Goal: Contribute content: Contribute content

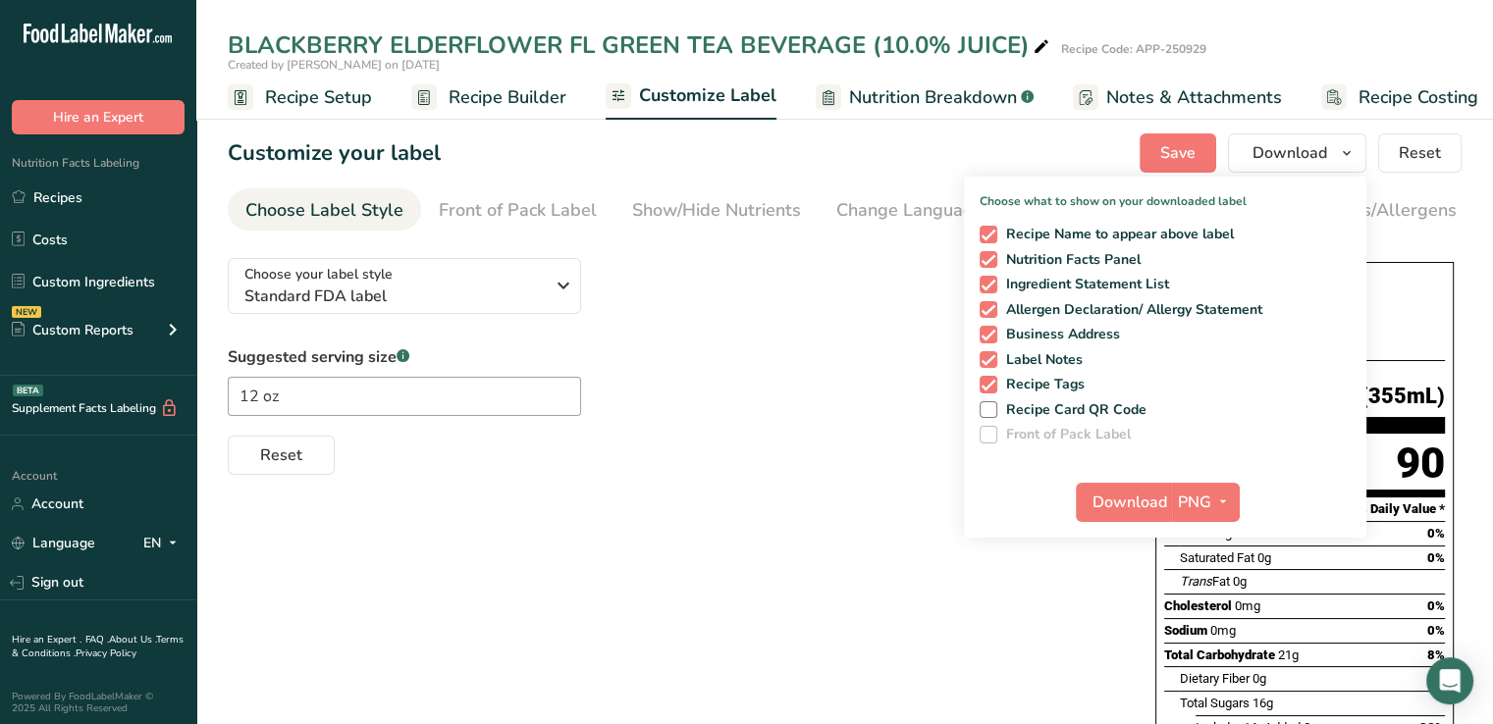
scroll to position [0, 17]
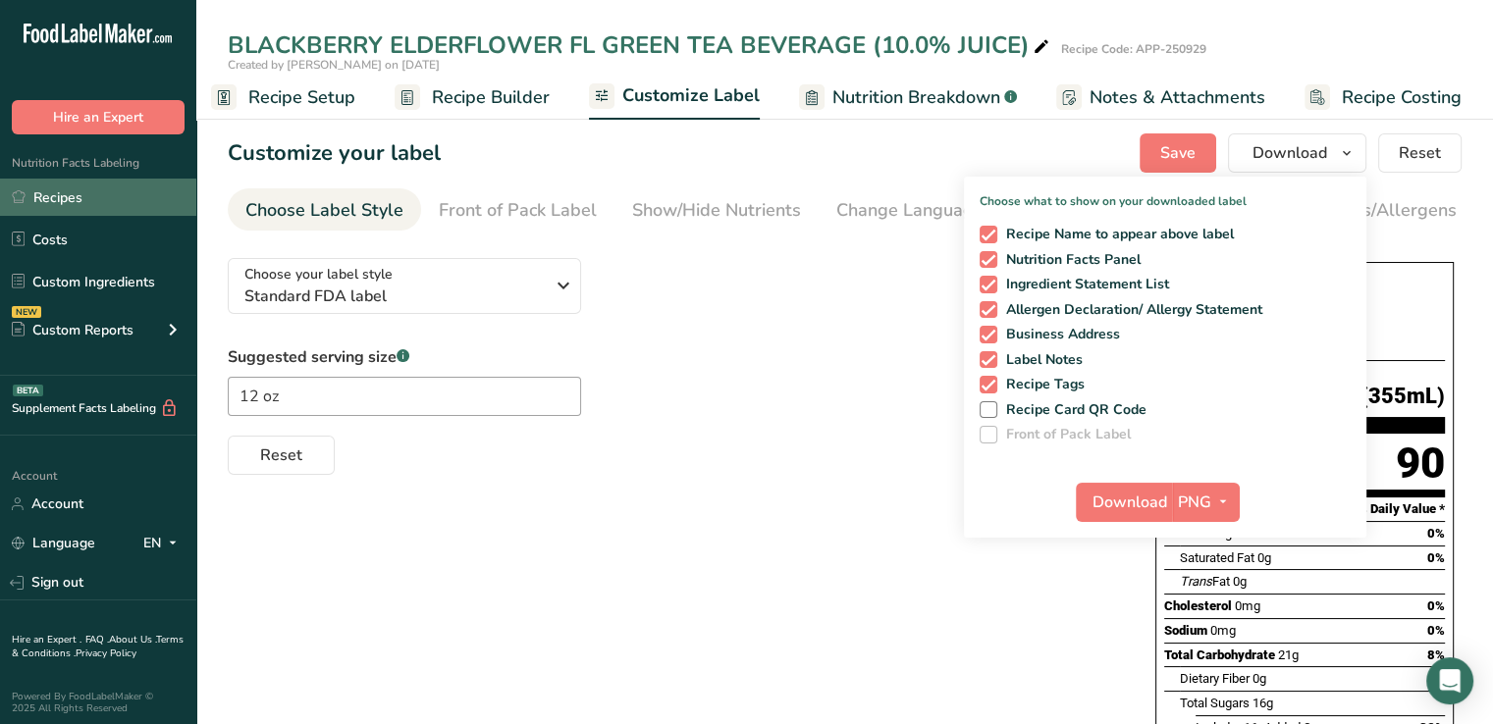
click at [59, 197] on link "Recipes" at bounding box center [98, 197] width 196 height 37
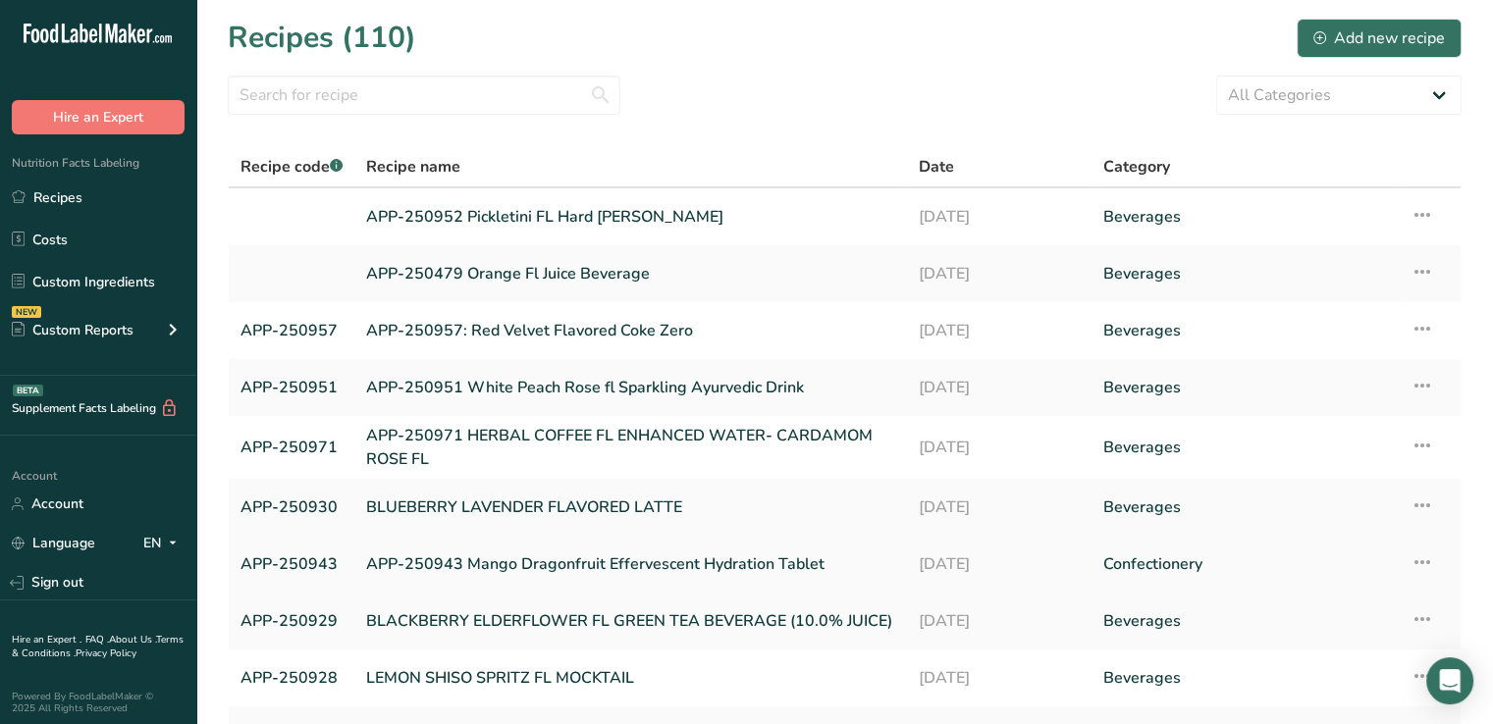
scroll to position [196, 0]
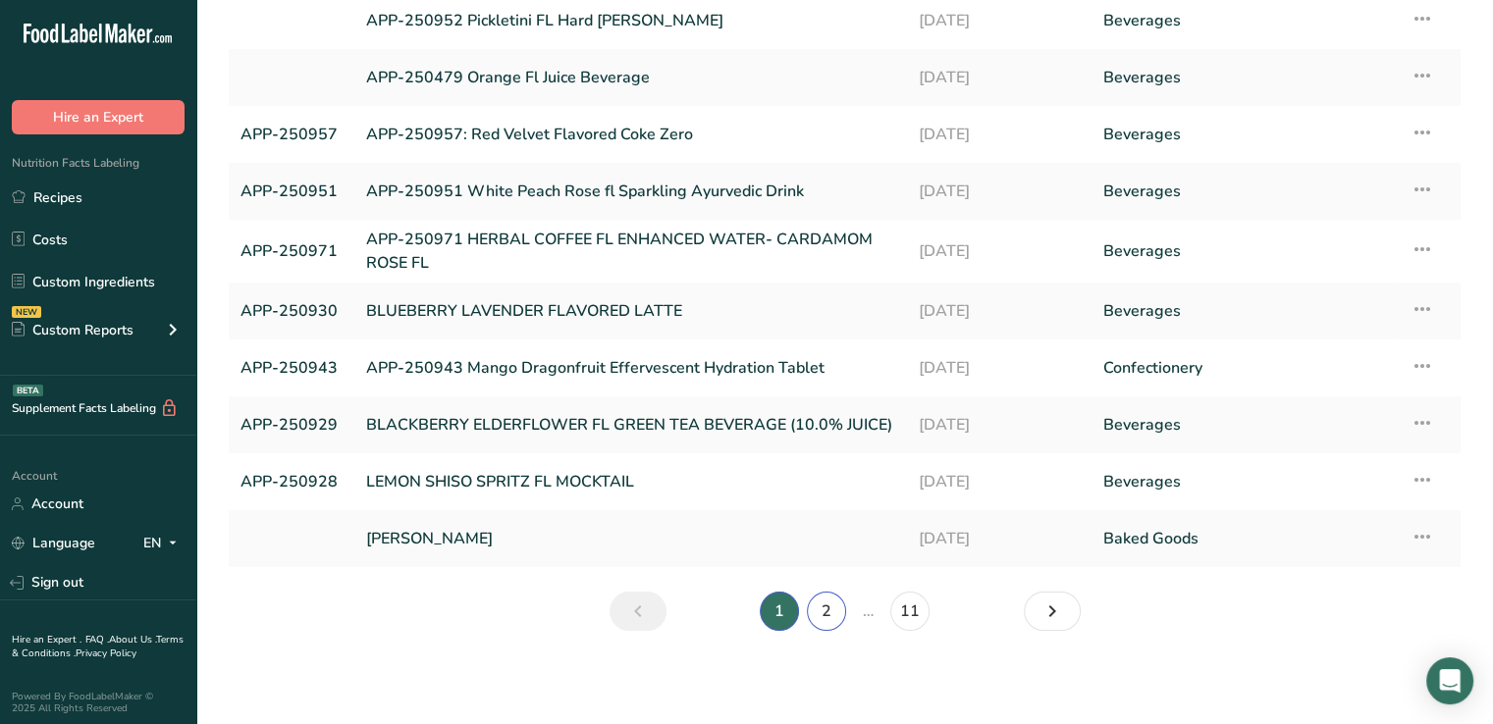
click at [826, 623] on link "2" at bounding box center [826, 611] width 39 height 39
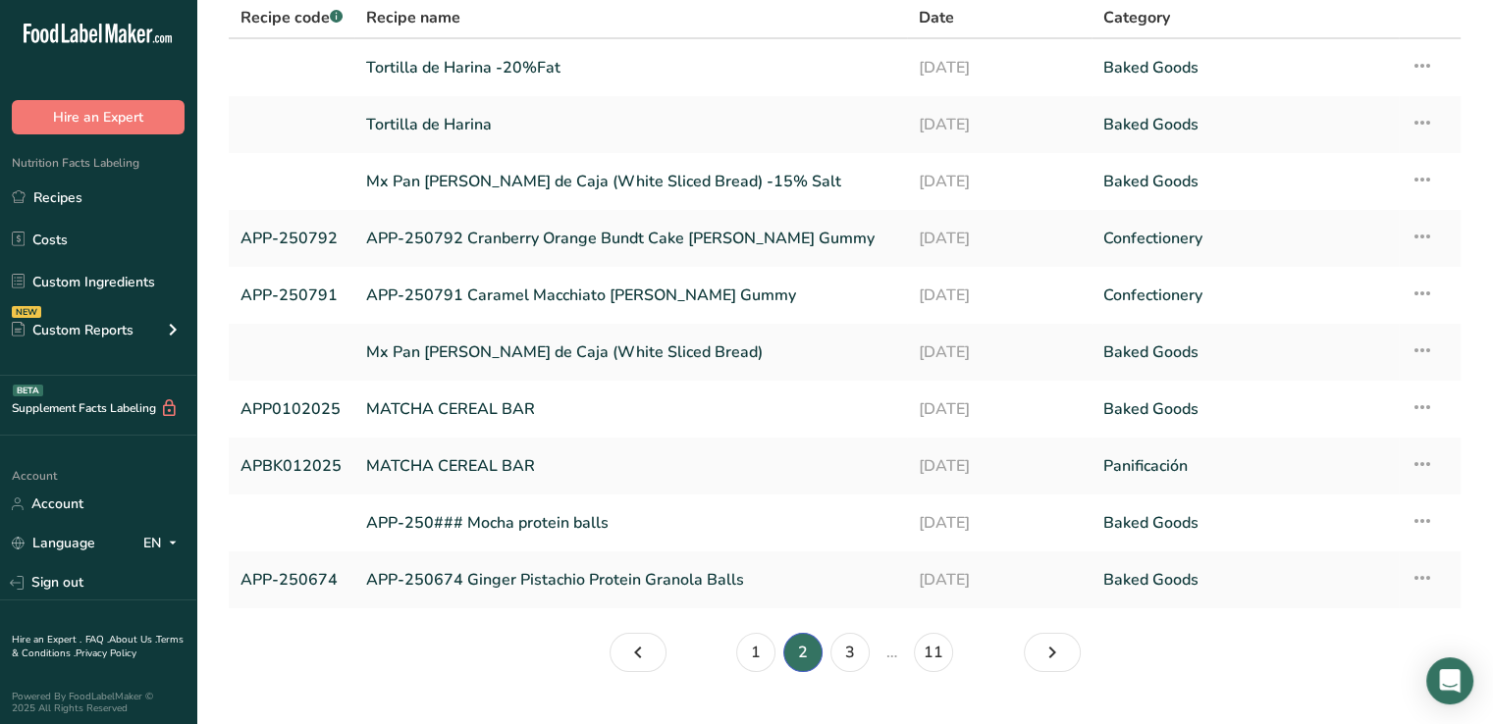
scroll to position [173, 0]
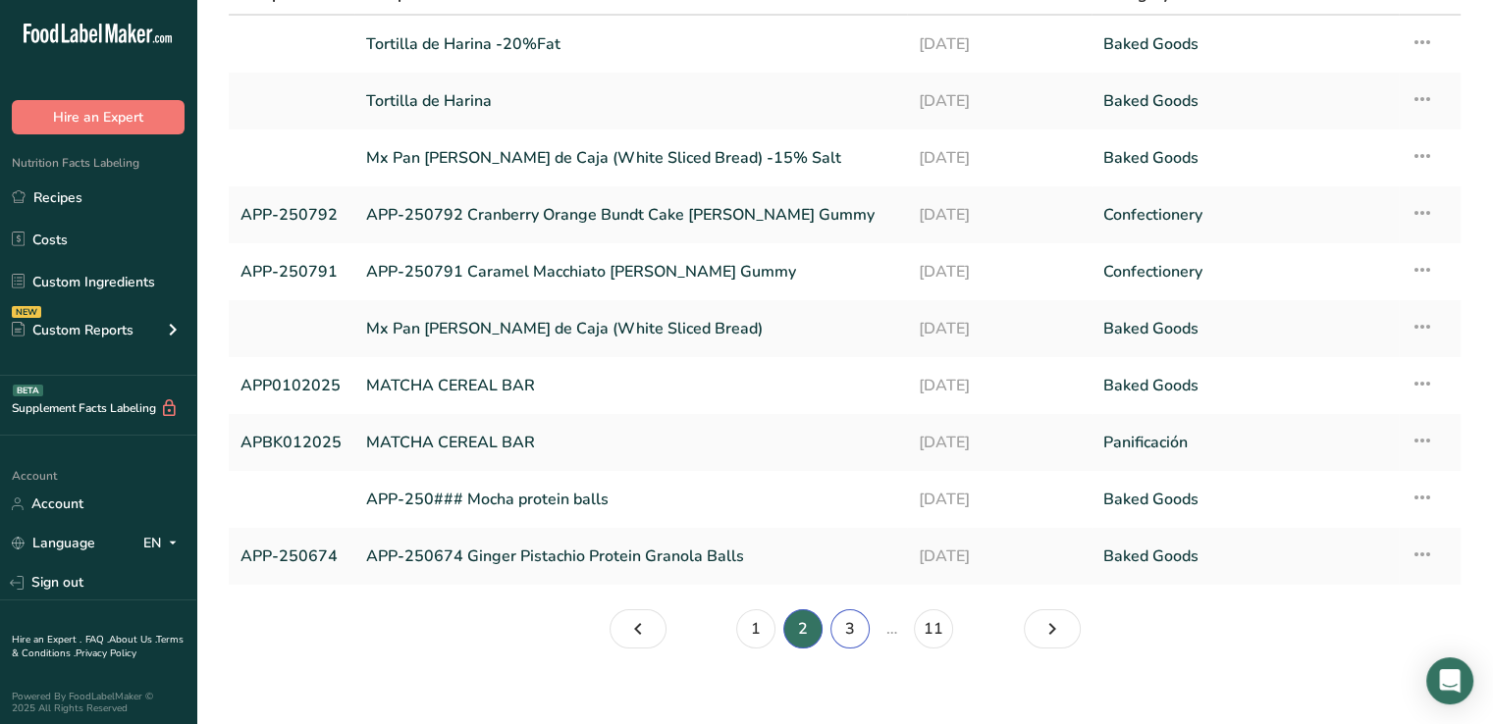
click at [844, 635] on link "3" at bounding box center [849, 629] width 39 height 39
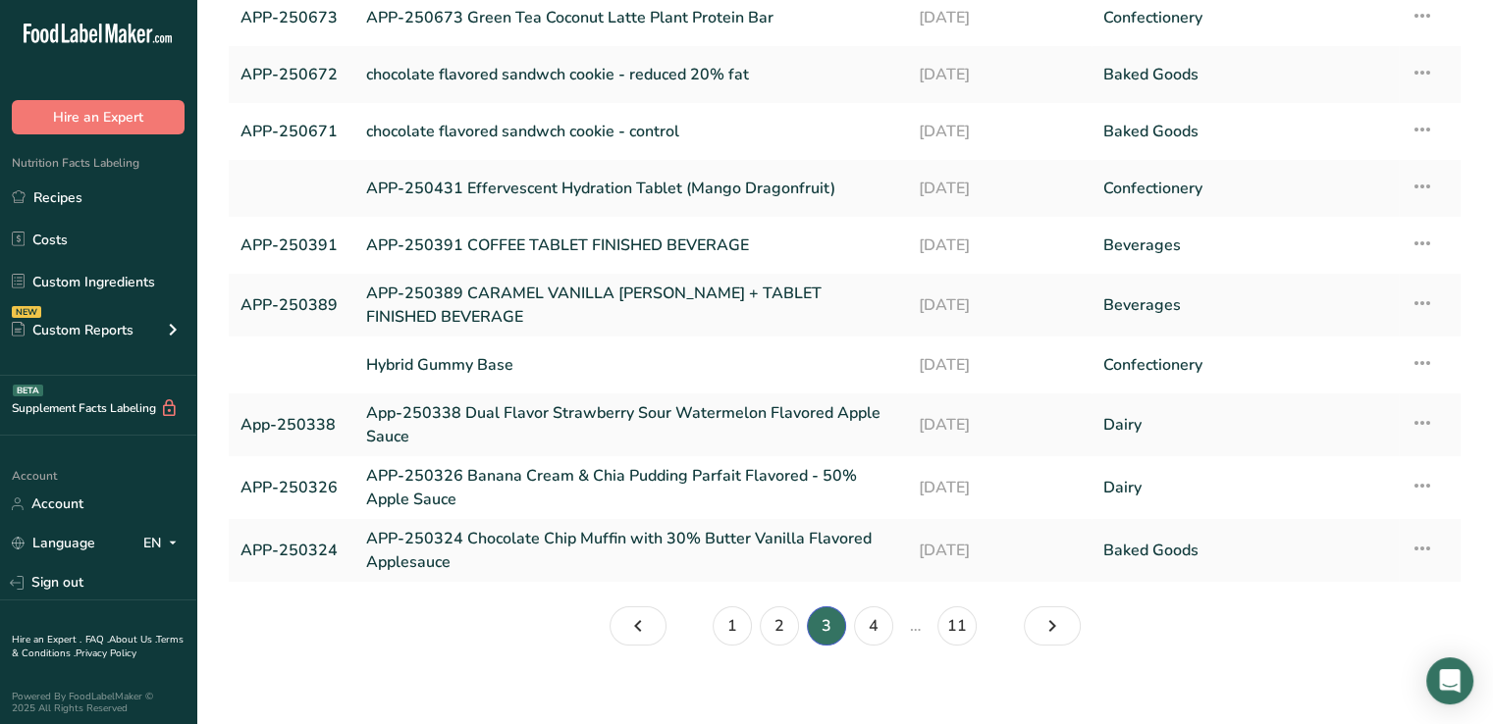
scroll to position [204, 0]
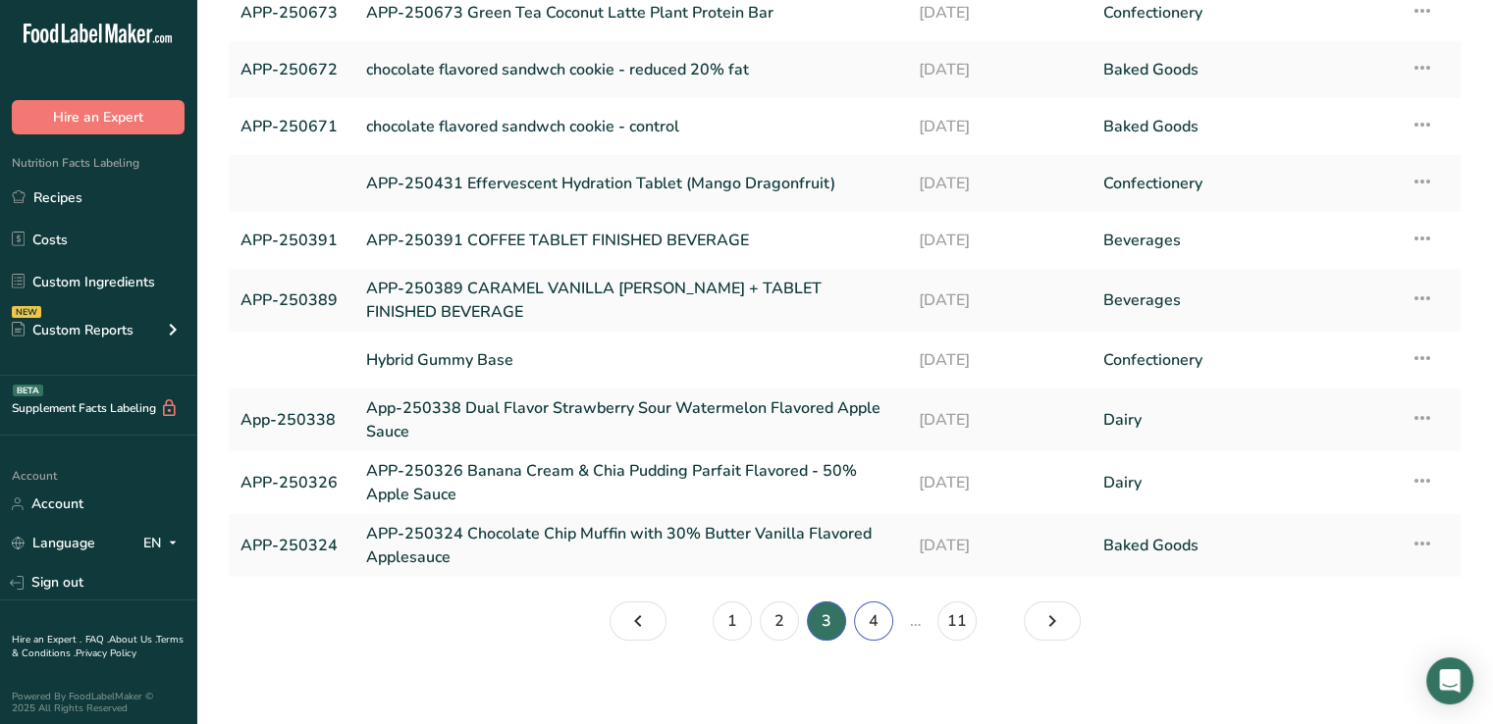
click at [874, 620] on link "4" at bounding box center [873, 621] width 39 height 39
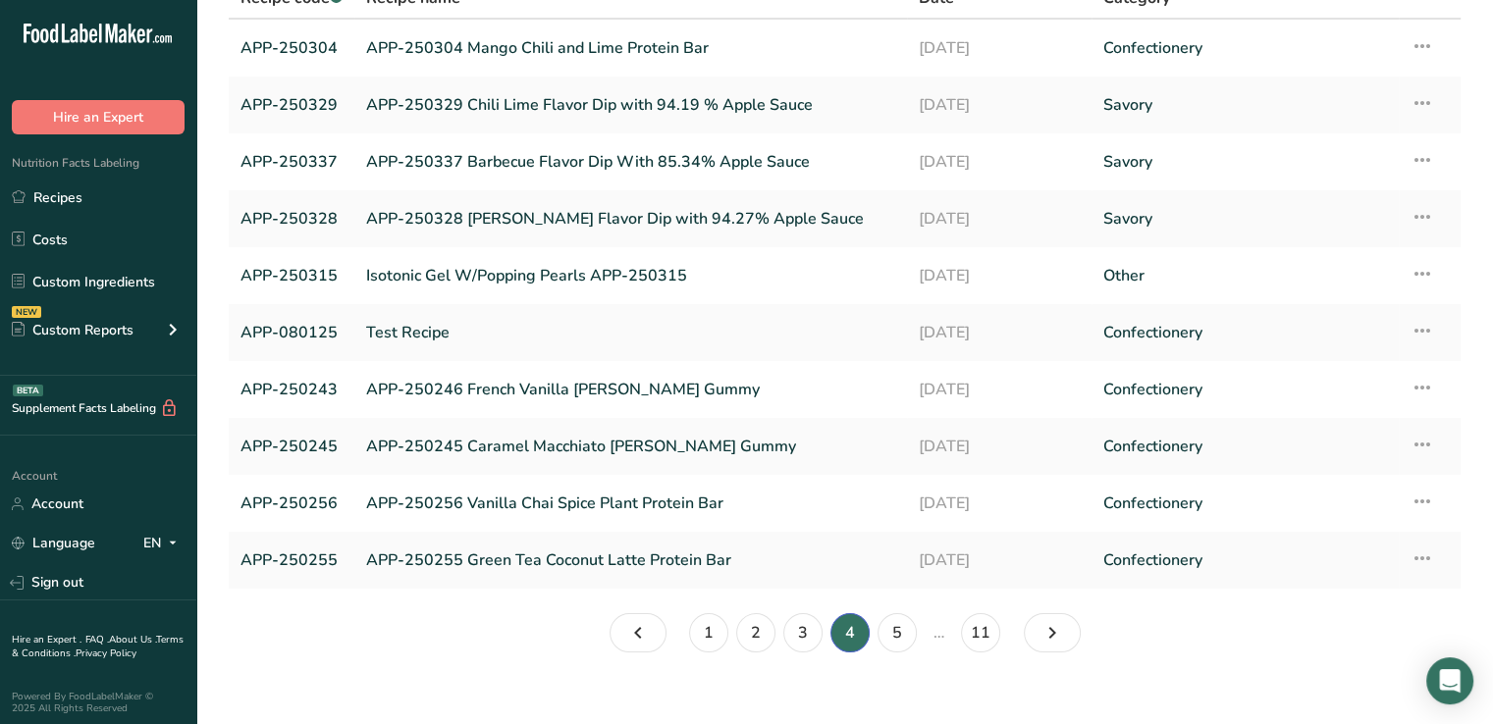
scroll to position [176, 0]
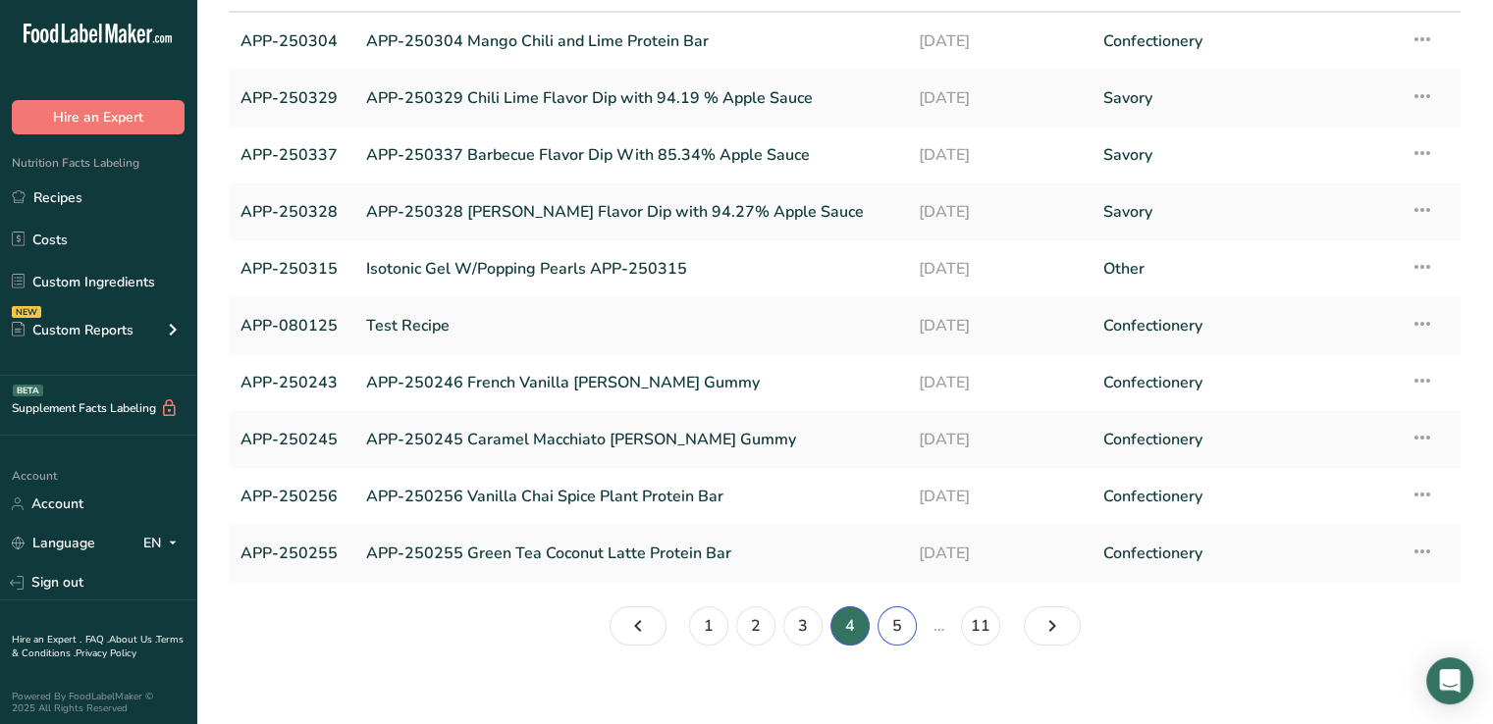
click at [895, 625] on link "5" at bounding box center [896, 626] width 39 height 39
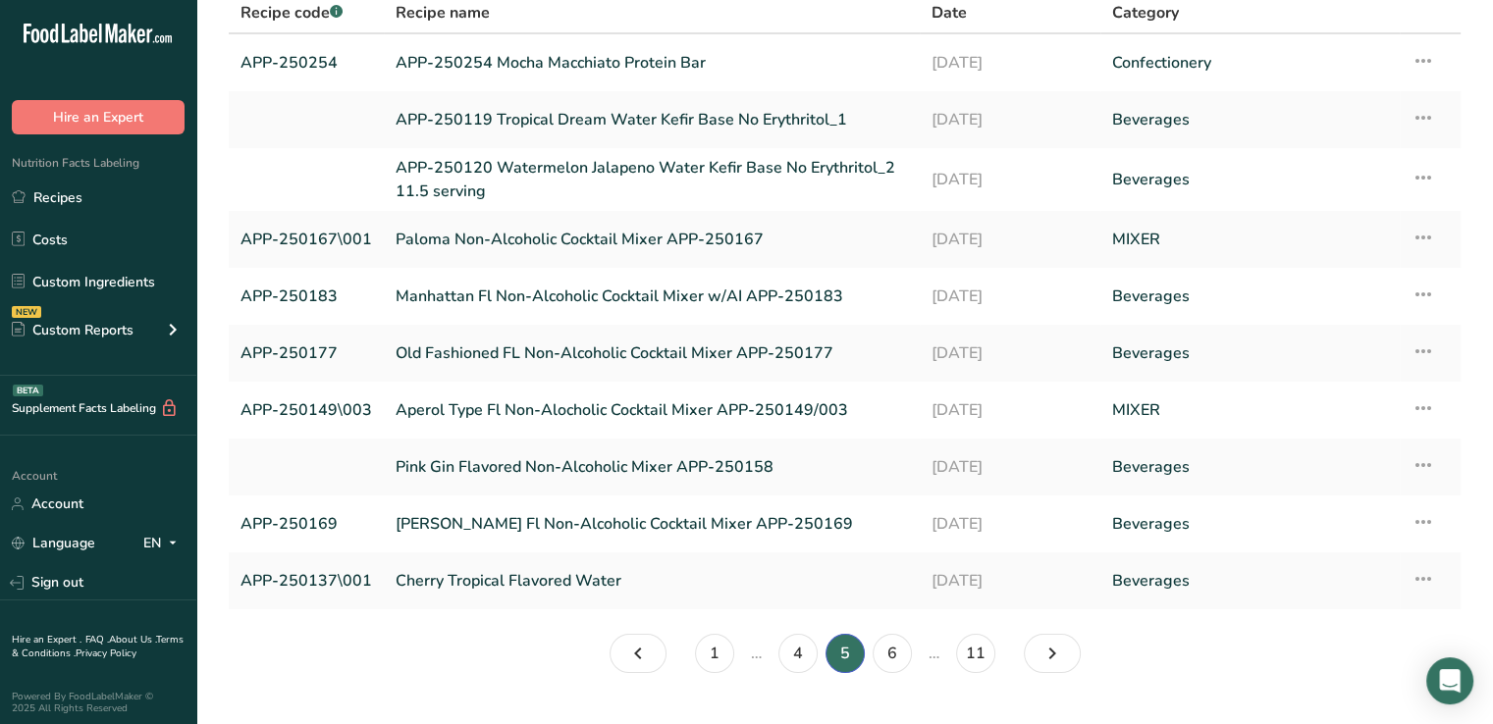
scroll to position [163, 0]
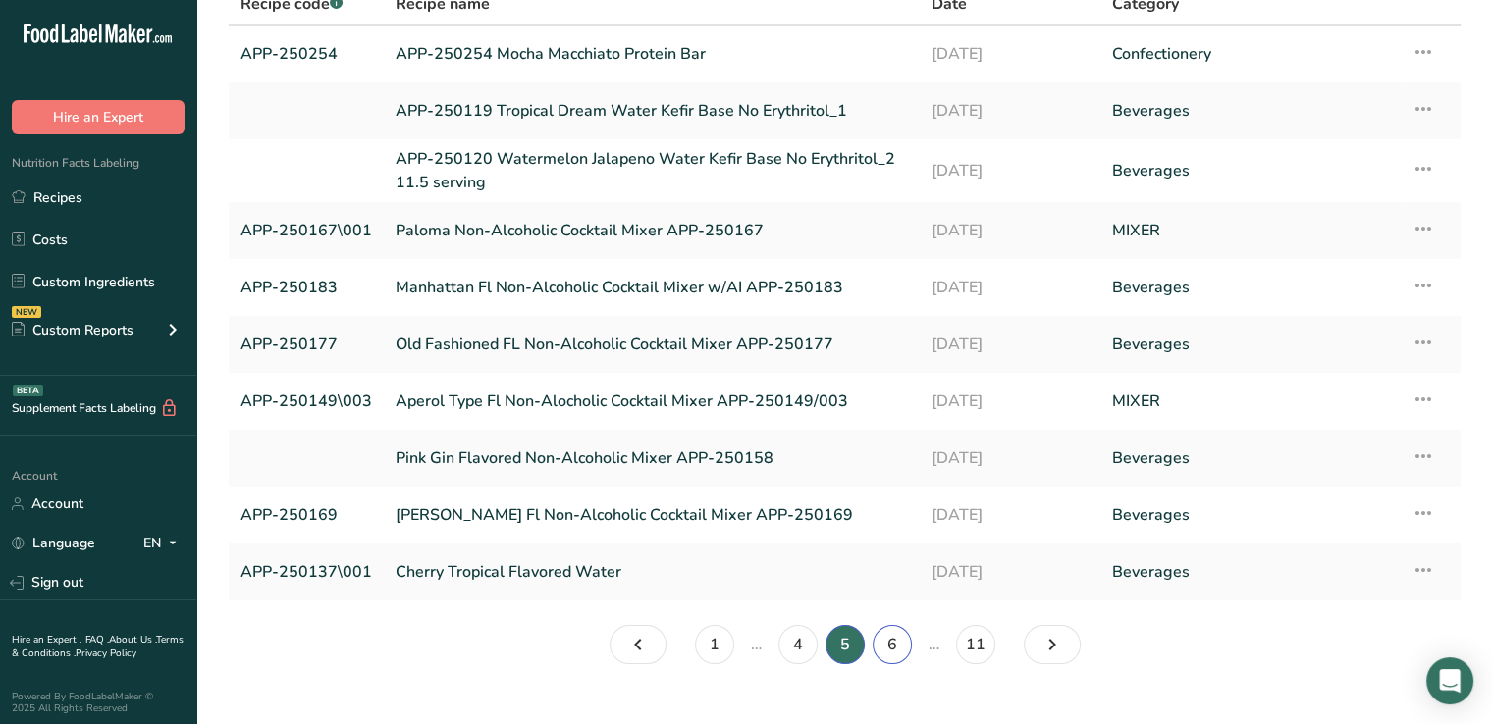
click at [886, 651] on link "6" at bounding box center [892, 644] width 39 height 39
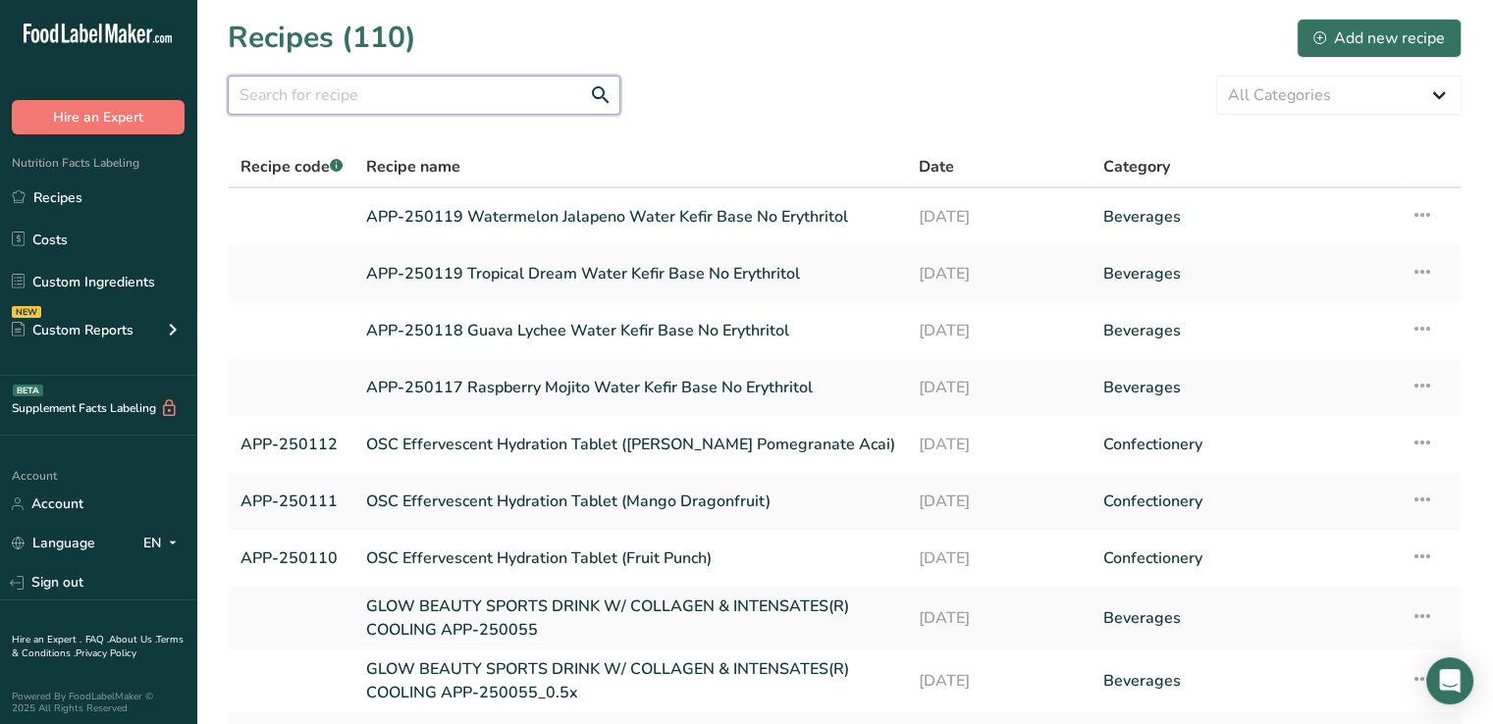
click at [346, 103] on input "text" at bounding box center [424, 95] width 393 height 39
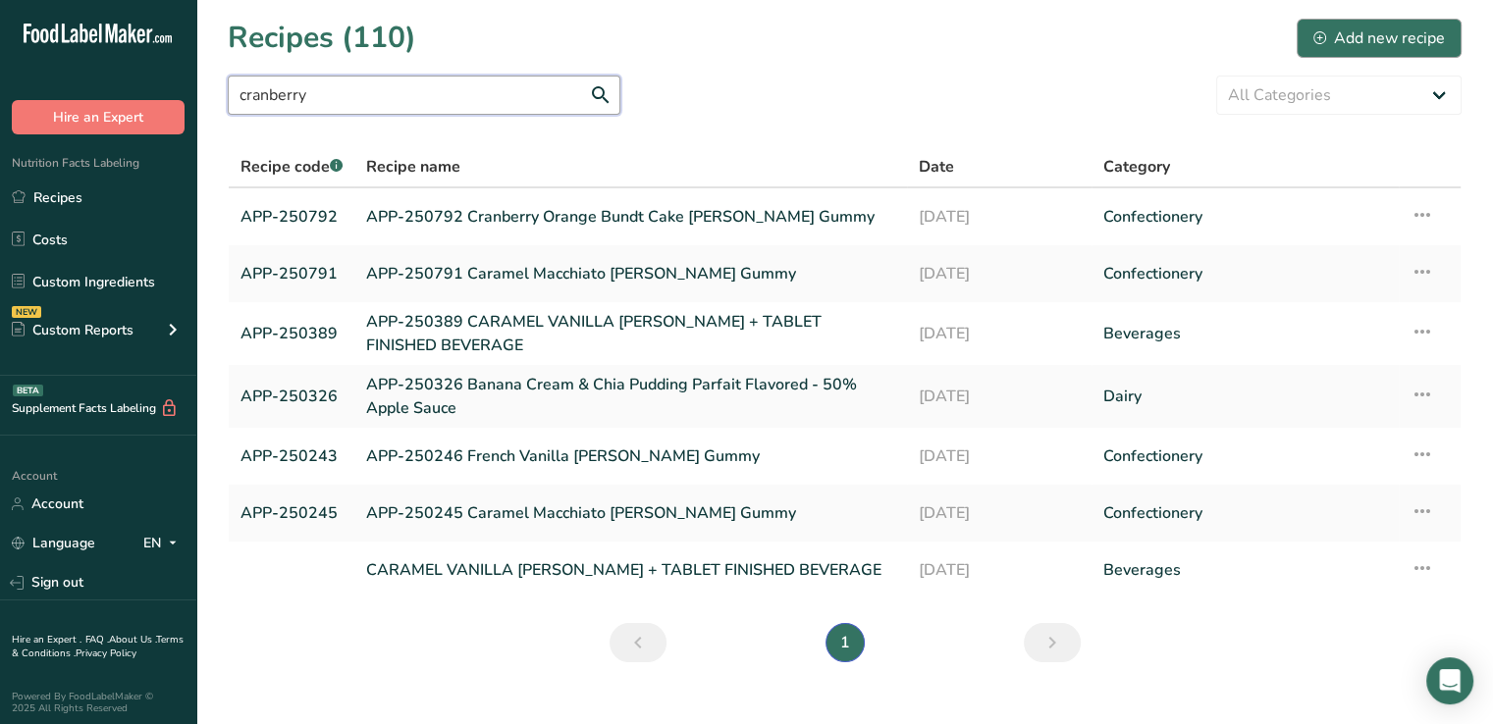
type input "cranberry"
click at [1358, 36] on div "Add new recipe" at bounding box center [1379, 39] width 132 height 24
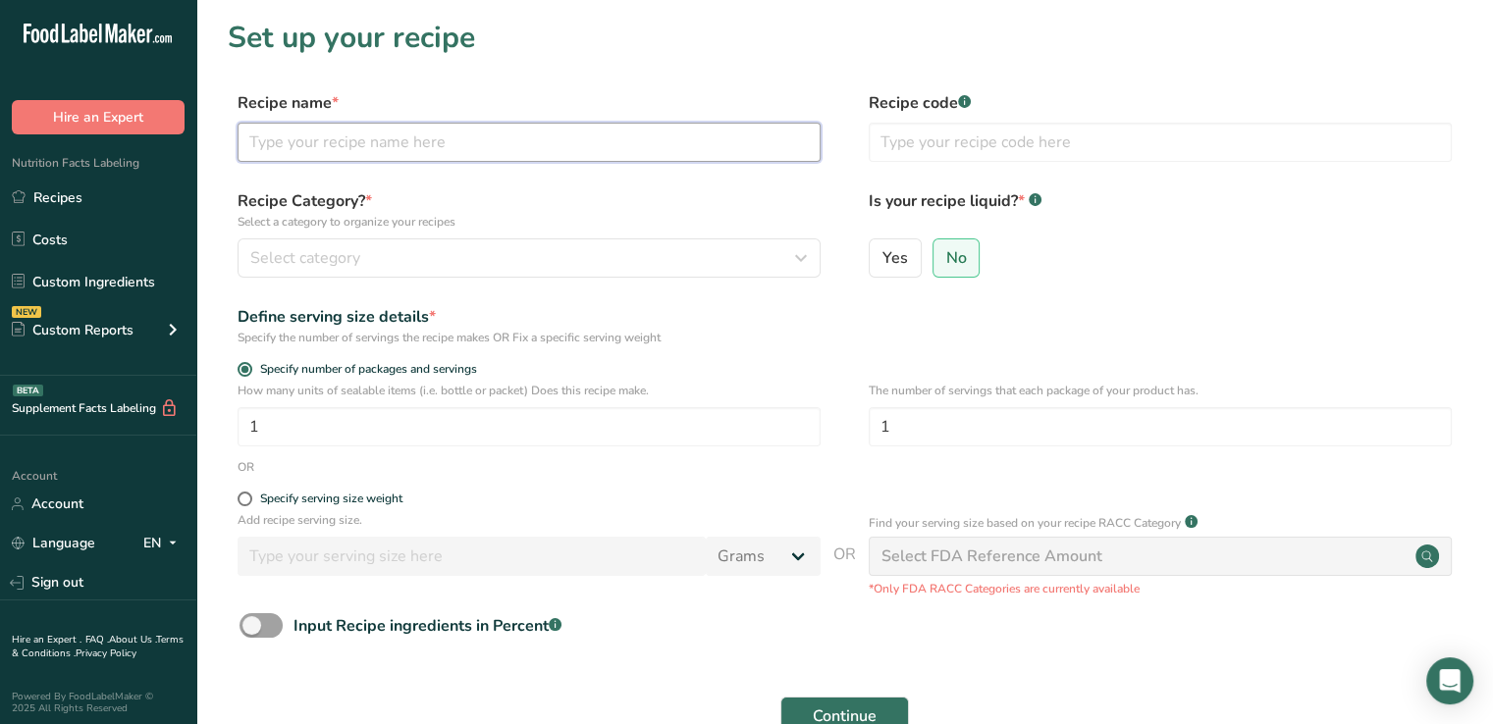
click at [518, 130] on input "text" at bounding box center [529, 142] width 583 height 39
click at [416, 142] on input "Cranberry Orange Loaf Latte" at bounding box center [529, 142] width 583 height 39
click at [479, 140] on input "Cranberry Orange Loaf fl Latte" at bounding box center [529, 142] width 583 height 39
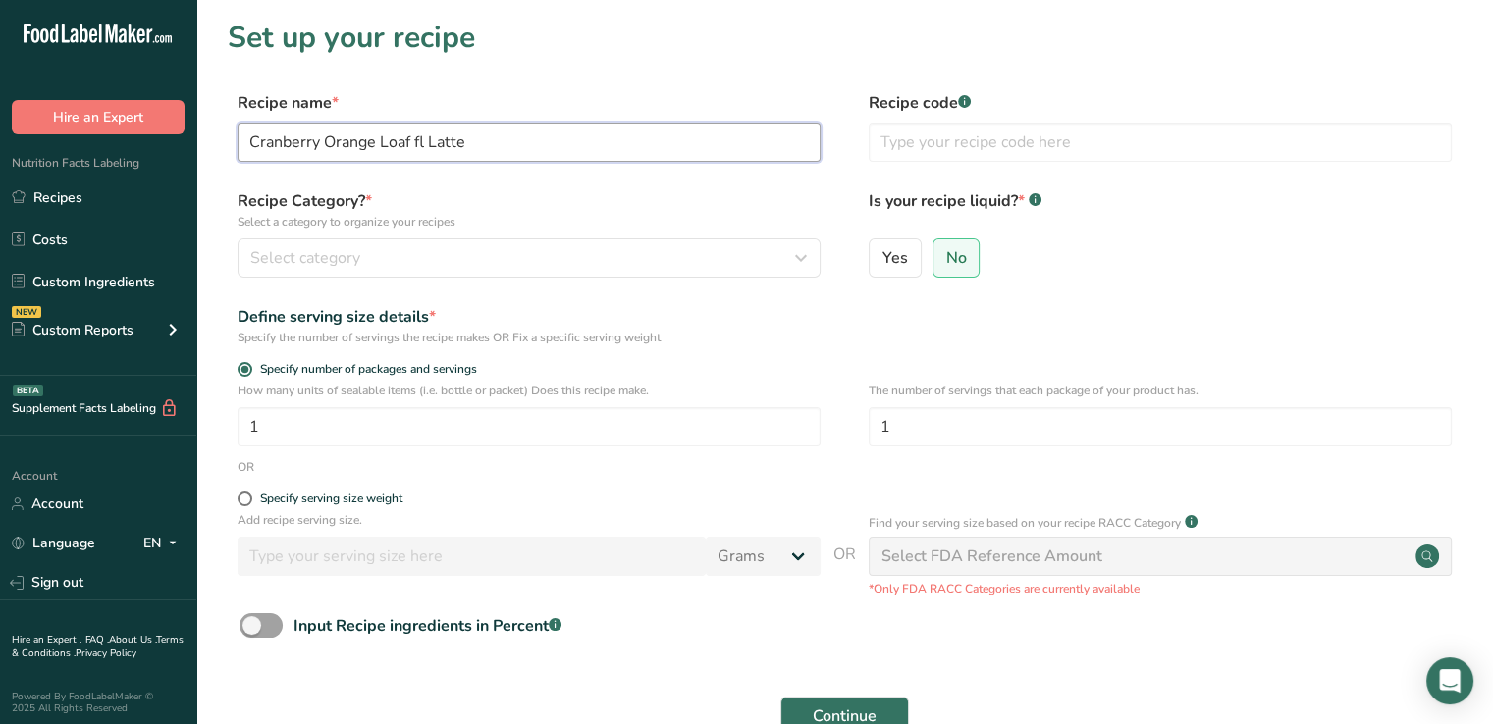
click at [249, 136] on input "Cranberry Orange Loaf fl Latte" at bounding box center [529, 142] width 583 height 39
type input "APP-250950 Cranberry Orange Loaf fl Latte"
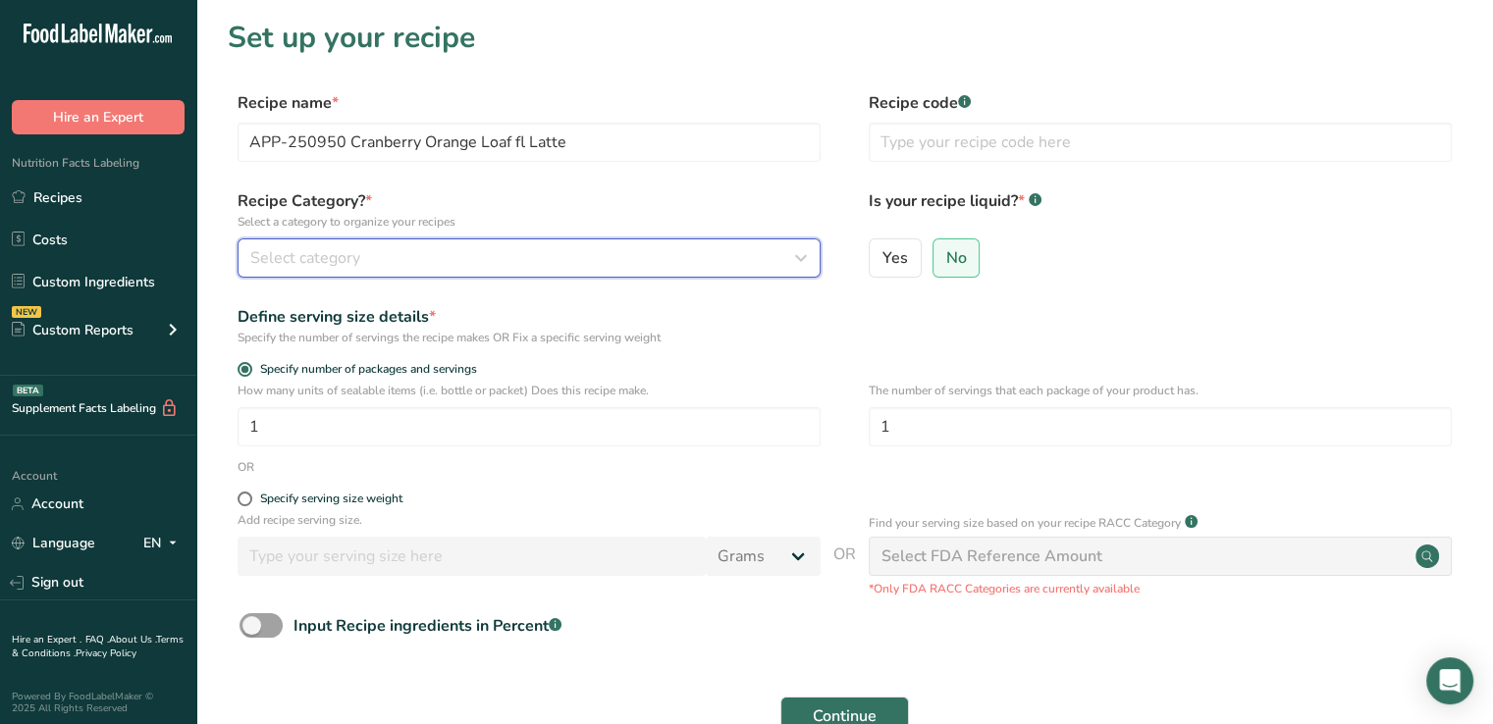
click at [392, 248] on div "Select category" at bounding box center [523, 258] width 546 height 24
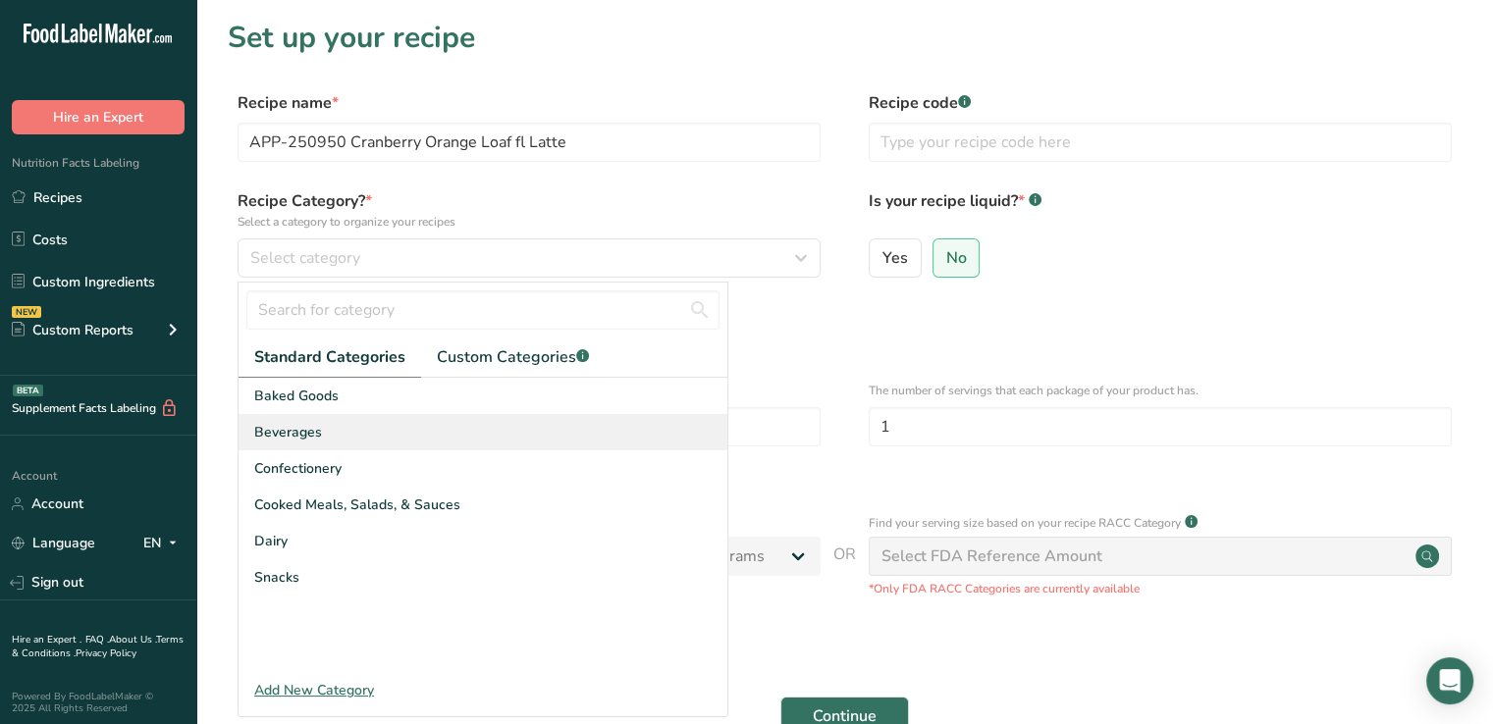
click at [293, 434] on span "Beverages" at bounding box center [288, 432] width 68 height 21
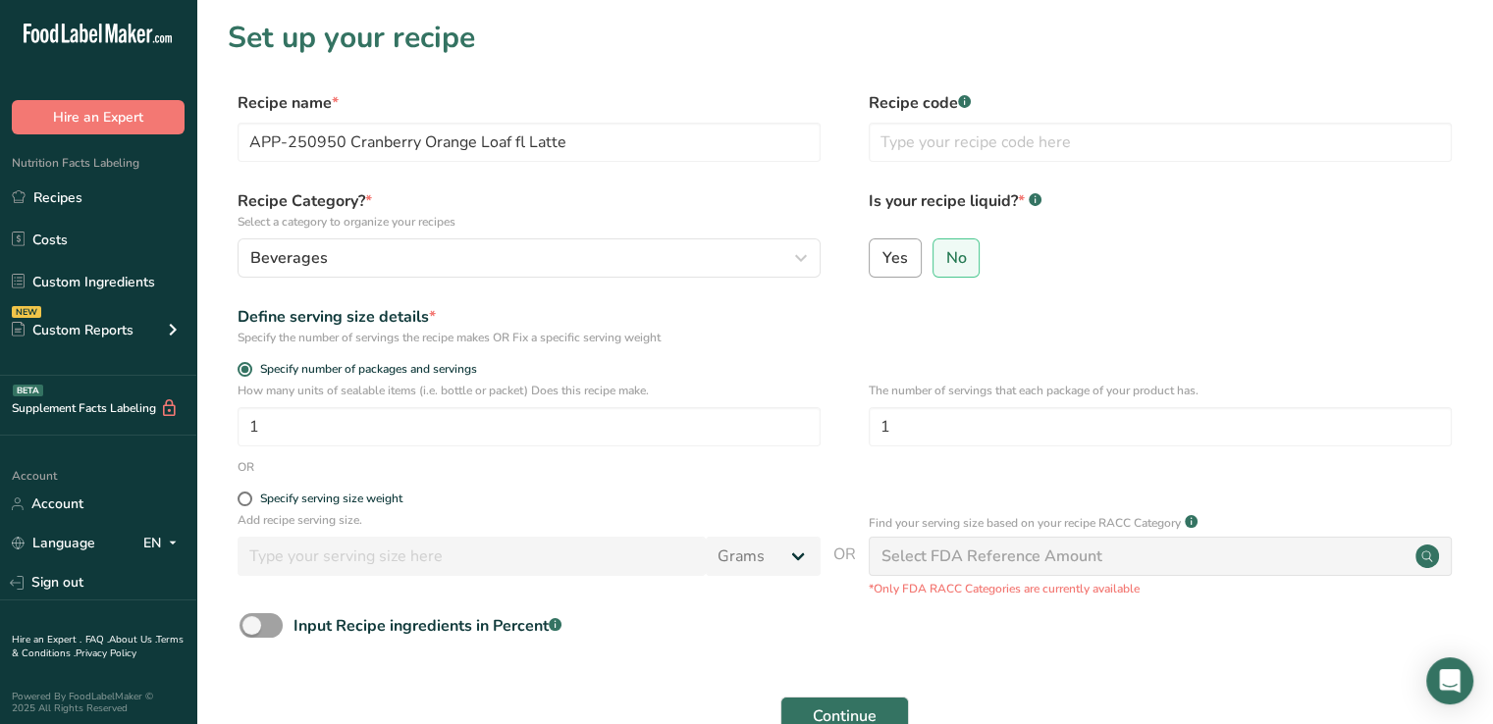
click at [899, 252] on span "Yes" at bounding box center [895, 258] width 26 height 20
click at [882, 252] on input "Yes" at bounding box center [876, 257] width 13 height 13
radio input "true"
radio input "false"
select select "22"
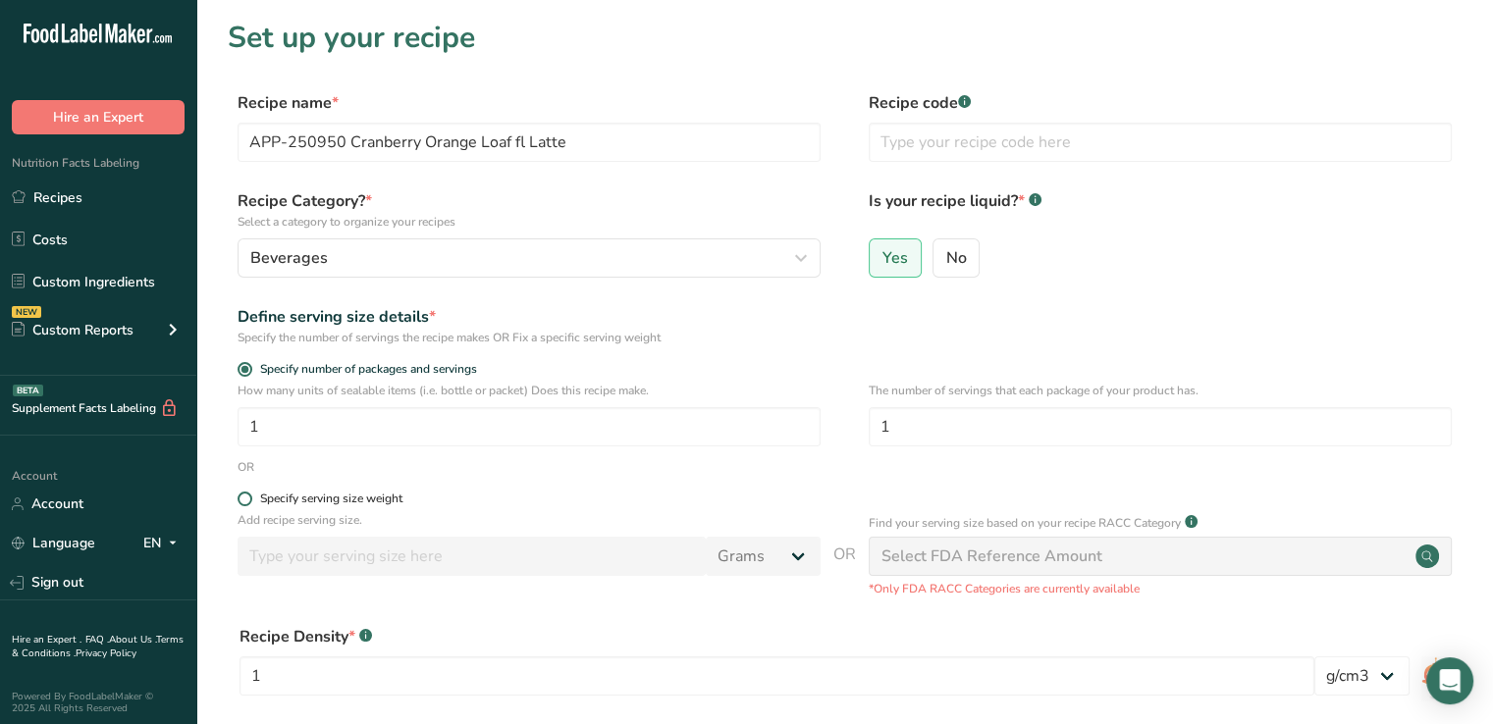
click at [246, 498] on span at bounding box center [245, 499] width 15 height 15
click at [246, 498] on input "Specify serving size weight" at bounding box center [244, 499] width 13 height 13
radio input "true"
radio input "false"
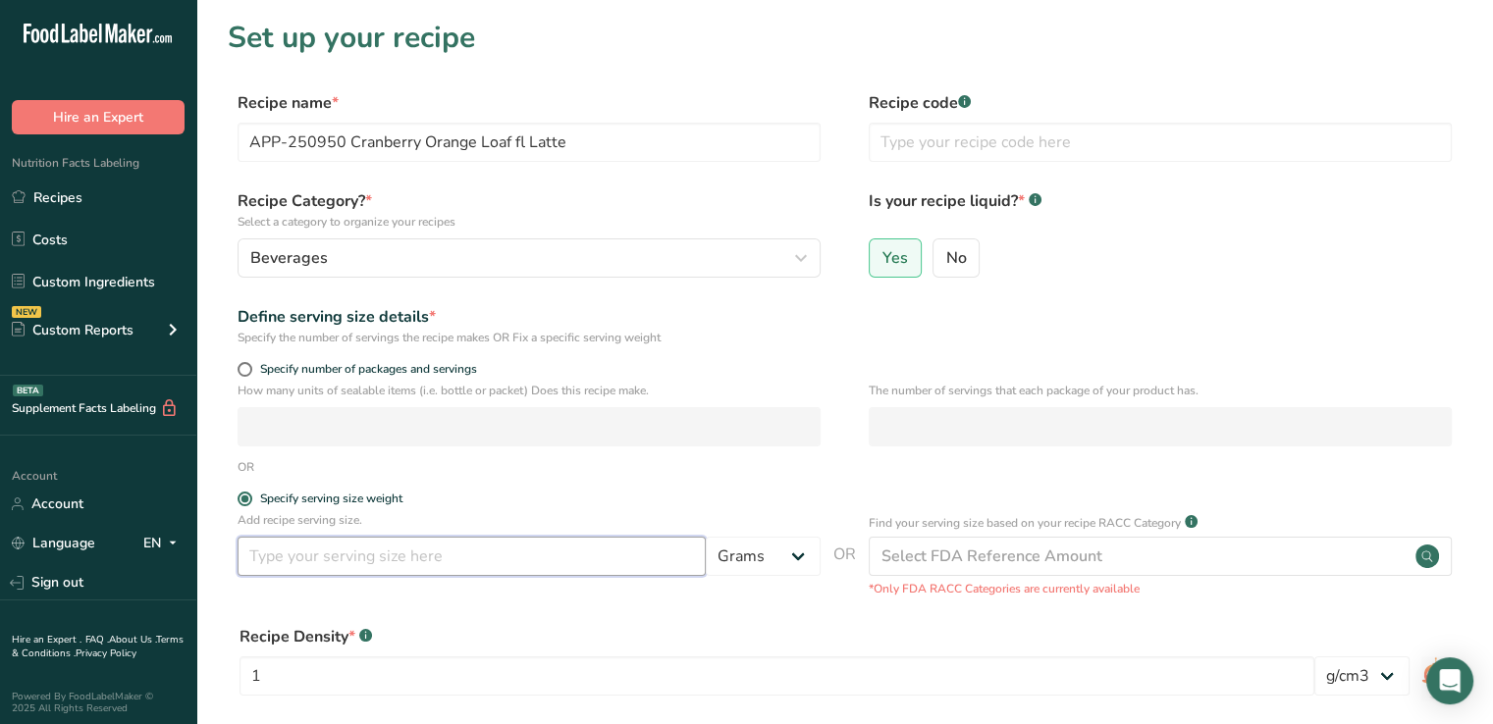
click at [393, 570] on input "number" at bounding box center [472, 556] width 468 height 39
type input "1"
type input "300"
click at [750, 552] on select "Grams kg mg mcg lb oz l mL fl oz tbsp tsp cup qt gallon" at bounding box center [763, 556] width 115 height 39
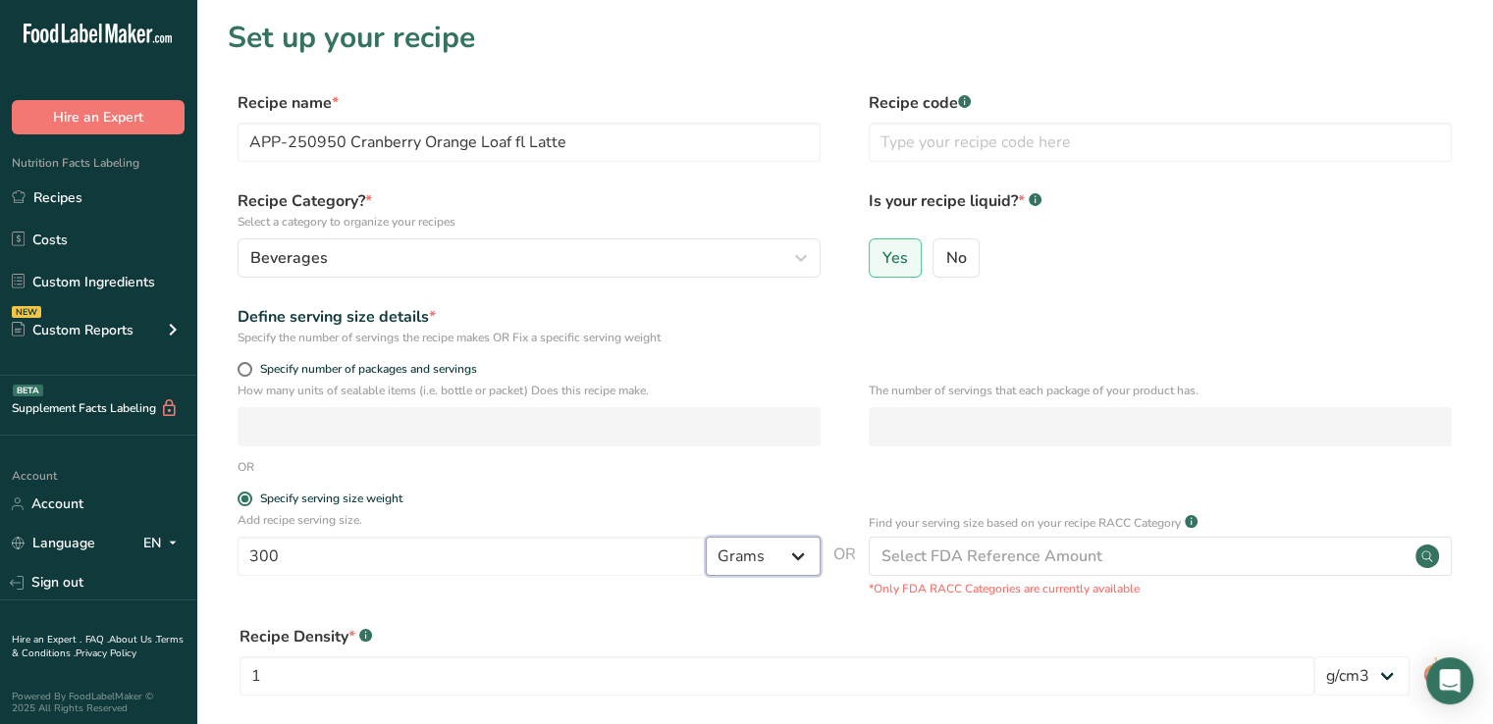
select select "17"
click at [706, 537] on select "Grams kg mg mcg lb oz l mL fl oz tbsp tsp cup qt gallon" at bounding box center [763, 556] width 115 height 39
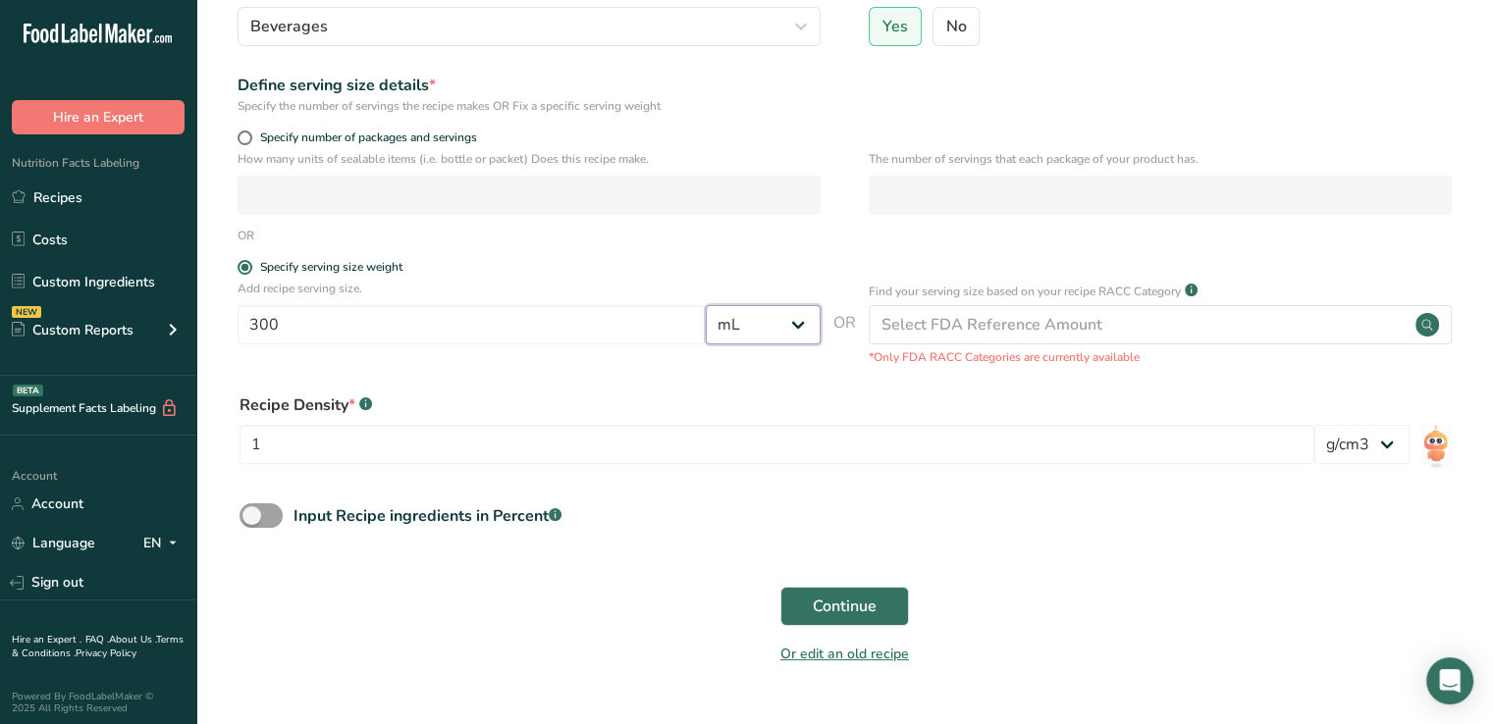
scroll to position [278, 0]
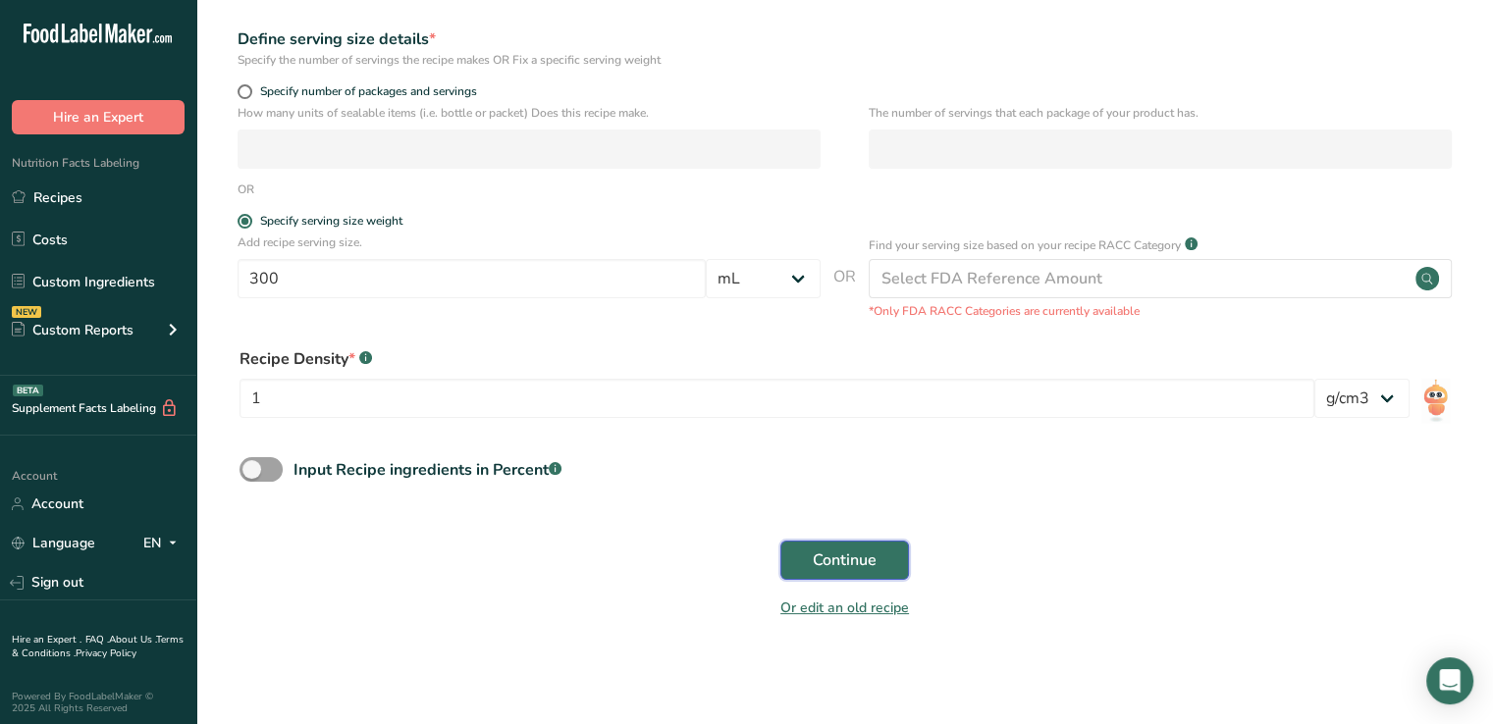
click at [854, 568] on span "Continue" at bounding box center [845, 561] width 64 height 24
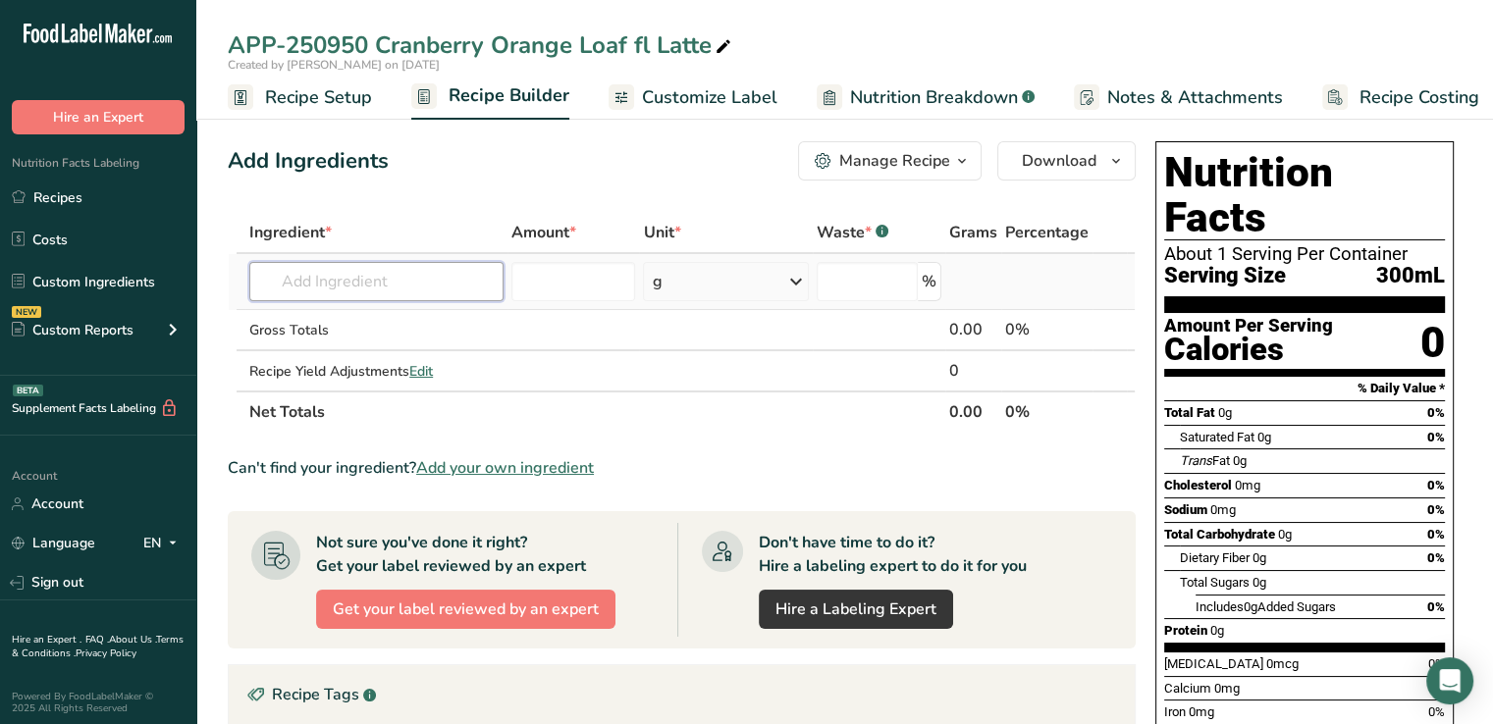
click at [434, 292] on input "text" at bounding box center [376, 281] width 254 height 39
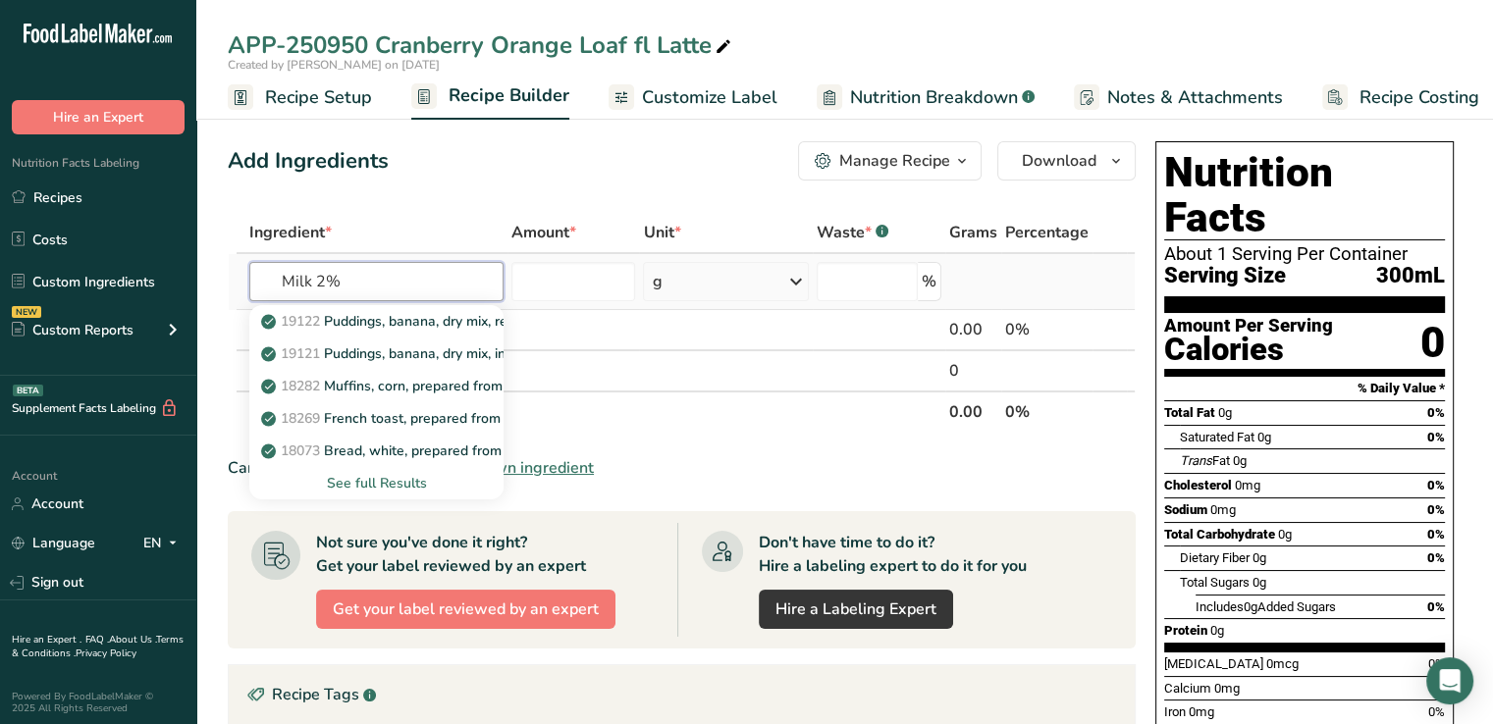
type input "Milk 2%"
click at [412, 478] on div "See full Results" at bounding box center [376, 483] width 223 height 21
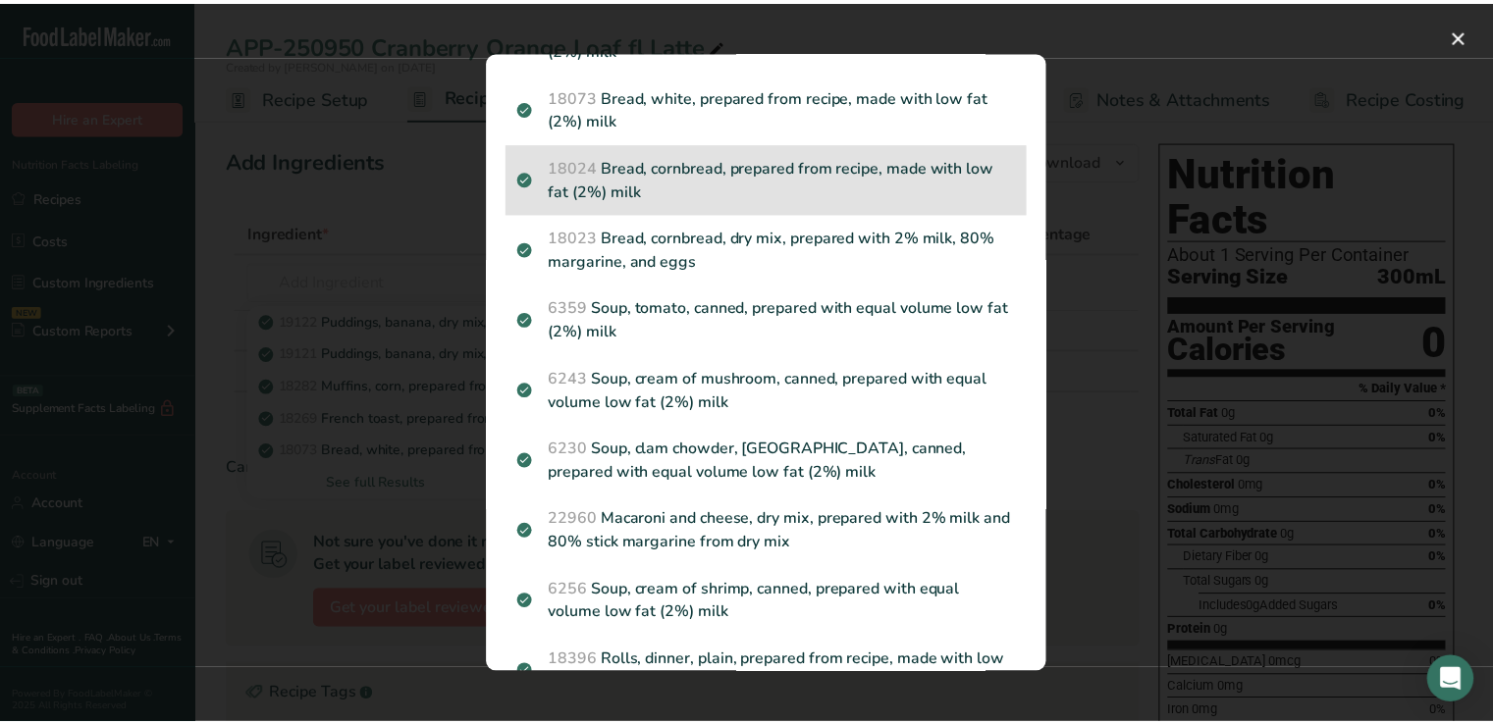
scroll to position [318, 0]
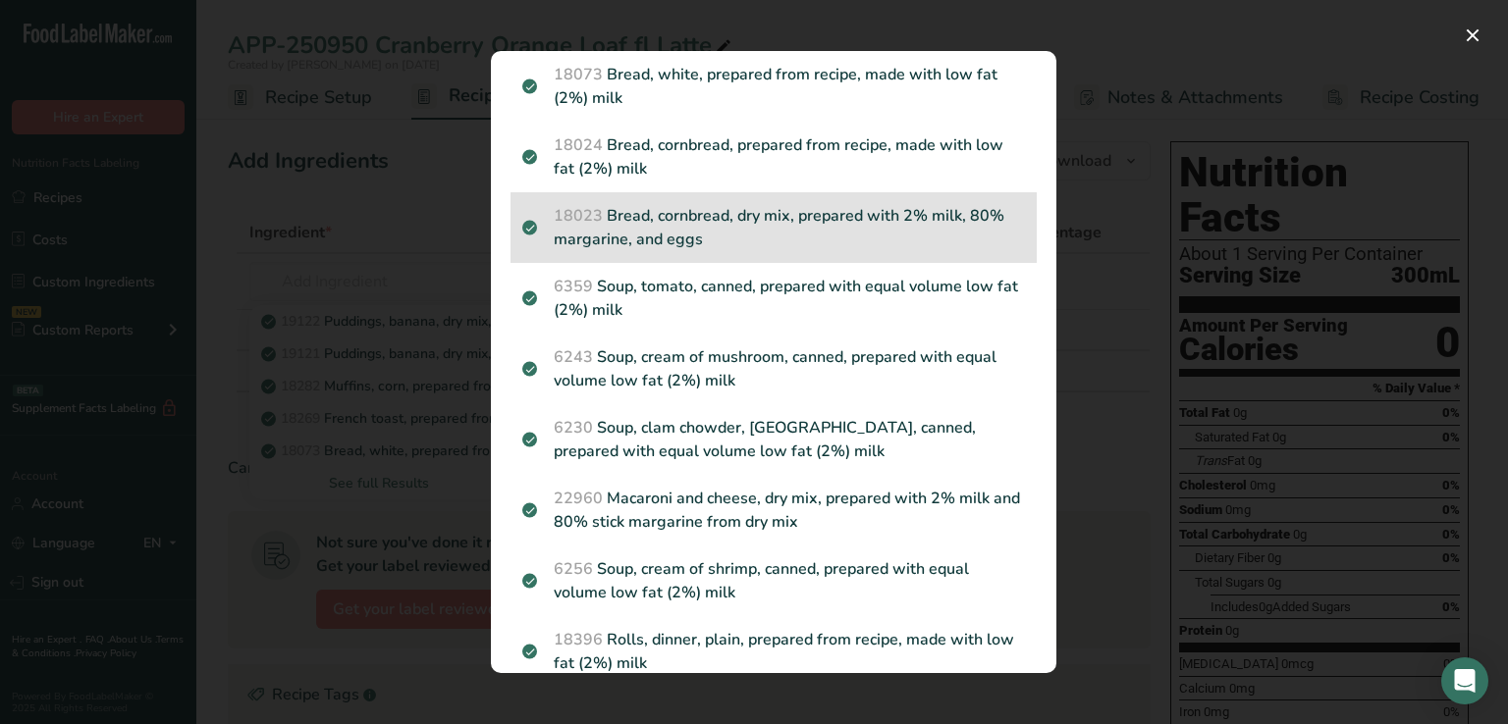
click at [884, 263] on div "18023 Bread, cornbread, dry mix, prepared with 2% milk, 80% margarine, and eggs" at bounding box center [773, 227] width 526 height 71
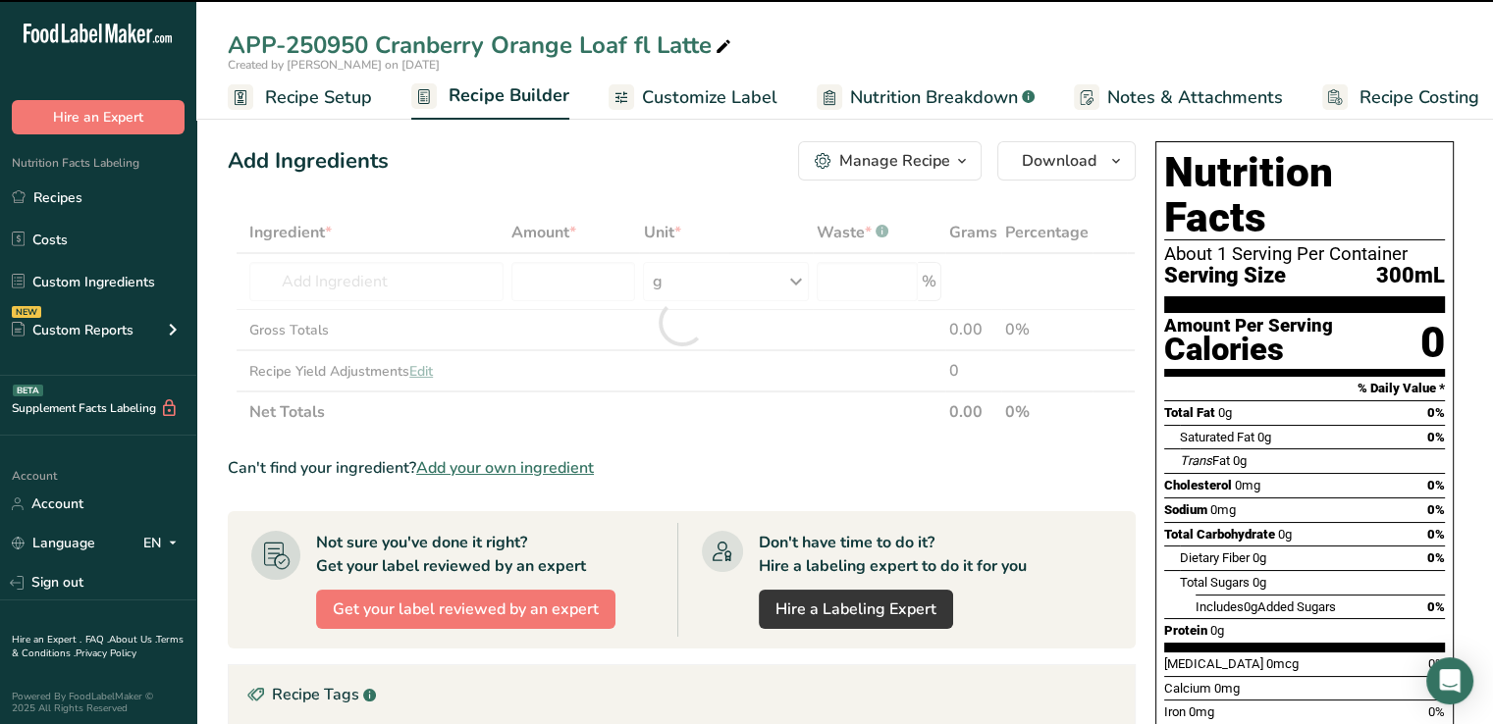
type input "0"
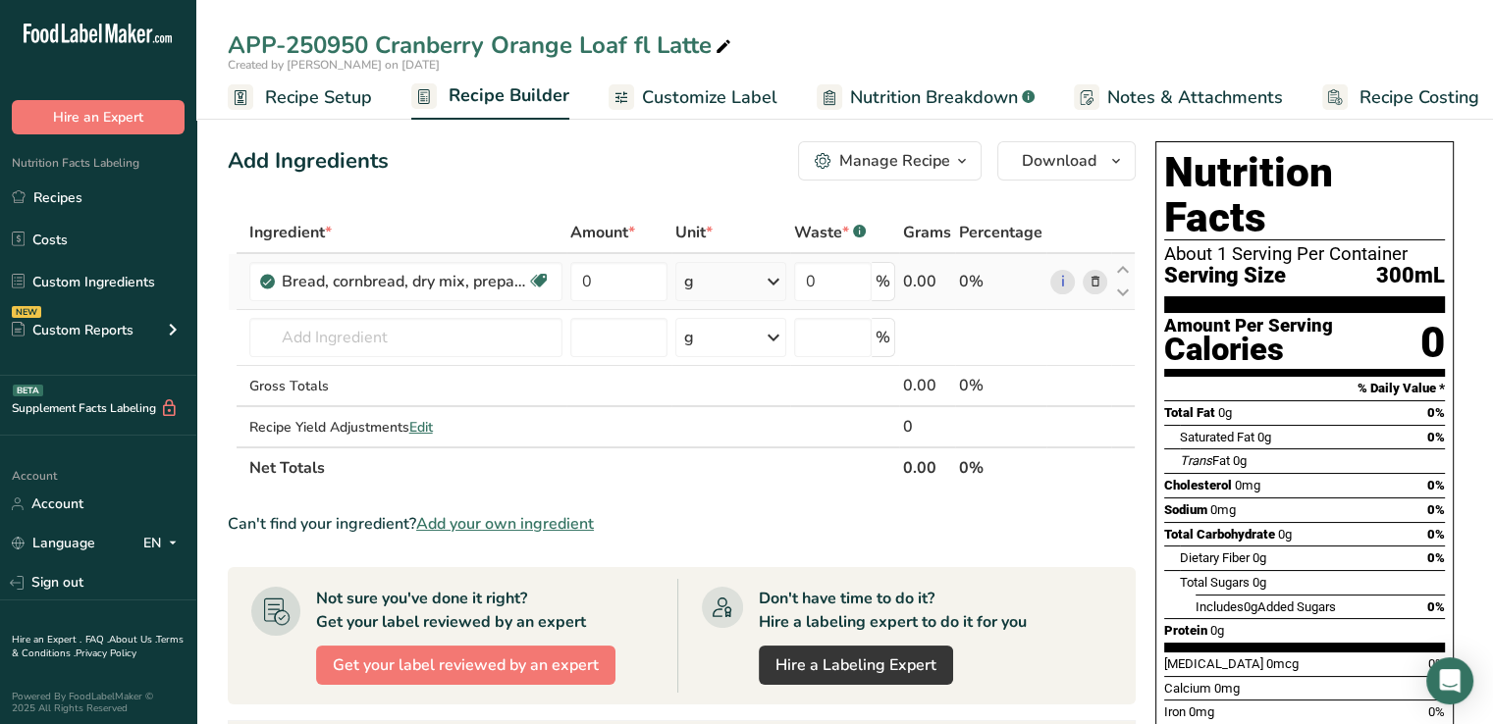
click at [1091, 280] on icon at bounding box center [1095, 282] width 14 height 21
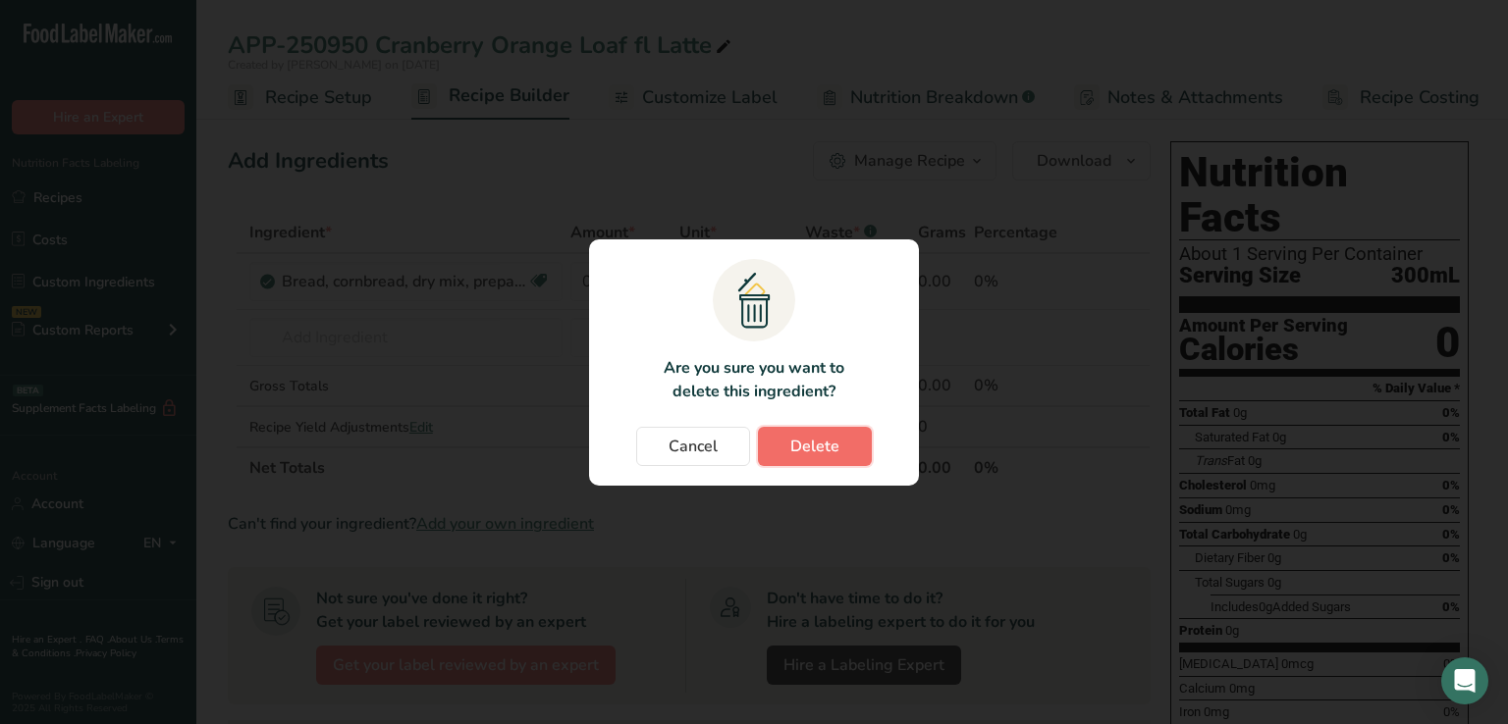
click at [813, 453] on span "Delete" at bounding box center [814, 447] width 49 height 24
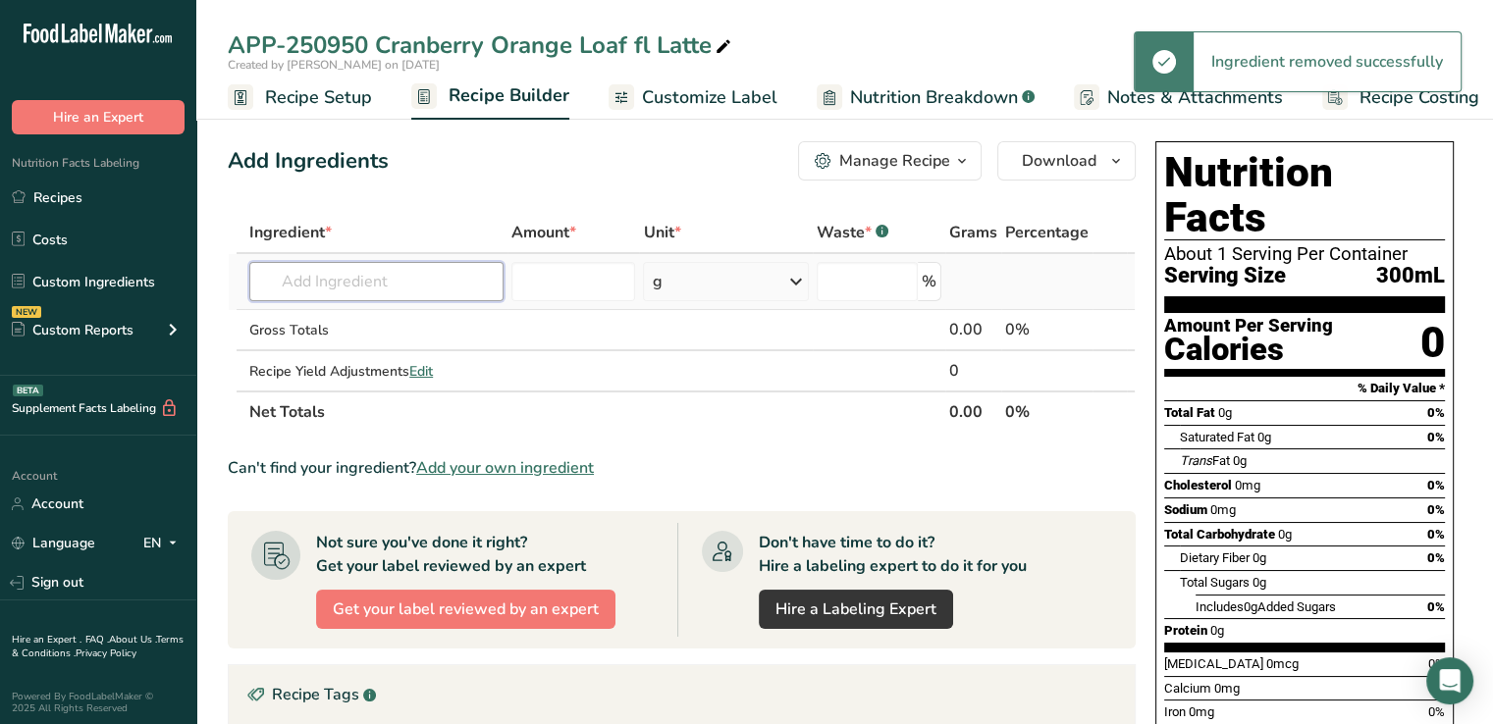
click at [406, 283] on input "text" at bounding box center [376, 281] width 254 height 39
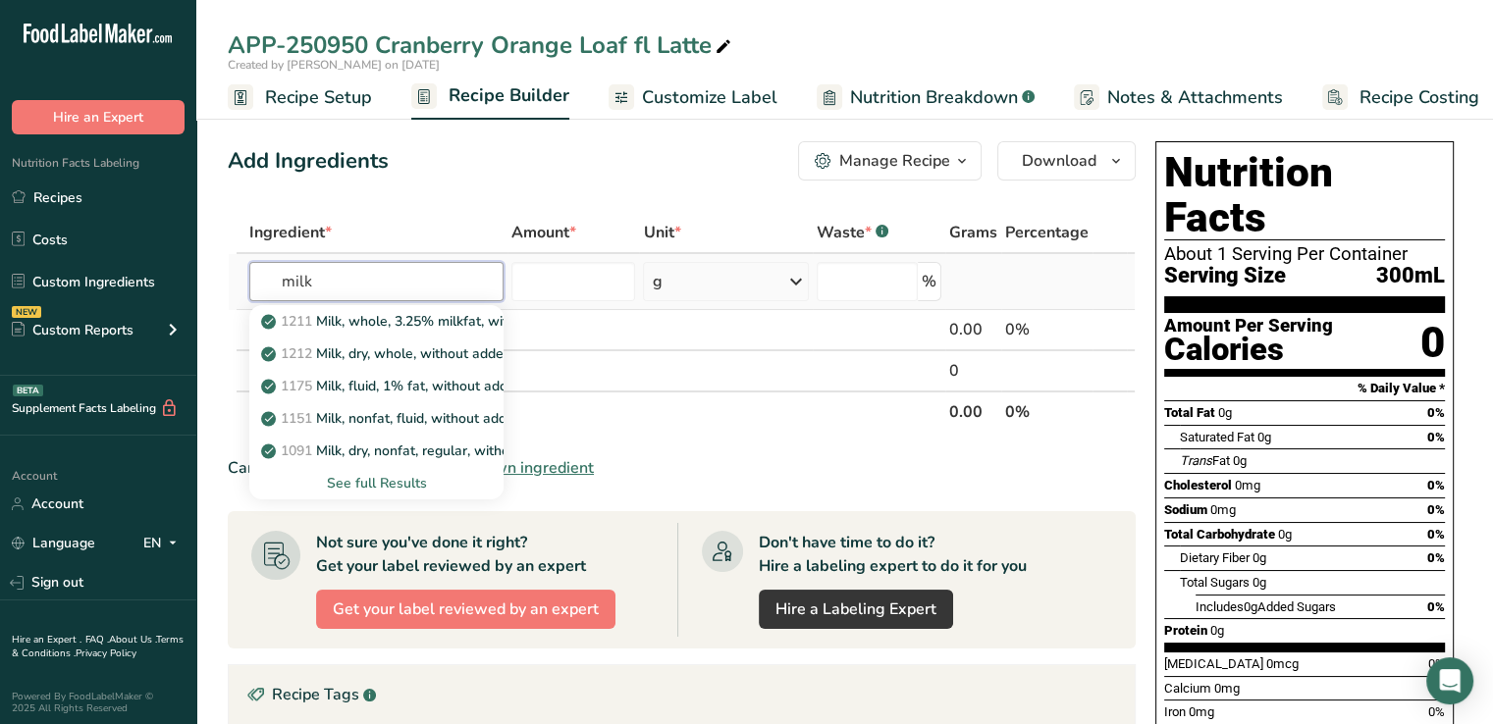
type input "milk"
click at [388, 476] on div "See full Results" at bounding box center [376, 483] width 223 height 21
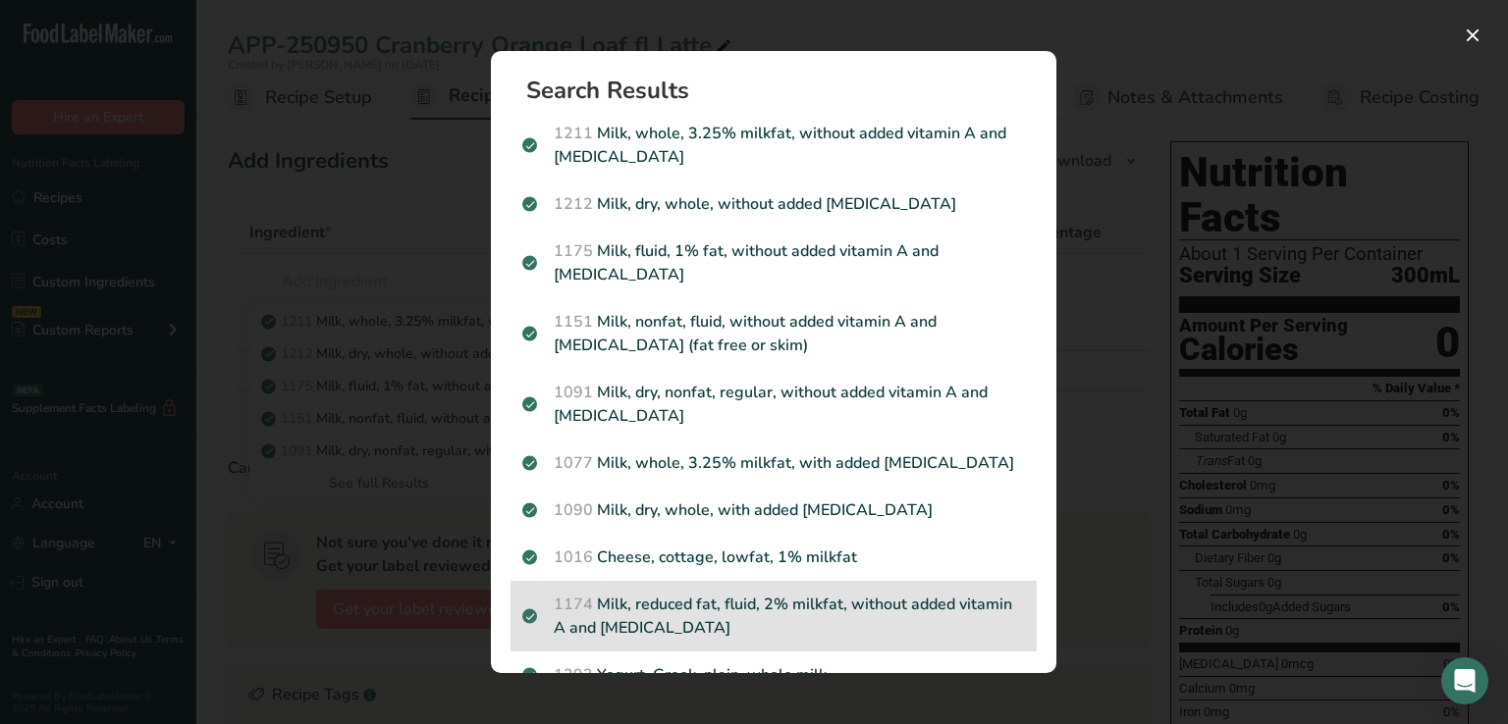
click at [784, 608] on p "1174 Milk, reduced fat, fluid, 2% milkfat, without added vitamin A and vitamin D" at bounding box center [773, 616] width 503 height 47
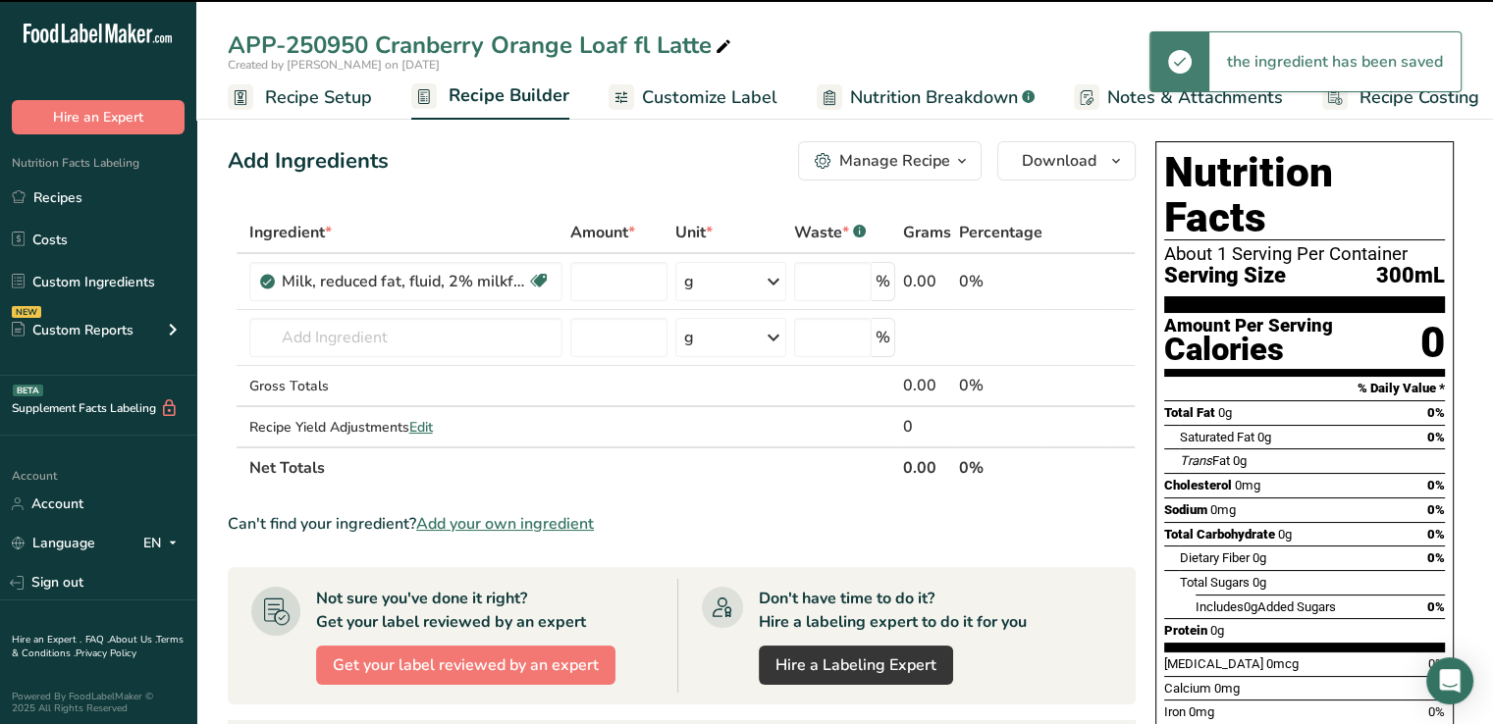
type input "0"
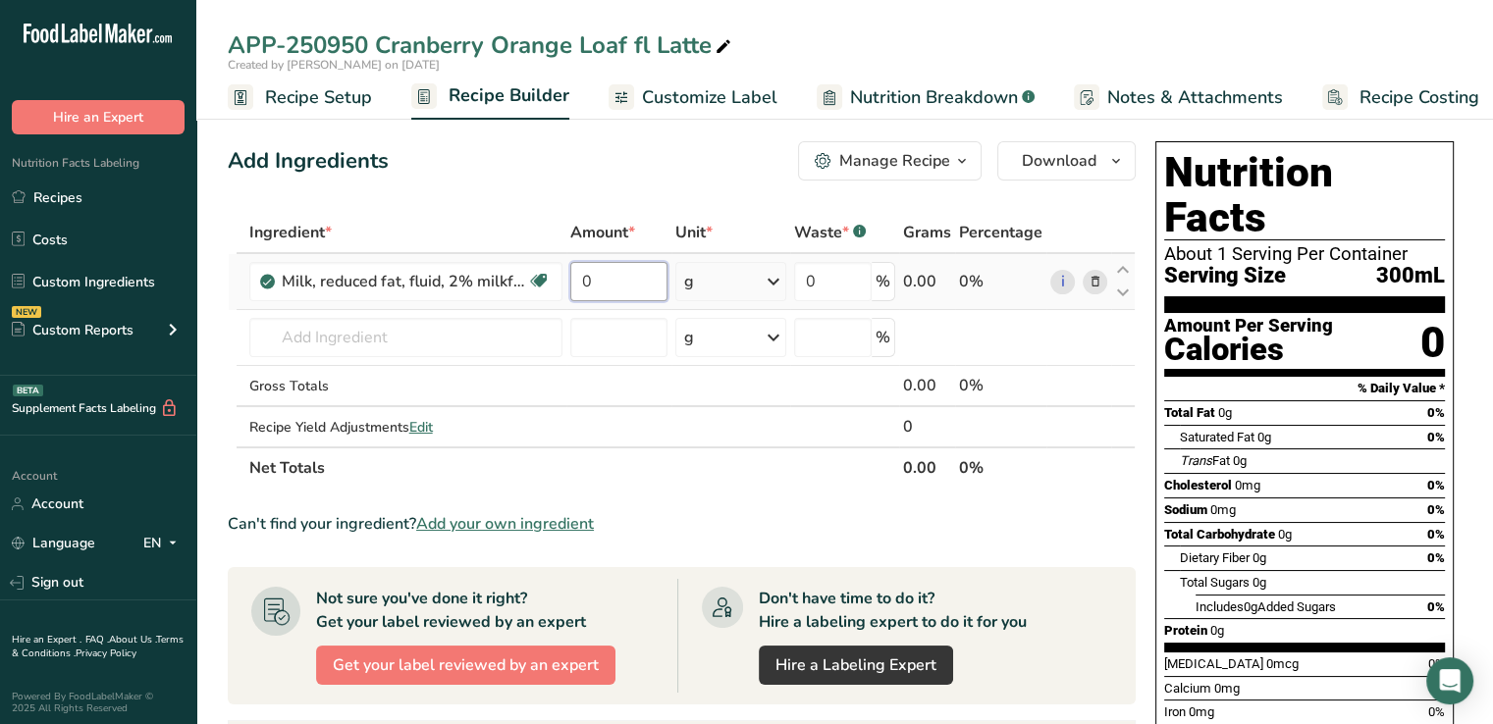
click at [588, 292] on input "0" at bounding box center [619, 281] width 98 height 39
type input "12.5"
click at [770, 282] on icon at bounding box center [774, 281] width 24 height 35
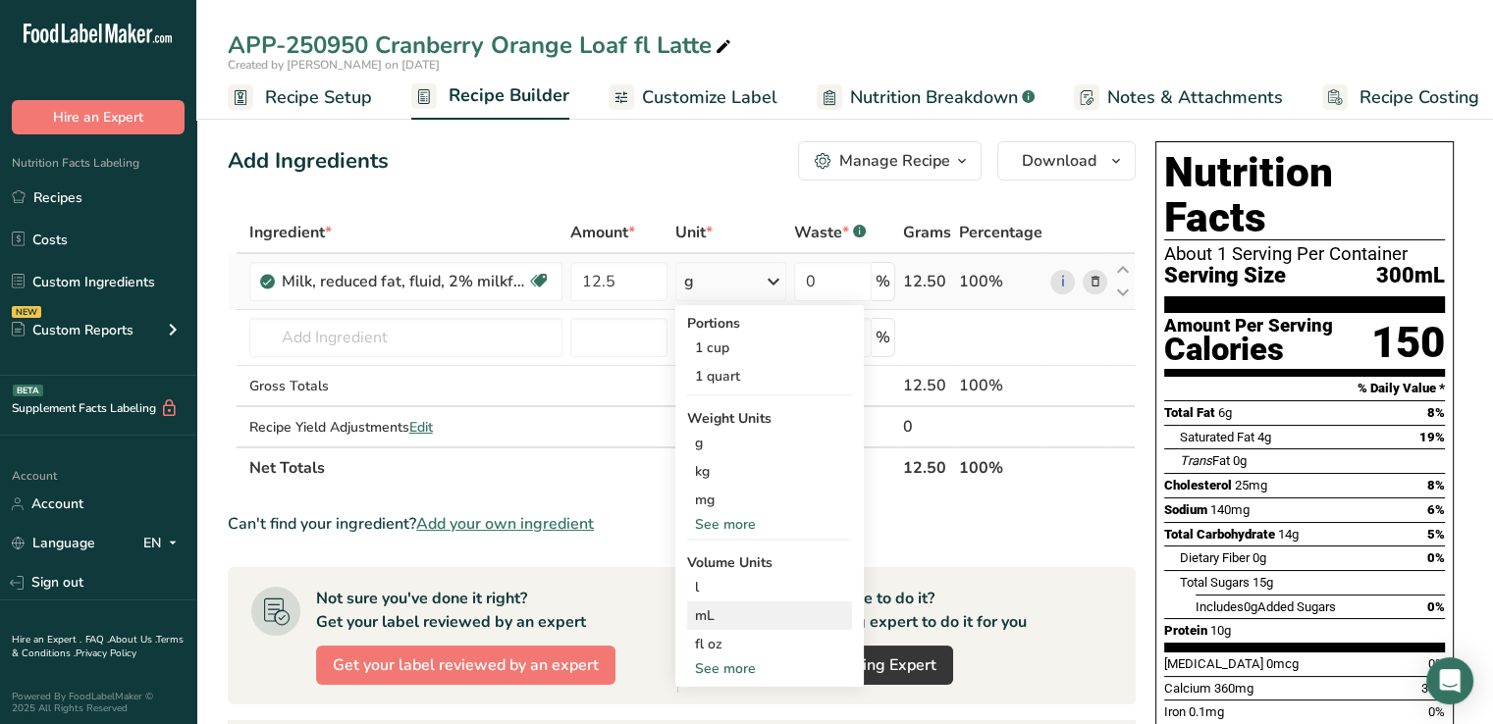
click at [729, 613] on div "mL" at bounding box center [769, 616] width 149 height 21
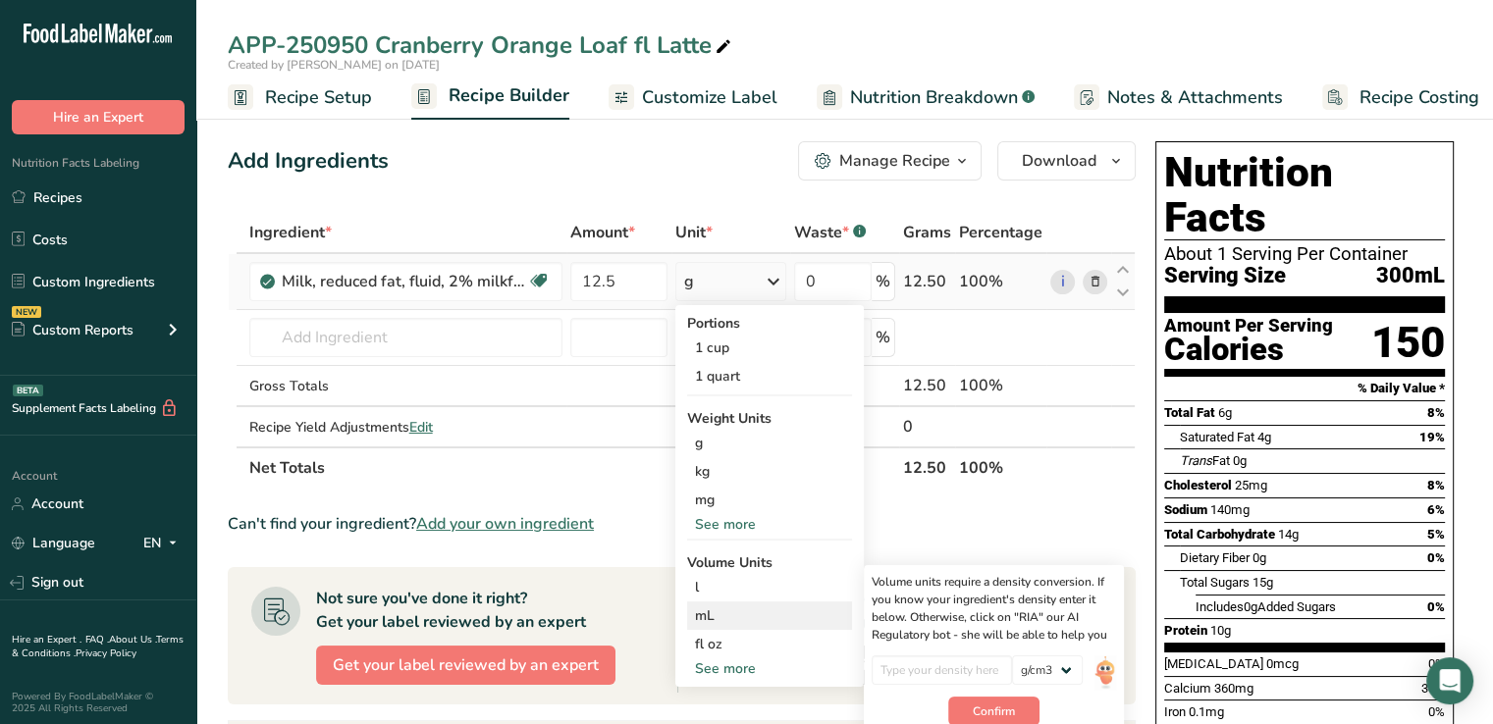
click at [710, 610] on div "mL" at bounding box center [769, 616] width 149 height 21
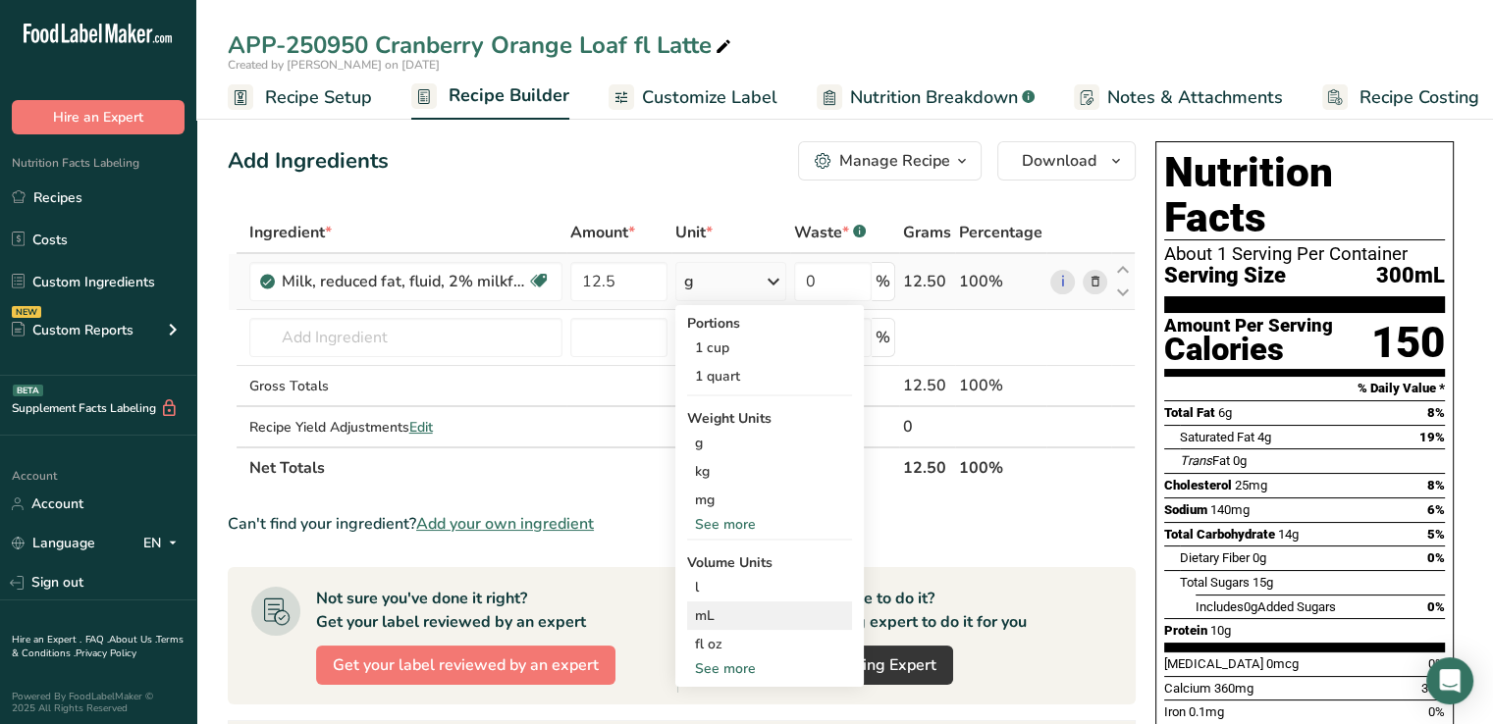
click at [710, 610] on div "mL" at bounding box center [769, 616] width 149 height 21
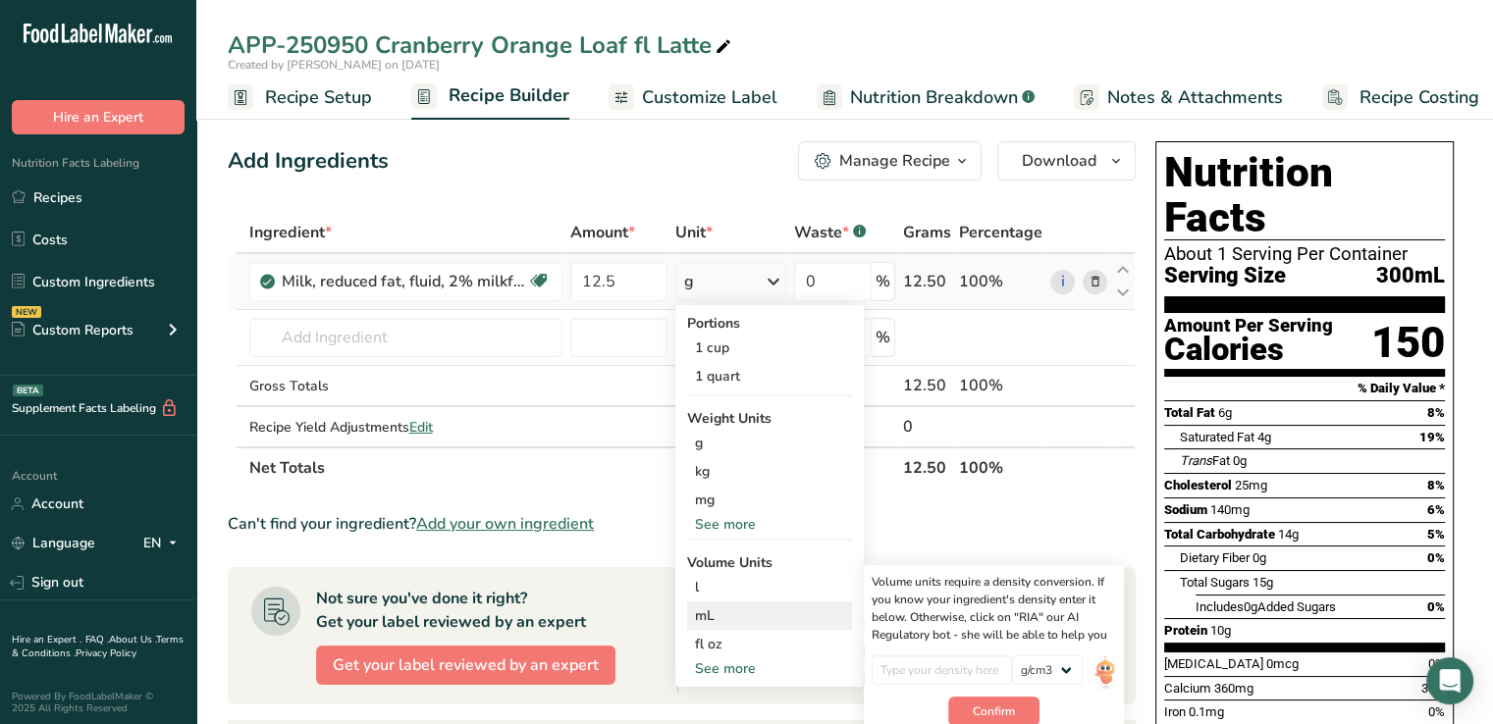
click at [710, 617] on div "mL" at bounding box center [769, 616] width 149 height 21
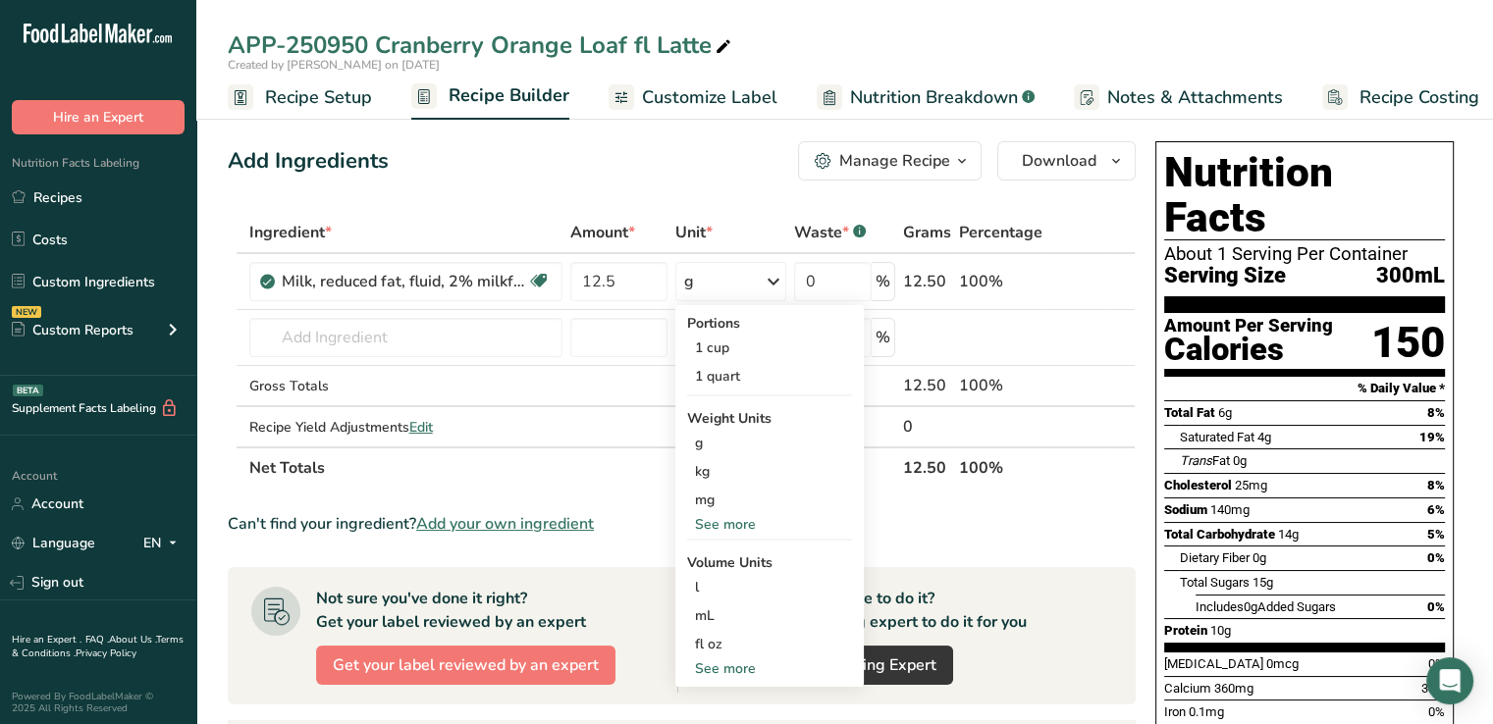
click at [1081, 536] on section "Ingredient * Amount * Unit * Waste * .a-a{fill:#347362;}.b-a{fill:#fff;} Grams …" at bounding box center [682, 714] width 908 height 1004
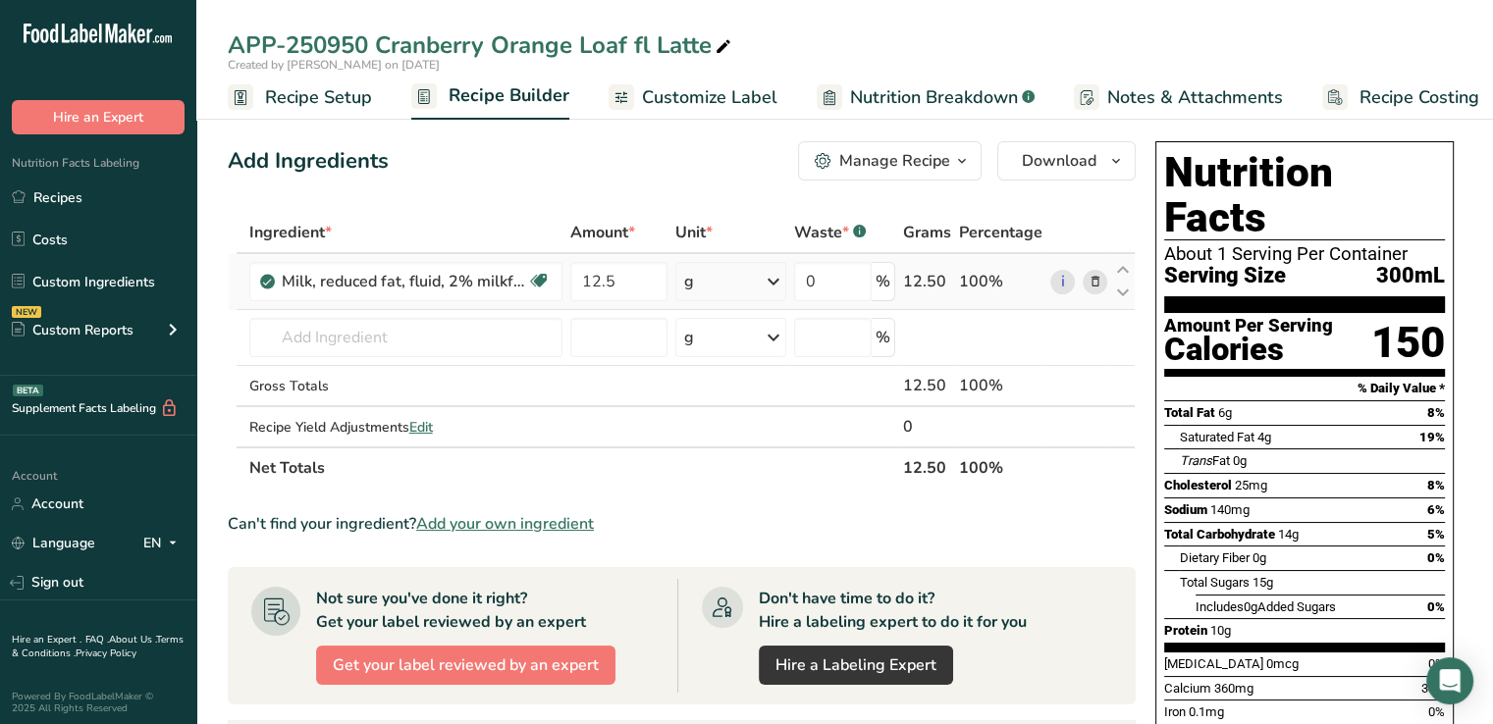
click at [768, 272] on icon at bounding box center [774, 281] width 24 height 35
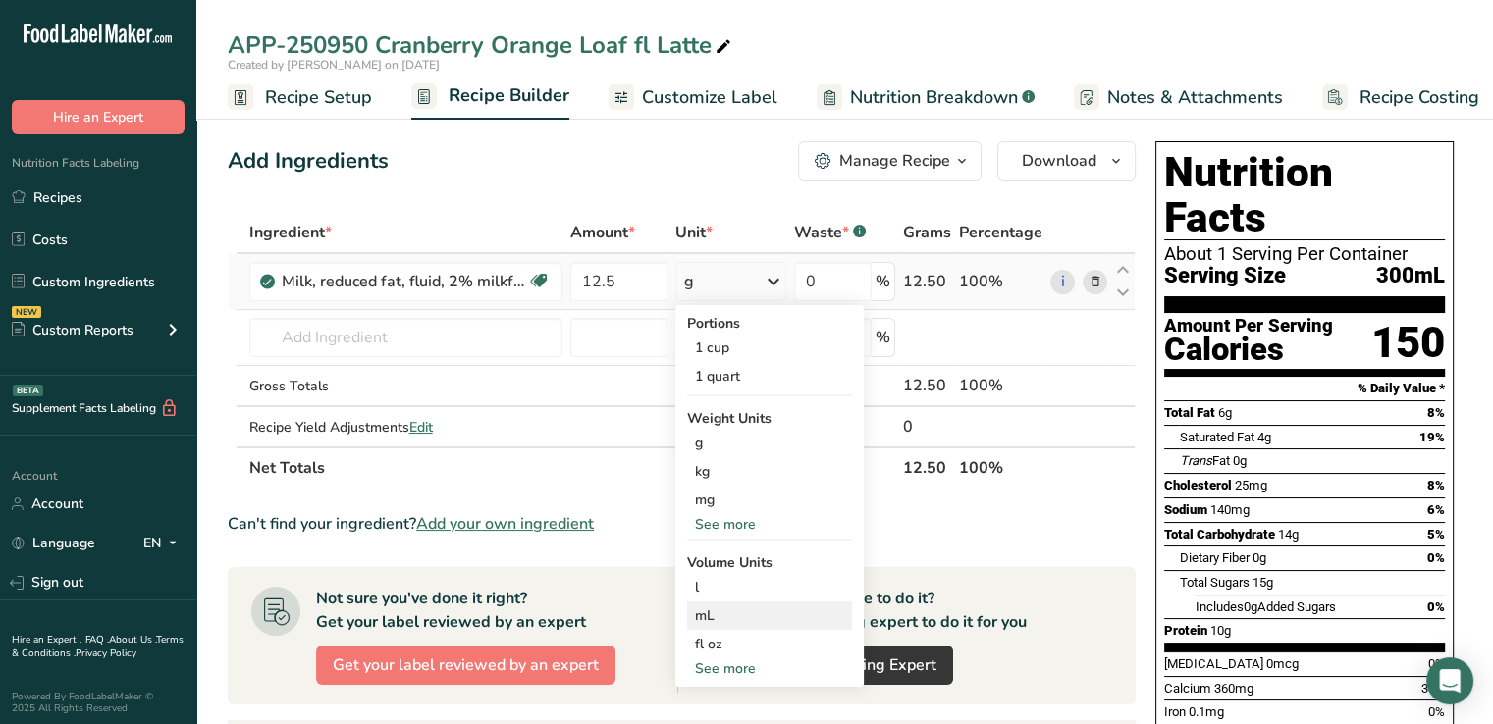
click at [701, 613] on div "mL" at bounding box center [769, 616] width 149 height 21
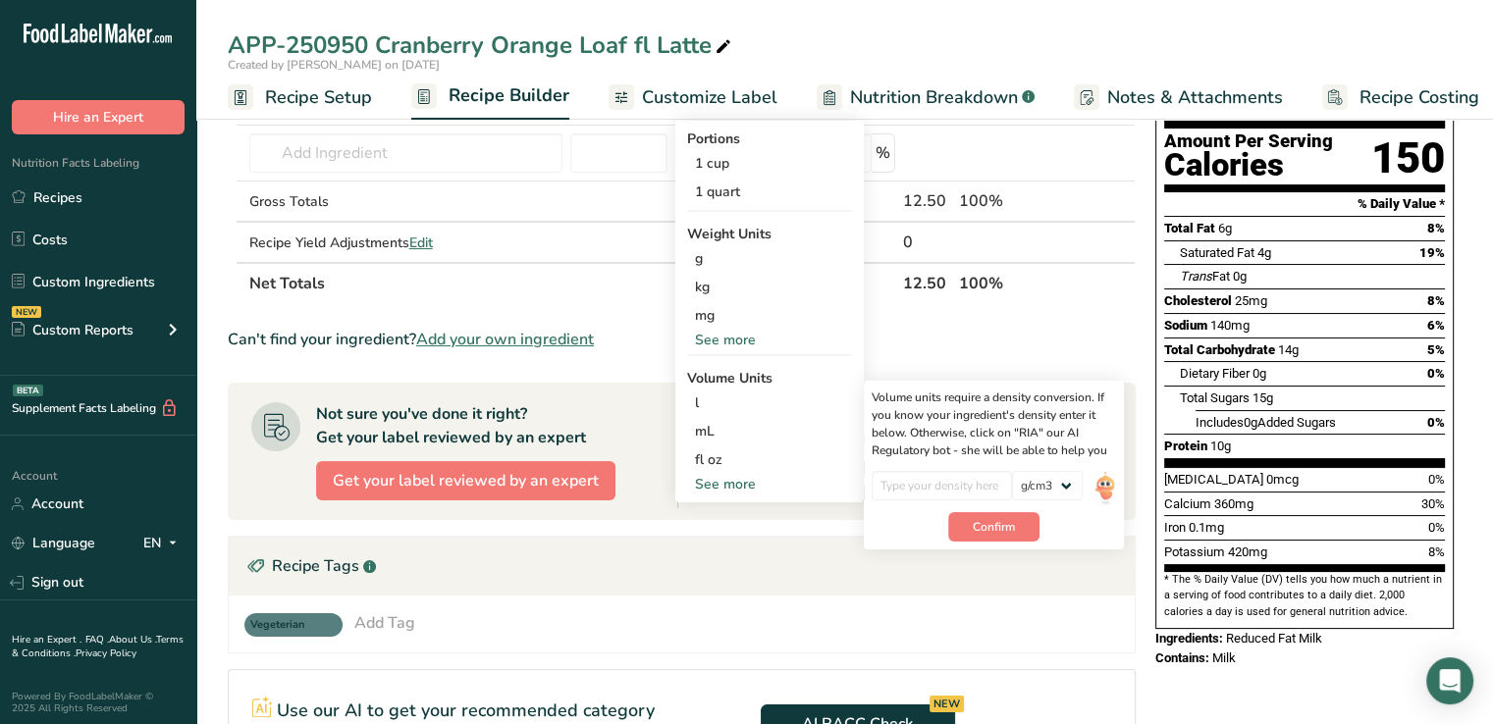
scroll to position [188, 0]
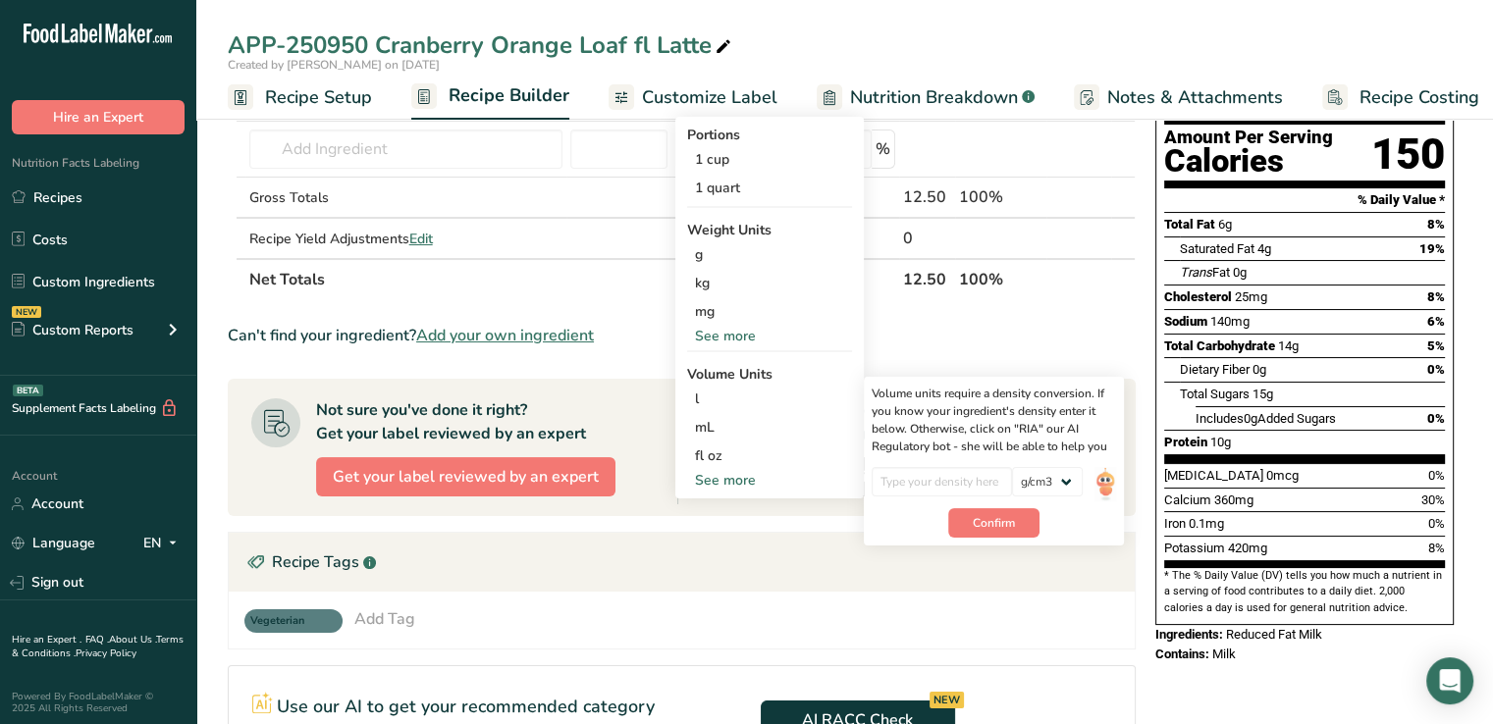
click at [1084, 315] on section "Ingredient * Amount * Unit * Waste * .a-a{fill:#347362;}.b-a{fill:#fff;} Grams …" at bounding box center [682, 526] width 908 height 1004
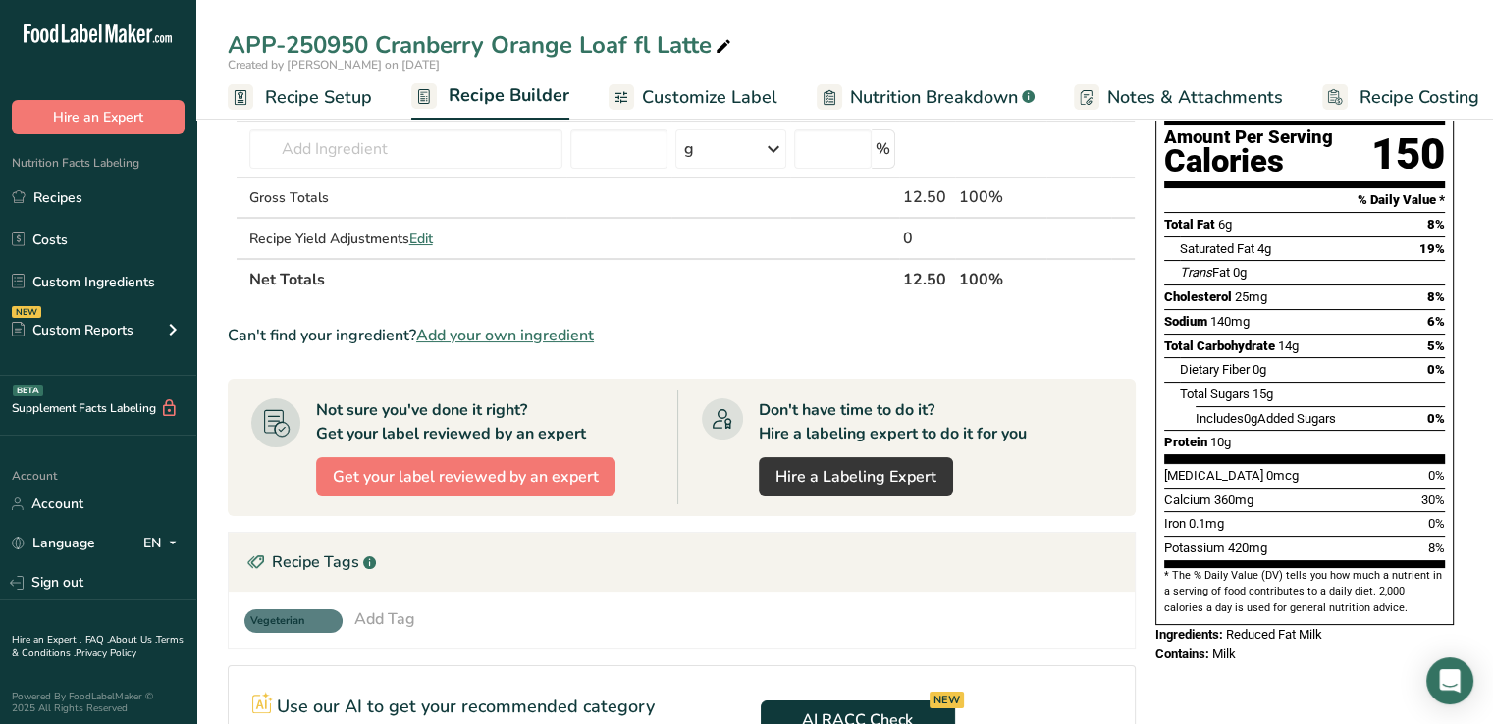
scroll to position [0, 0]
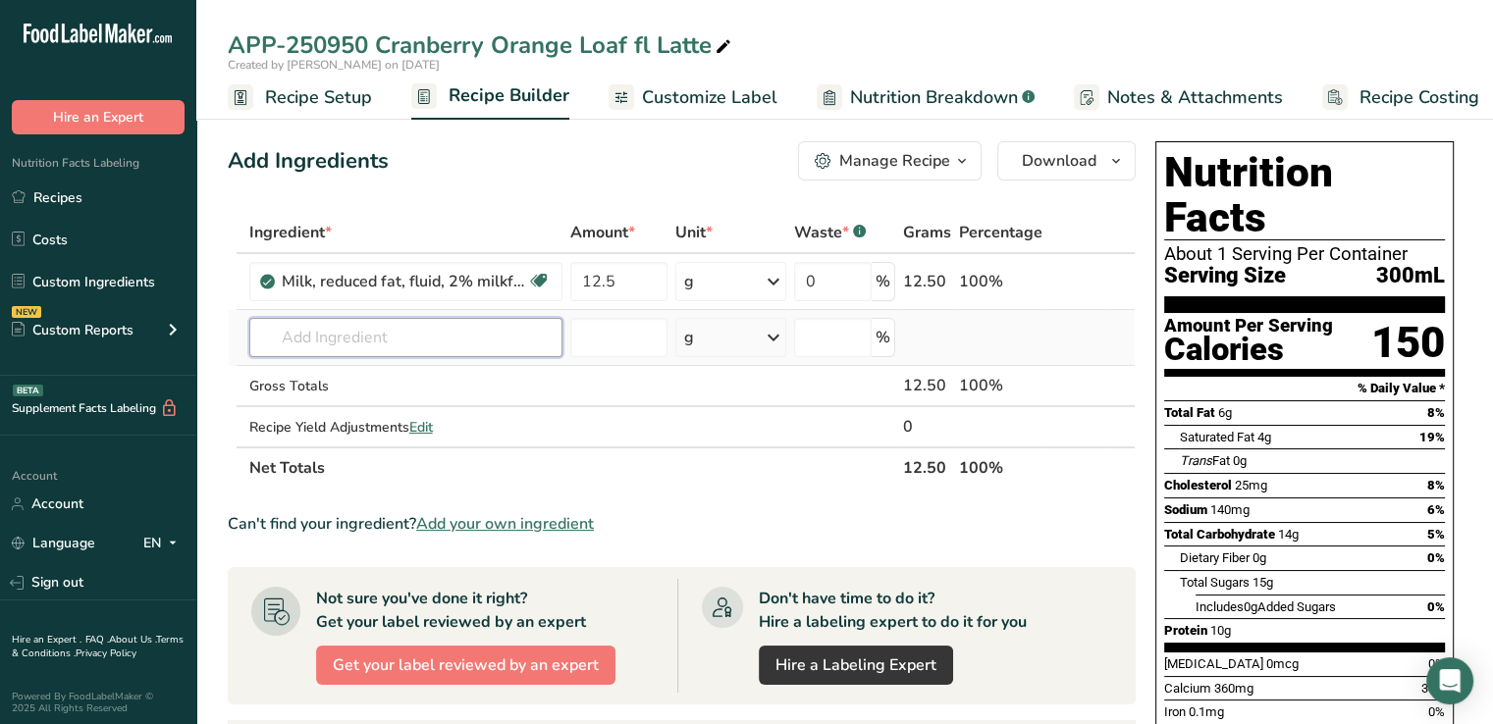
click at [332, 349] on input "text" at bounding box center [405, 337] width 313 height 39
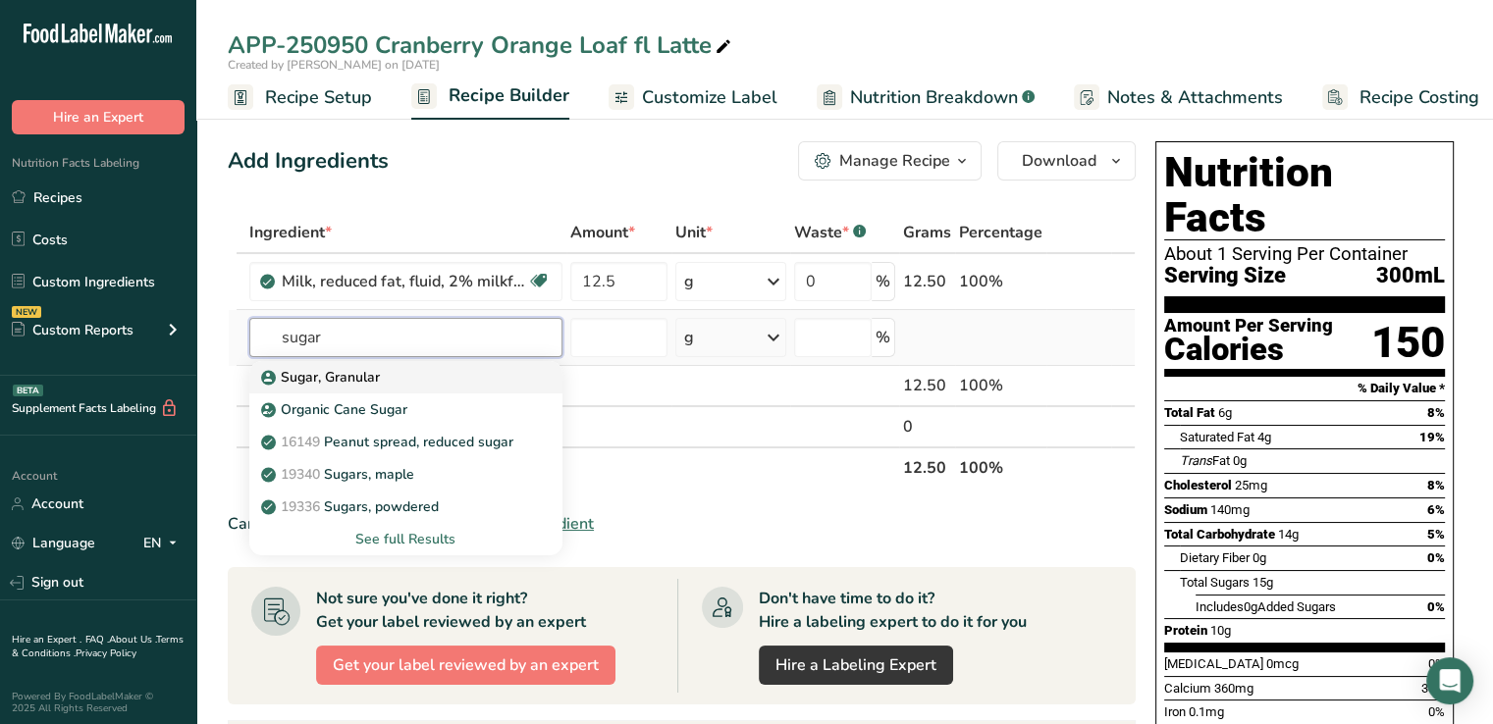
type input "sugar"
click at [314, 375] on p "Sugar, Granular" at bounding box center [322, 377] width 115 height 21
type input "Sugar, Granular"
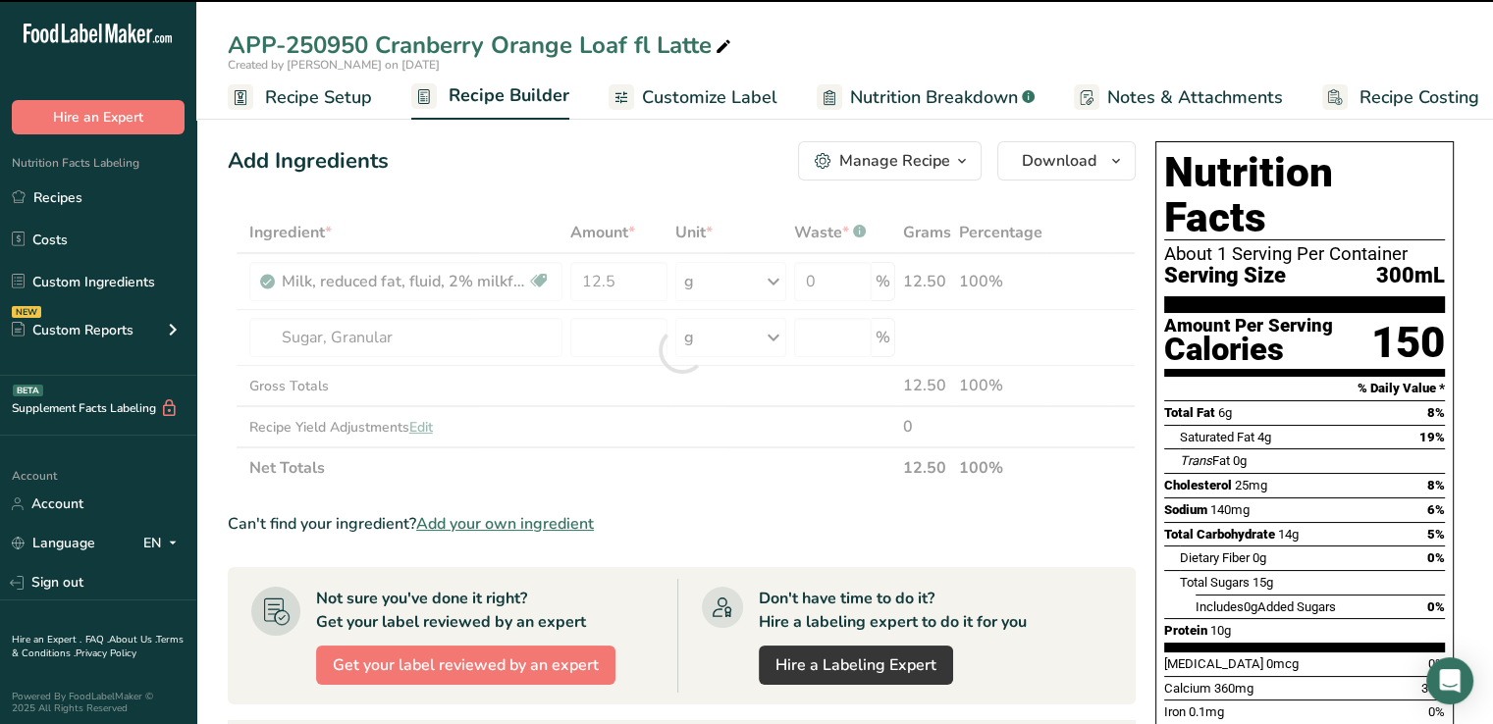
type input "0"
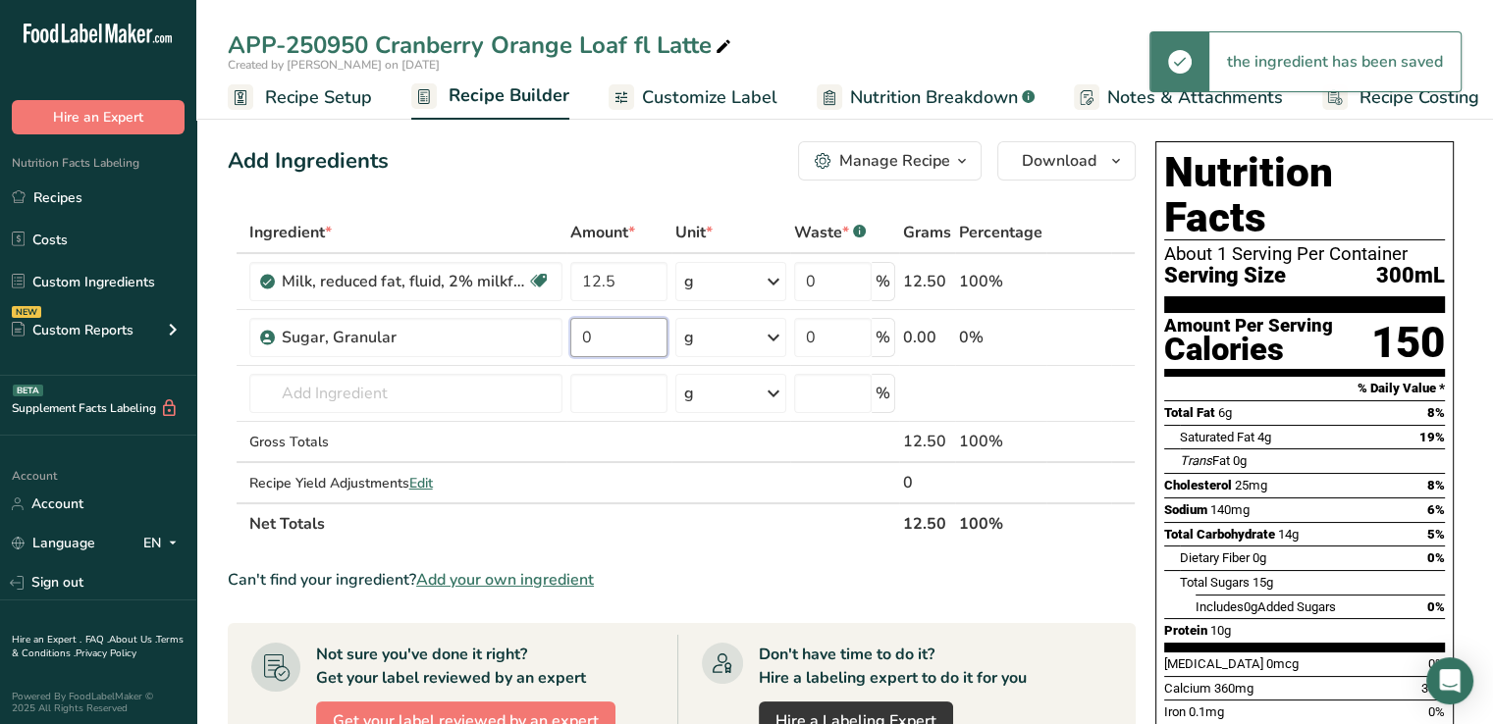
click at [593, 338] on input "0" at bounding box center [619, 337] width 98 height 39
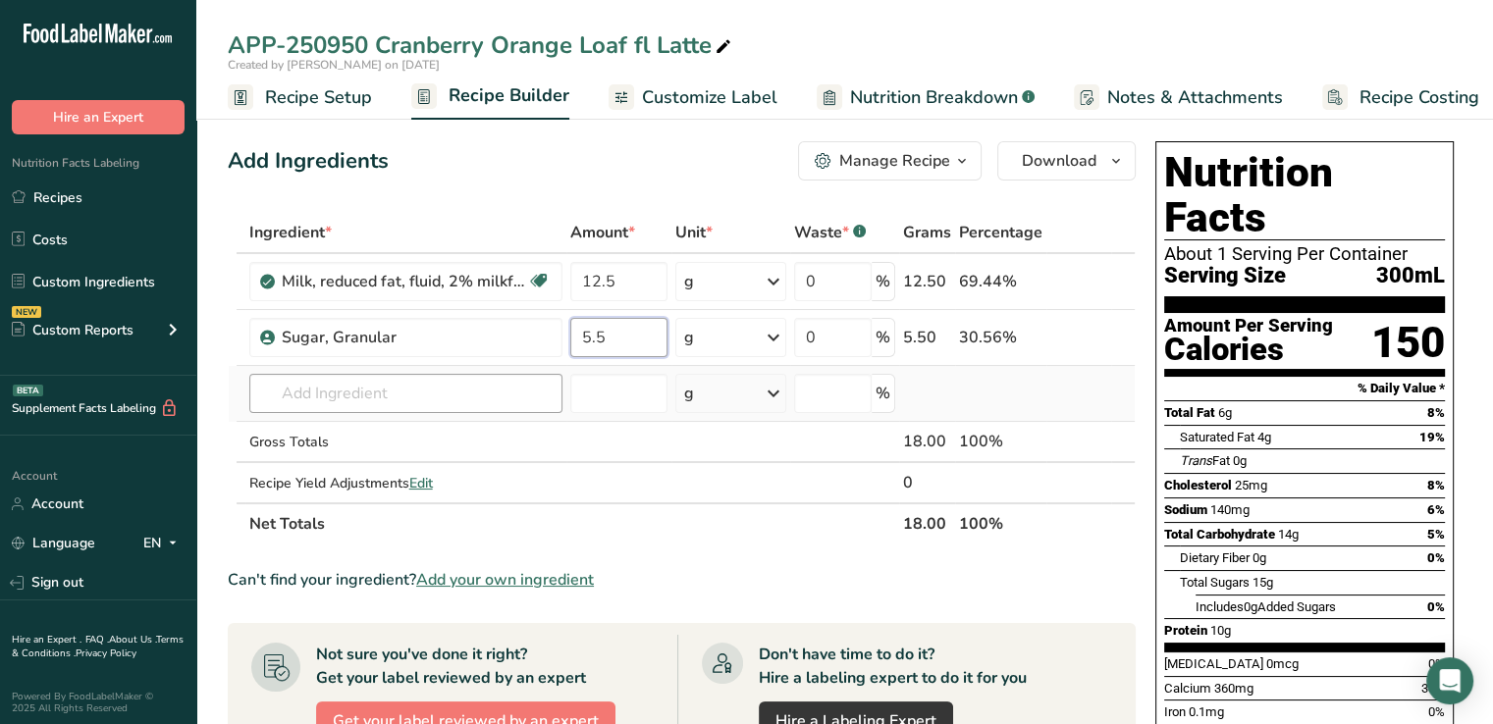
type input "5.5"
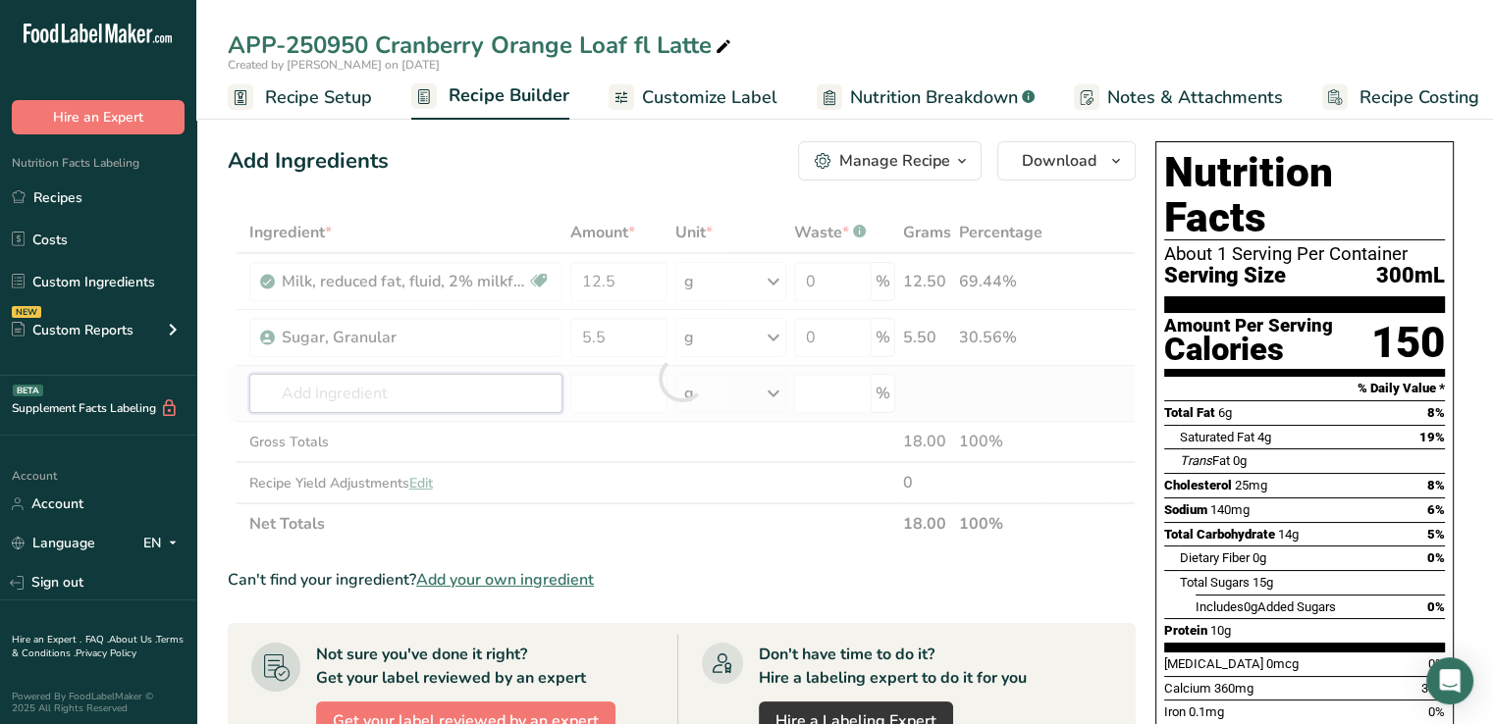
click at [377, 385] on div "Ingredient * Amount * Unit * Waste * .a-a{fill:#347362;}.b-a{fill:#fff;} Grams …" at bounding box center [682, 378] width 908 height 333
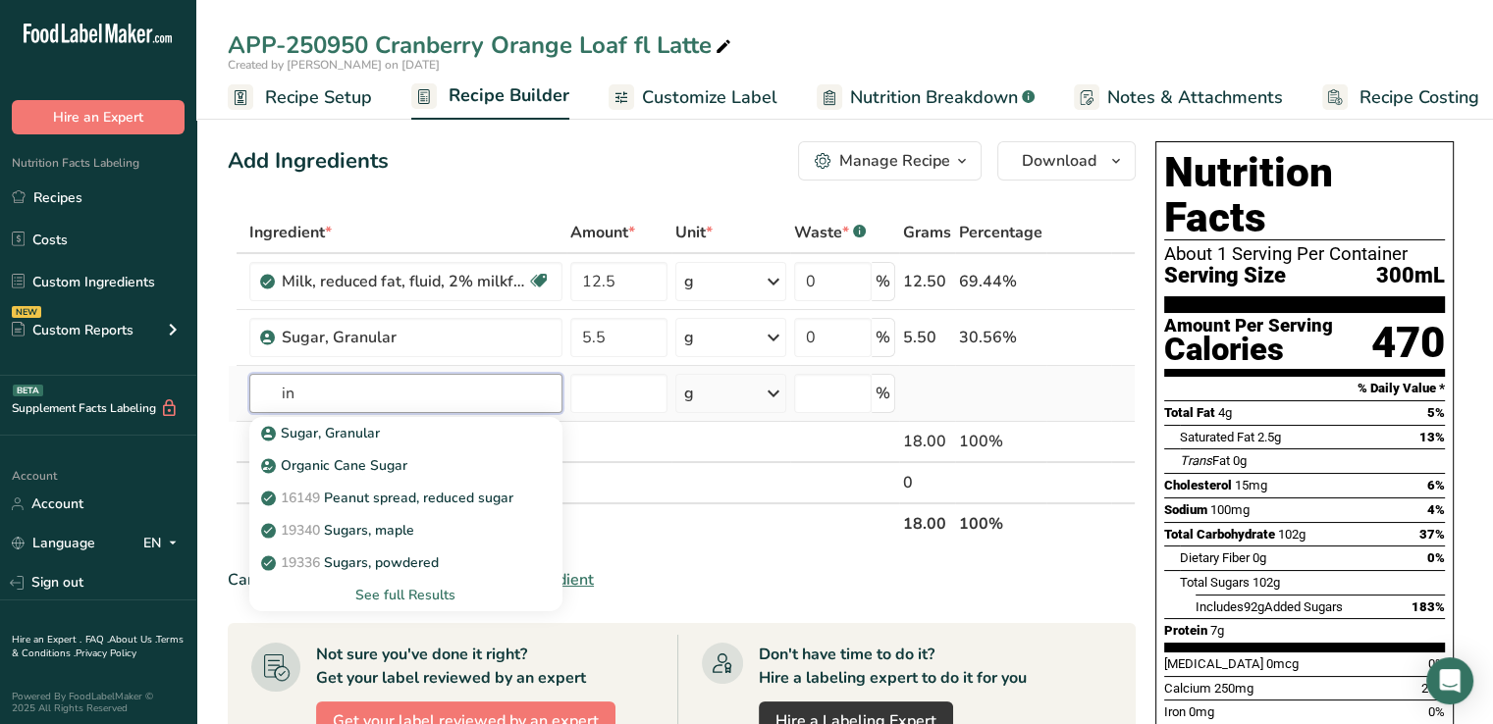
type input "i"
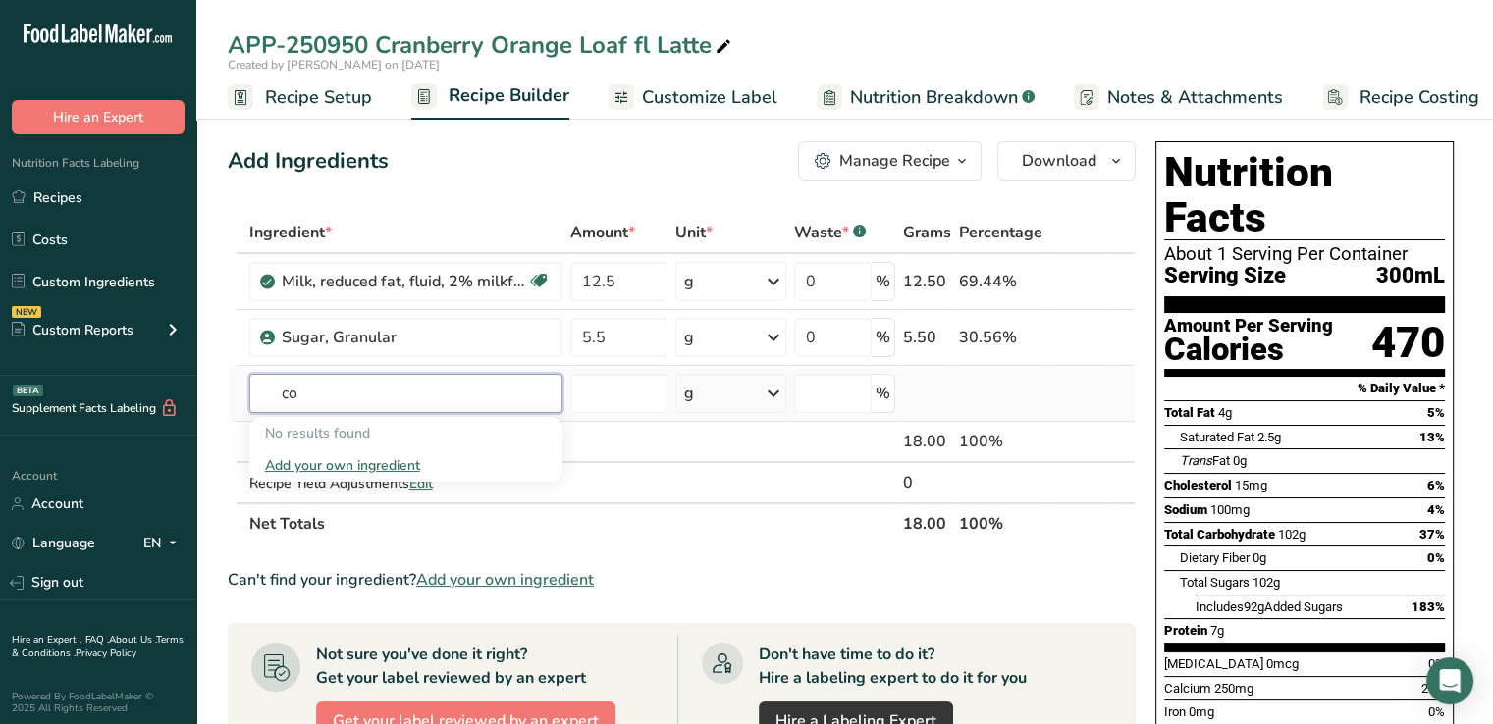
type input "c"
type input "p"
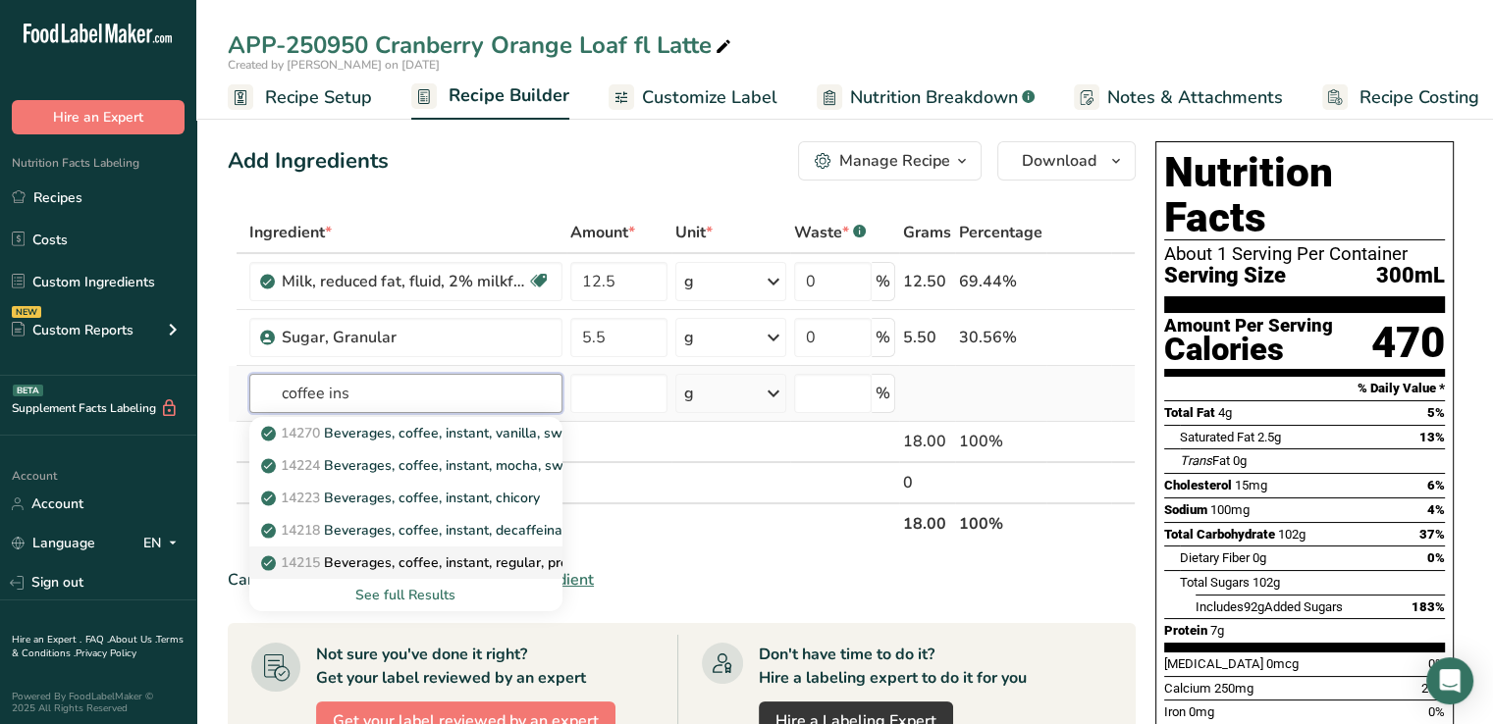
type input "coffee ins"
click at [429, 562] on p "14215 Beverages, coffee, instant, regular, prepared with water" at bounding box center [471, 563] width 412 height 21
type input "Beverages, coffee, instant, regular, prepared with water"
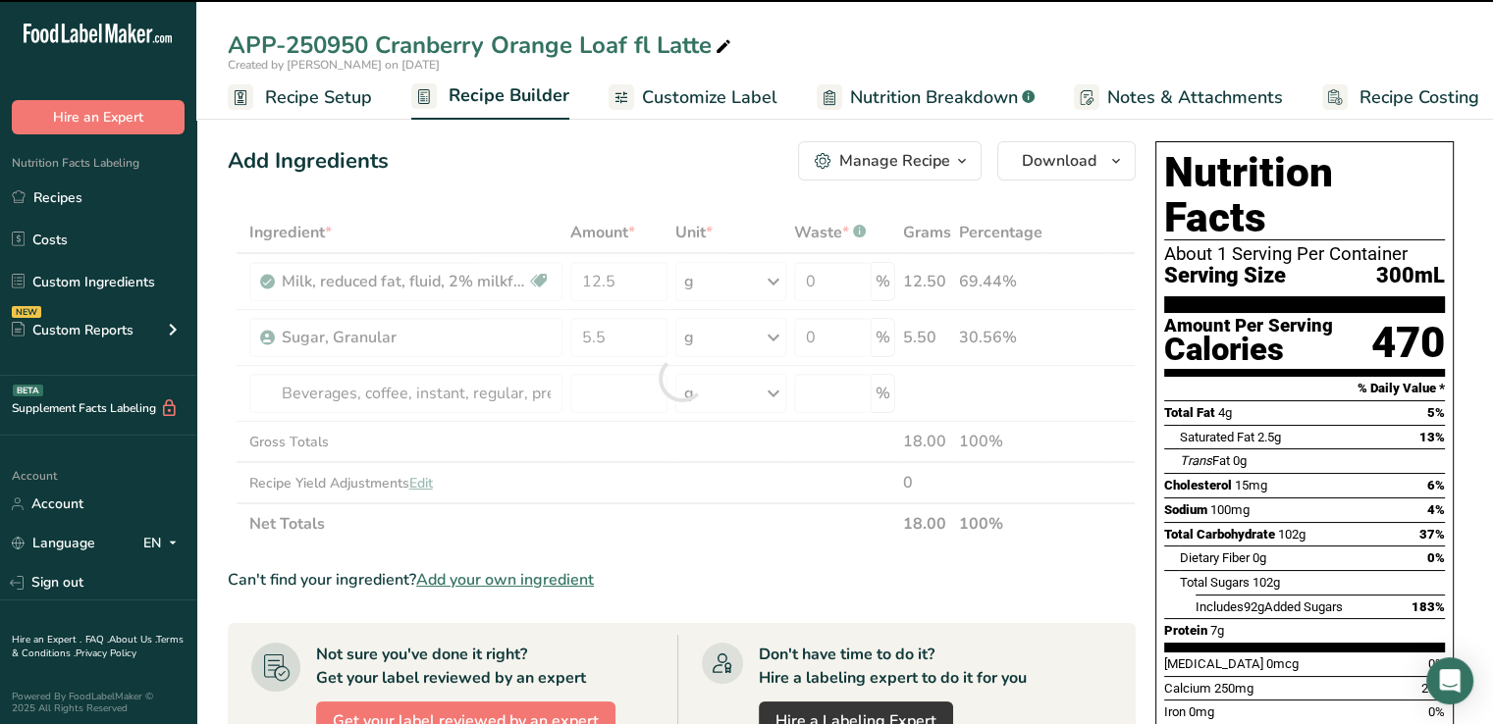
type input "0"
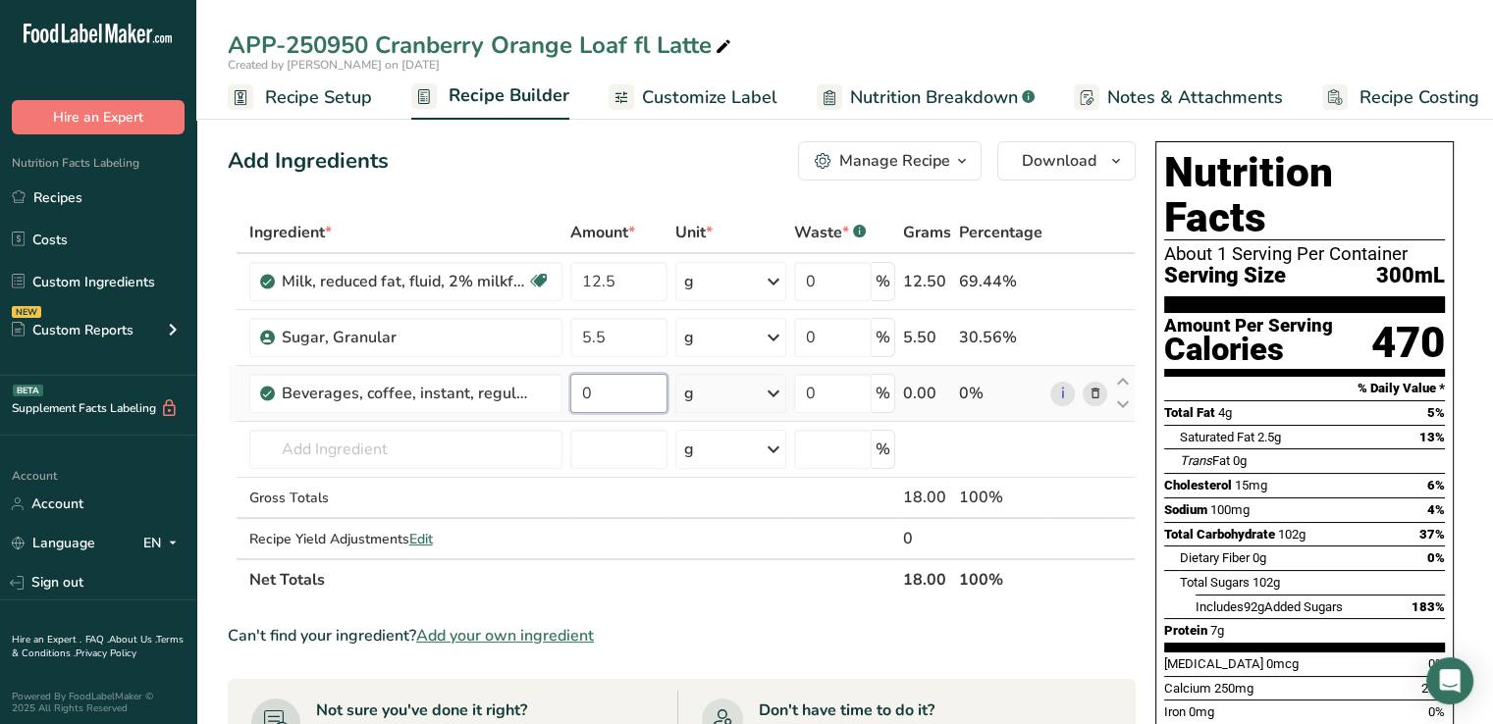
click at [633, 396] on input "0" at bounding box center [619, 393] width 98 height 39
type input "0.4"
click at [530, 458] on div "Ingredient * Amount * Unit * Waste * .a-a{fill:#347362;}.b-a{fill:#fff;} Grams …" at bounding box center [682, 406] width 908 height 389
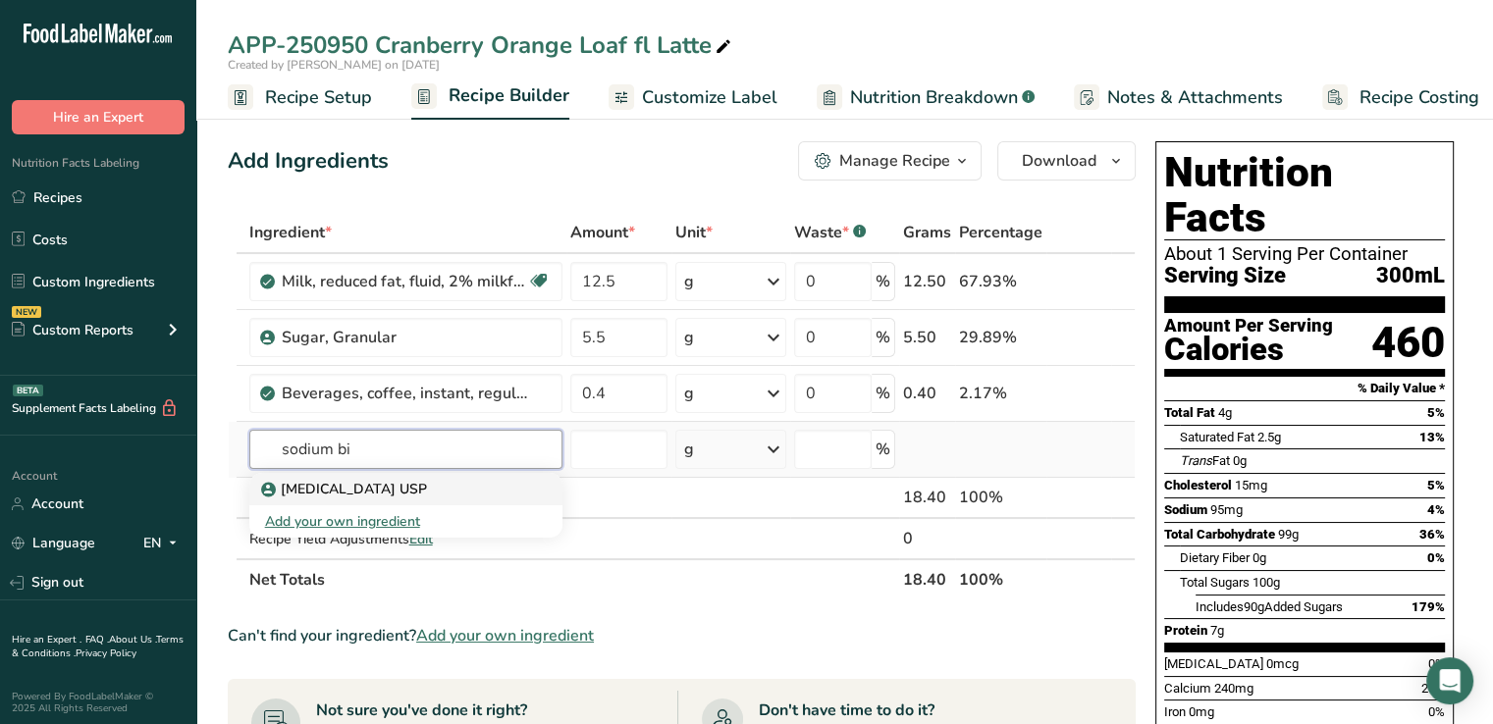
type input "sodium bi"
click at [427, 495] on p "Sodium Bicarbonate USP" at bounding box center [346, 489] width 162 height 21
type input "Sodium Bicarbonate USP"
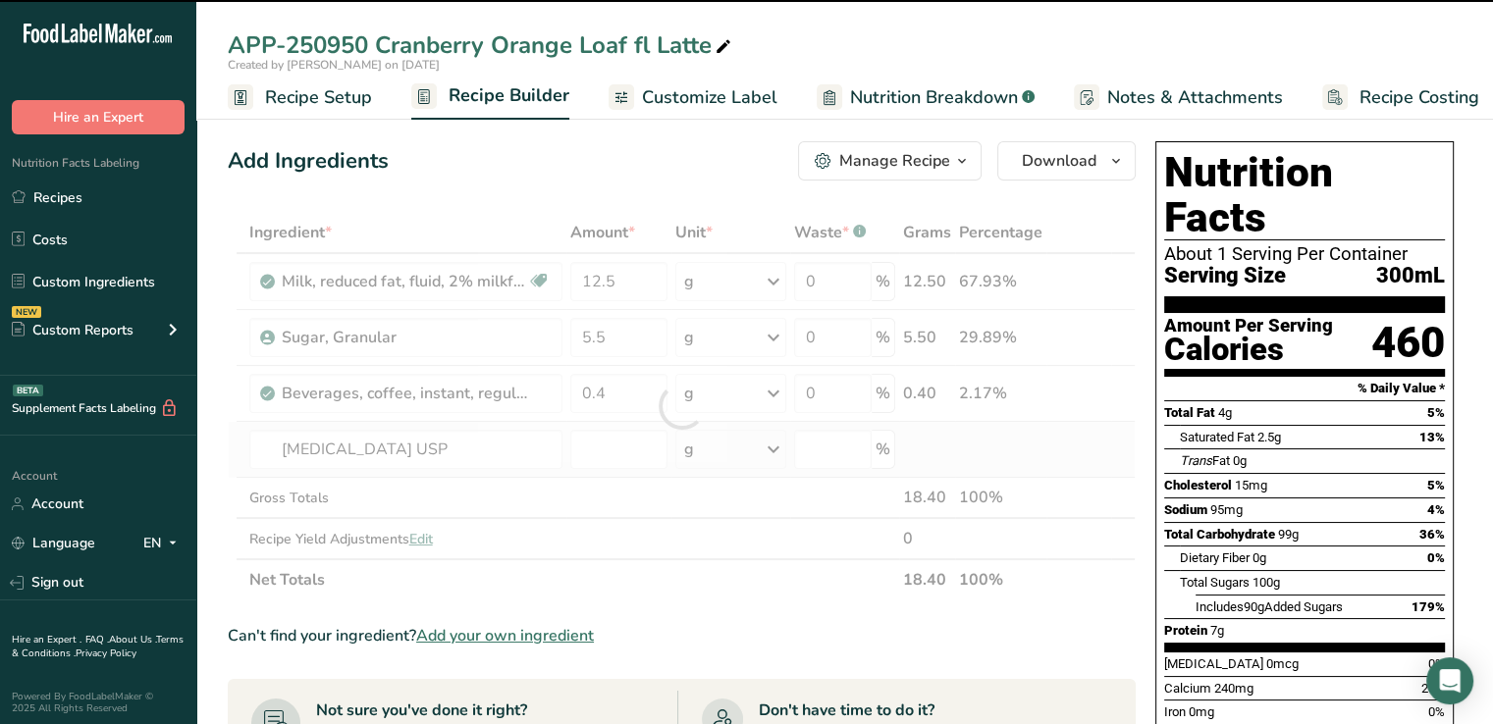
type input "0"
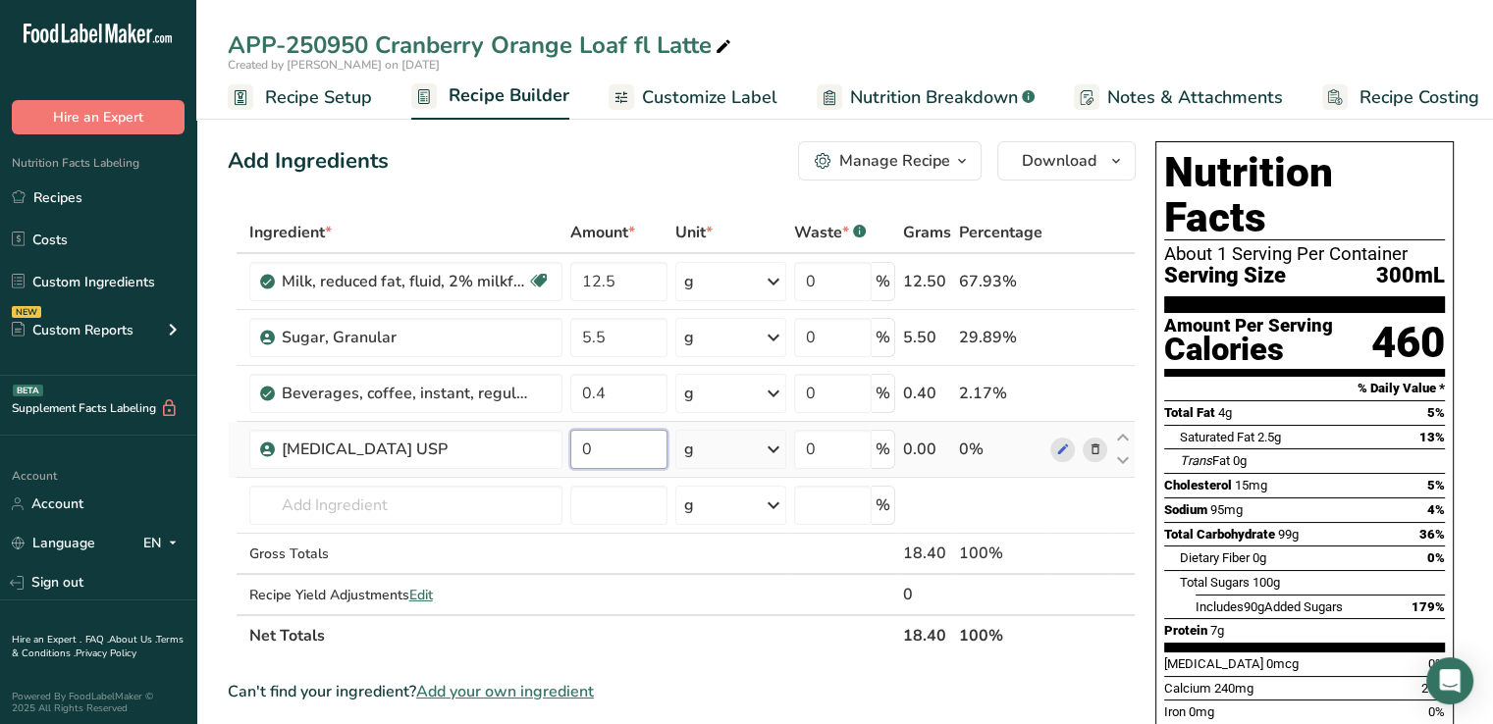
click at [612, 443] on input "0" at bounding box center [619, 449] width 98 height 39
type input "0.05"
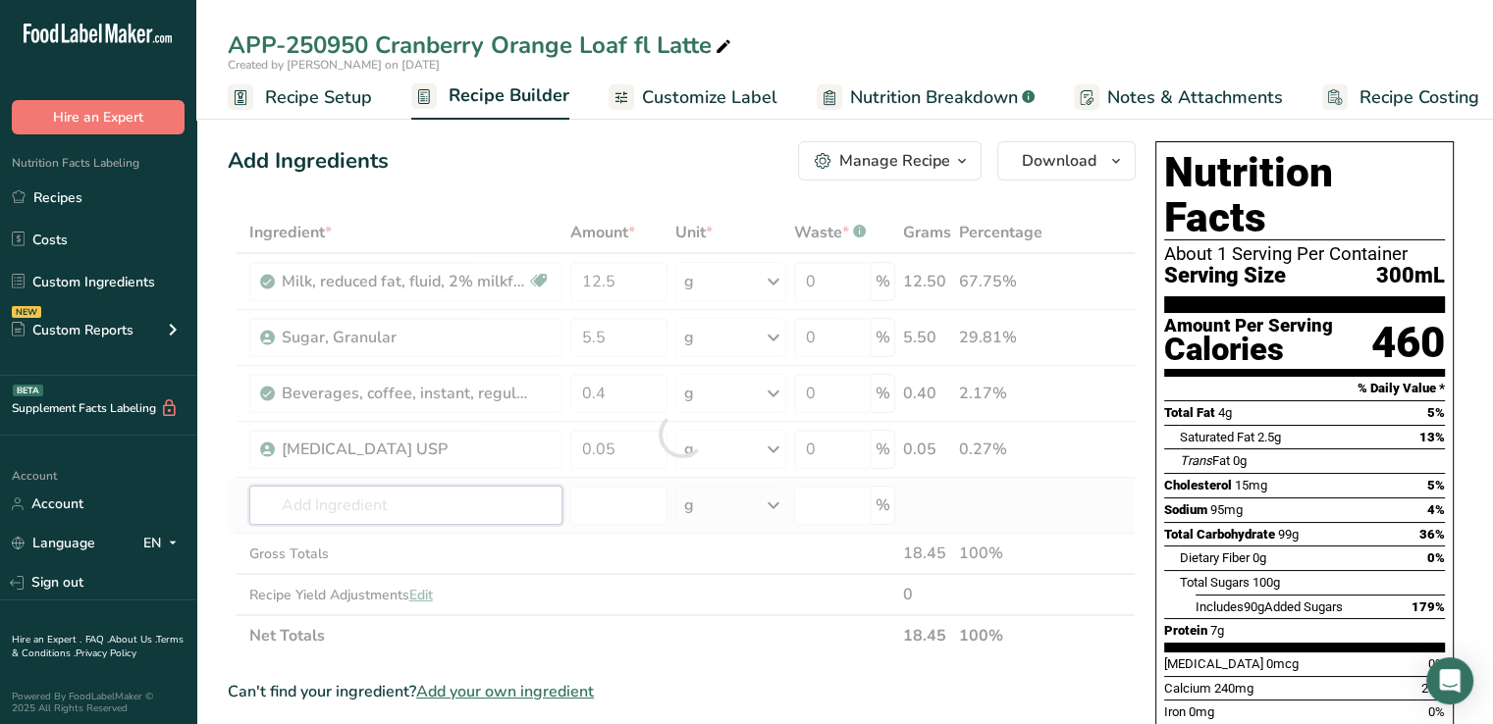
click at [421, 511] on div "Ingredient * Amount * Unit * Waste * .a-a{fill:#347362;}.b-a{fill:#fff;} Grams …" at bounding box center [682, 434] width 908 height 445
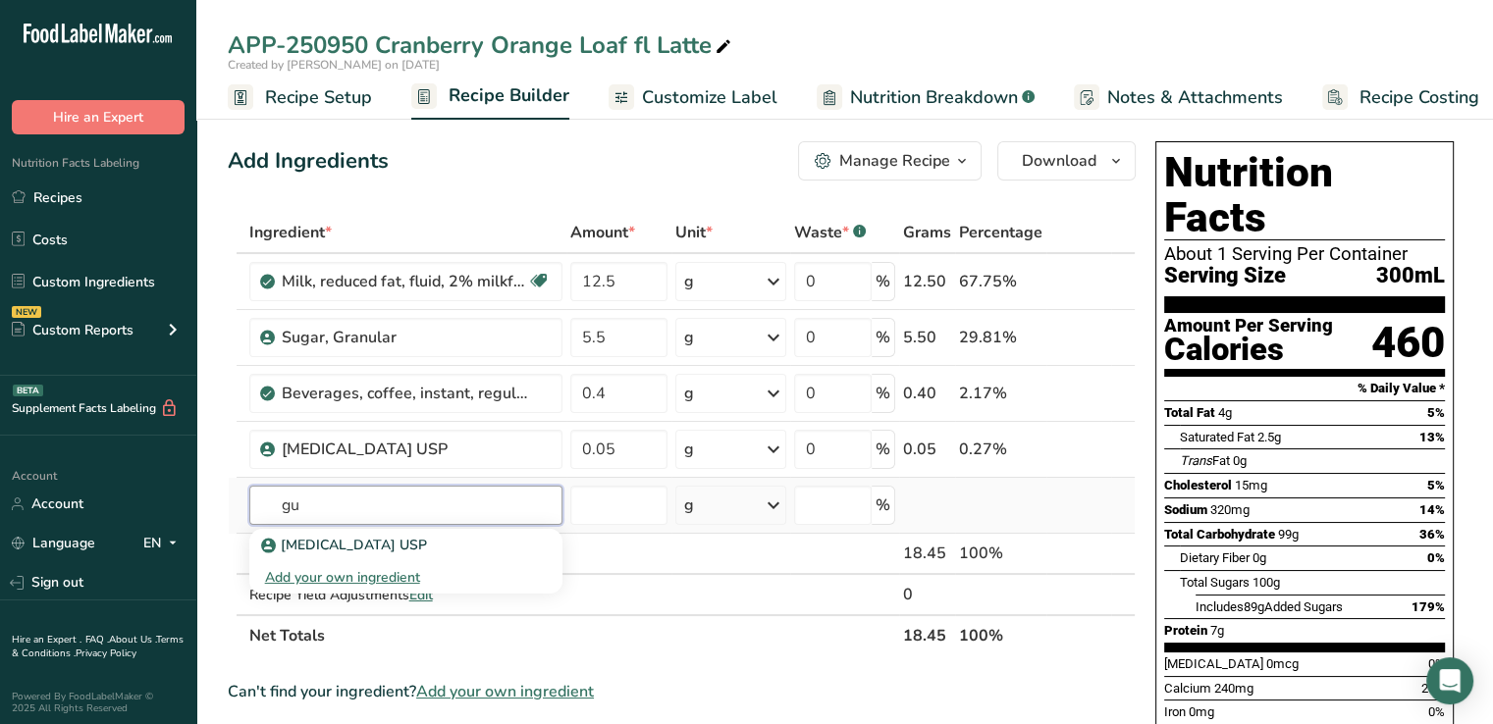
type input "g"
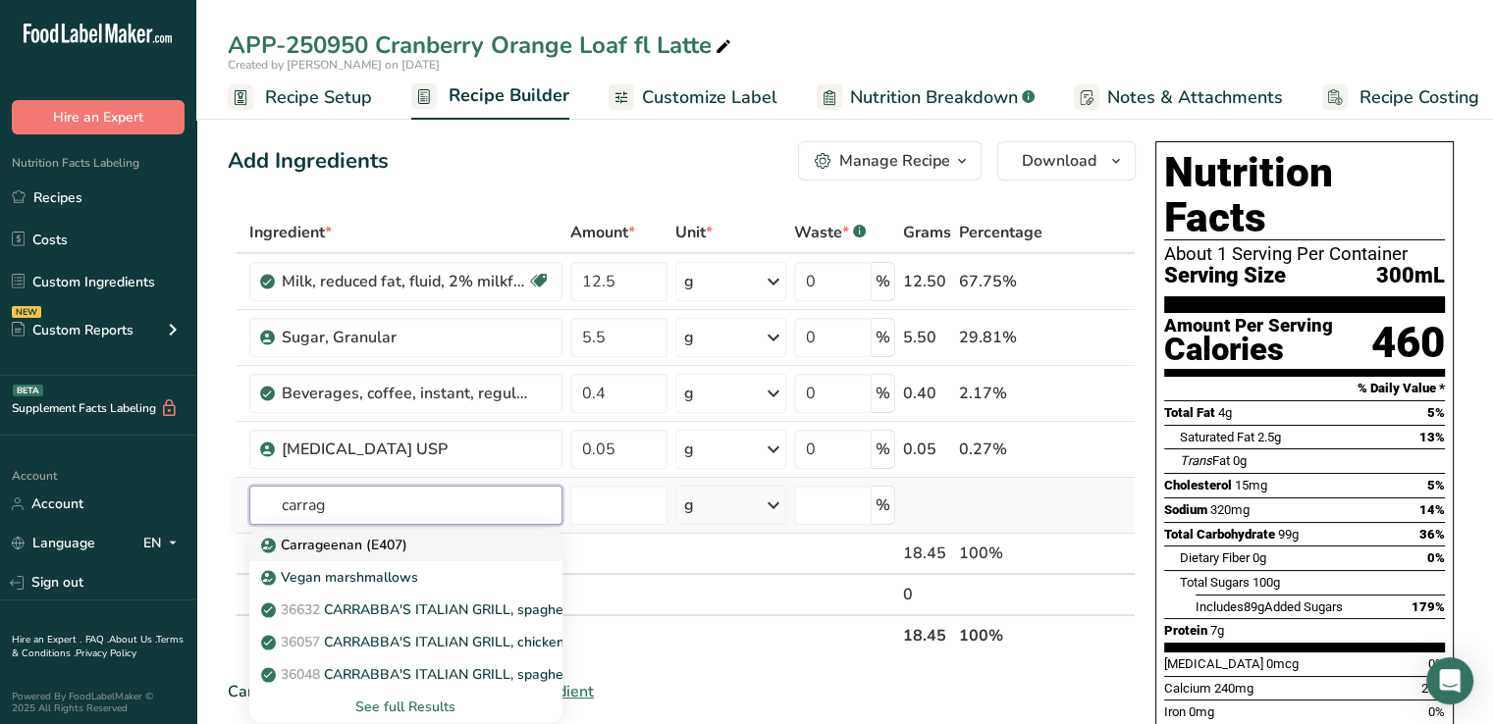
type input "carrag"
click at [398, 549] on p "Carrageenan (E407)" at bounding box center [336, 545] width 142 height 21
type input "Carrageenan (E407)"
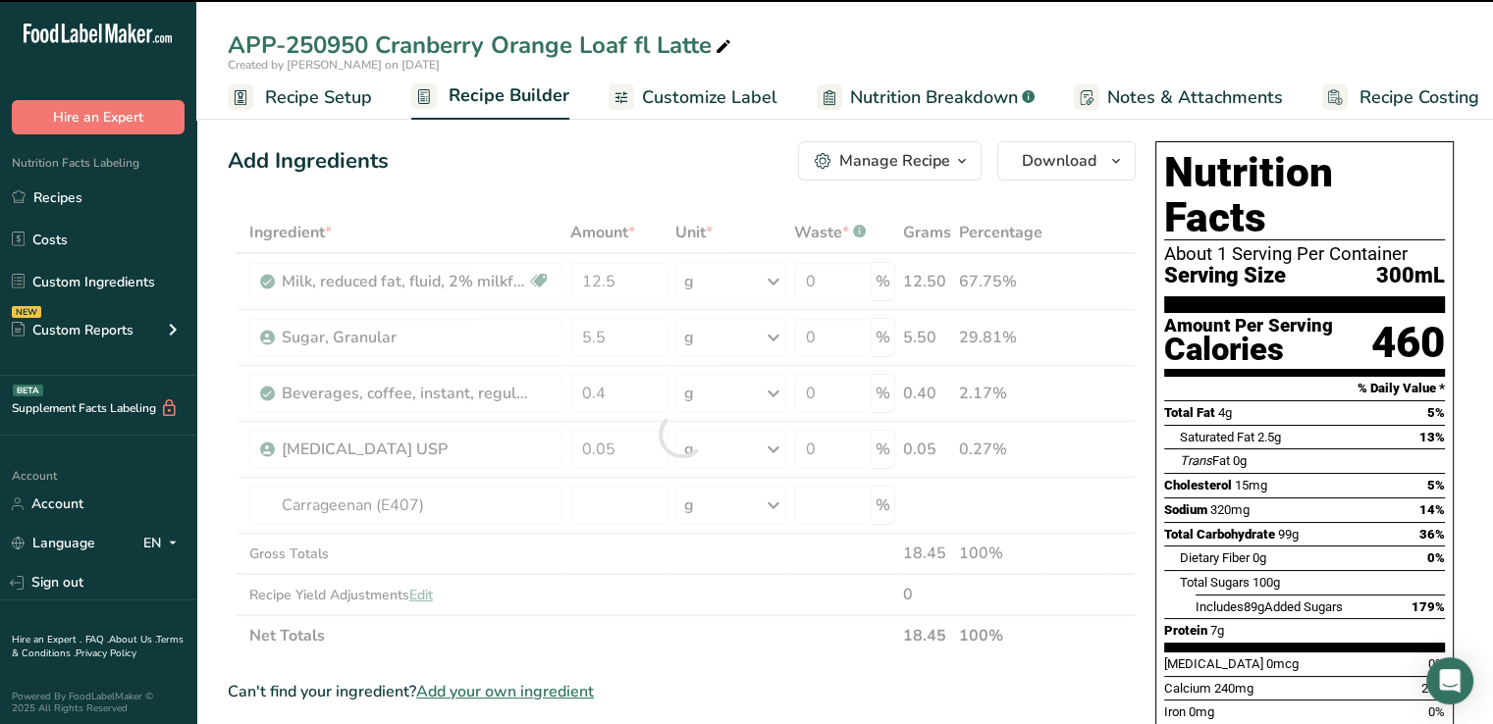
type input "0"
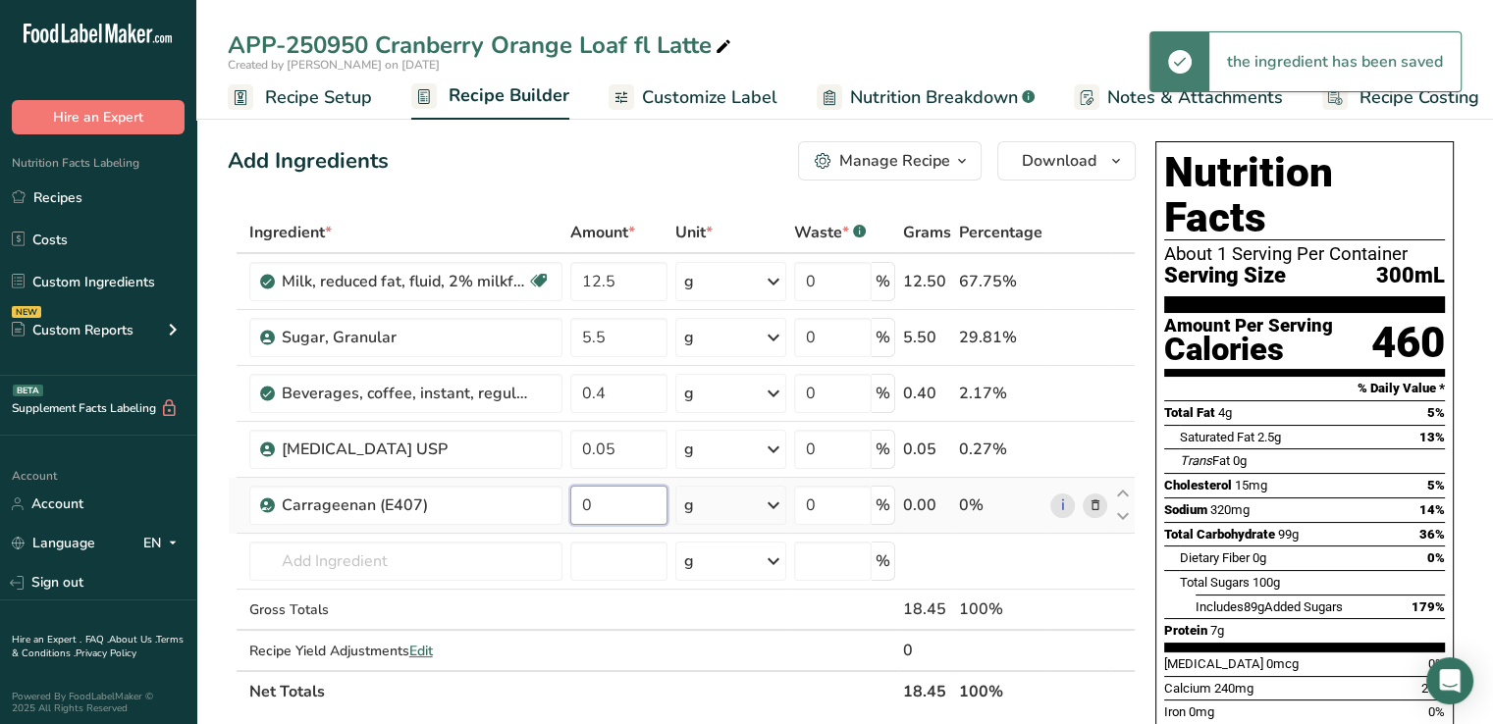
click at [600, 500] on input "0" at bounding box center [619, 505] width 98 height 39
click at [602, 508] on input "0.5" at bounding box center [619, 505] width 98 height 39
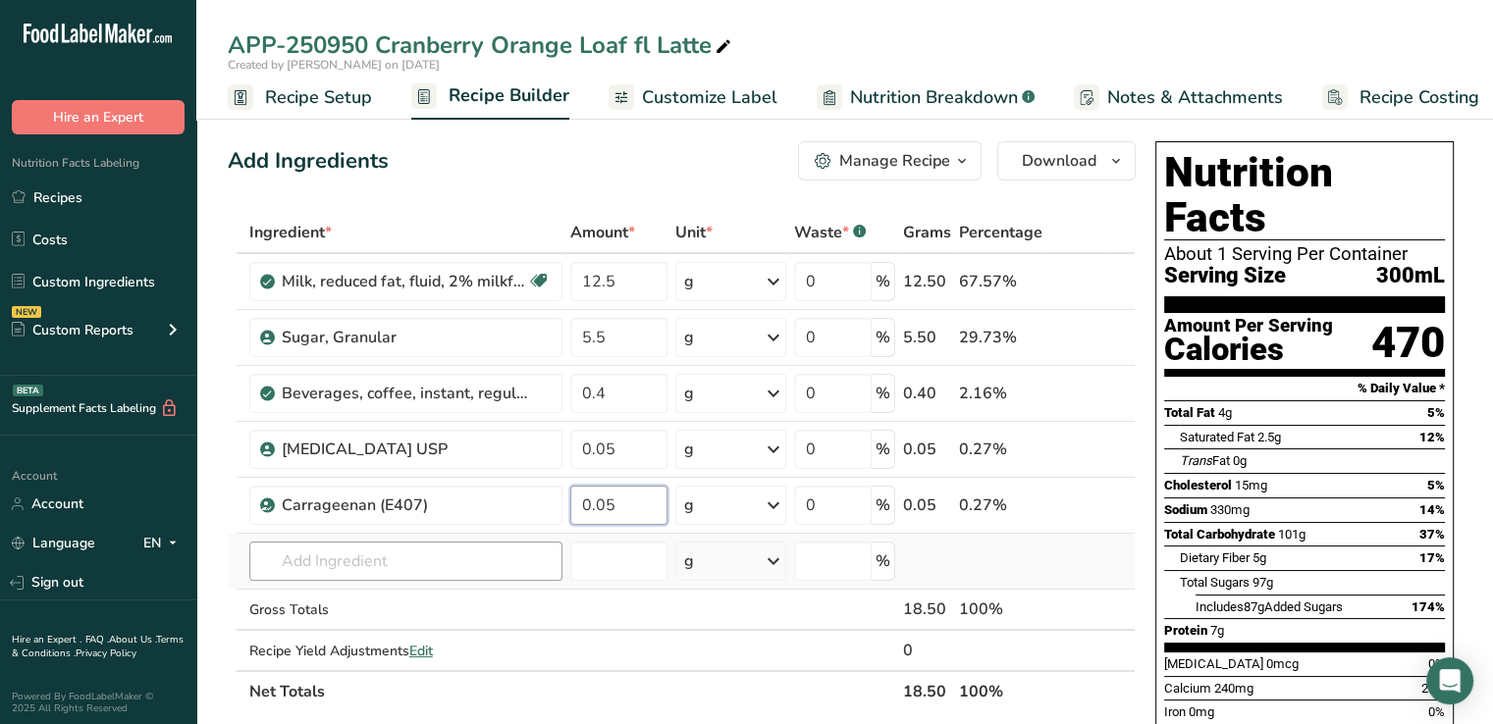
type input "0.05"
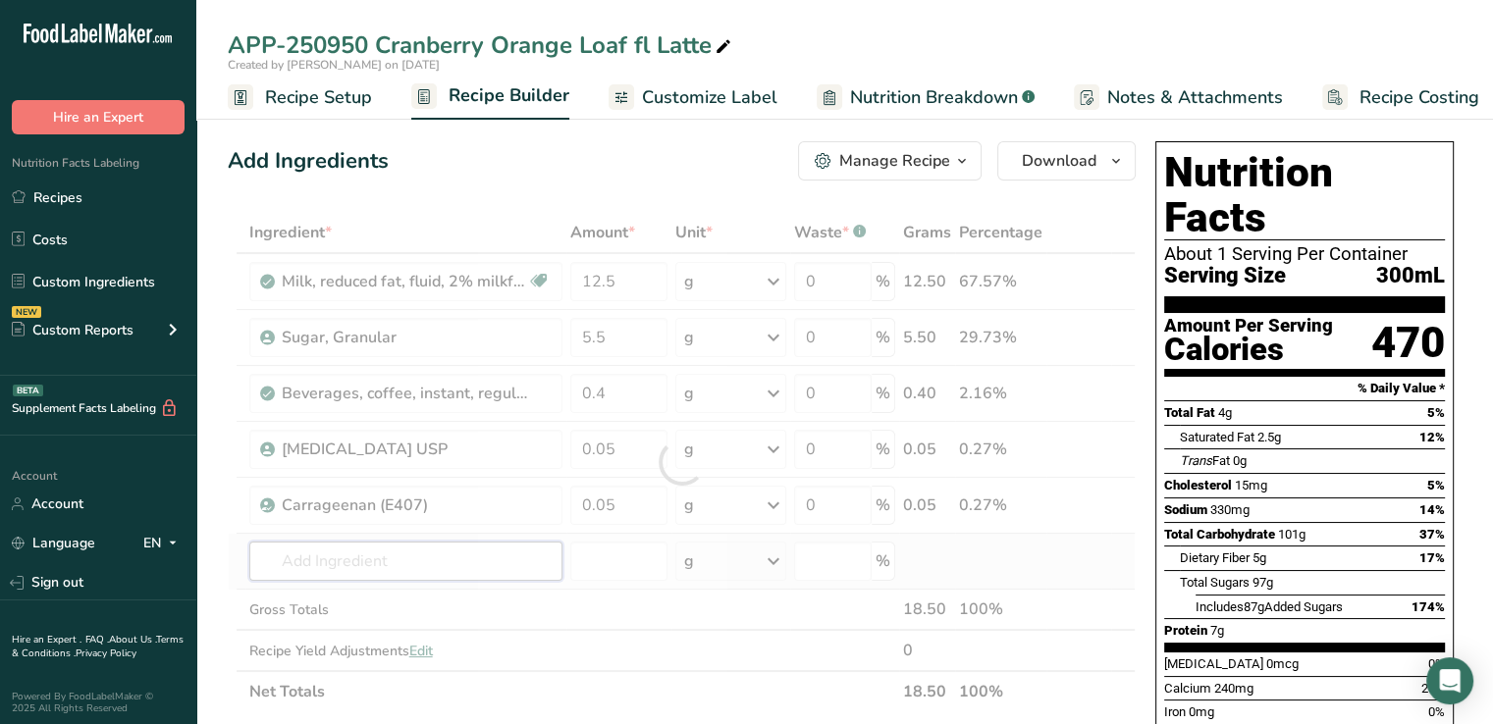
click at [473, 567] on div "Ingredient * Amount * Unit * Waste * .a-a{fill:#347362;}.b-a{fill:#fff;} Grams …" at bounding box center [682, 462] width 908 height 501
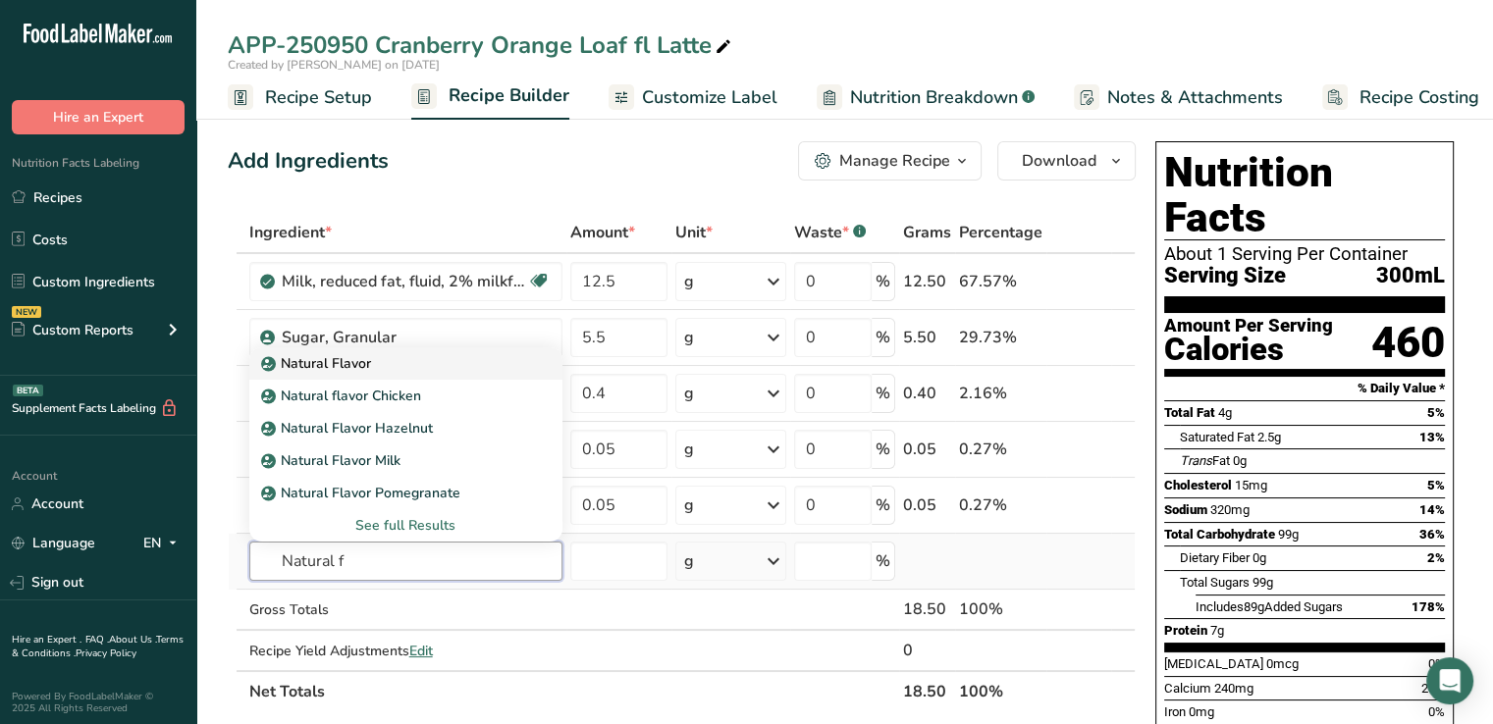
type input "Natural f"
click at [327, 361] on p "Natural Flavor" at bounding box center [318, 363] width 106 height 21
type input "Natural Flavor"
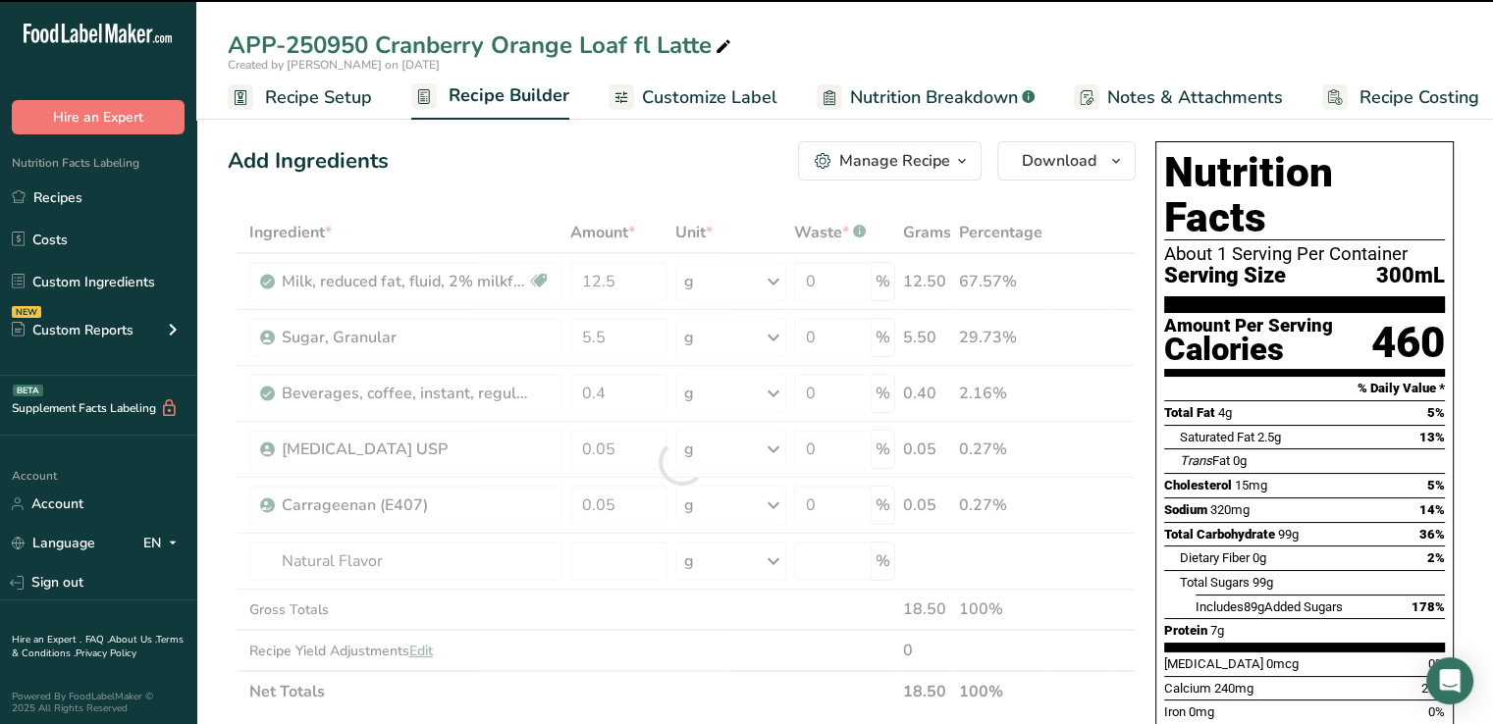
type input "0"
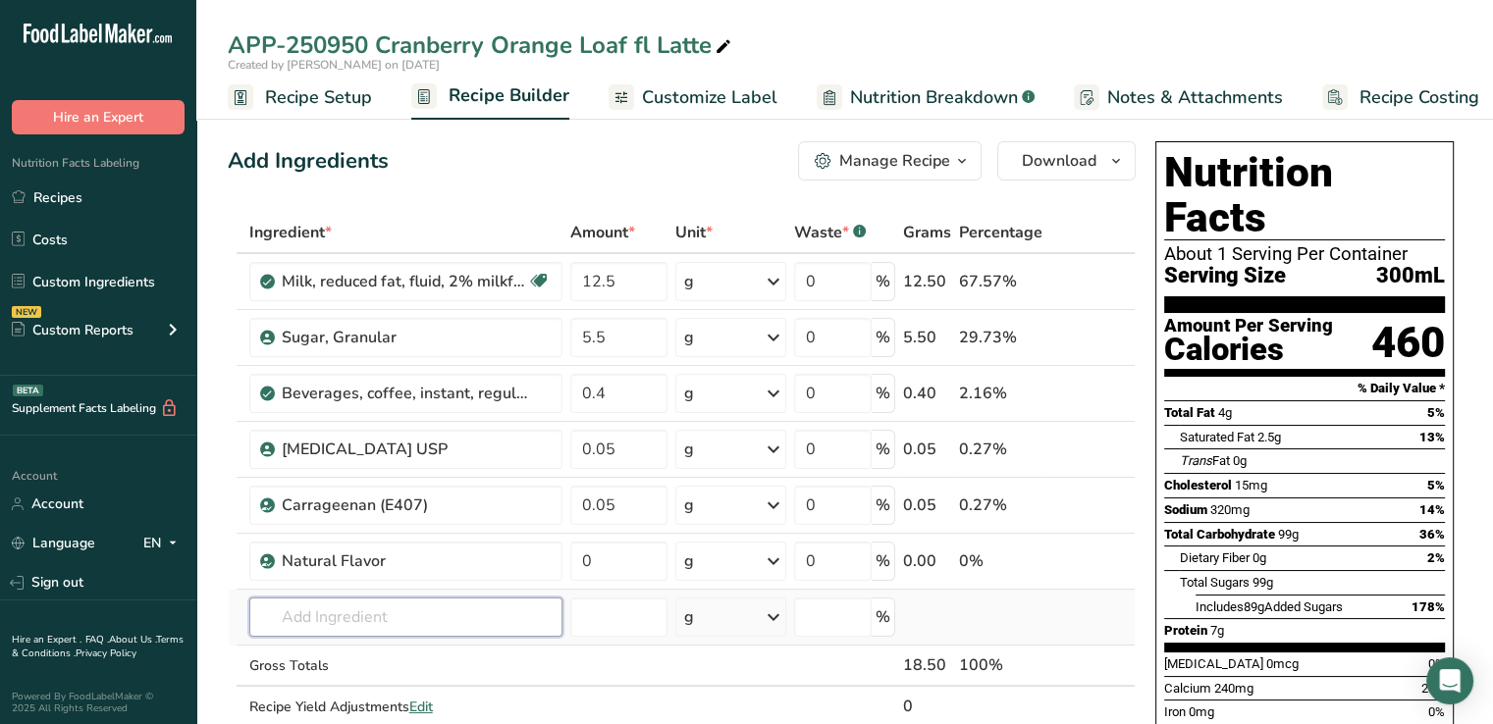
click at [305, 615] on input "text" at bounding box center [405, 617] width 313 height 39
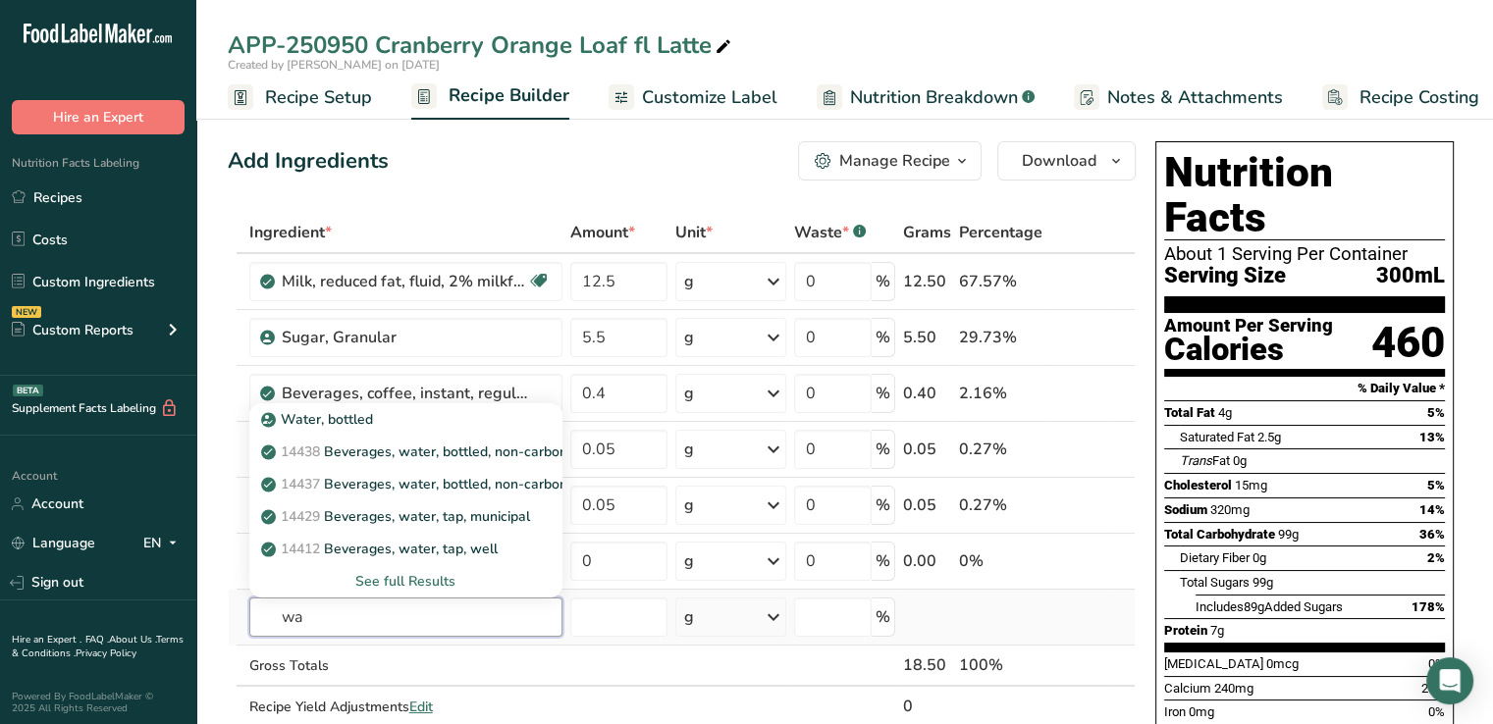
type input "w"
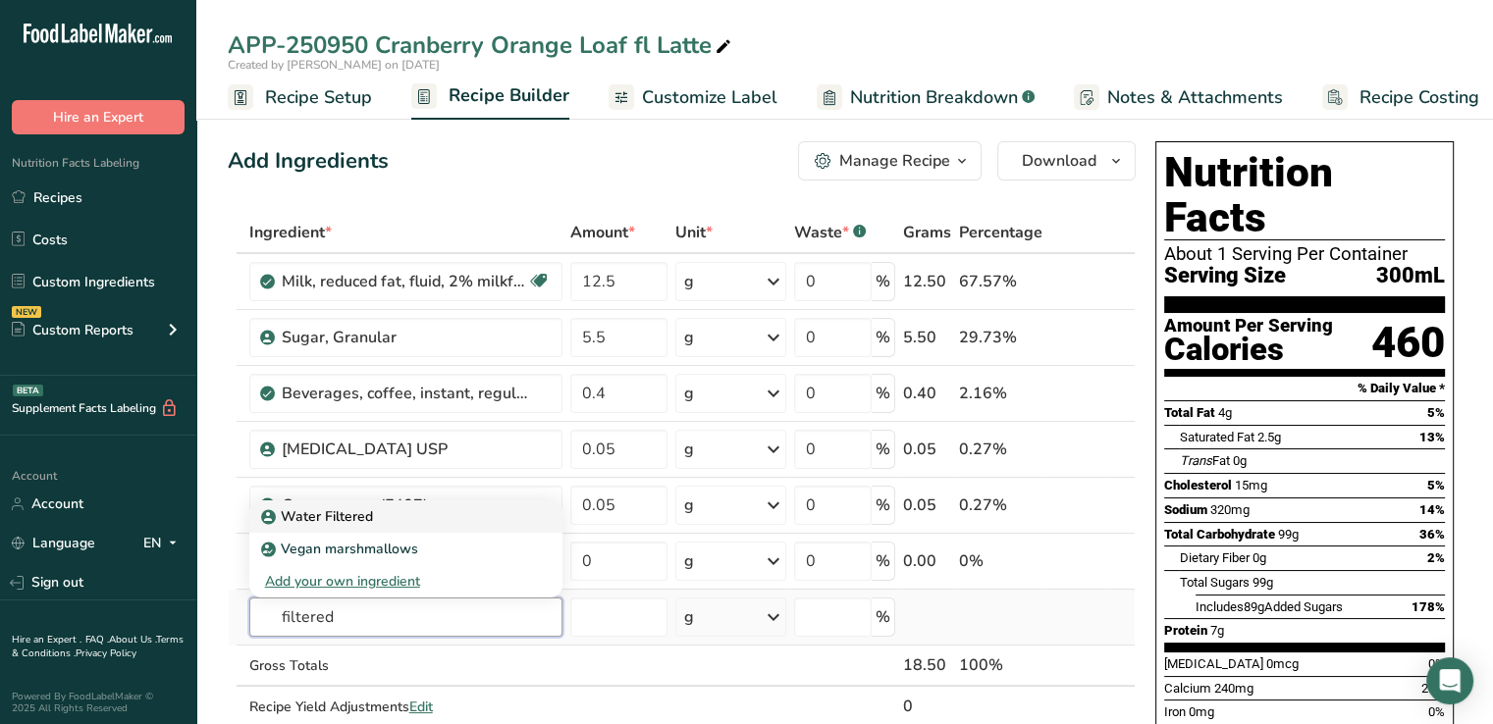
type input "filtered"
click at [373, 522] on div "Water Filtered" at bounding box center [390, 516] width 250 height 21
type input "Water Filtered"
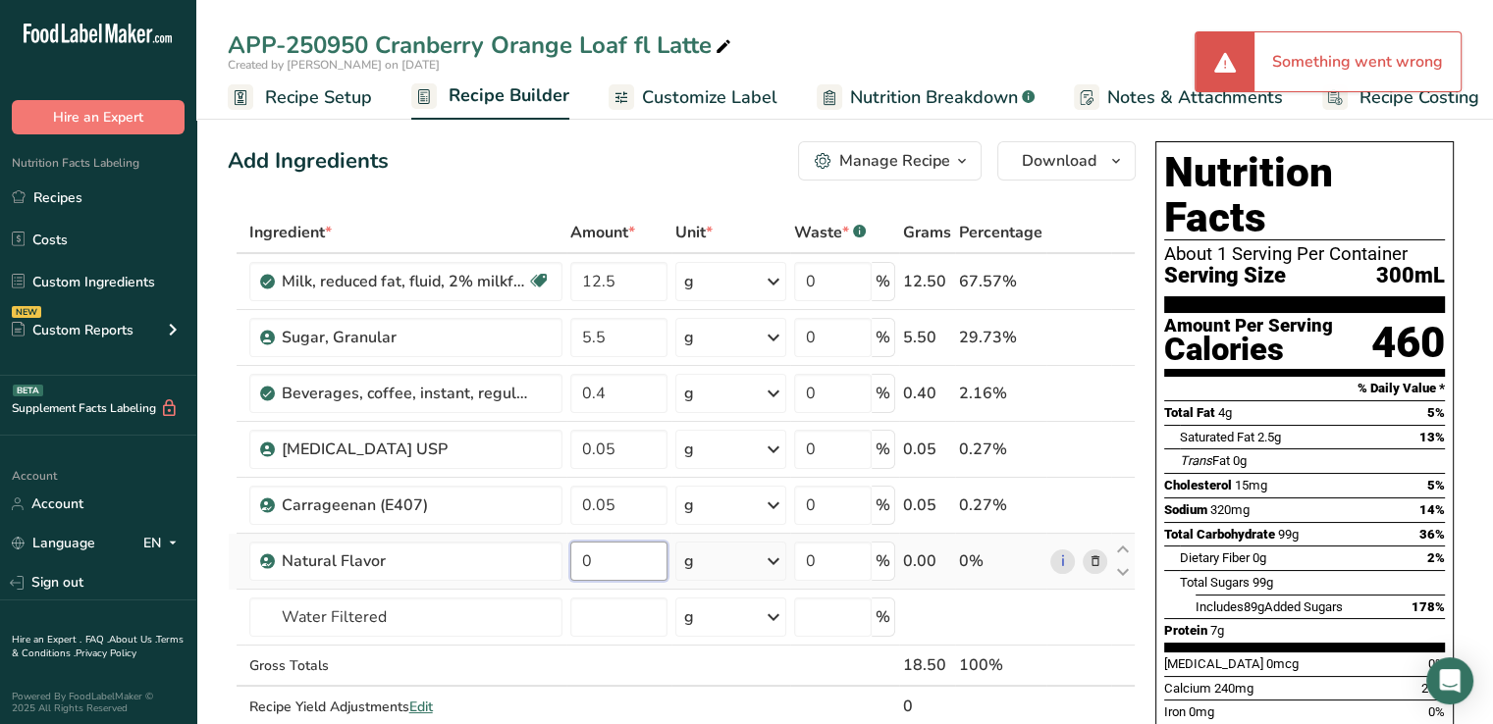
click at [619, 566] on input "0" at bounding box center [619, 561] width 98 height 39
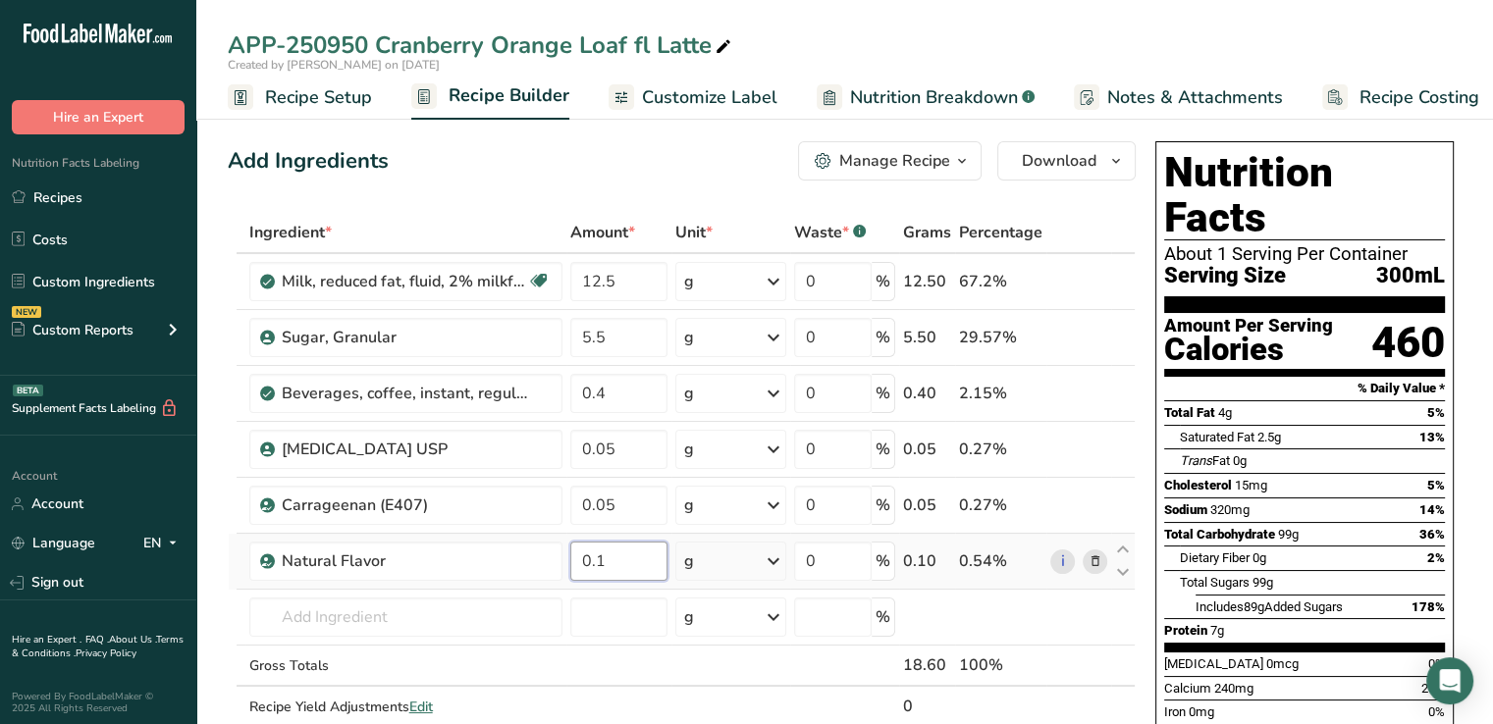
type input "0.1"
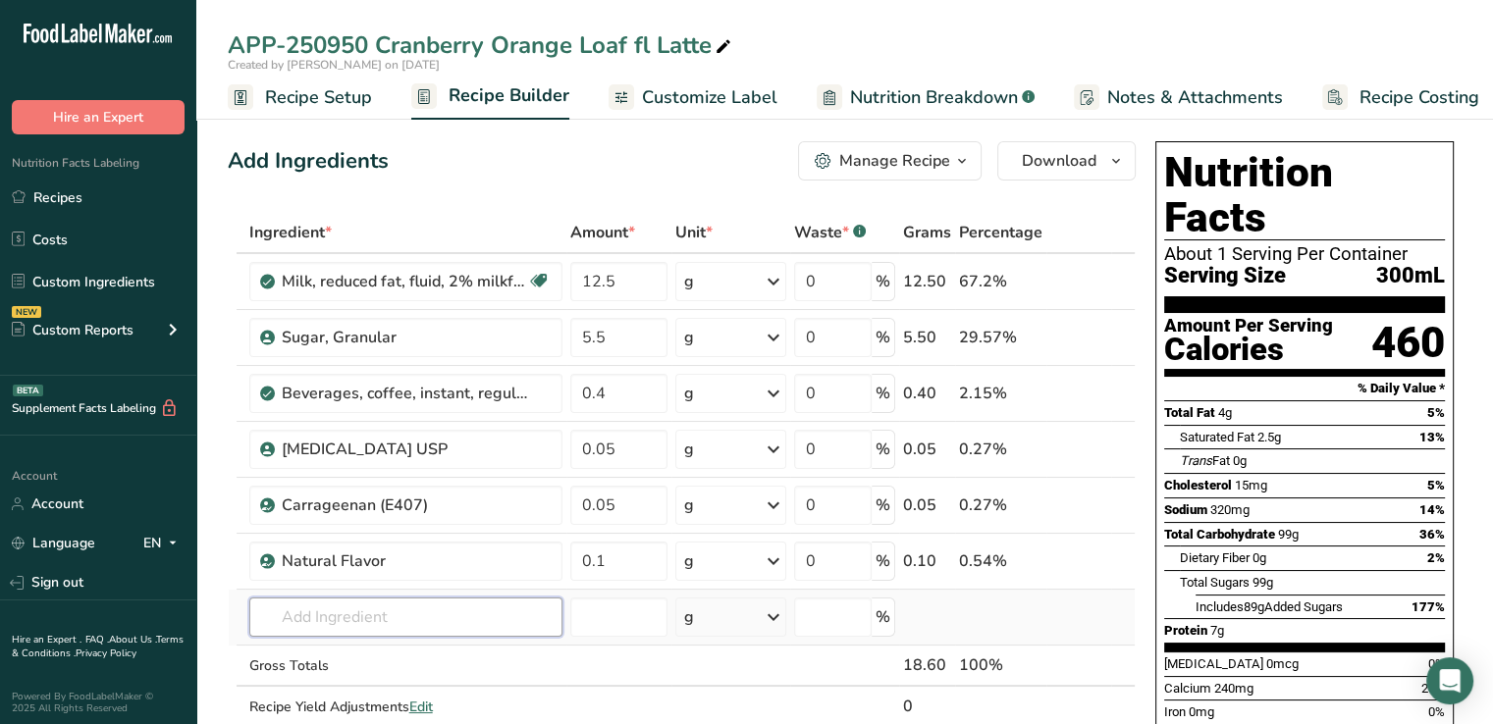
click at [395, 602] on input "text" at bounding box center [405, 617] width 313 height 39
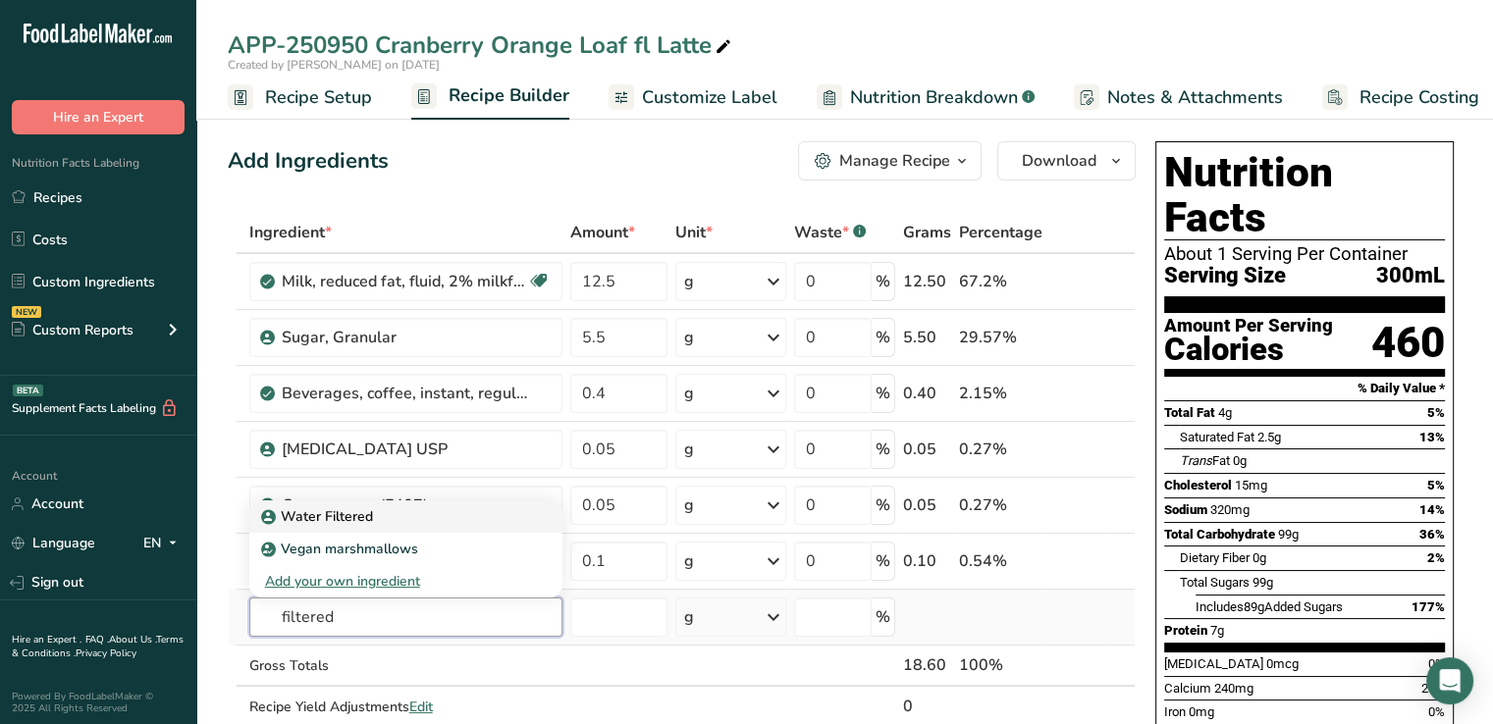
type input "filtered"
click at [310, 513] on p "Water Filtered" at bounding box center [319, 516] width 108 height 21
type input "Water Filtered"
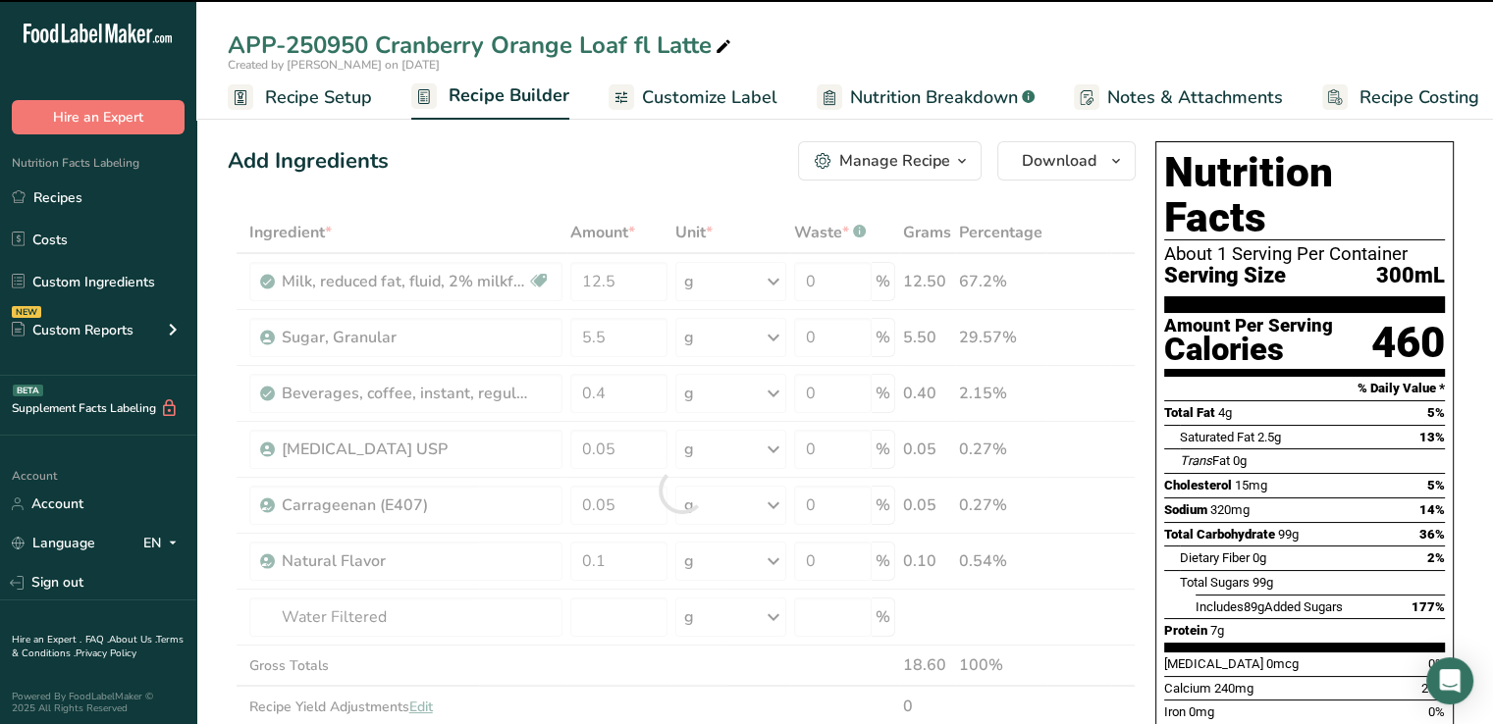
type input "0"
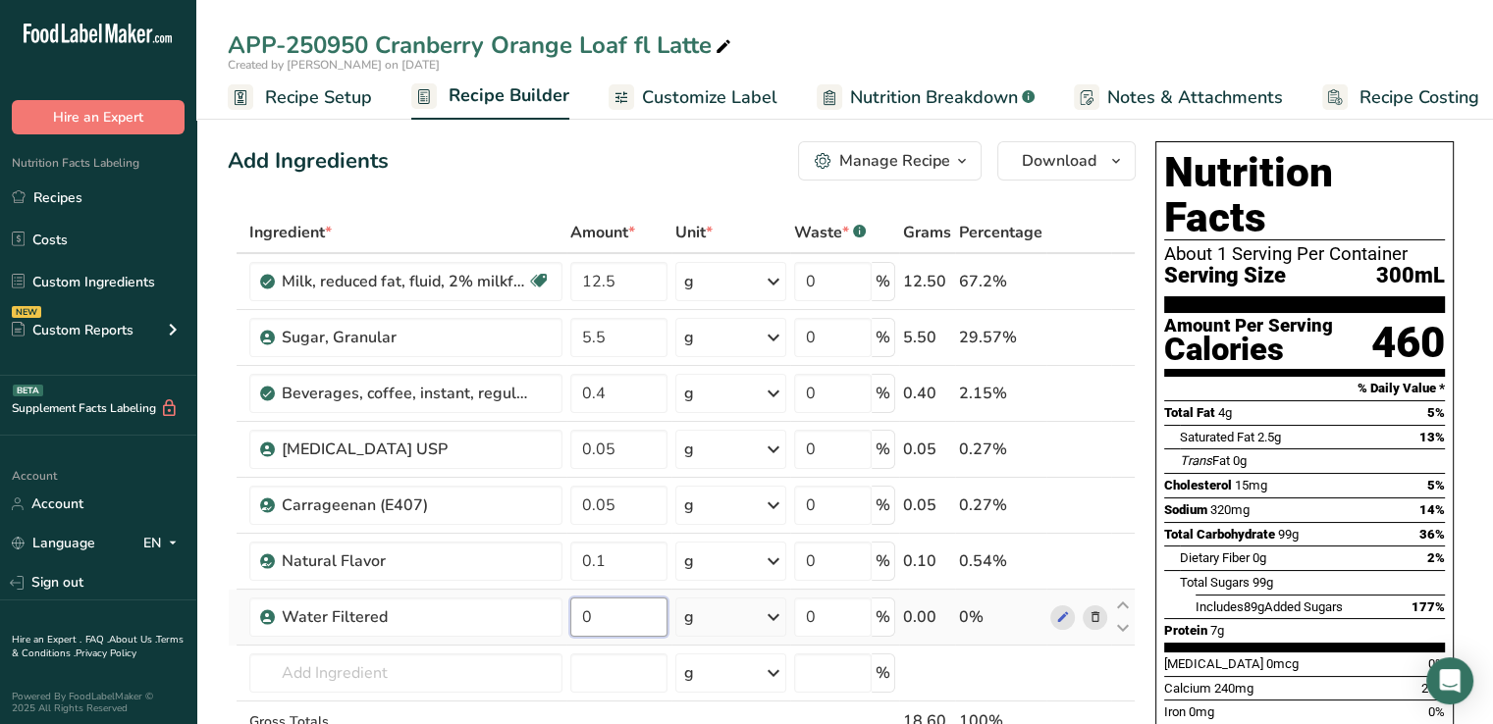
click at [629, 627] on input "0" at bounding box center [619, 617] width 98 height 39
type input "81.4"
click at [750, 87] on span "Customize Label" at bounding box center [709, 97] width 135 height 27
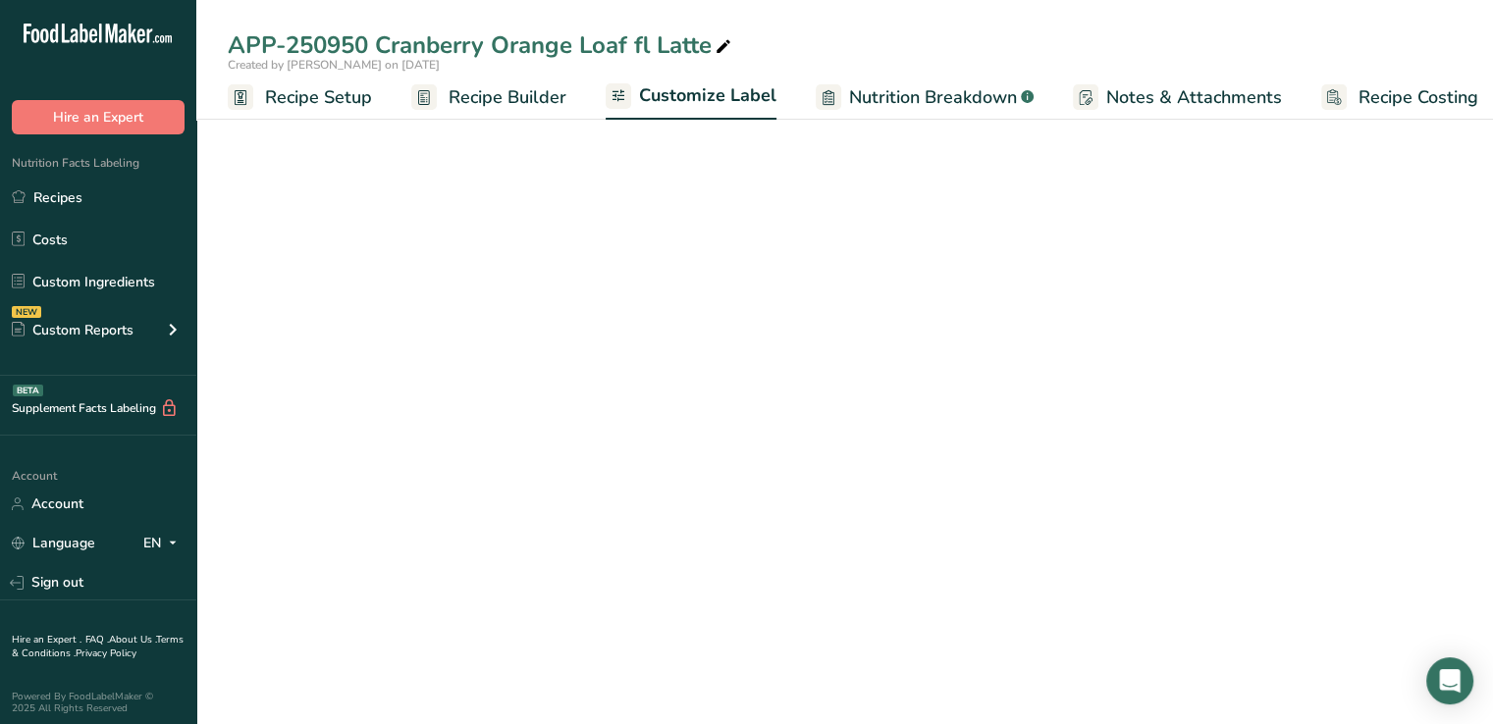
scroll to position [0, 17]
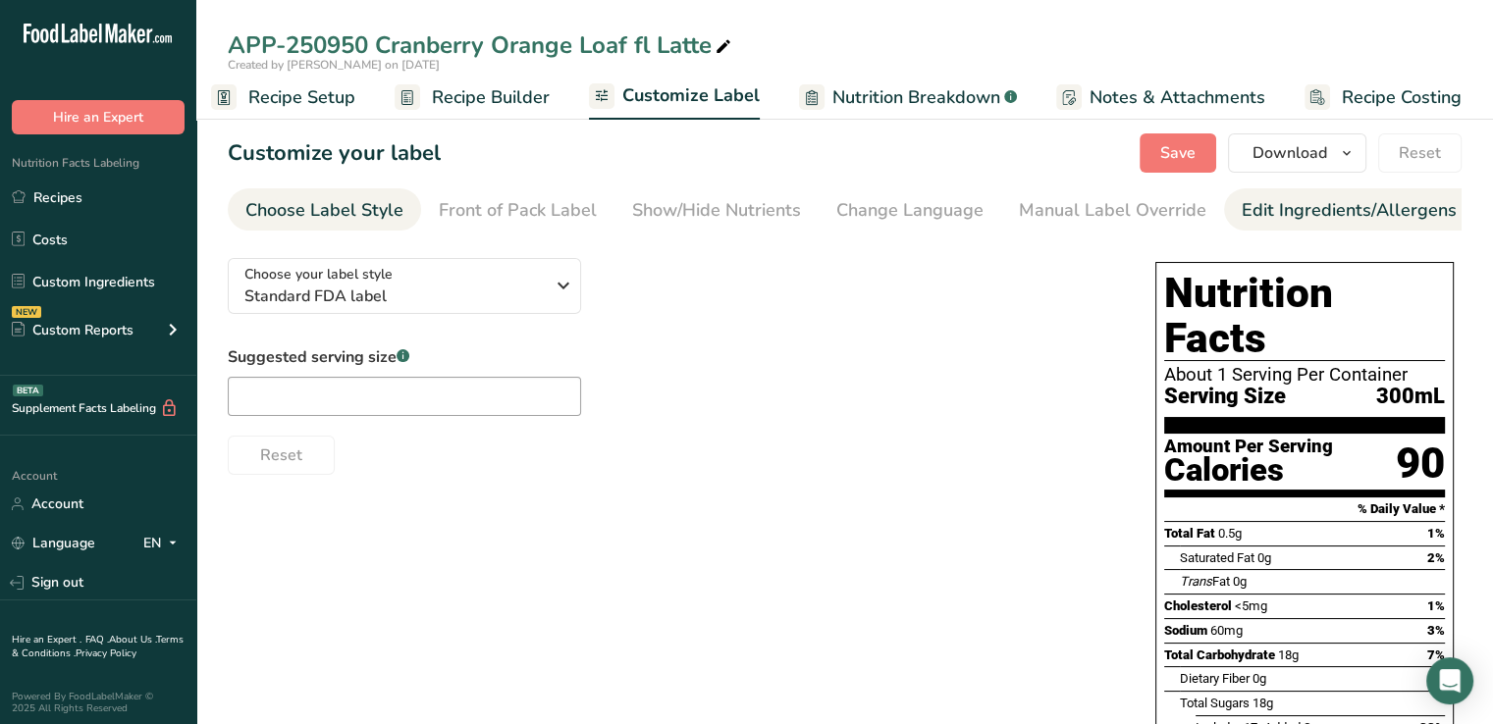
click at [1264, 213] on div "Edit Ingredients/Allergens List" at bounding box center [1366, 210] width 249 height 27
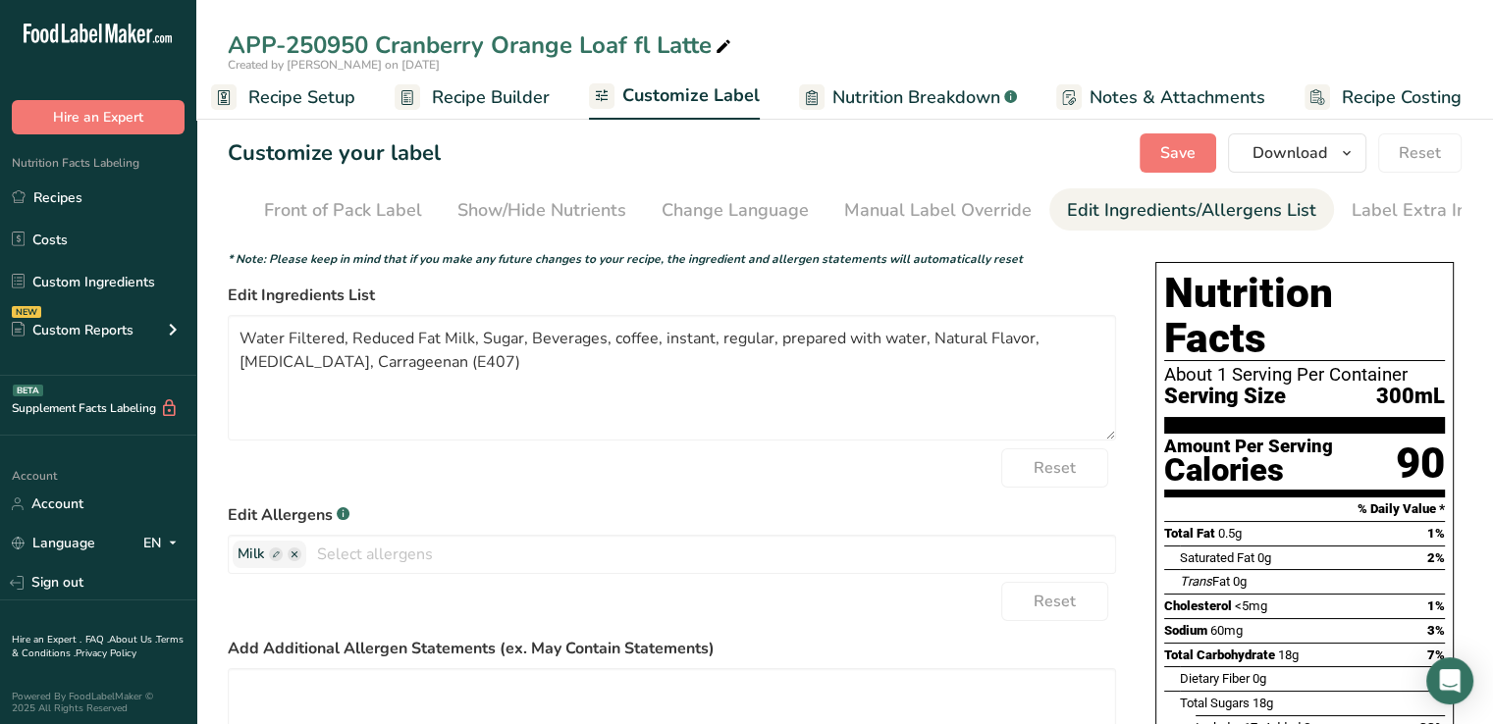
scroll to position [0, 192]
click at [598, 343] on textarea "Water Filtered, Reduced Fat Milk, Sugar, Beverages, coffee, instant, regular, p…" at bounding box center [672, 378] width 888 height 126
click at [629, 347] on textarea "Water Filtered, Reduced Fat Milk, Sugar, Coffee, instant, regular, prepared wit…" at bounding box center [672, 378] width 888 height 126
click at [834, 343] on textarea "Water Filtered, Reduced Fat Milk, Sugar, Coffee, instant, regular, prepared wit…" at bounding box center [672, 378] width 888 height 126
click at [770, 341] on textarea "Water Filtered, Reduced Fat Milk, Sugar, Coffee Extract Pwd., Natural Flavor, S…" at bounding box center [672, 378] width 888 height 126
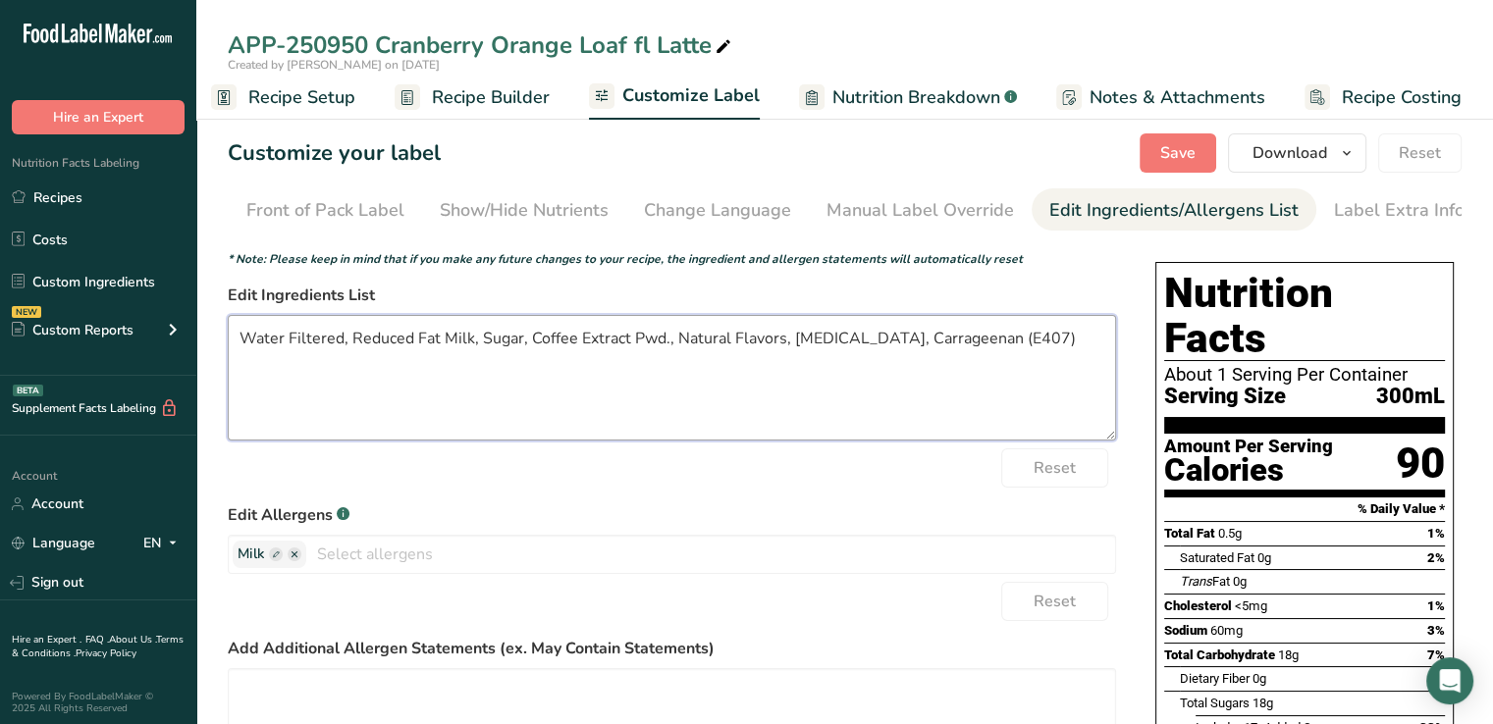
click at [1086, 346] on textarea "Water Filtered, Reduced Fat Milk, Sugar, Coffee Extract Pwd., Natural Flavors, …" at bounding box center [672, 378] width 888 height 126
click at [1188, 156] on span "Save" at bounding box center [1177, 153] width 35 height 24
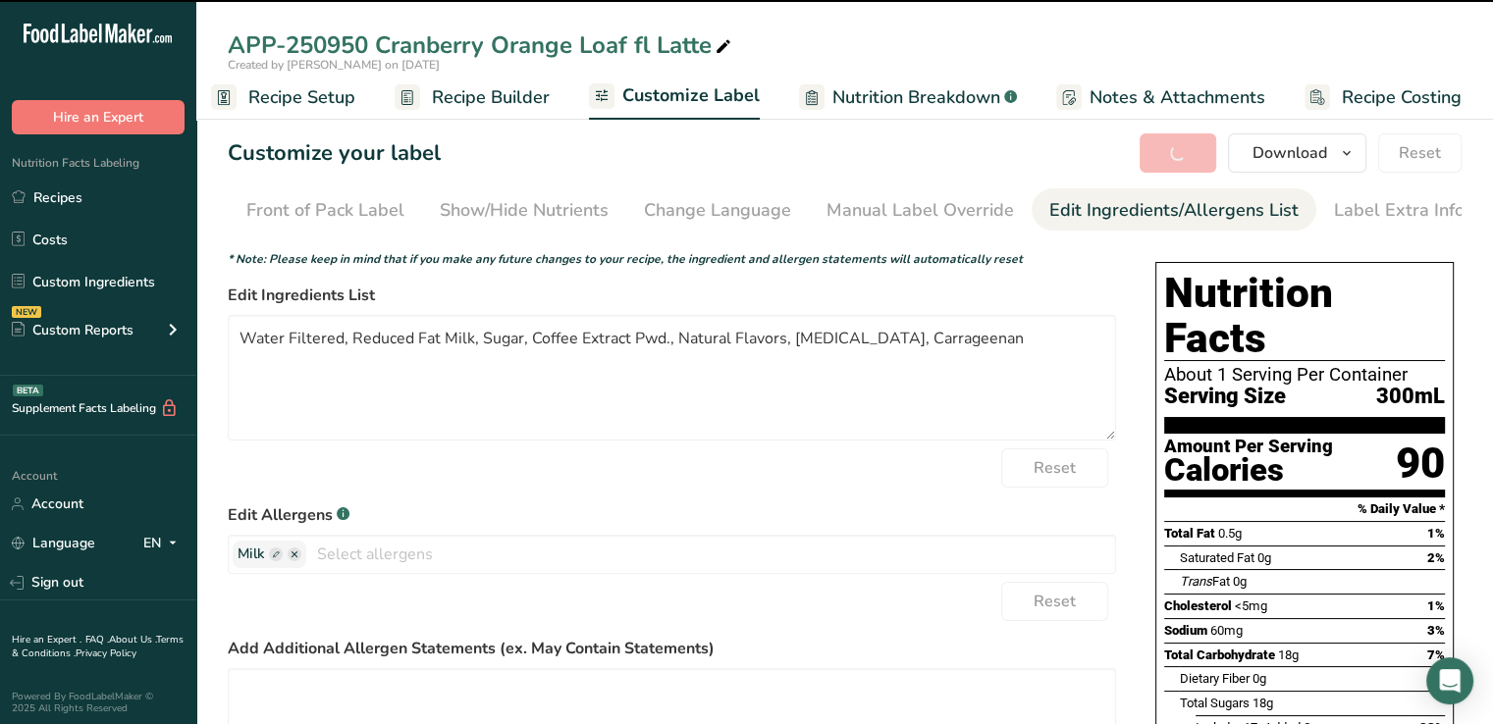
type textarea "Water Filtered, Reduced Fat Milk, Sugar, Coffee Extract Pwd., Natural Flavors, …"
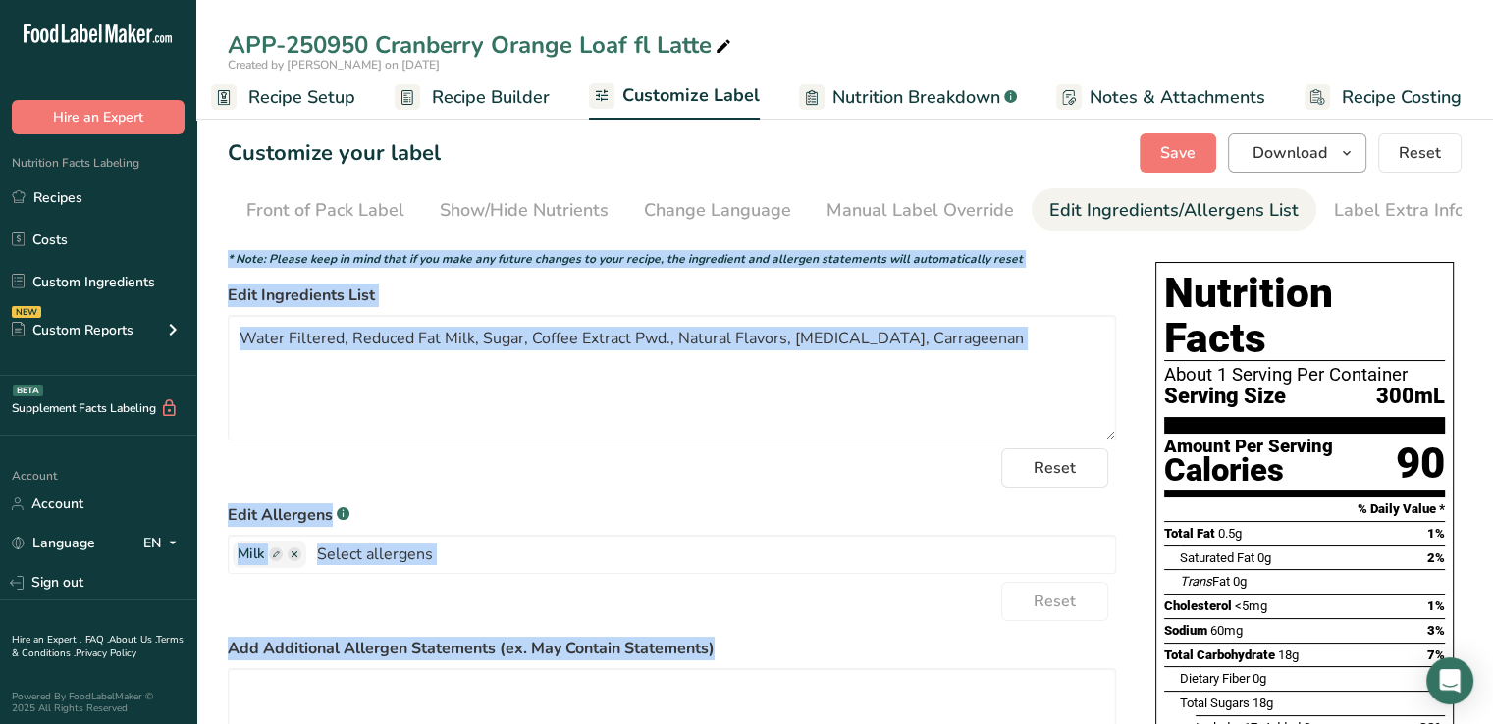
drag, startPoint x: 868, startPoint y: 642, endPoint x: 1303, endPoint y: 156, distance: 652.0
click at [1303, 156] on section "Customize your label Save Download Choose what to show on your downloaded label…" at bounding box center [844, 582] width 1297 height 961
click at [1303, 156] on span "Download" at bounding box center [1289, 153] width 75 height 24
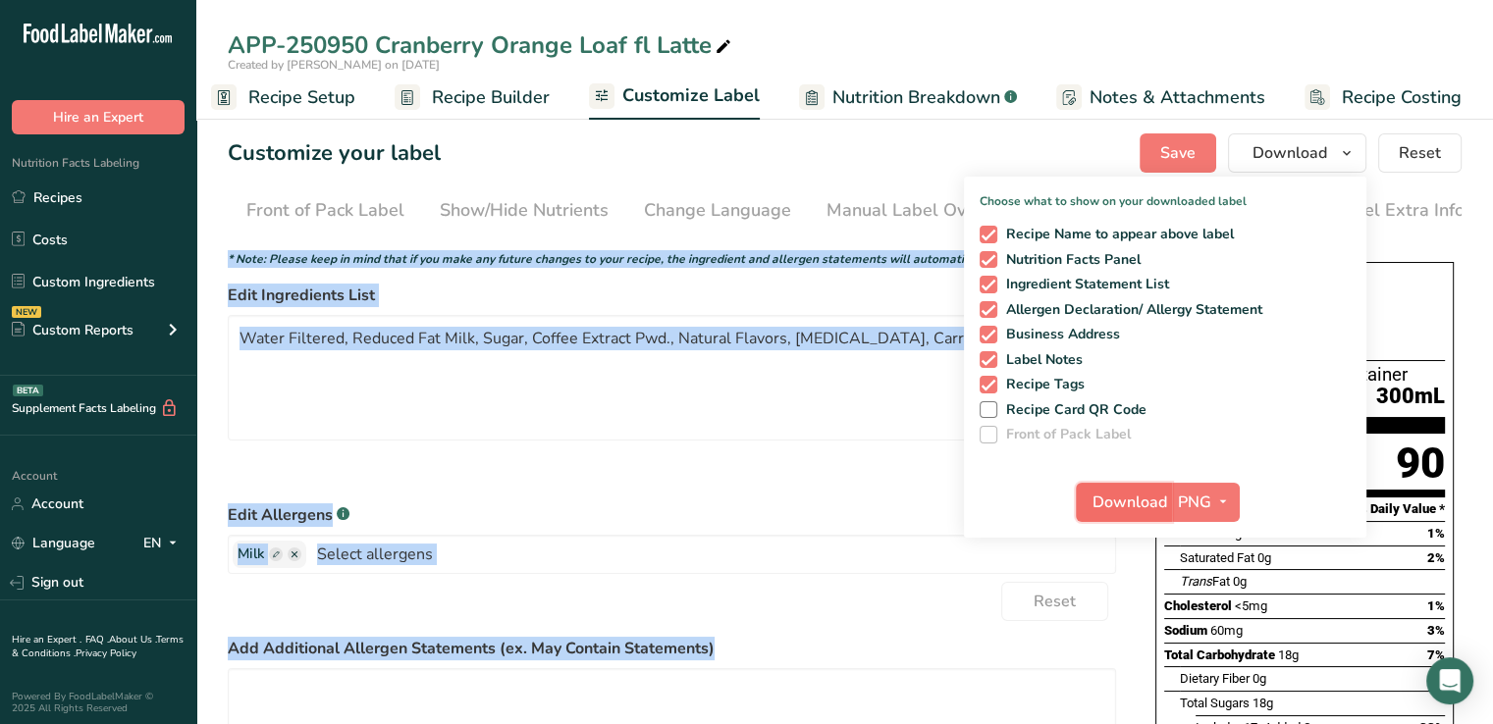
click at [1130, 496] on span "Download" at bounding box center [1129, 503] width 75 height 24
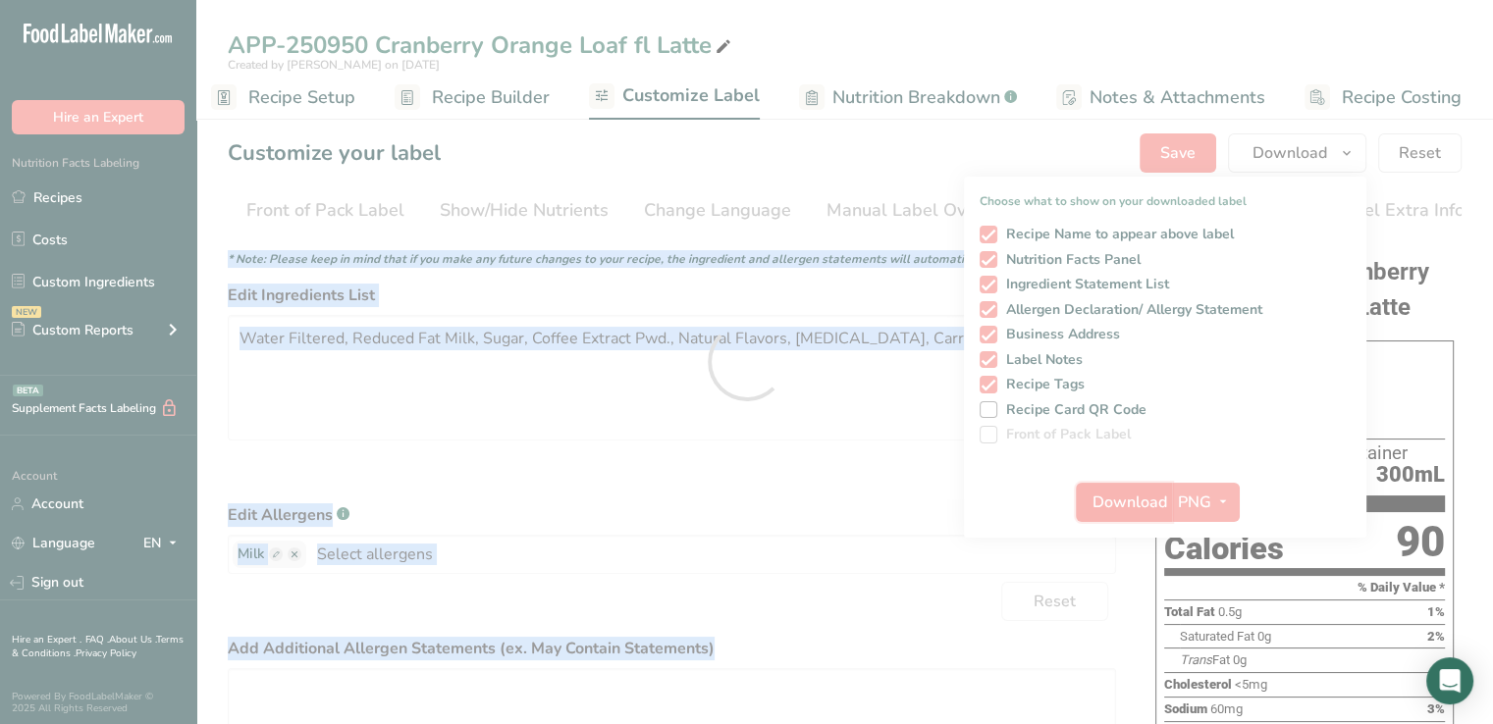
scroll to position [0, 0]
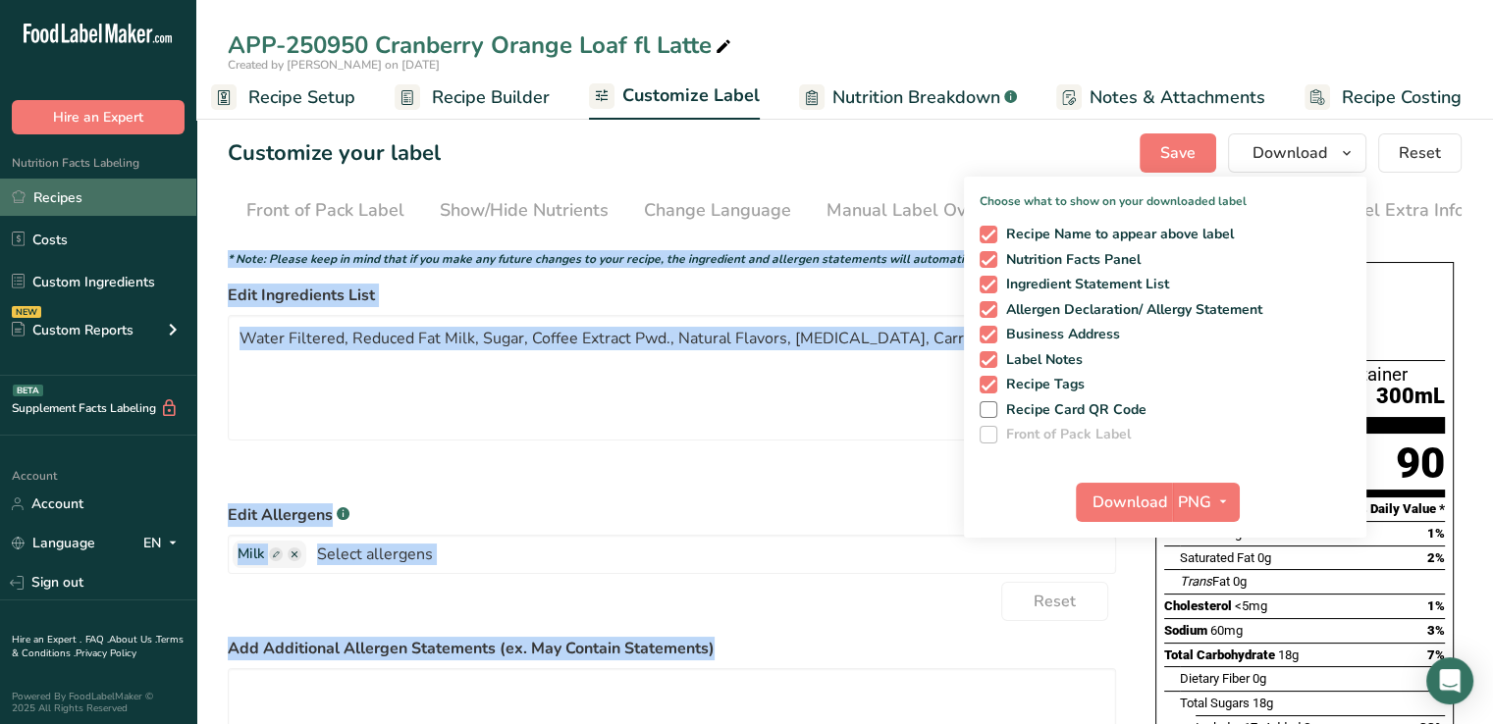
click at [63, 194] on link "Recipes" at bounding box center [98, 197] width 196 height 37
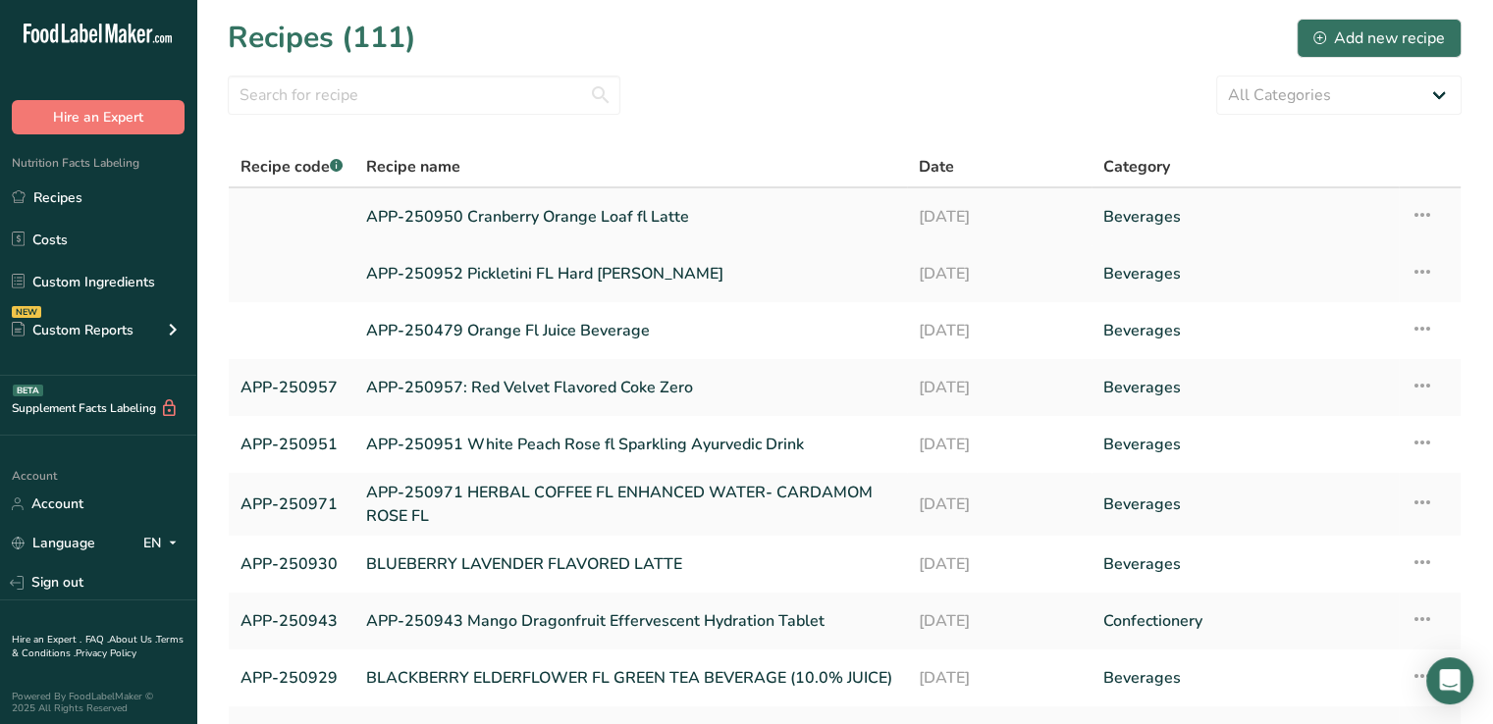
click at [449, 213] on link "APP-250950 Cranberry Orange Loaf fl Latte" at bounding box center [630, 216] width 529 height 41
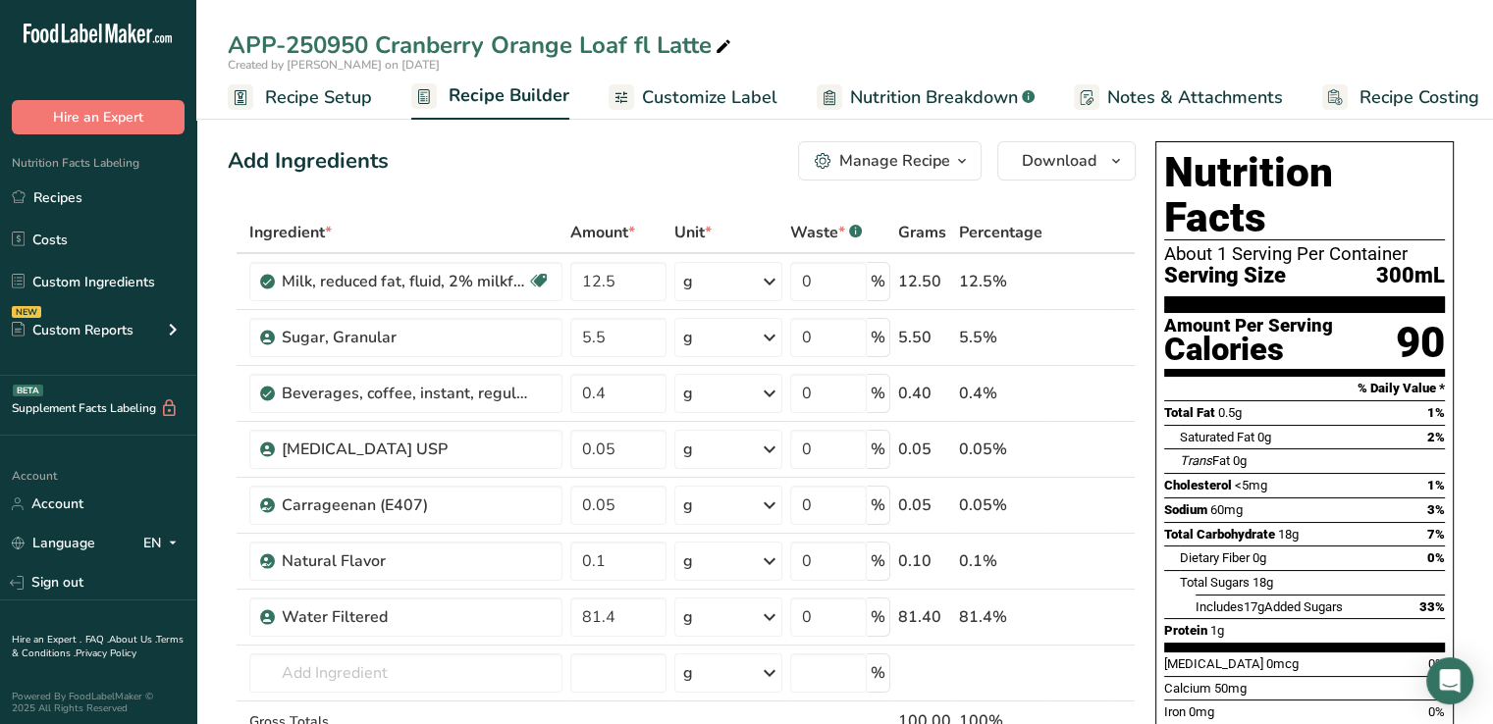
click at [324, 99] on span "Recipe Setup" at bounding box center [318, 97] width 107 height 27
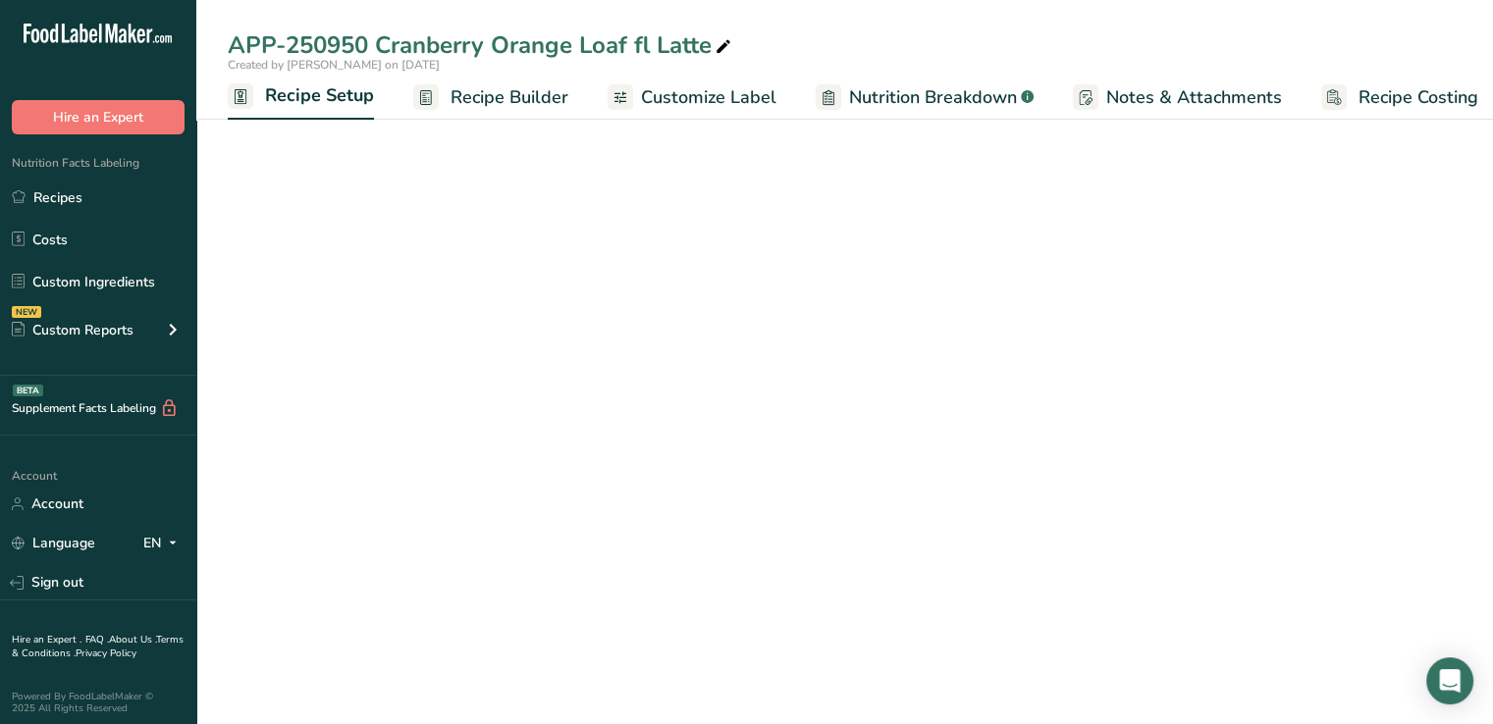
scroll to position [0, 7]
select select "17"
select select "22"
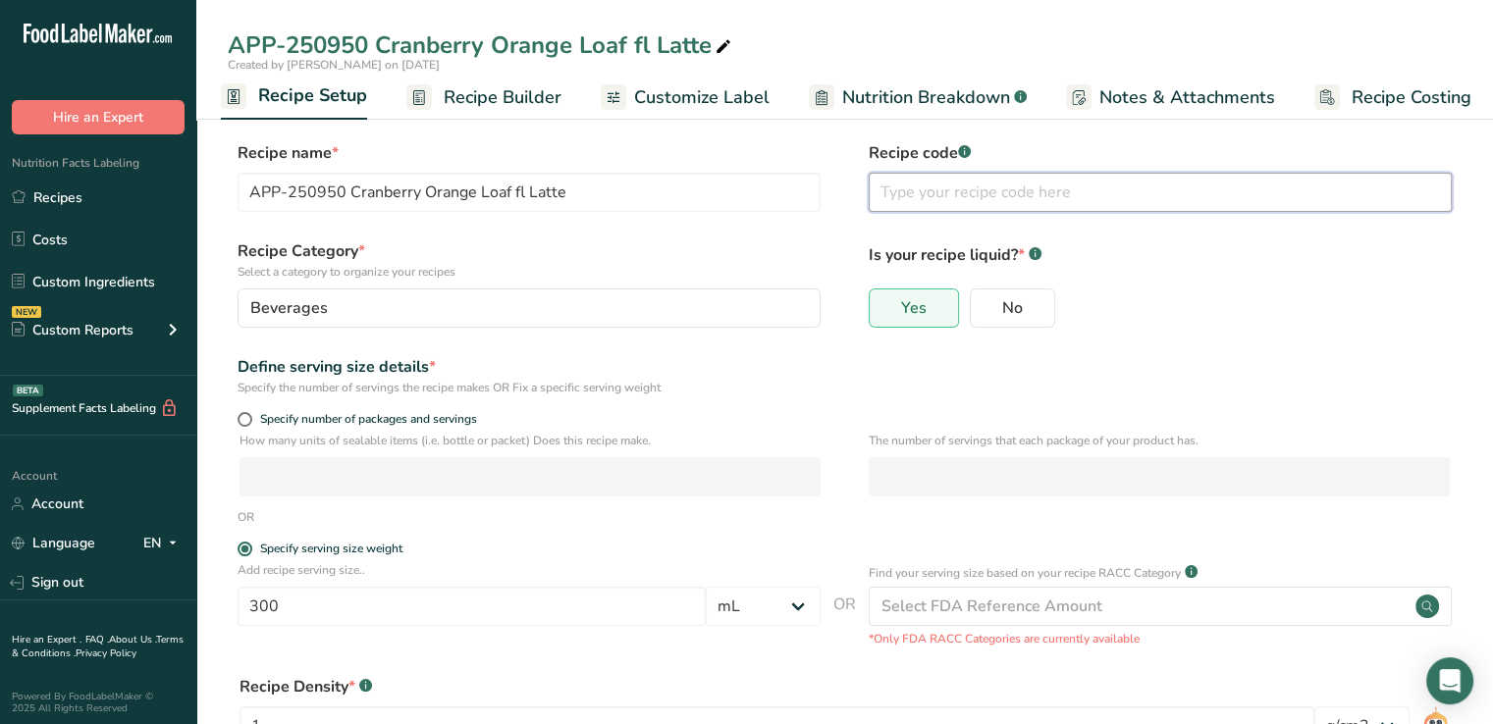
click at [968, 194] on input "text" at bounding box center [1160, 192] width 583 height 39
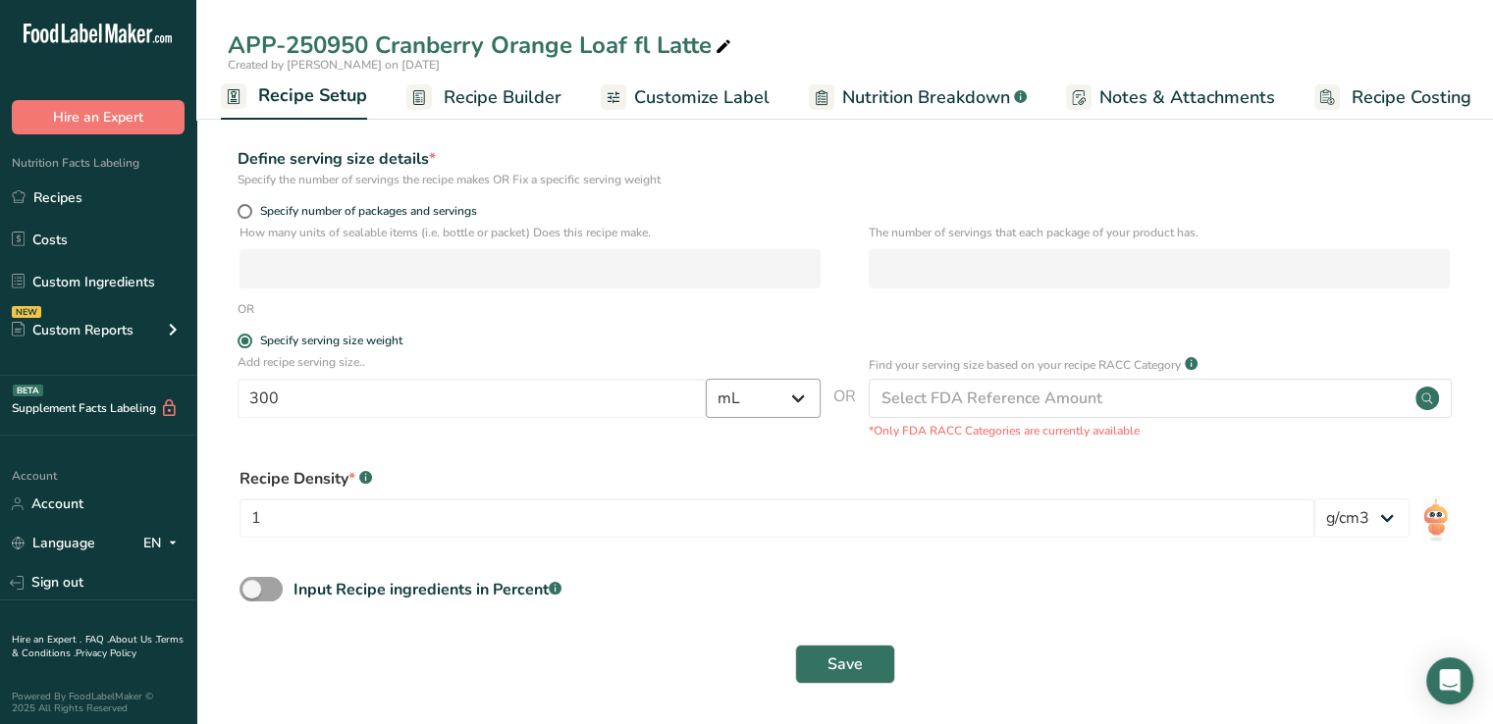
scroll to position [212, 0]
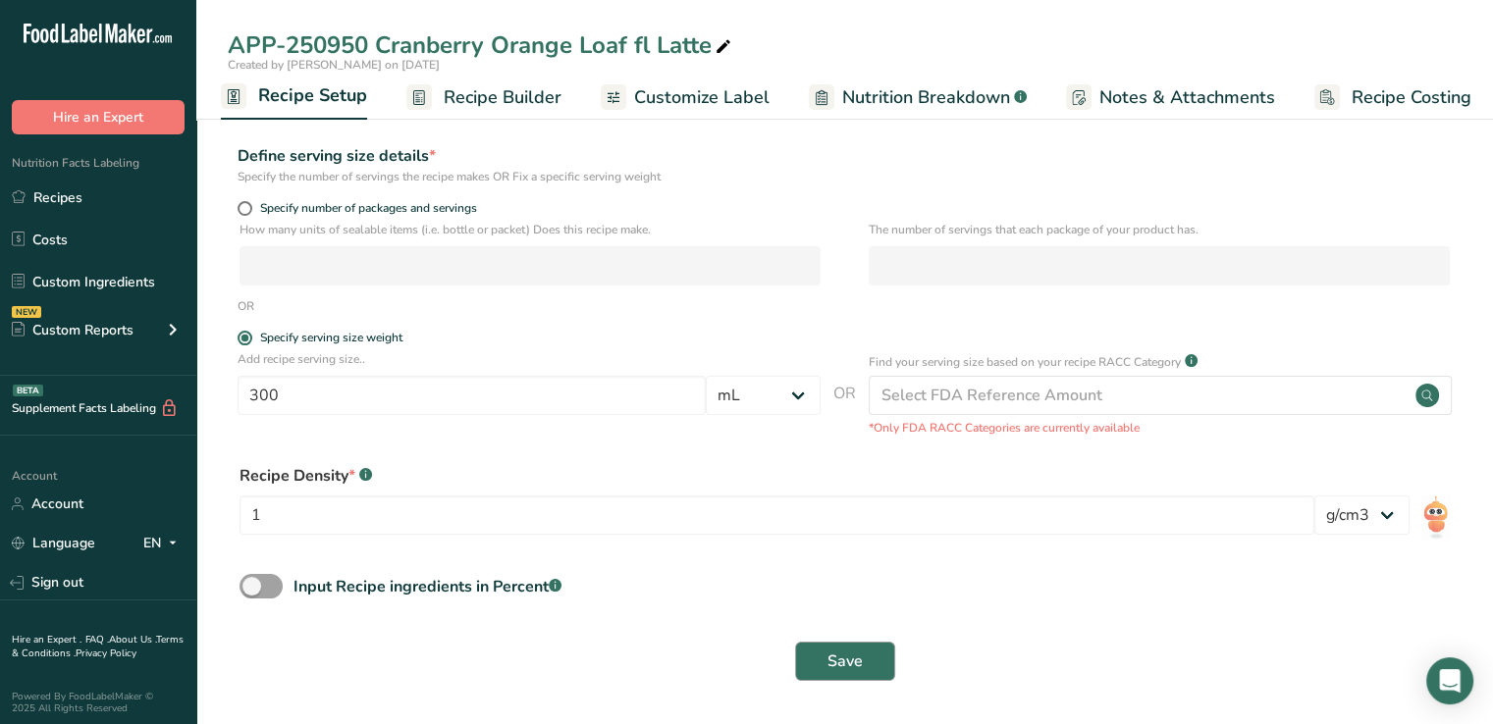
type input "APP-250950"
click at [868, 677] on button "Save" at bounding box center [845, 661] width 100 height 39
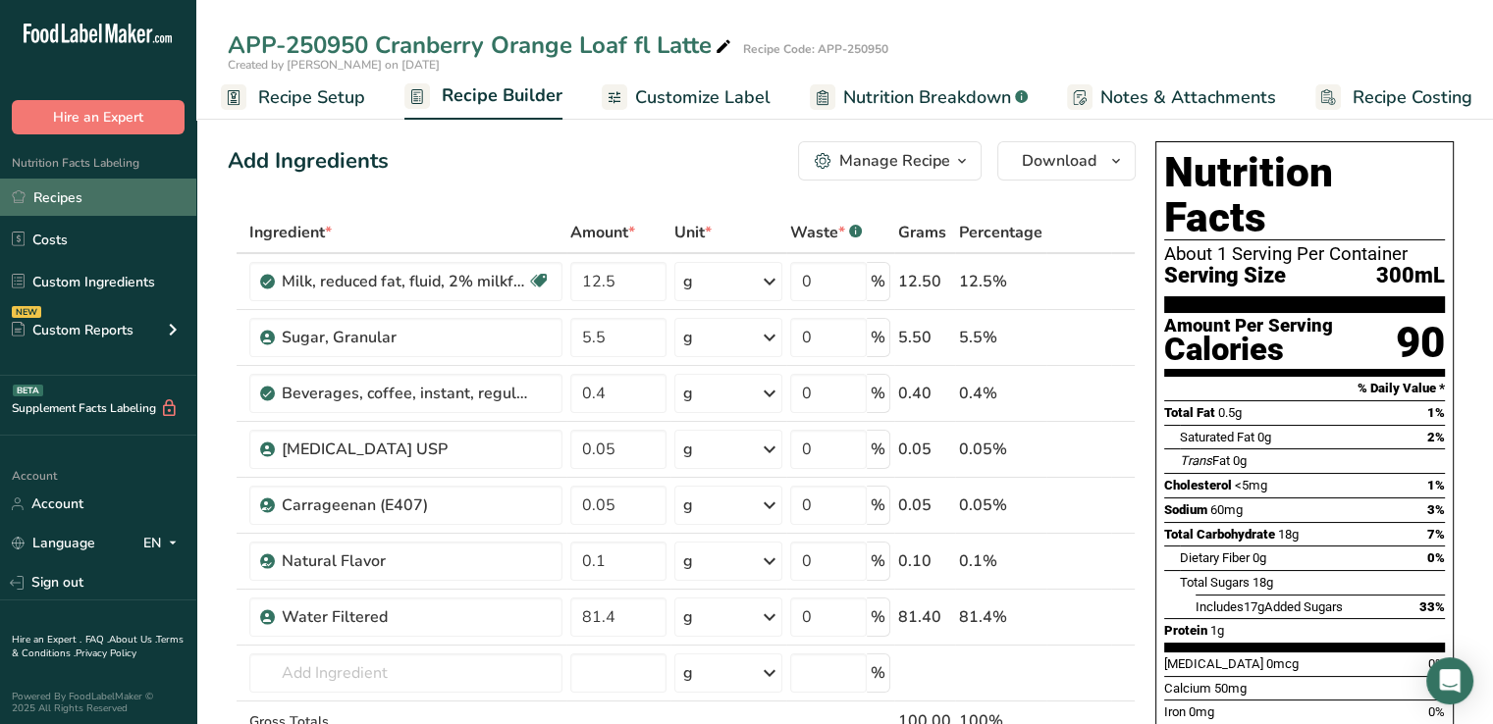
click at [63, 196] on link "Recipes" at bounding box center [98, 197] width 196 height 37
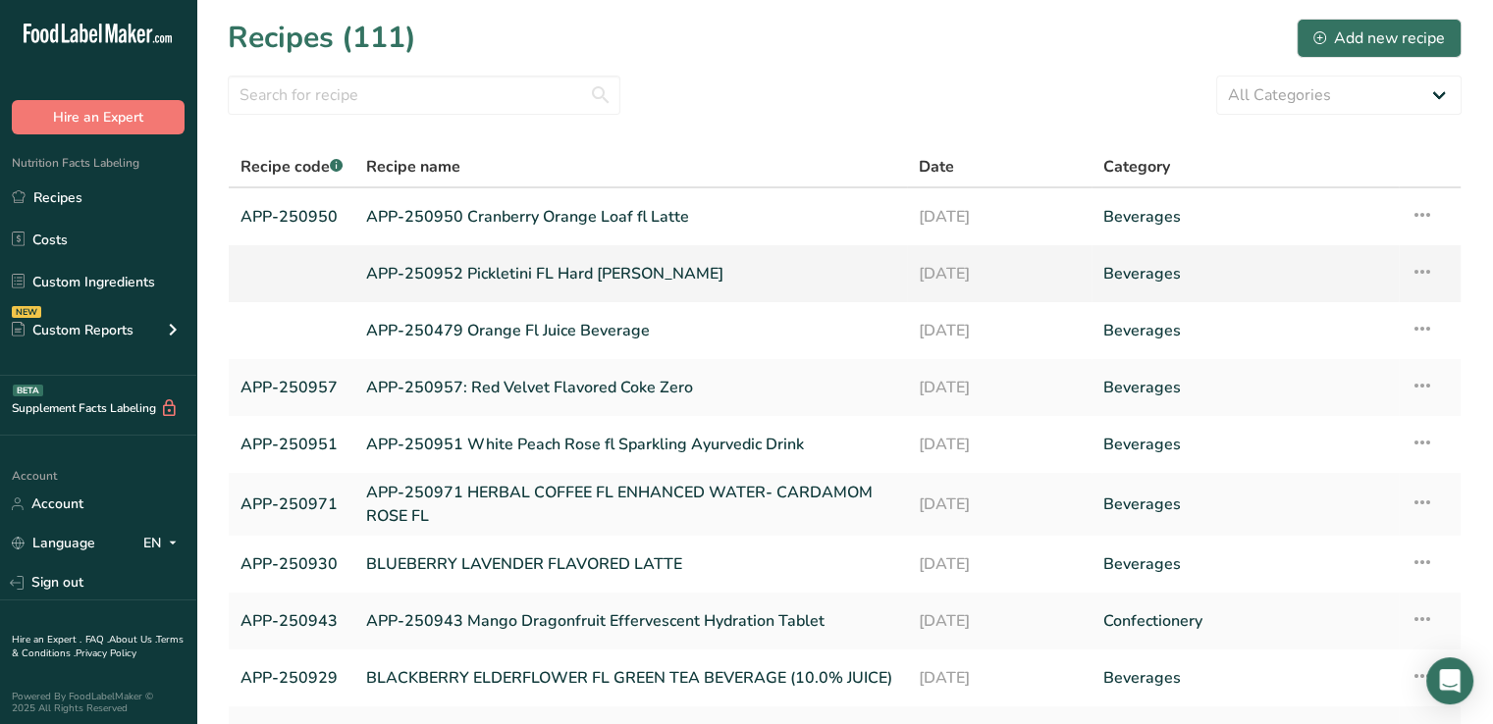
click at [381, 274] on link "APP-250952 Pickletini FL Hard Seltzer" at bounding box center [630, 273] width 529 height 41
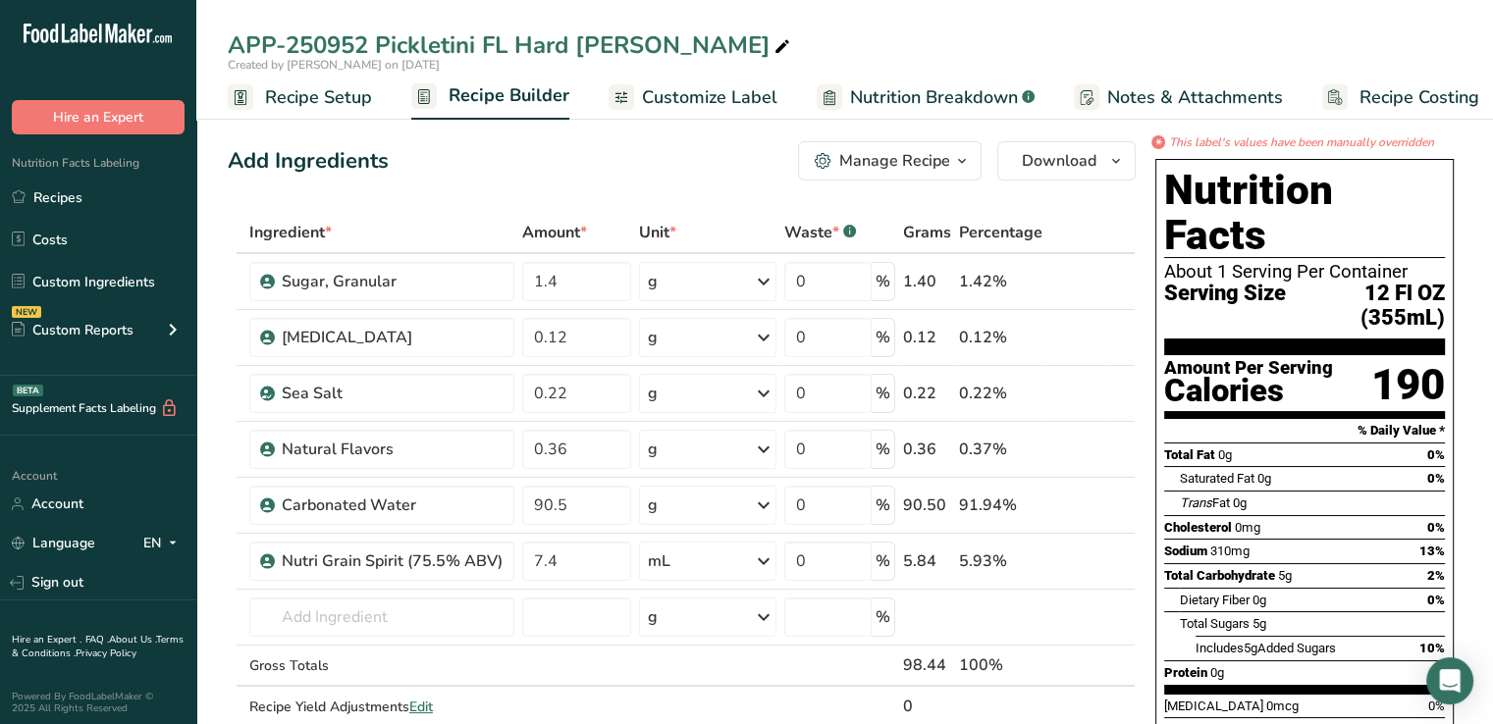
click at [310, 104] on span "Recipe Setup" at bounding box center [318, 97] width 107 height 27
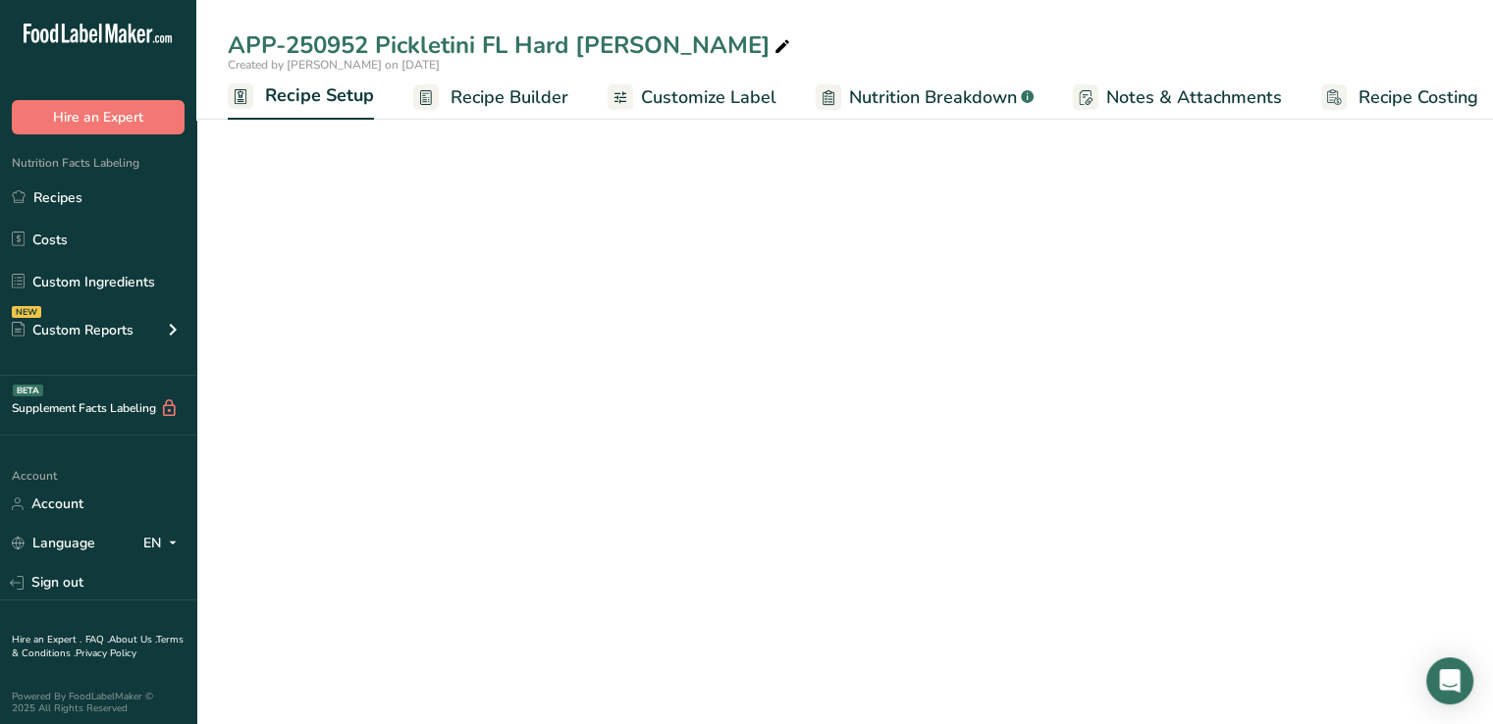
scroll to position [0, 7]
select select "18"
select select "22"
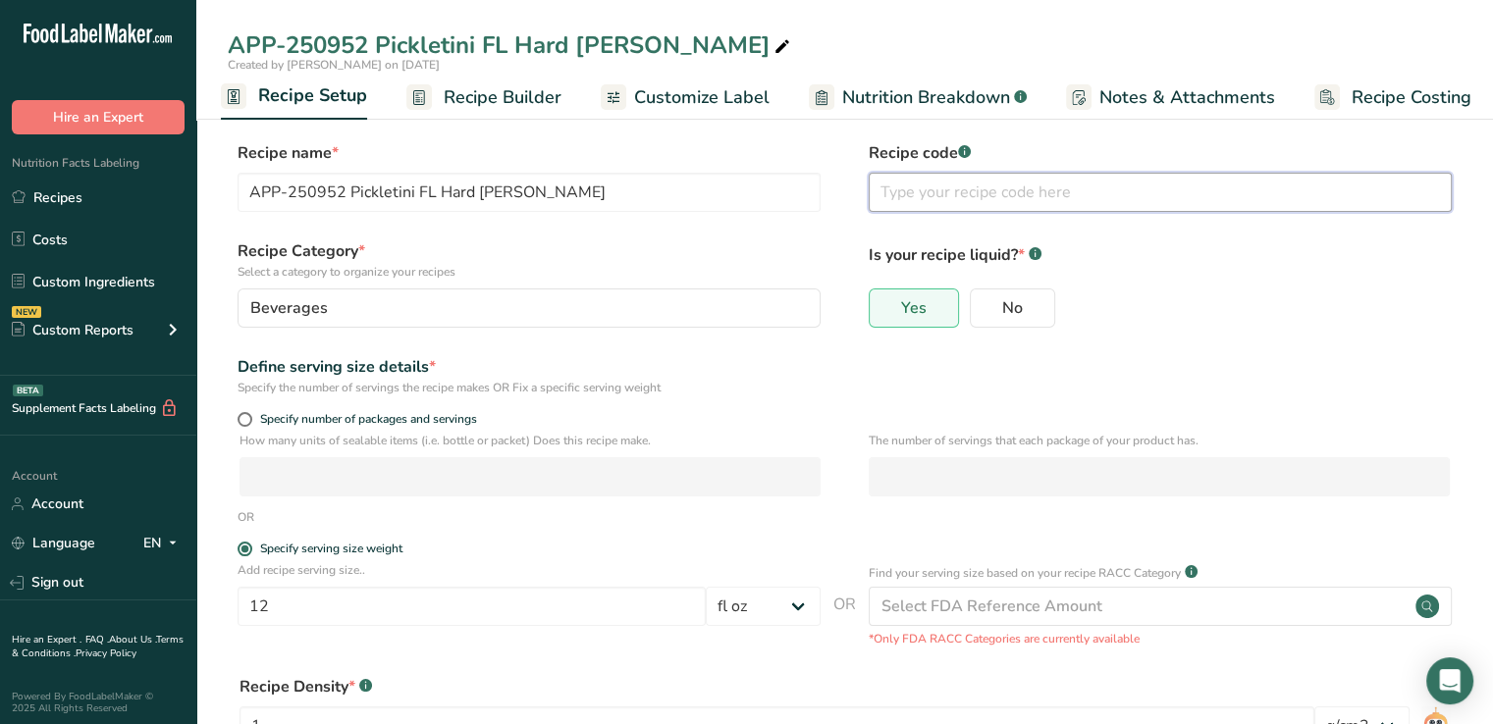
click at [917, 184] on input "text" at bounding box center [1160, 192] width 583 height 39
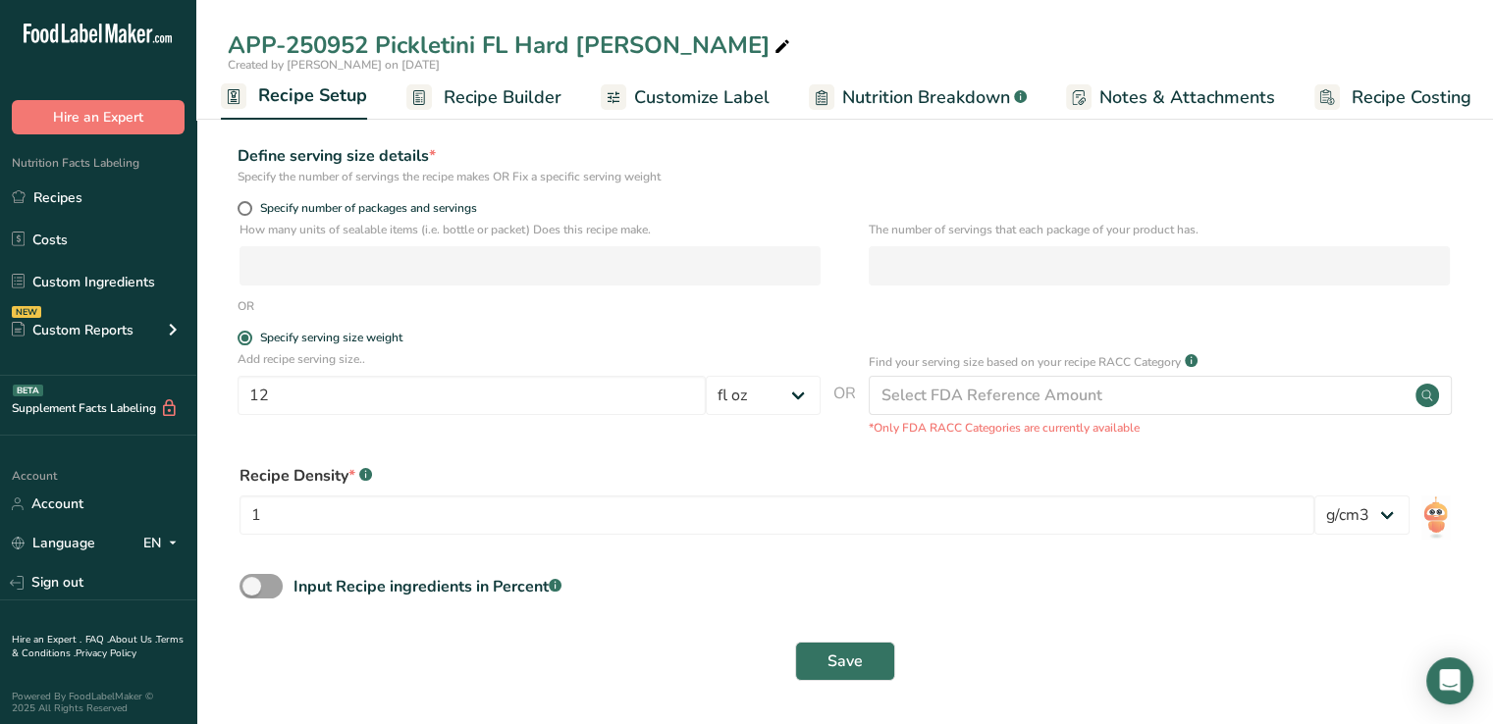
scroll to position [211, 0]
type input "APP-250952"
click at [838, 671] on span "Save" at bounding box center [844, 662] width 35 height 24
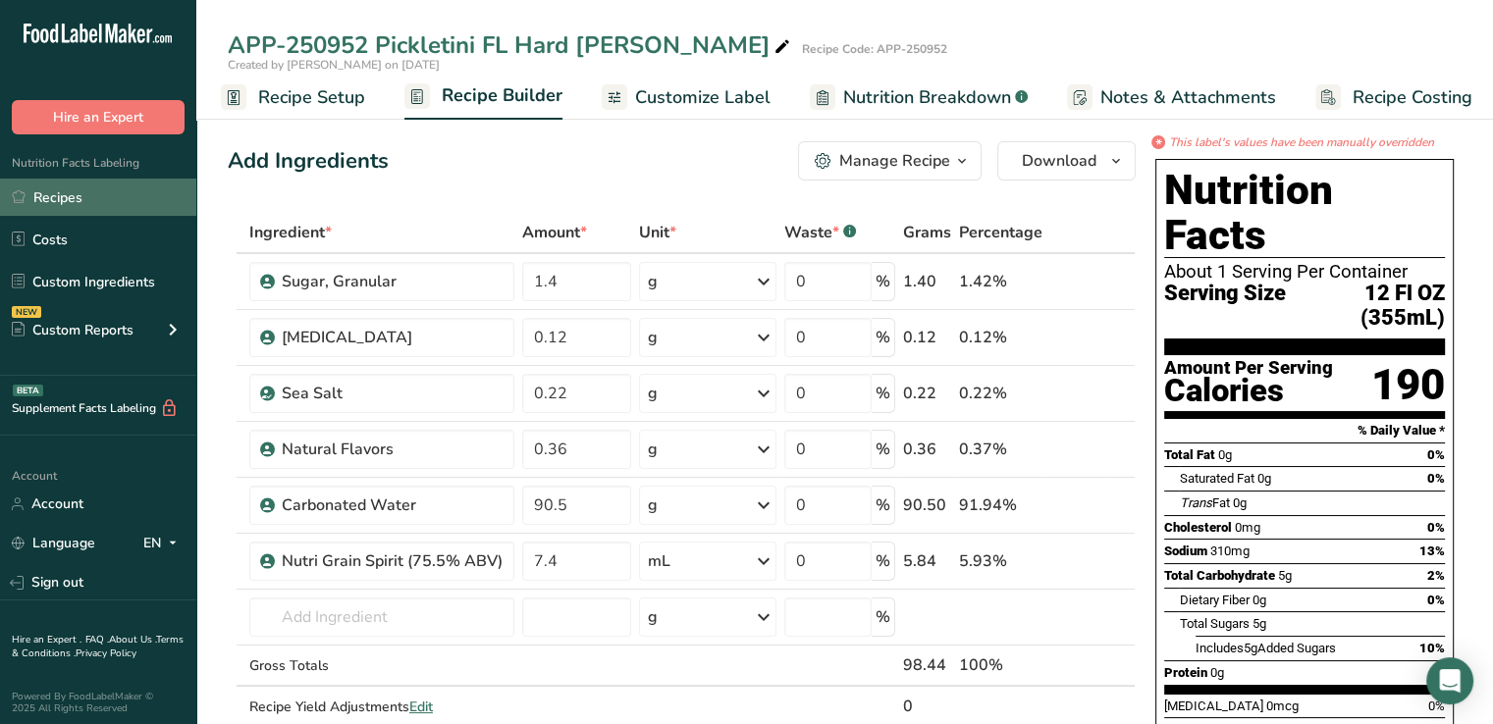
click at [94, 194] on link "Recipes" at bounding box center [98, 197] width 196 height 37
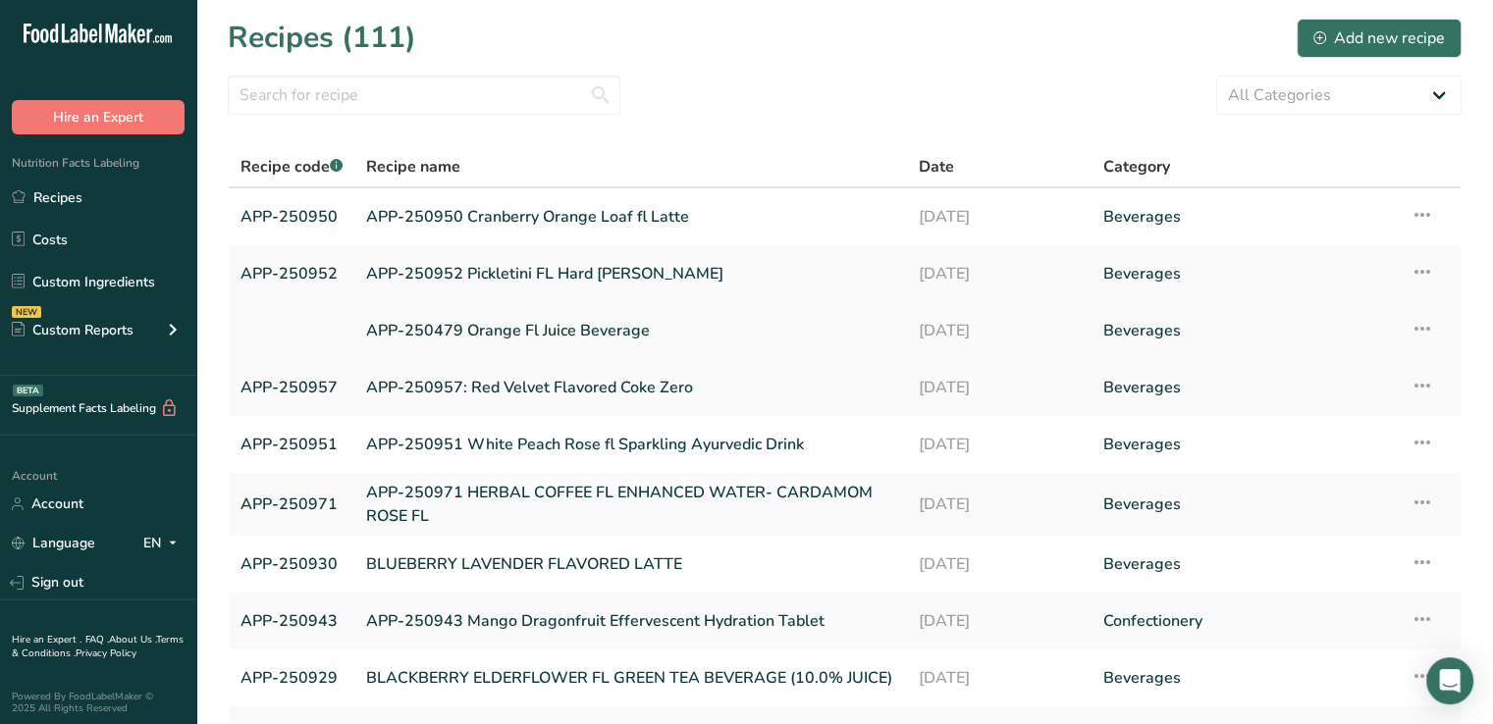
click at [542, 325] on link "APP-250479 Orange Fl Juice Beverage" at bounding box center [630, 330] width 529 height 41
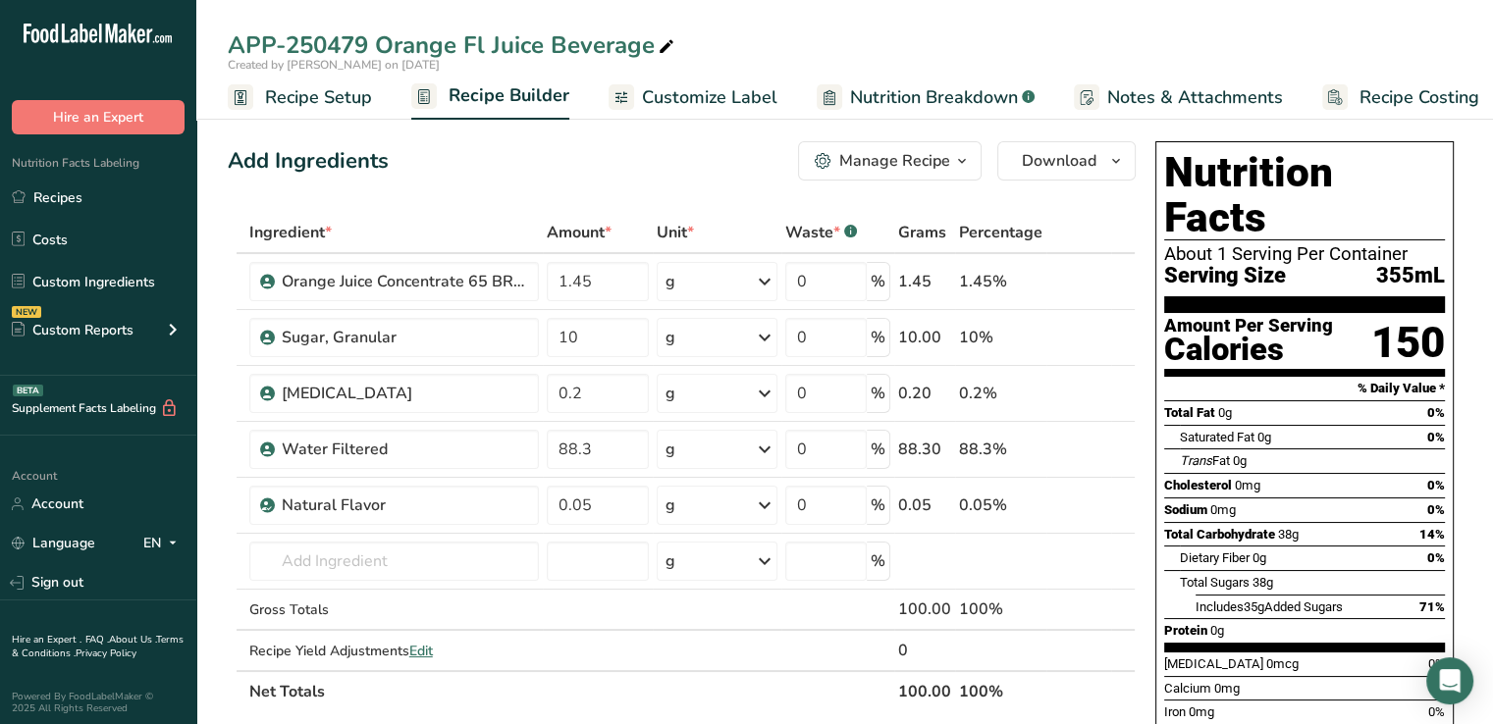
click at [308, 105] on span "Recipe Setup" at bounding box center [318, 97] width 107 height 27
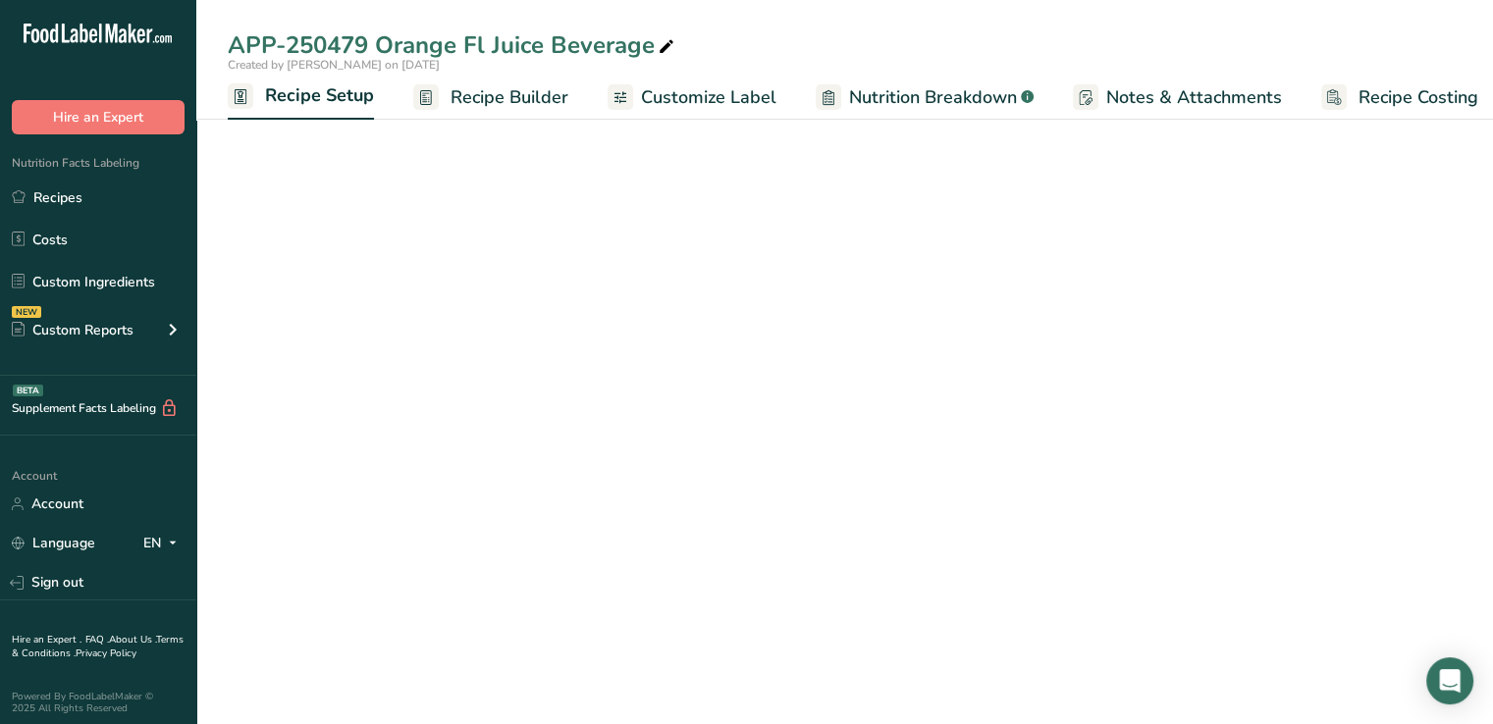
scroll to position [0, 7]
select select "18"
select select "22"
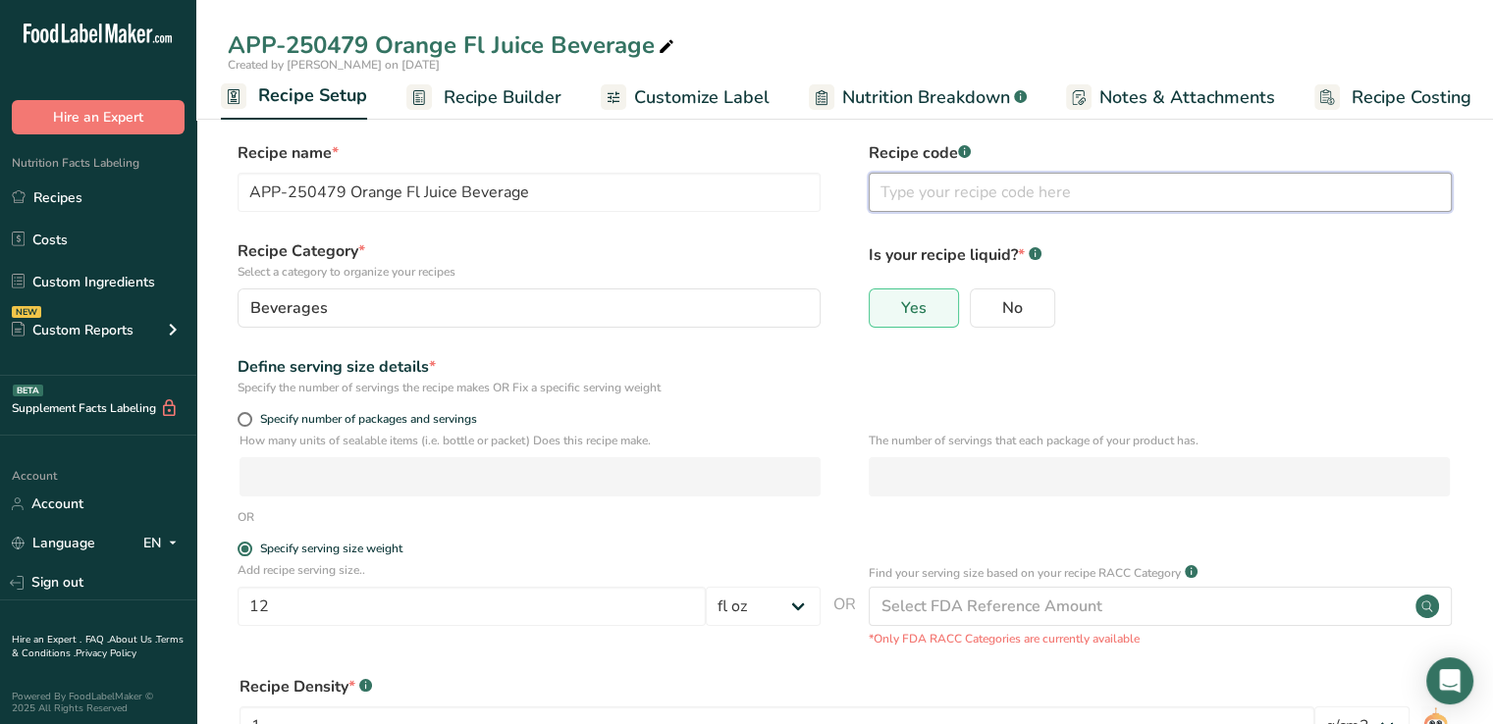
click at [961, 193] on input "text" at bounding box center [1160, 192] width 583 height 39
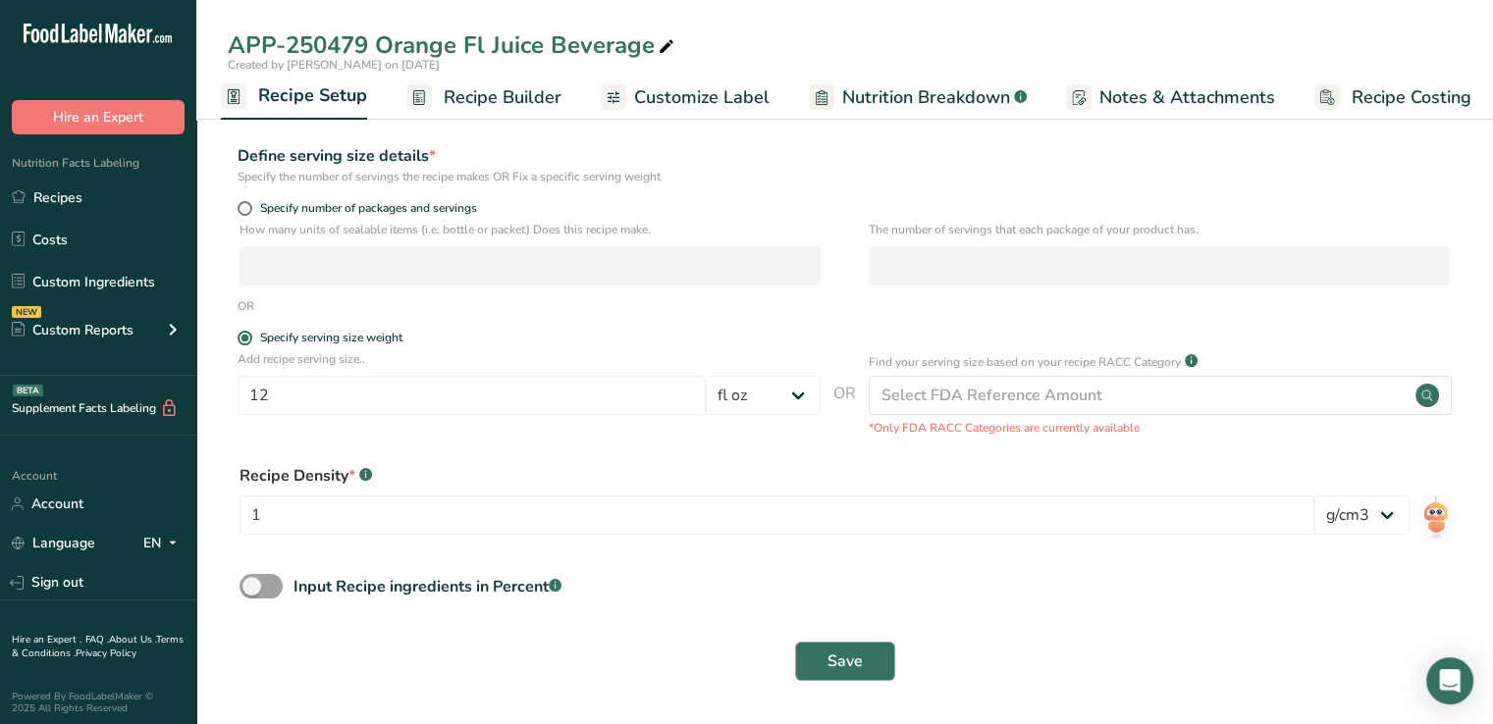
type input "APP-250479"
click at [823, 665] on button "Save" at bounding box center [845, 661] width 100 height 39
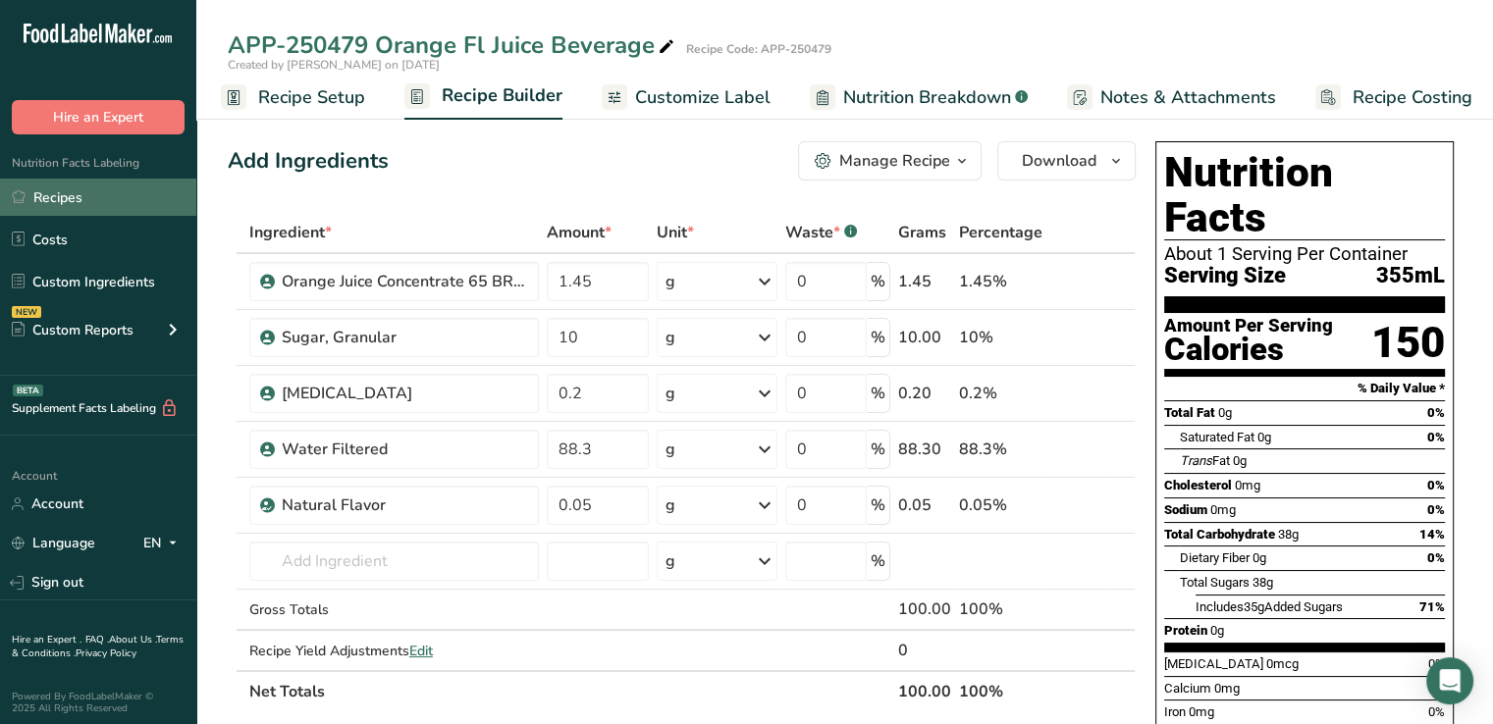
click at [95, 188] on link "Recipes" at bounding box center [98, 197] width 196 height 37
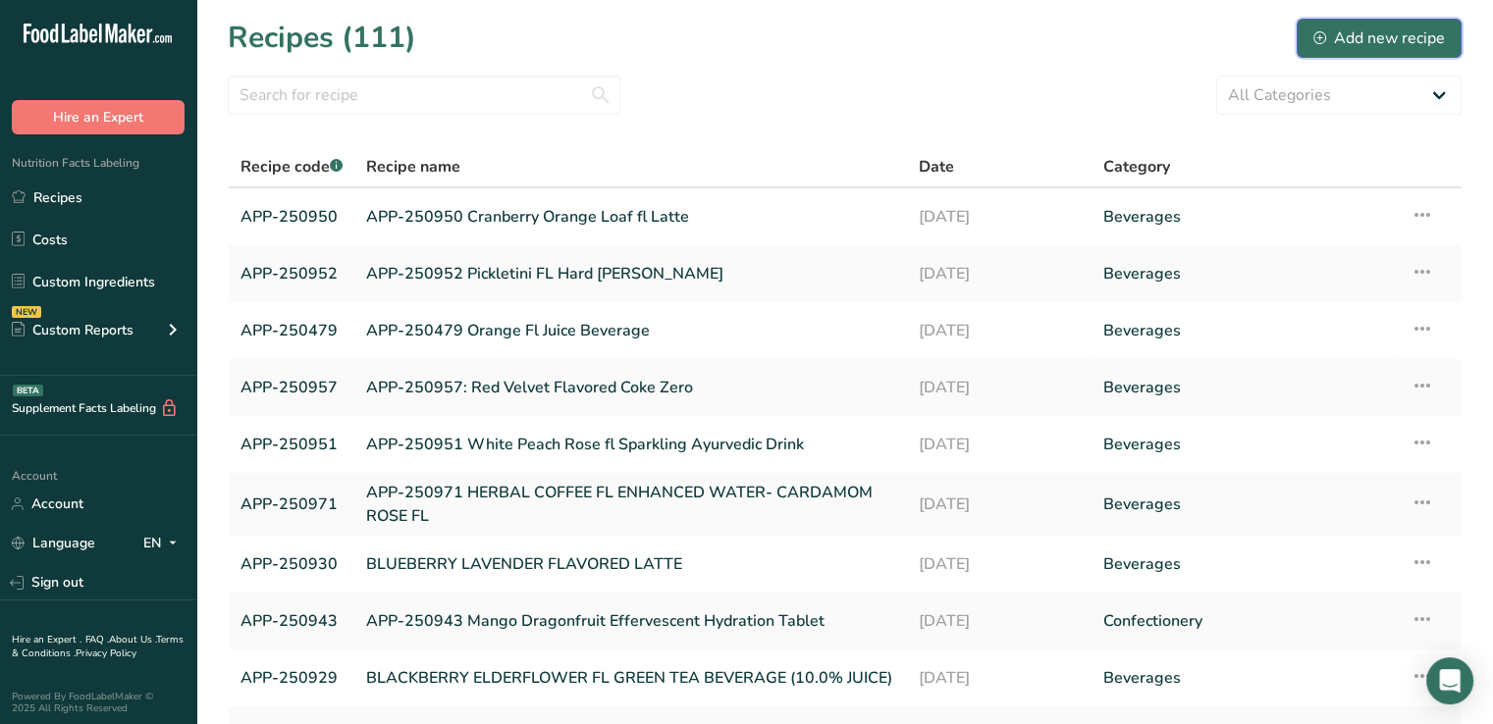
click at [1382, 32] on div "Add new recipe" at bounding box center [1379, 39] width 132 height 24
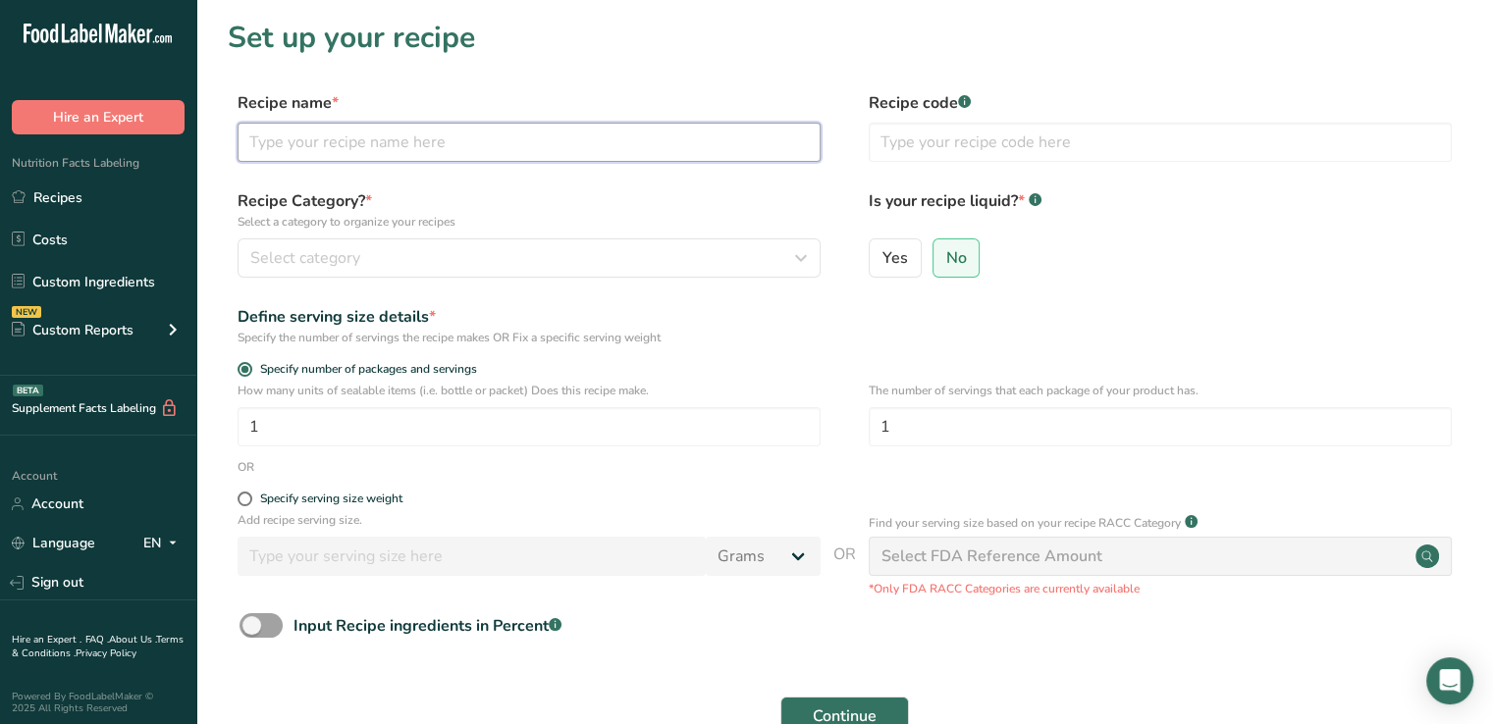
click at [413, 151] on input "text" at bounding box center [529, 142] width 583 height 39
type input "APP-250953 Buttered Spiced Rum fl Latte"
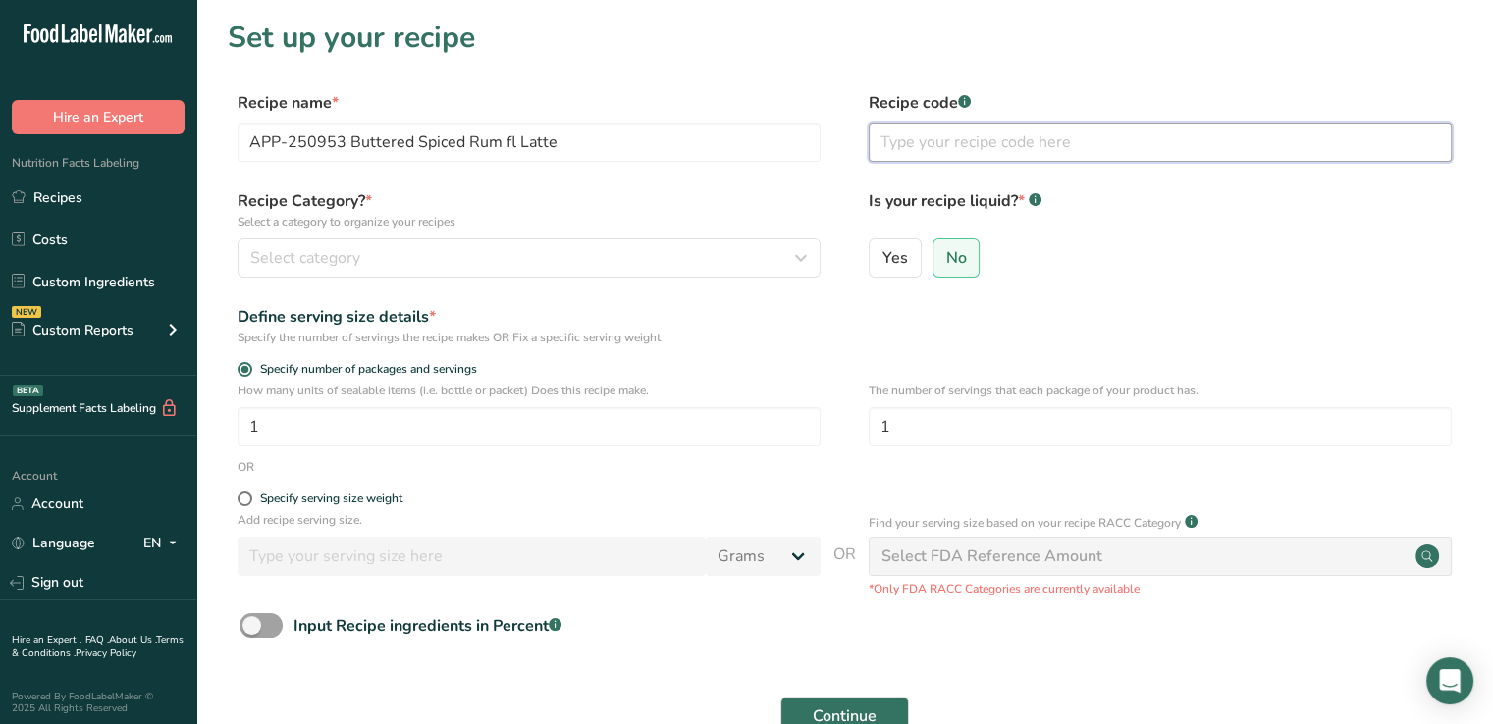
click at [937, 135] on input "text" at bounding box center [1160, 142] width 583 height 39
type input "APP-250953"
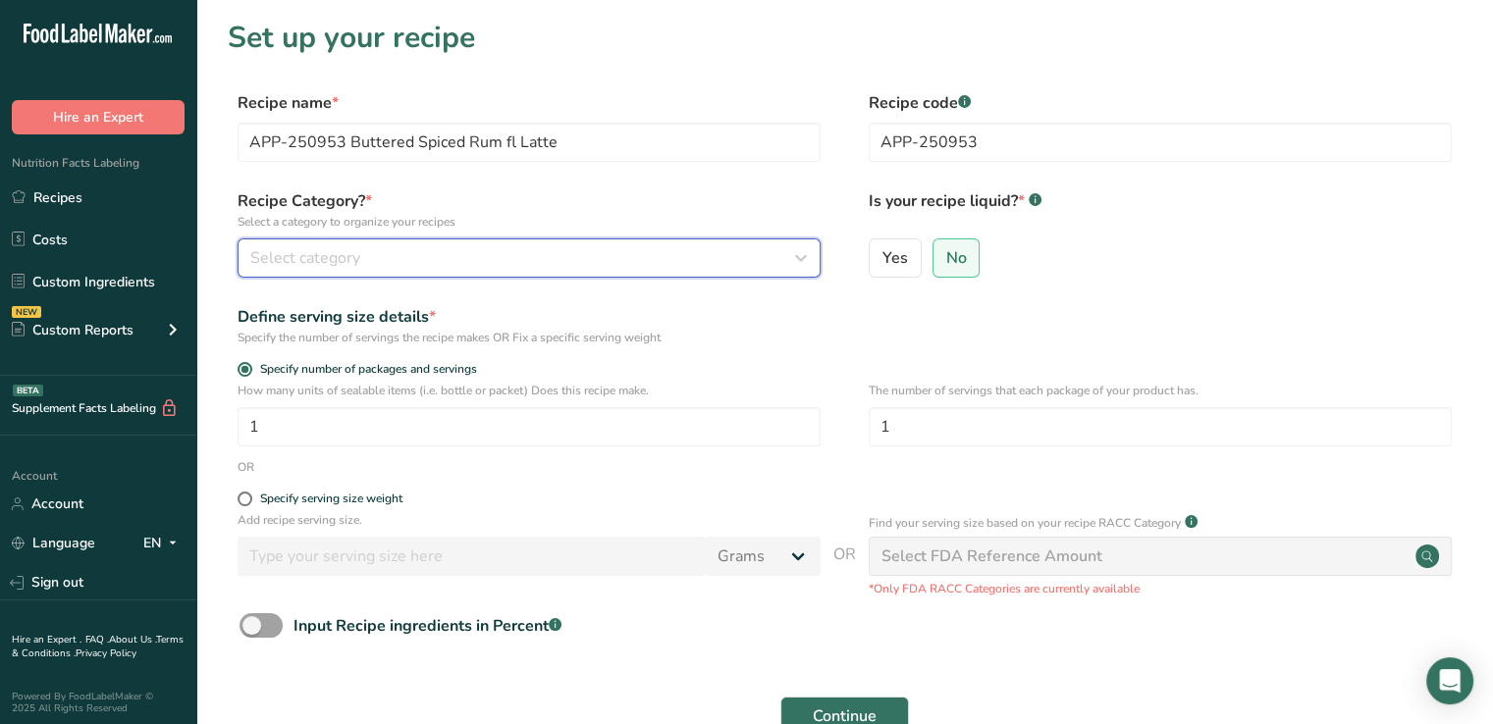
click at [578, 249] on div "Select category" at bounding box center [523, 258] width 546 height 24
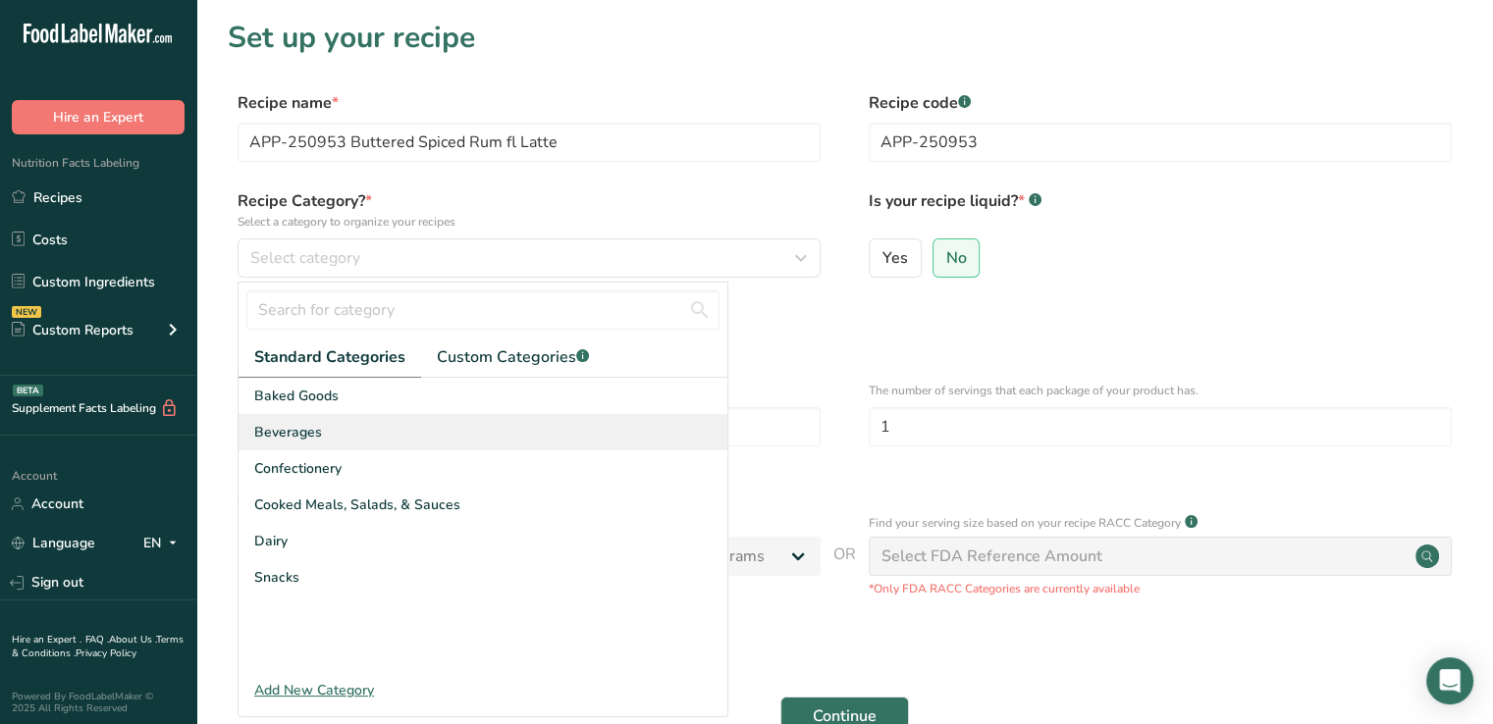
drag, startPoint x: 309, startPoint y: 438, endPoint x: 277, endPoint y: 424, distance: 35.2
click at [277, 424] on span "Beverages" at bounding box center [288, 432] width 68 height 21
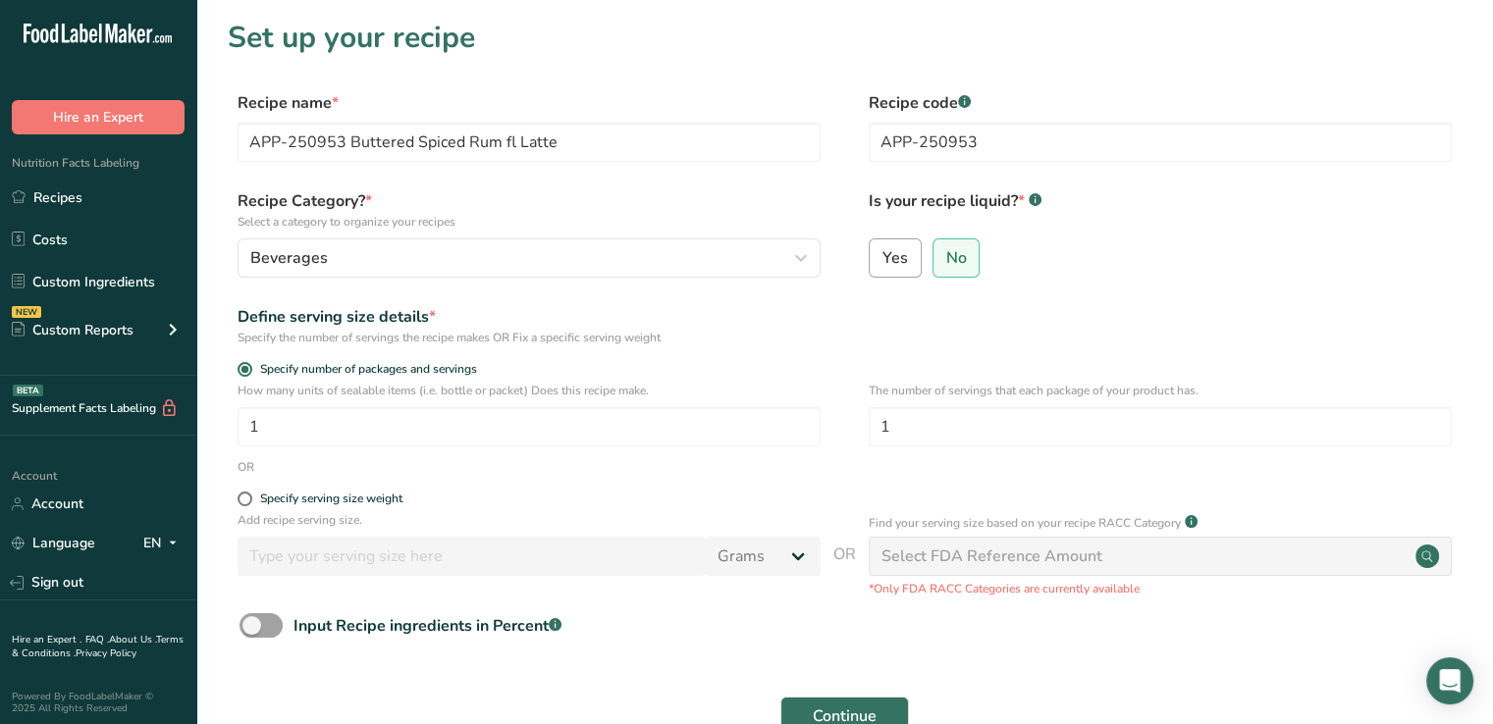
click at [891, 256] on span "Yes" at bounding box center [895, 258] width 26 height 20
click at [882, 256] on input "Yes" at bounding box center [876, 257] width 13 height 13
radio input "true"
radio input "false"
select select "22"
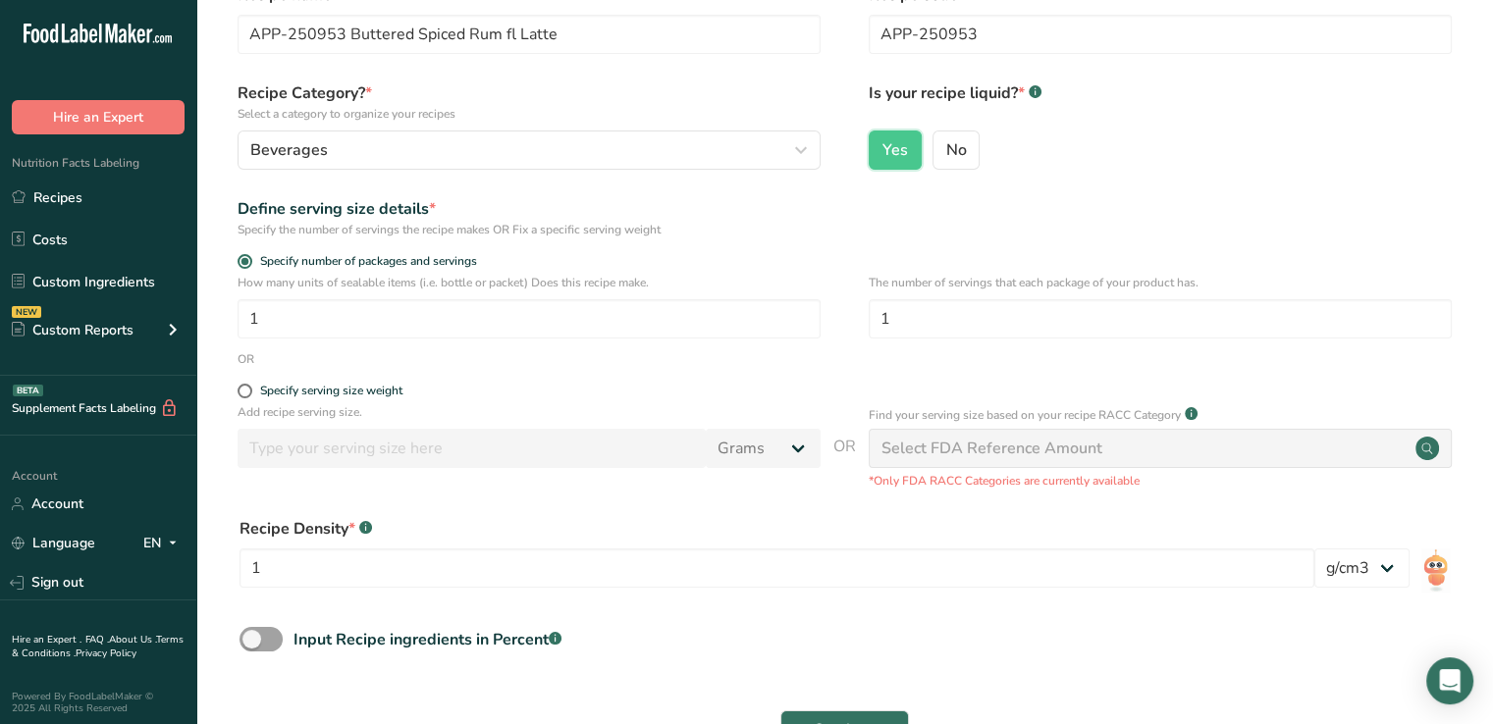
scroll to position [104, 0]
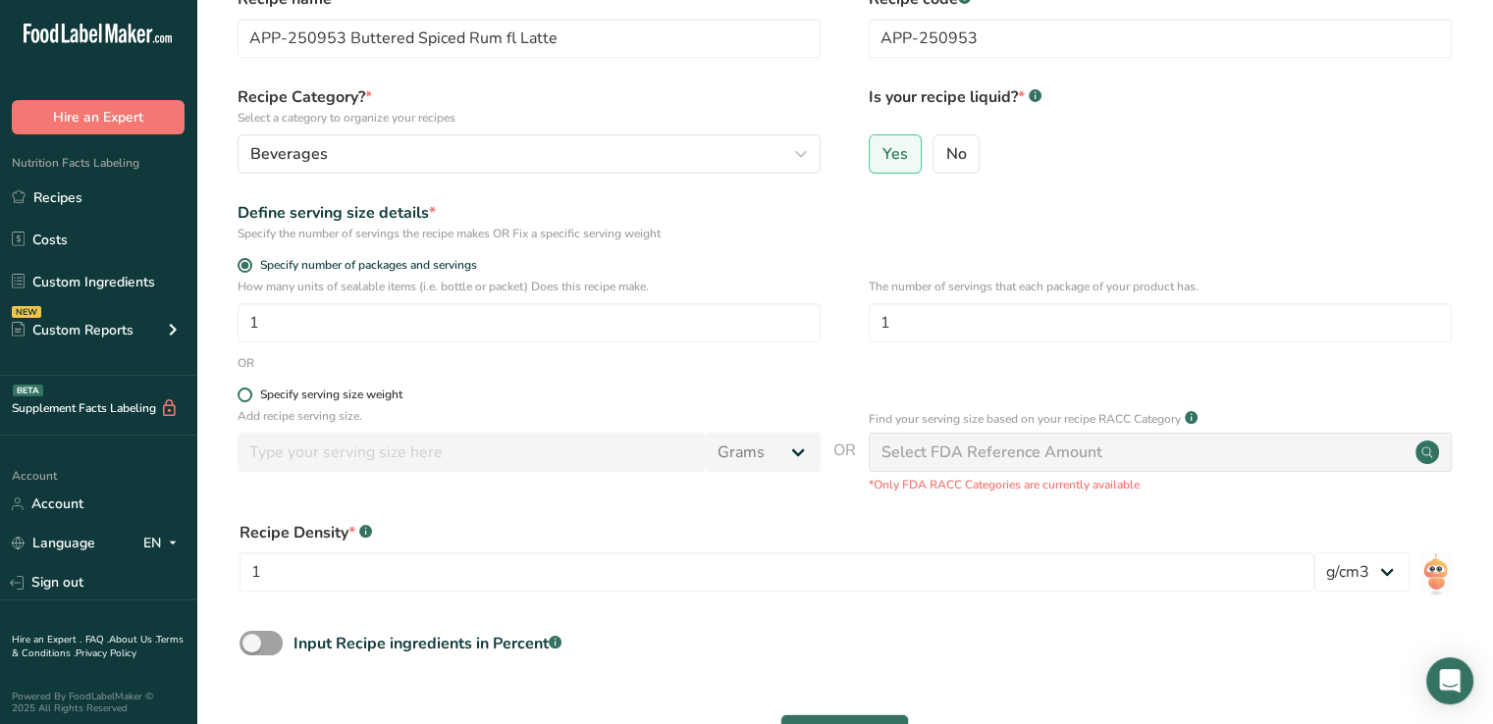
click at [244, 394] on span at bounding box center [245, 395] width 15 height 15
click at [244, 394] on input "Specify serving size weight" at bounding box center [244, 395] width 13 height 13
radio input "true"
radio input "false"
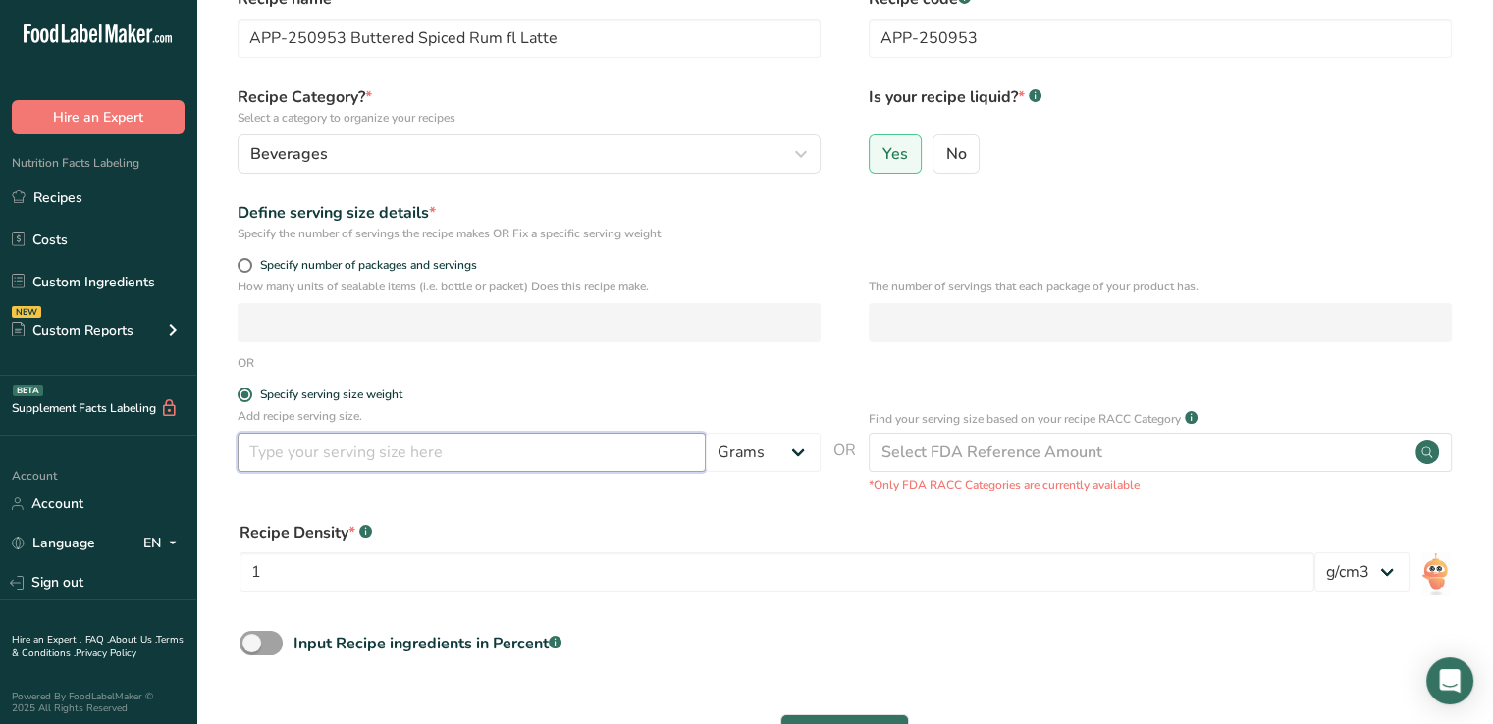
click at [385, 450] on input "number" at bounding box center [472, 452] width 468 height 39
type input "300"
click at [807, 452] on select "Grams kg mg mcg lb oz l mL fl oz tbsp tsp cup qt gallon" at bounding box center [763, 452] width 115 height 39
select select "17"
click at [706, 433] on select "Grams kg mg mcg lb oz l mL fl oz tbsp tsp cup qt gallon" at bounding box center [763, 452] width 115 height 39
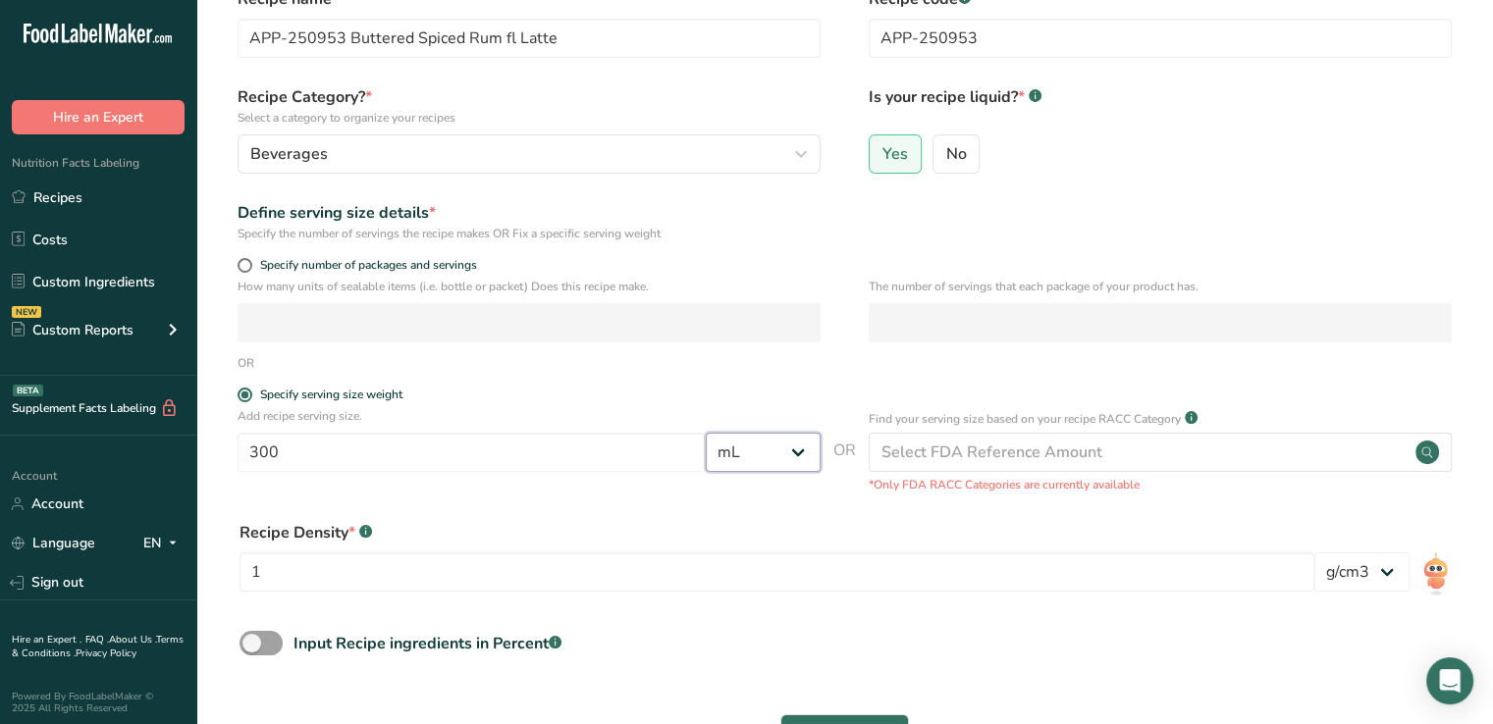
scroll to position [280, 0]
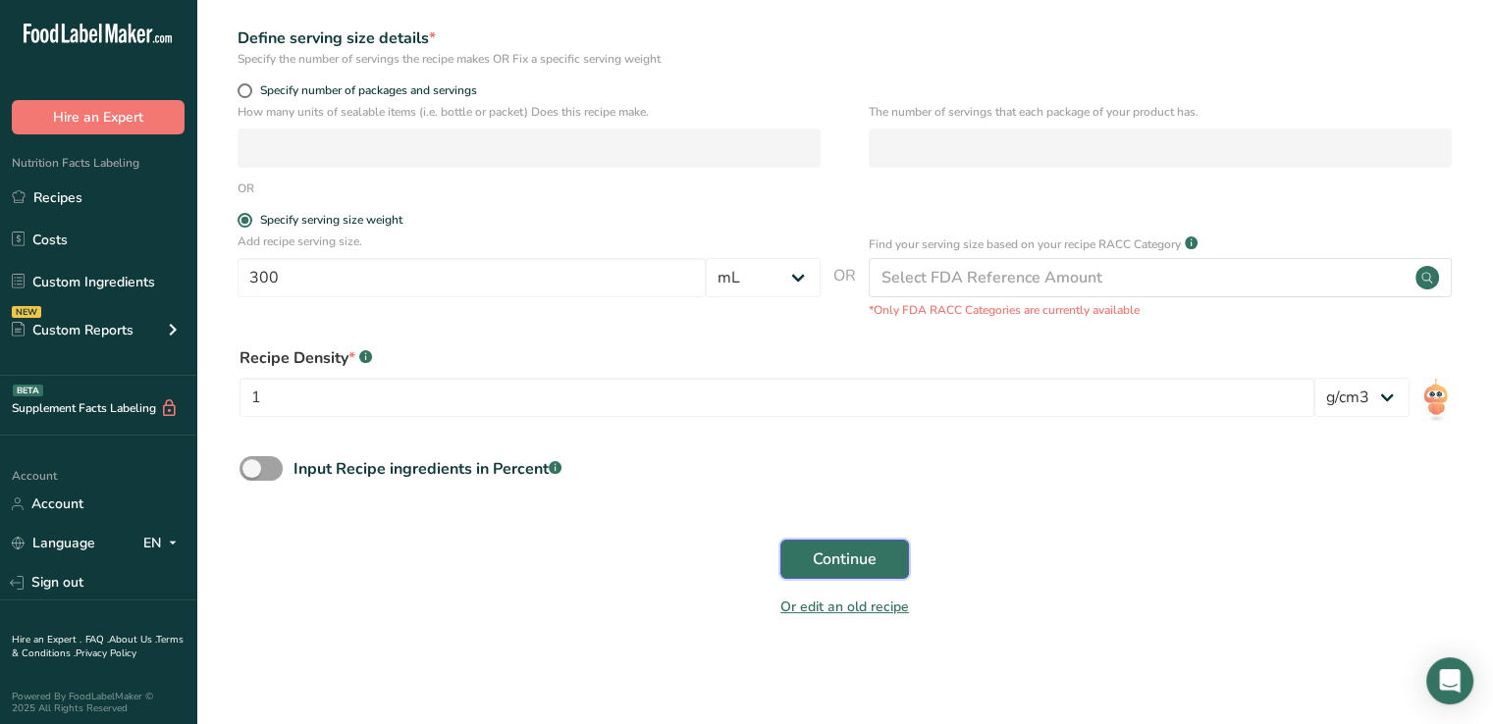
click at [868, 560] on span "Continue" at bounding box center [845, 560] width 64 height 24
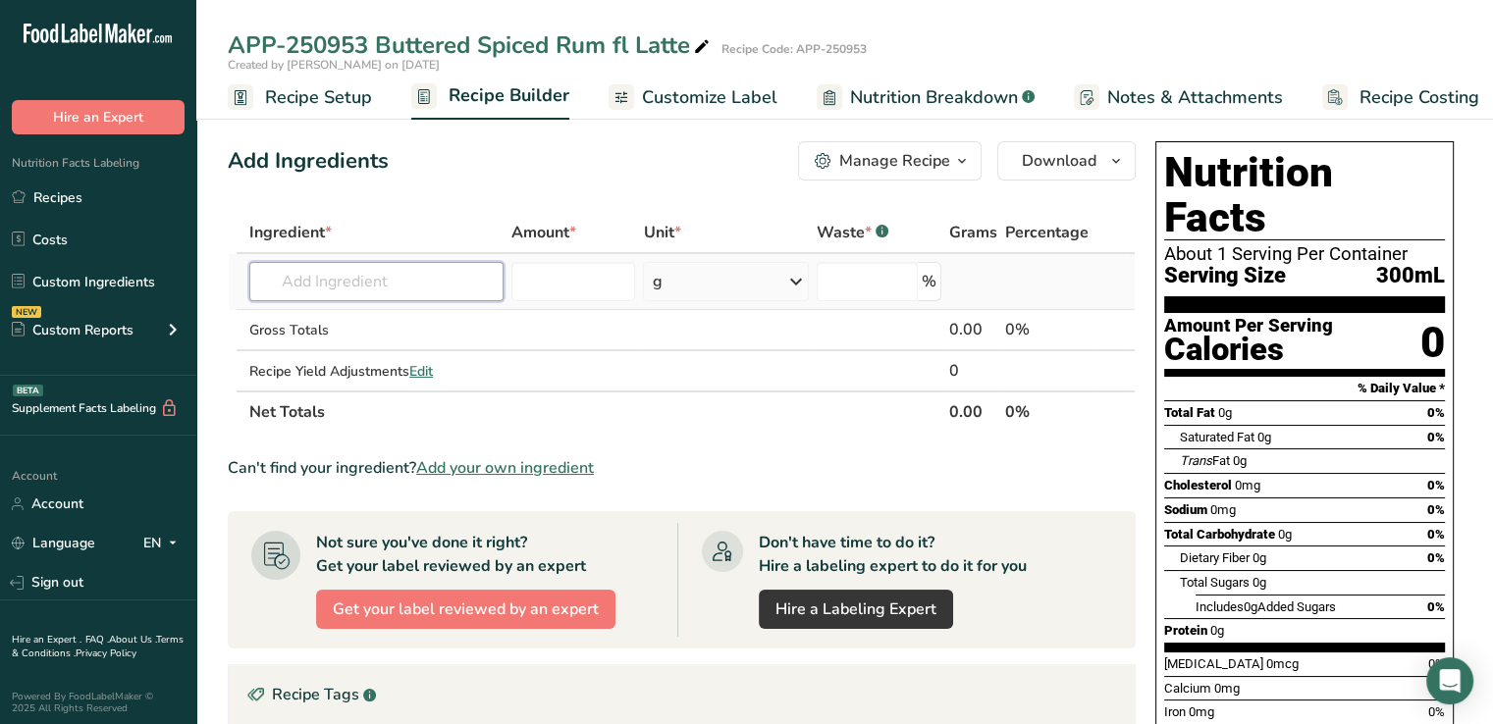
click at [462, 295] on input "text" at bounding box center [376, 281] width 254 height 39
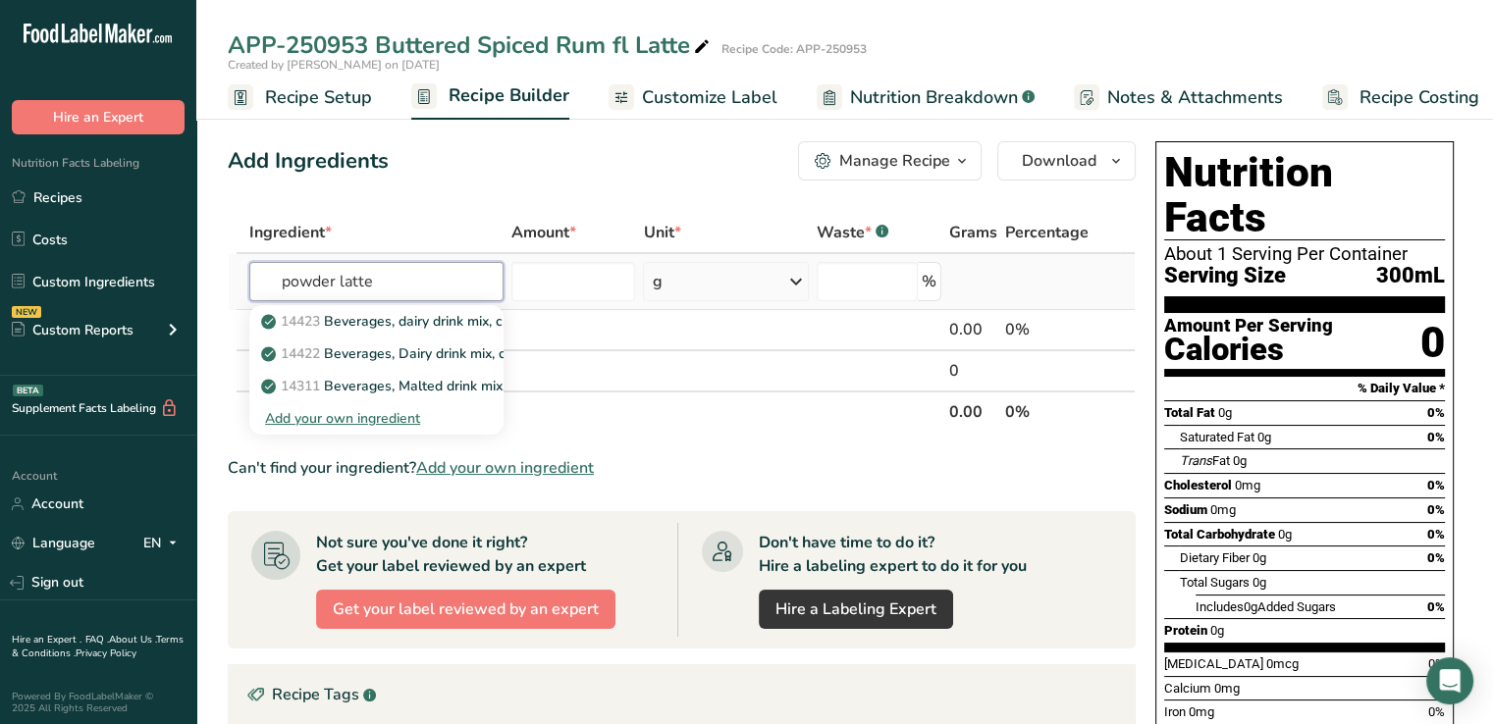
type input "powder latte"
click at [368, 413] on div "Add your own ingredient" at bounding box center [376, 418] width 223 height 21
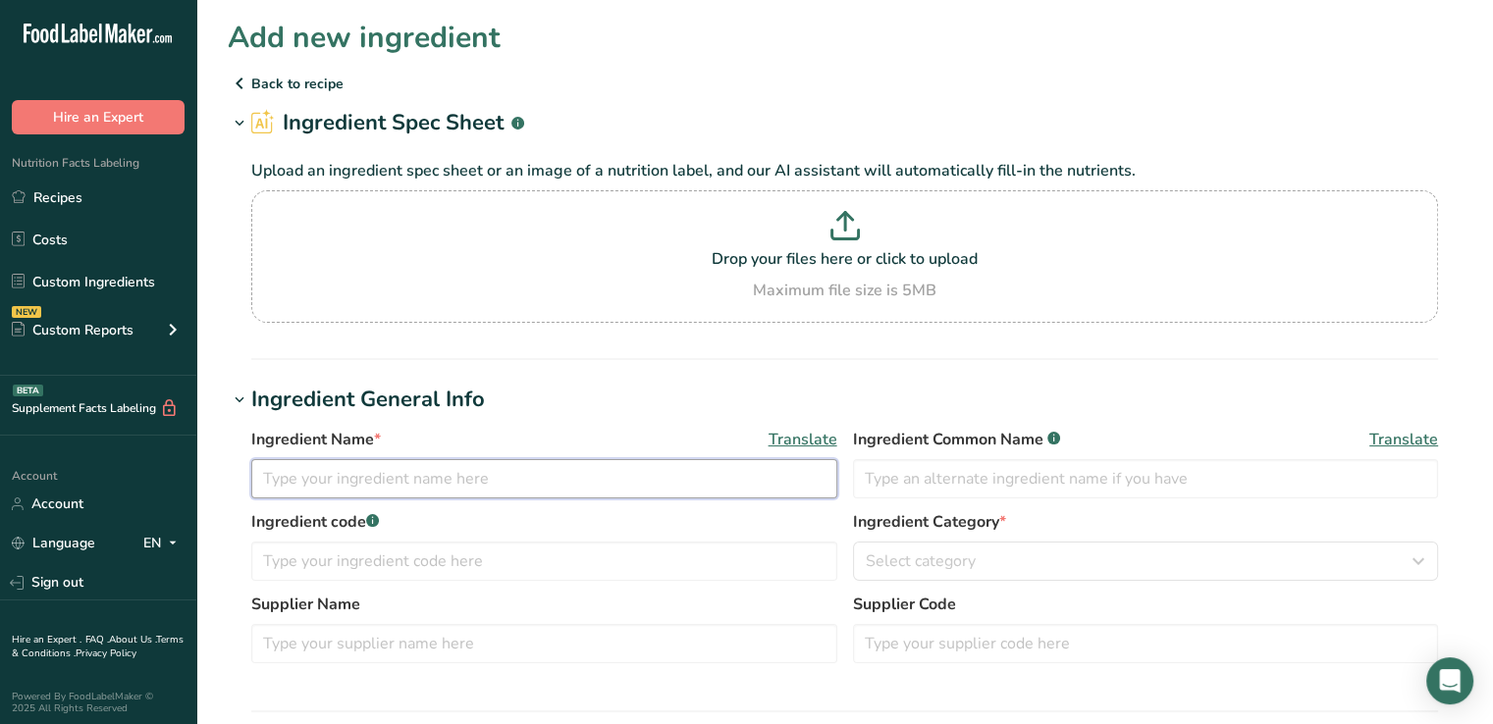
click at [339, 492] on input "text" at bounding box center [544, 478] width 586 height 39
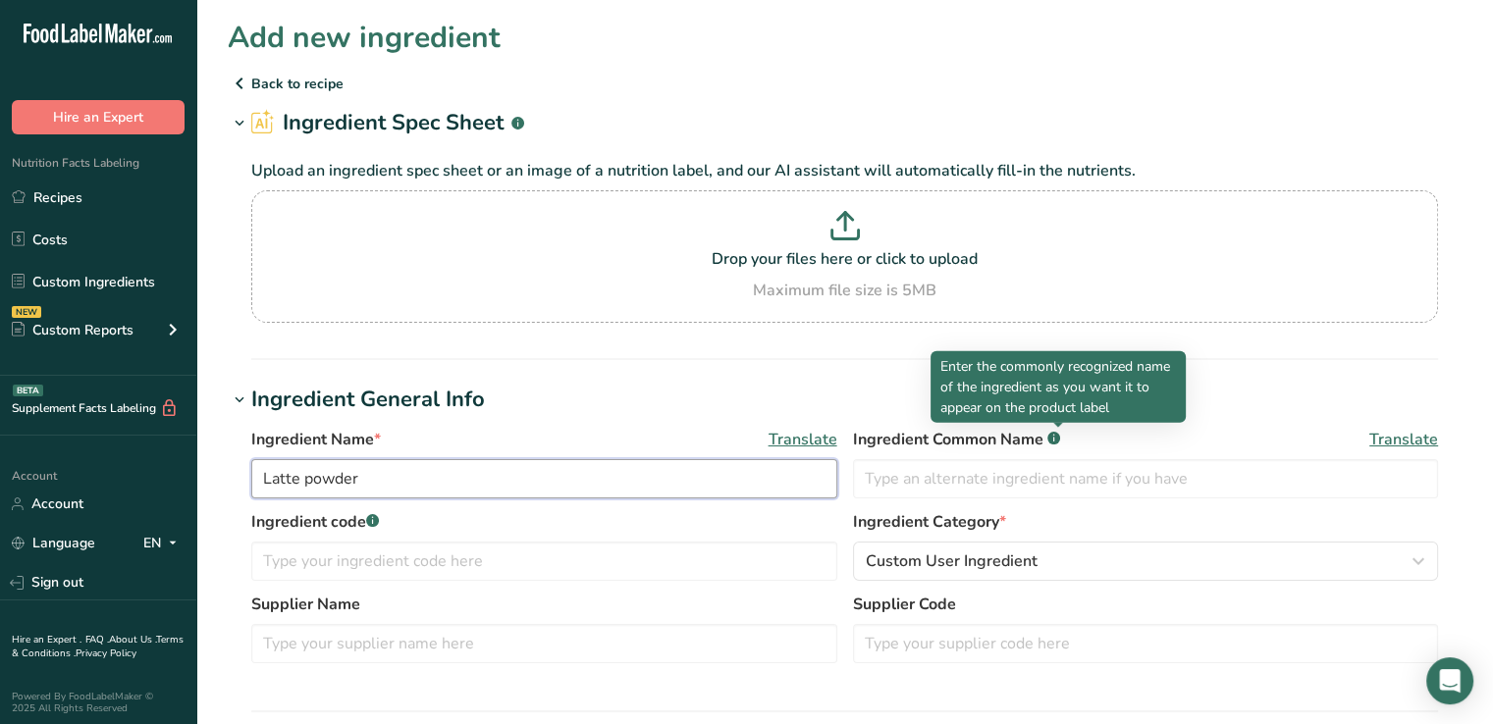
click at [307, 480] on input "Latte powder" at bounding box center [544, 478] width 586 height 39
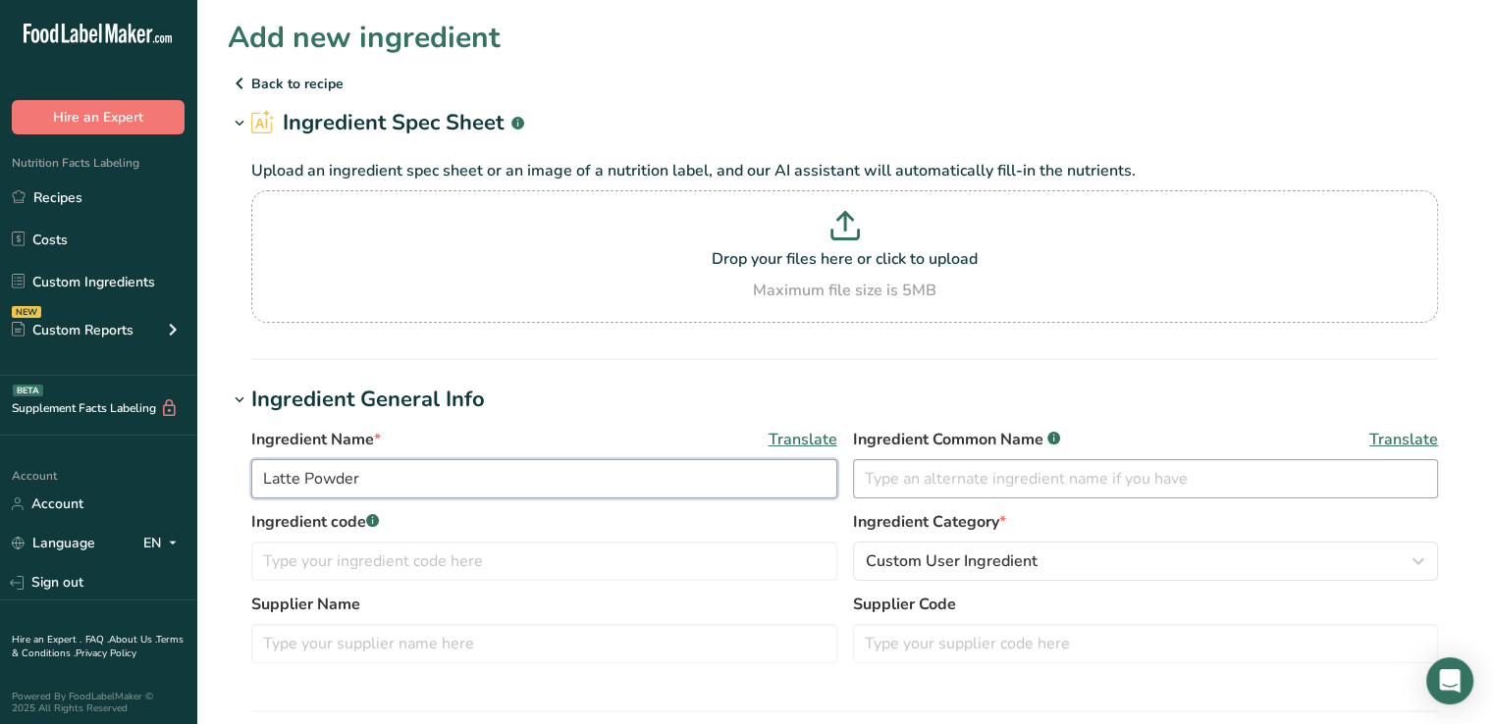
type input "Latte Powder"
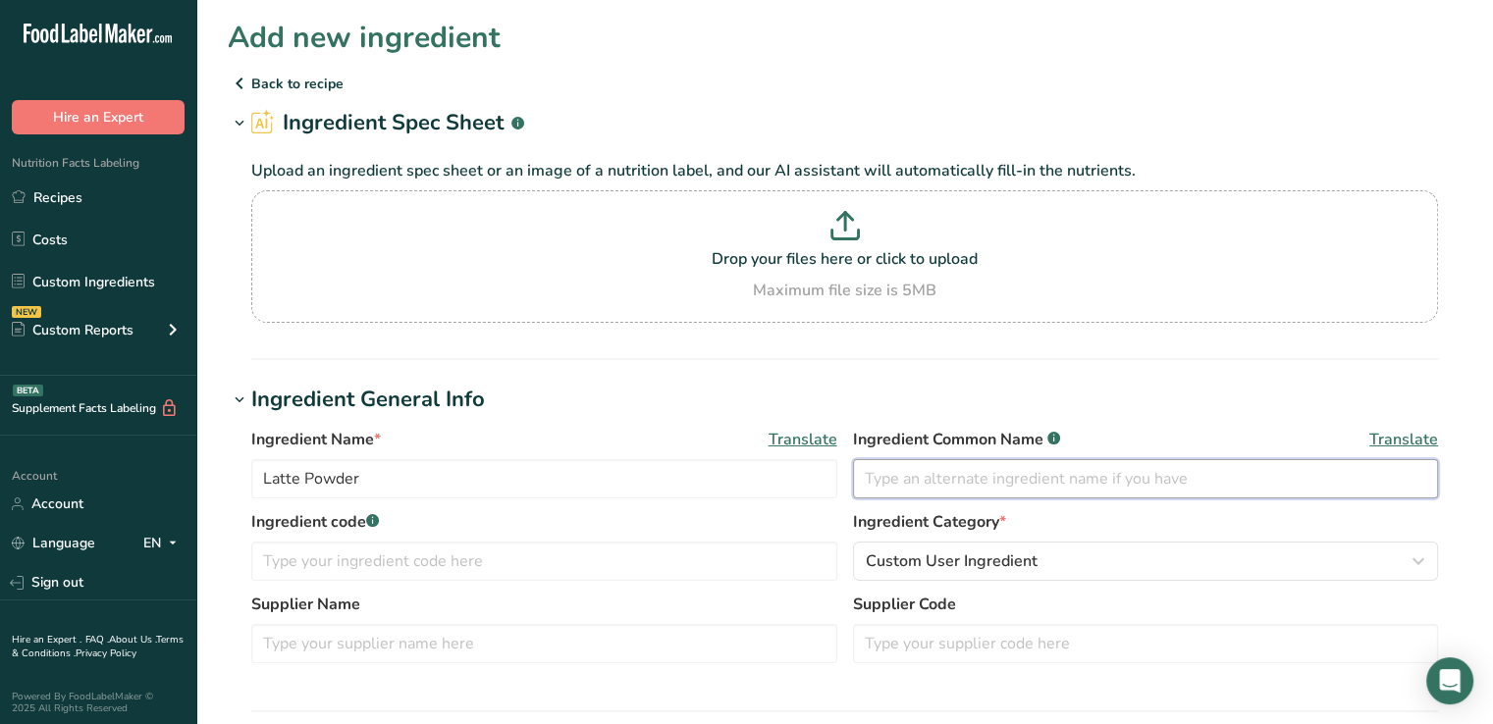
click at [1182, 483] on input "text" at bounding box center [1146, 478] width 586 height 39
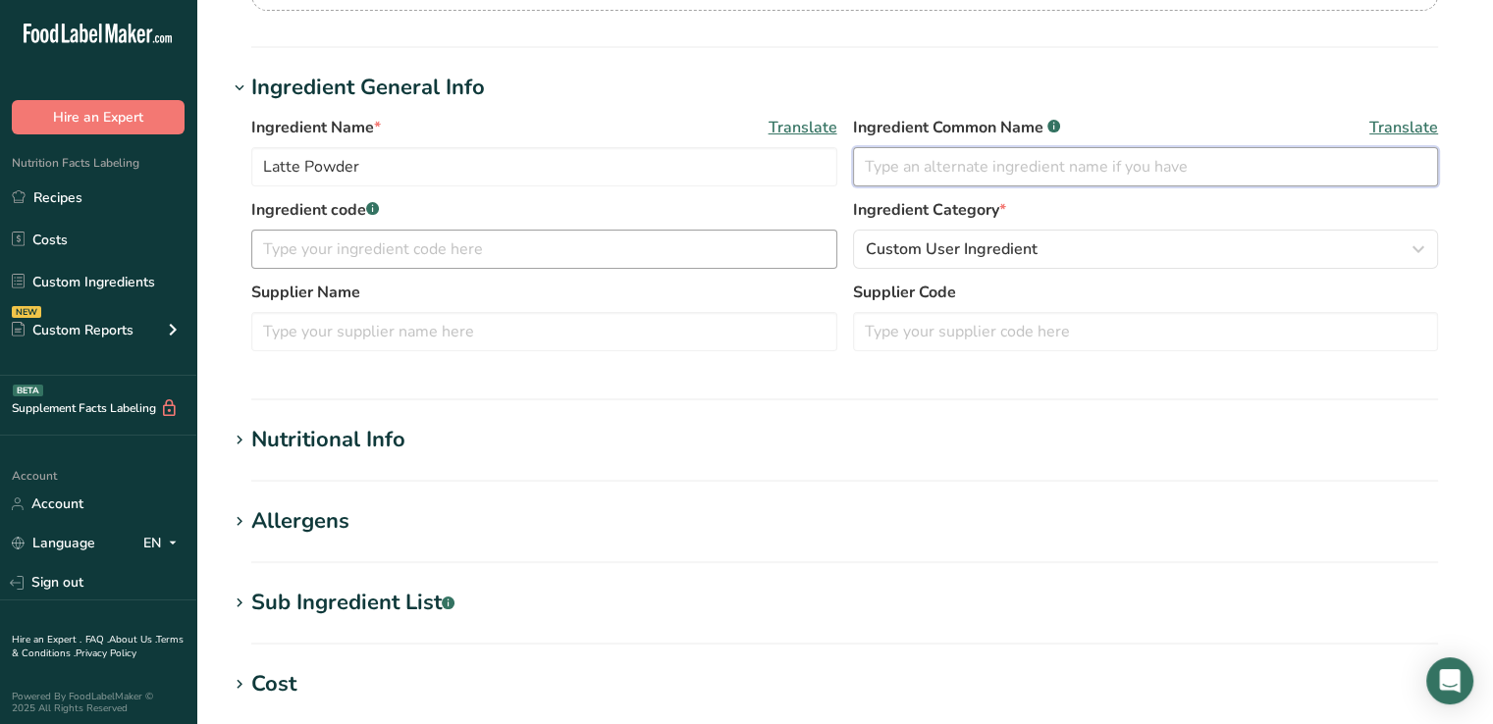
scroll to position [313, 0]
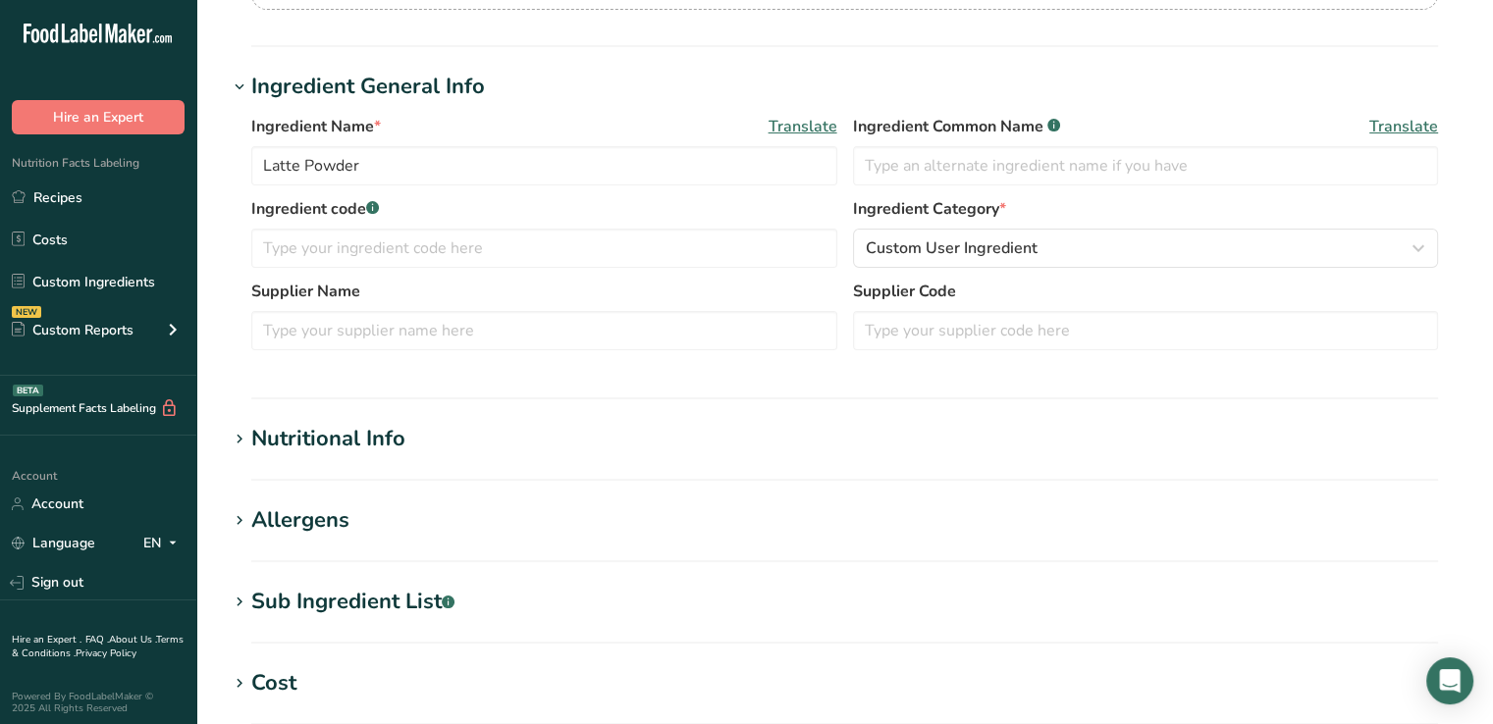
click at [602, 456] on section "Nutritional Info Serving Size .a-a{fill:#347362;}.b-a{fill:#fff;} Add ingredien…" at bounding box center [845, 452] width 1234 height 58
click at [397, 438] on div "Nutritional Info" at bounding box center [328, 439] width 154 height 32
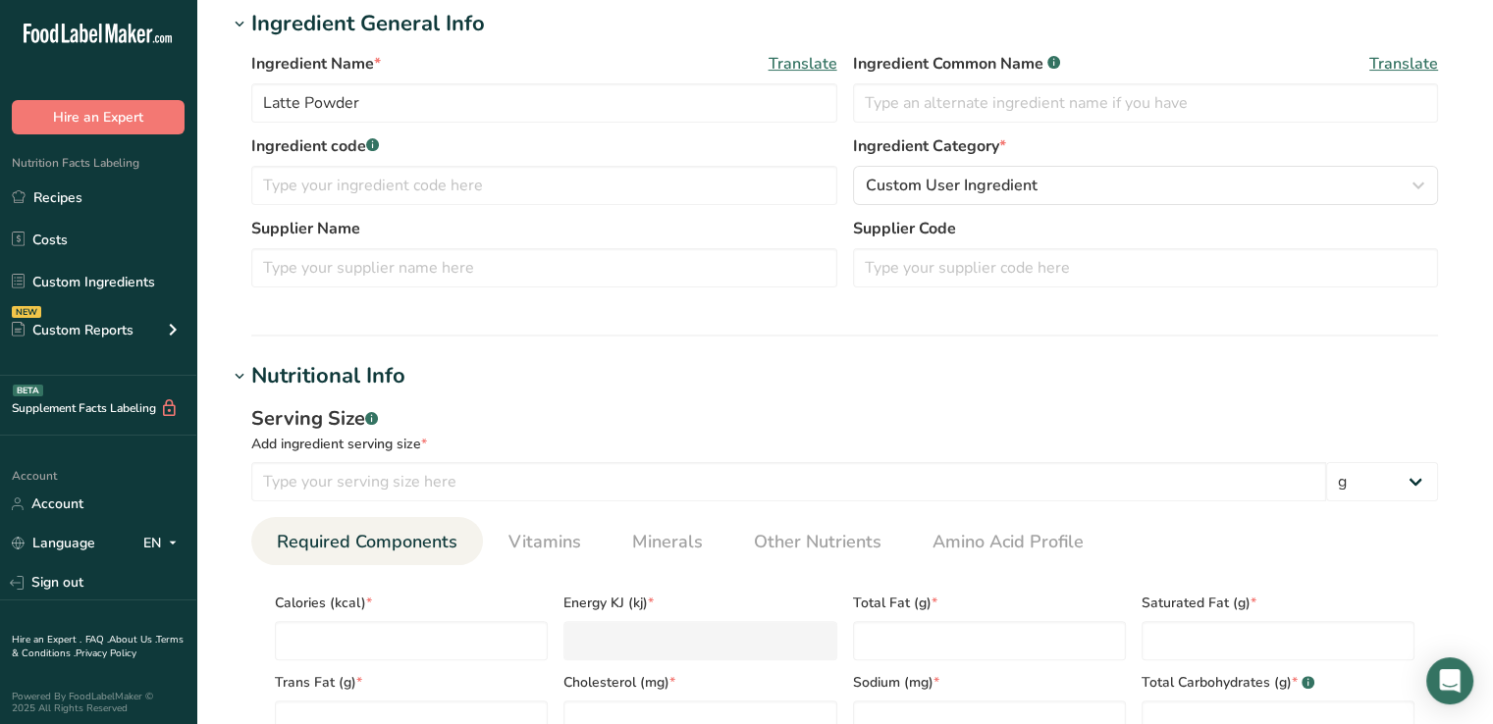
scroll to position [381, 0]
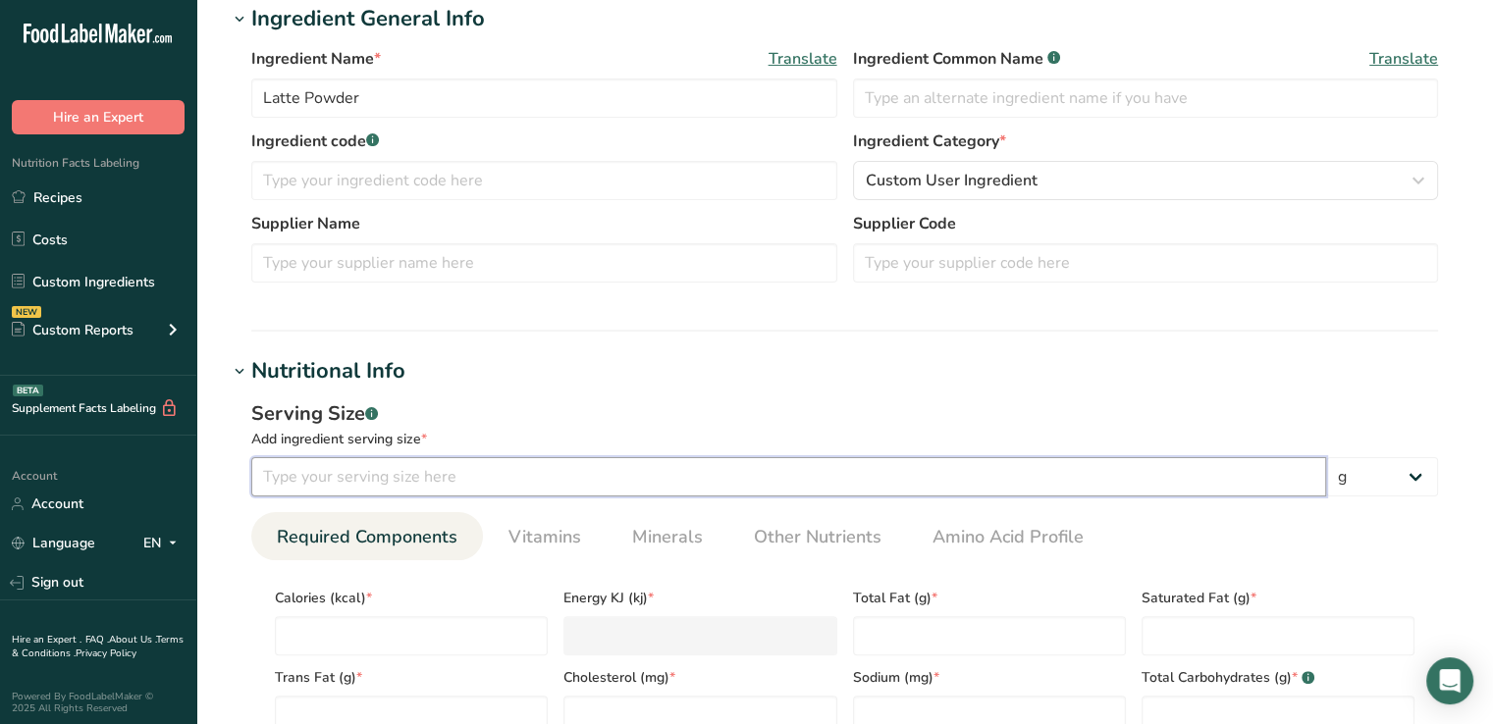
click at [397, 464] on input "number" at bounding box center [788, 476] width 1075 height 39
type input "21"
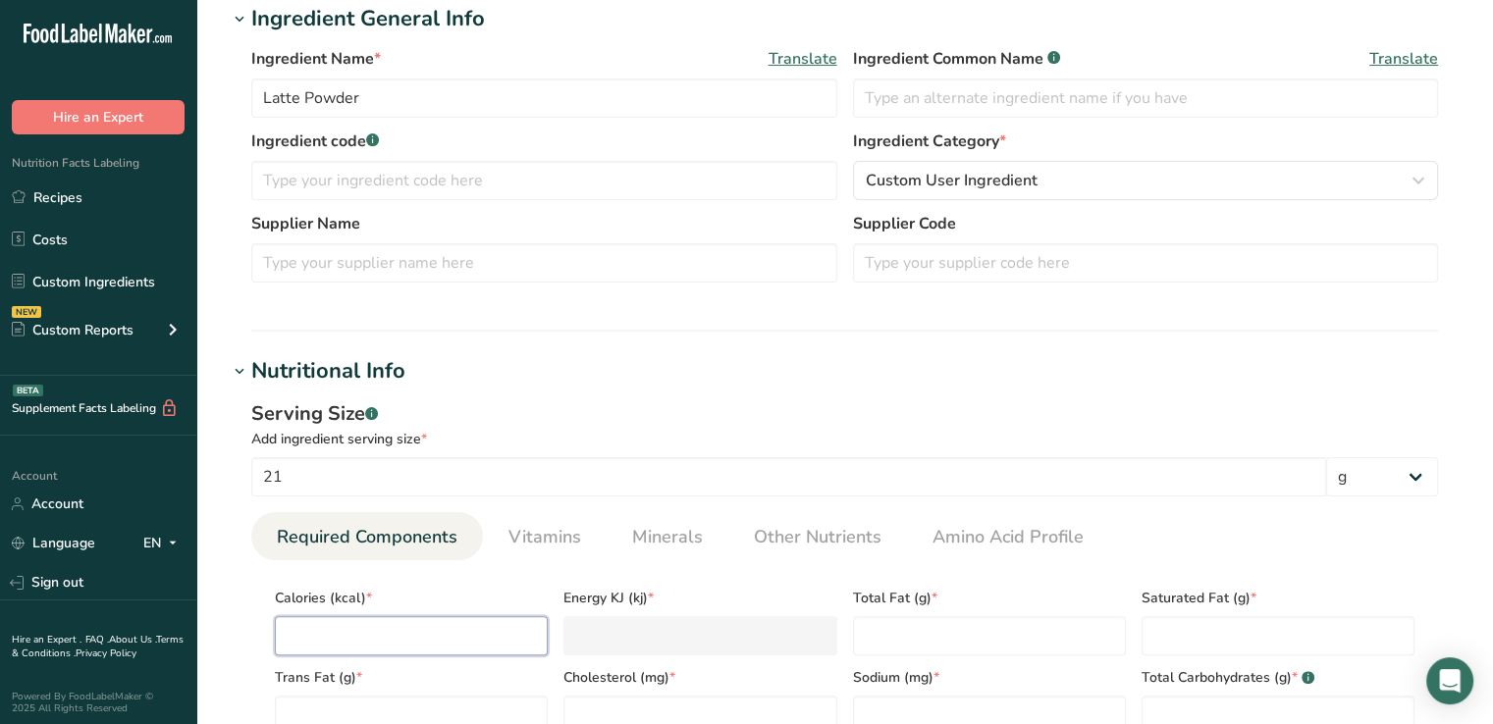
click at [391, 630] on input "number" at bounding box center [411, 635] width 273 height 39
type input "1"
type KJ "4.2"
type input "10"
type KJ "41.8"
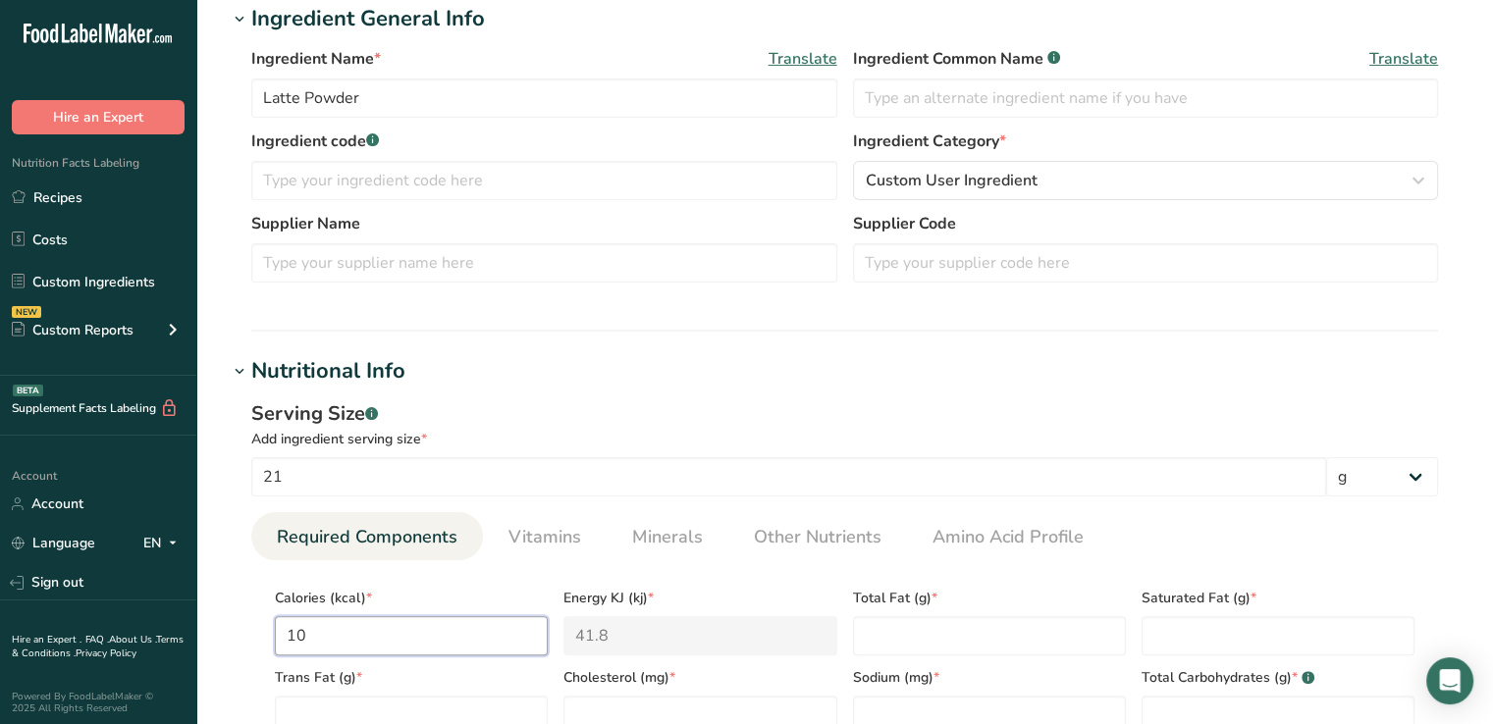
type input "100"
type KJ "418.4"
type input "100"
type Fat "4.5"
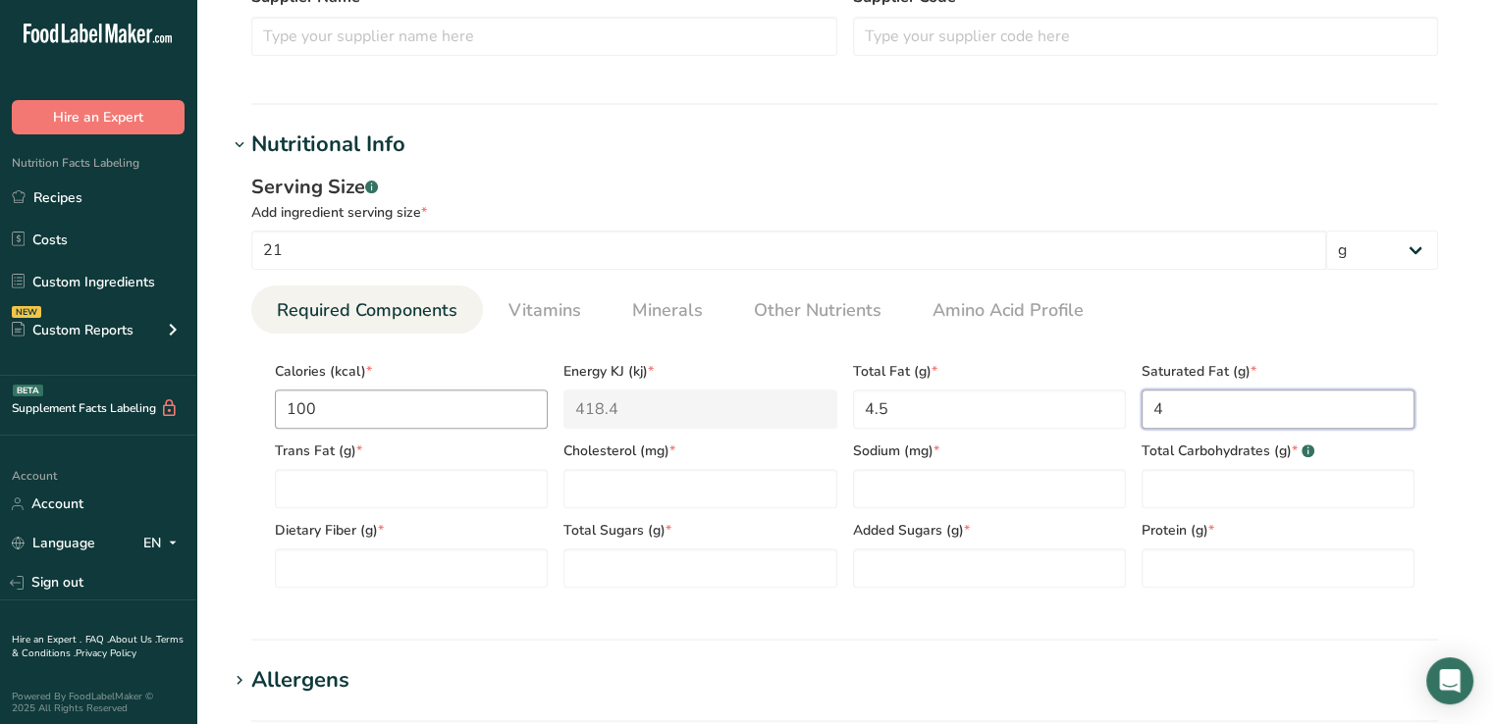
scroll to position [609, 0]
type Fat "4"
click at [381, 506] on Fat "number" at bounding box center [411, 487] width 273 height 39
type Fat "0"
type input "0"
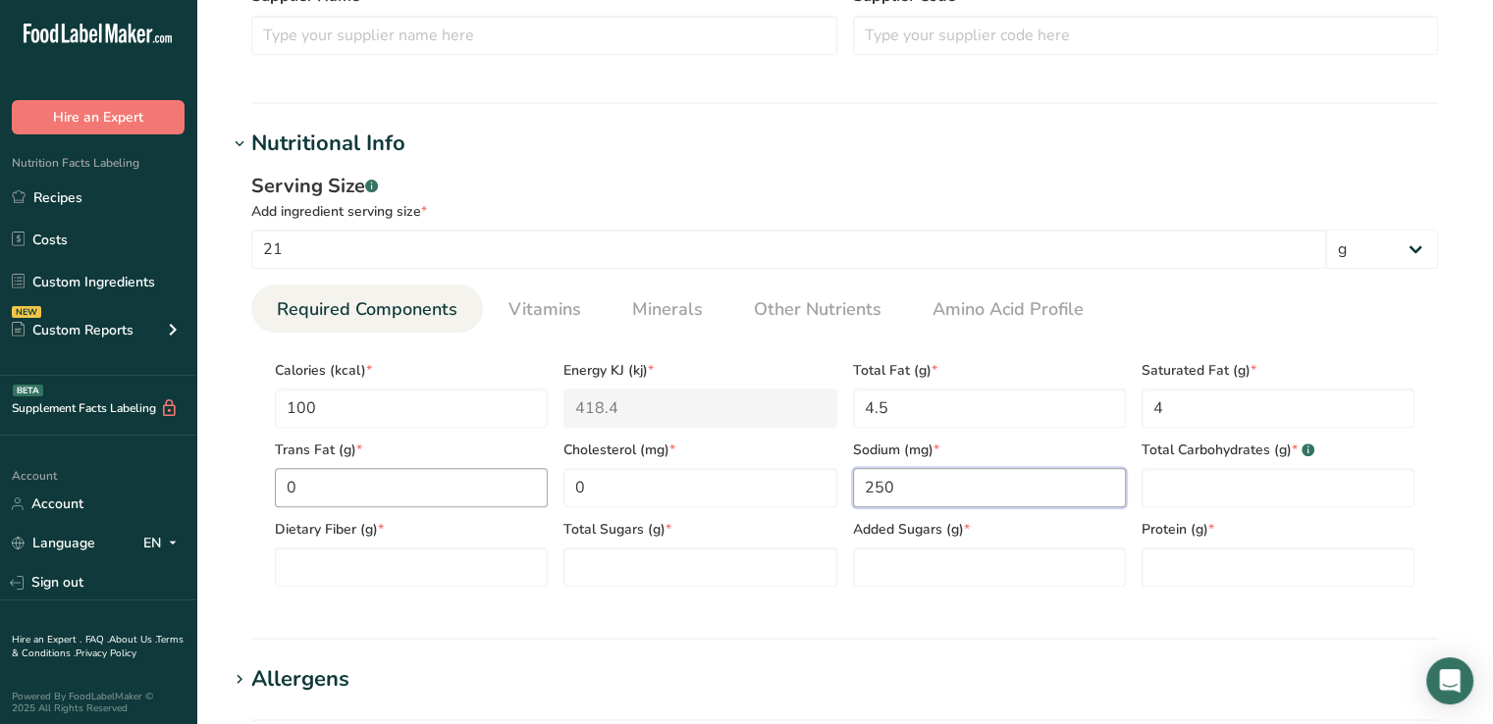
type input "250"
type Carbohydrates "13"
type Fiber "0"
type Sugars "11"
type Sugars "9"
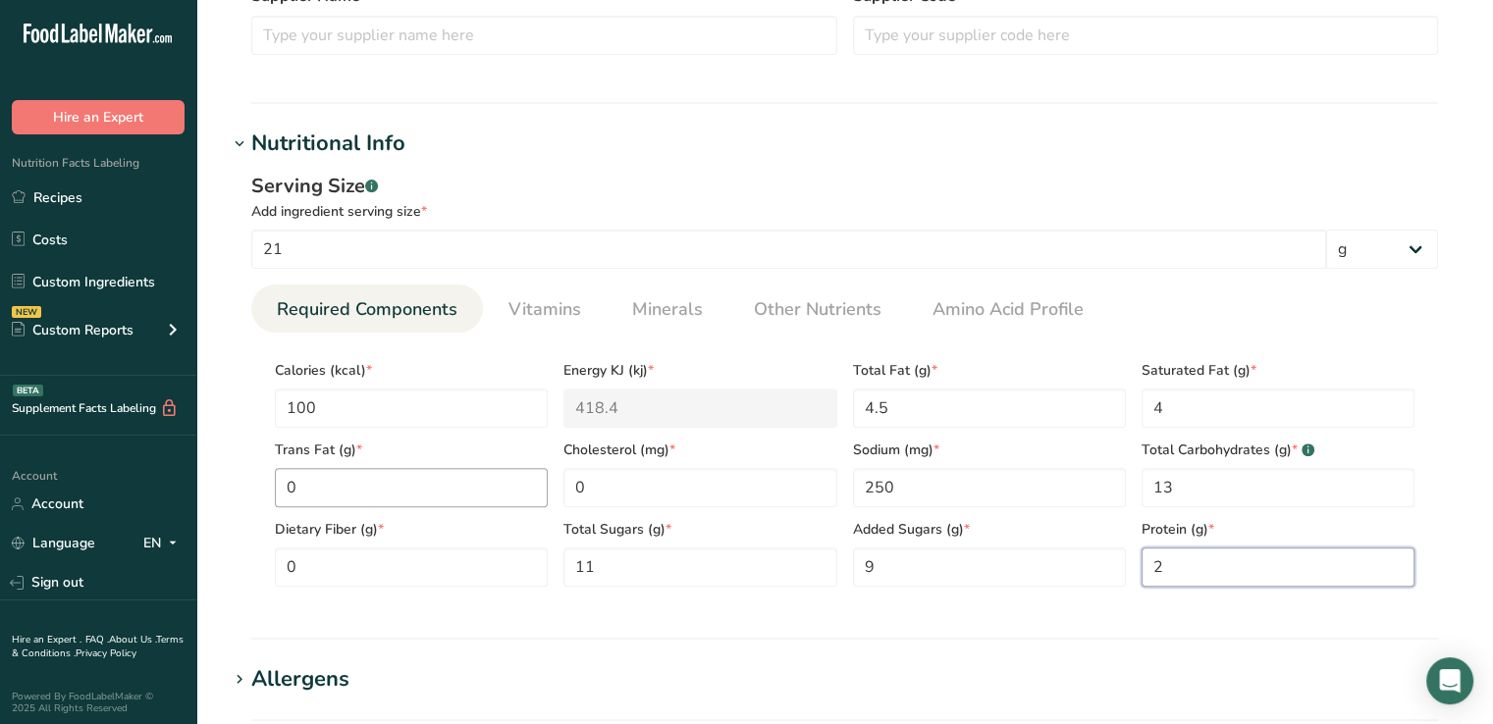
type input "2"
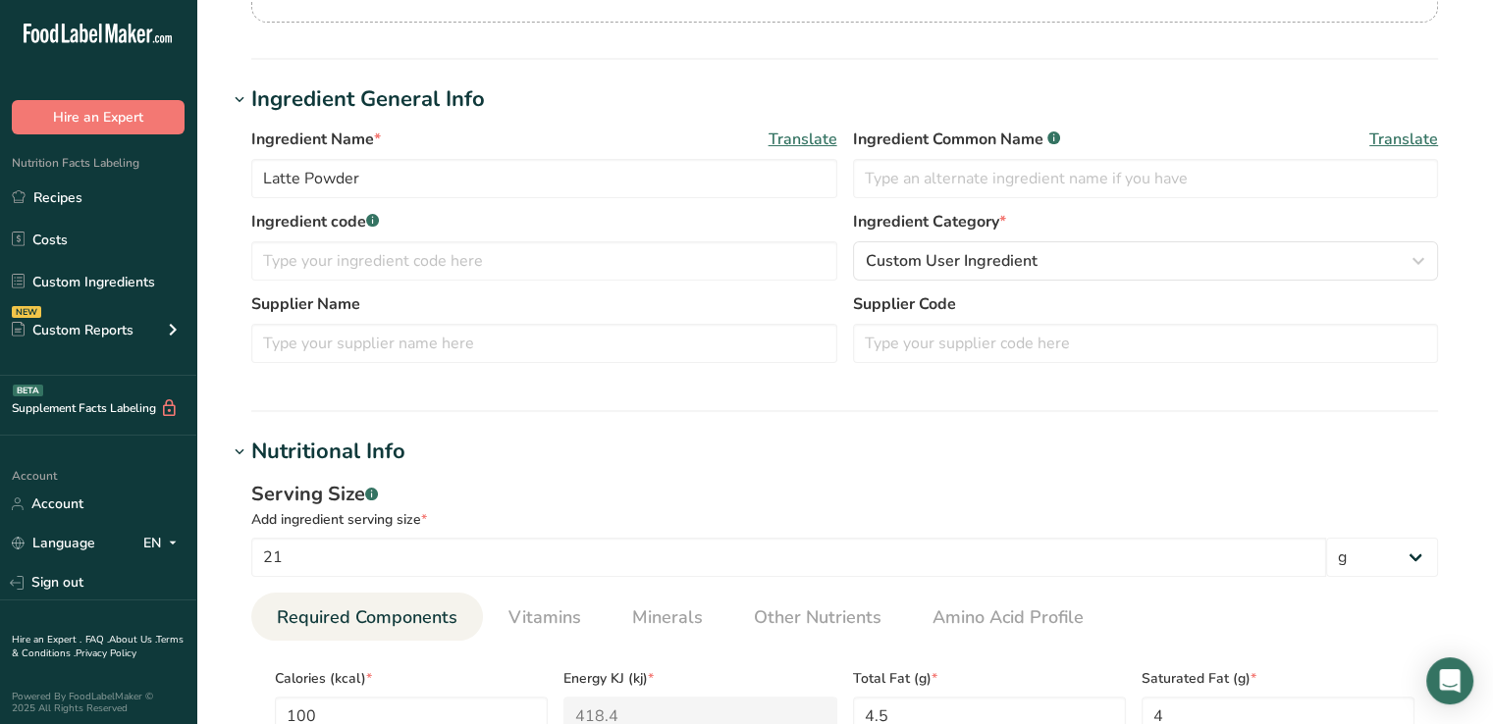
scroll to position [155, 0]
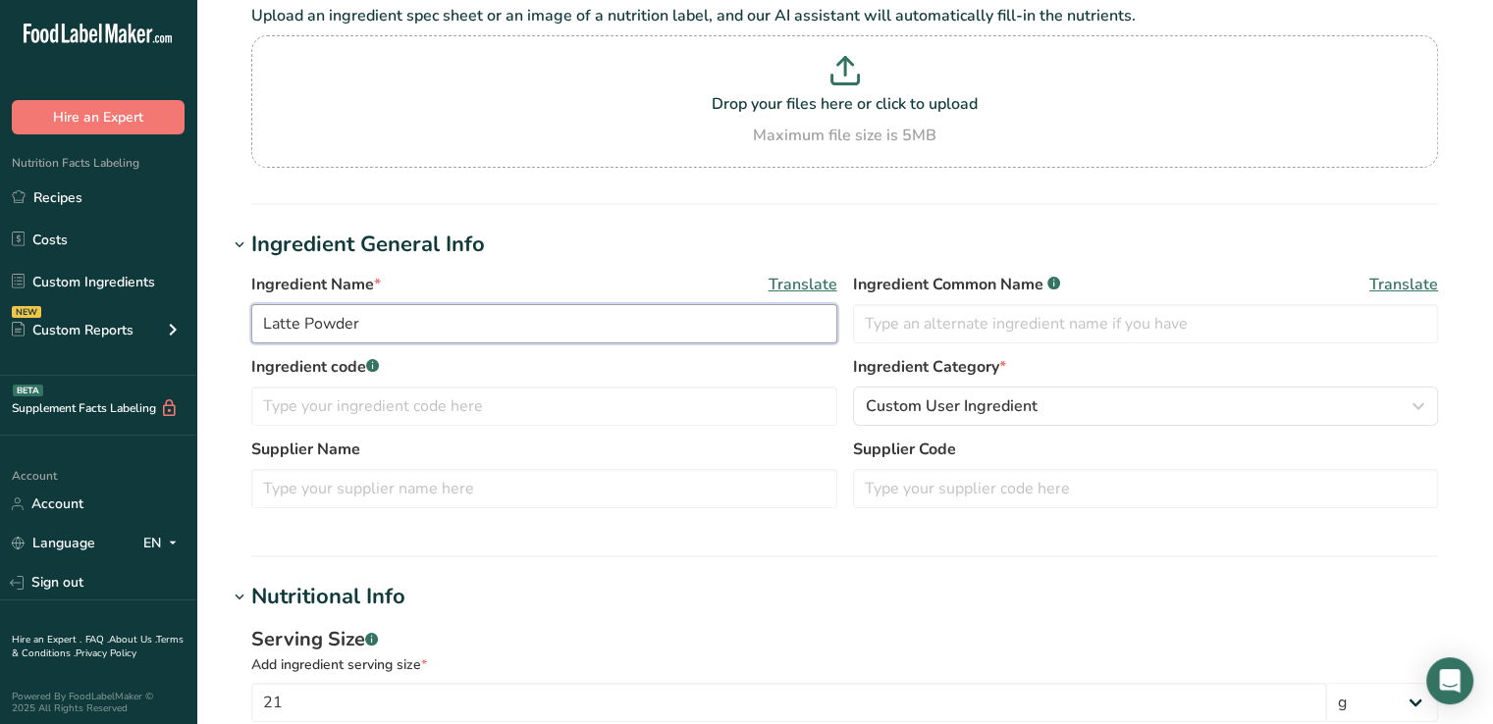
click at [390, 316] on input "Latte Powder" at bounding box center [544, 323] width 586 height 39
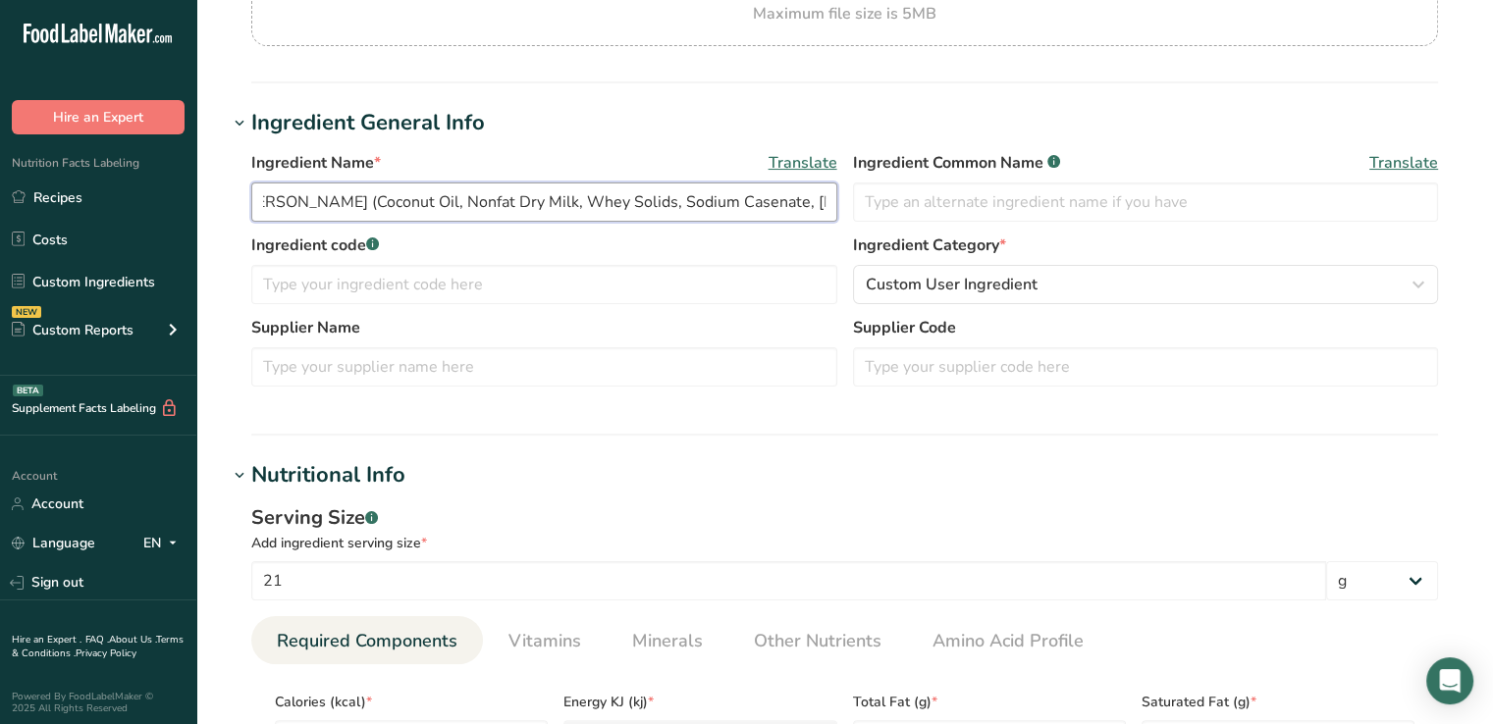
scroll to position [0, 0]
drag, startPoint x: 830, startPoint y: 205, endPoint x: 233, endPoint y: 211, distance: 597.8
click at [233, 211] on div "Ingredient Name * Translate Latte Powder (Creamer (Coconut Oil, Nonfat Dry Milk…" at bounding box center [845, 274] width 1234 height 271
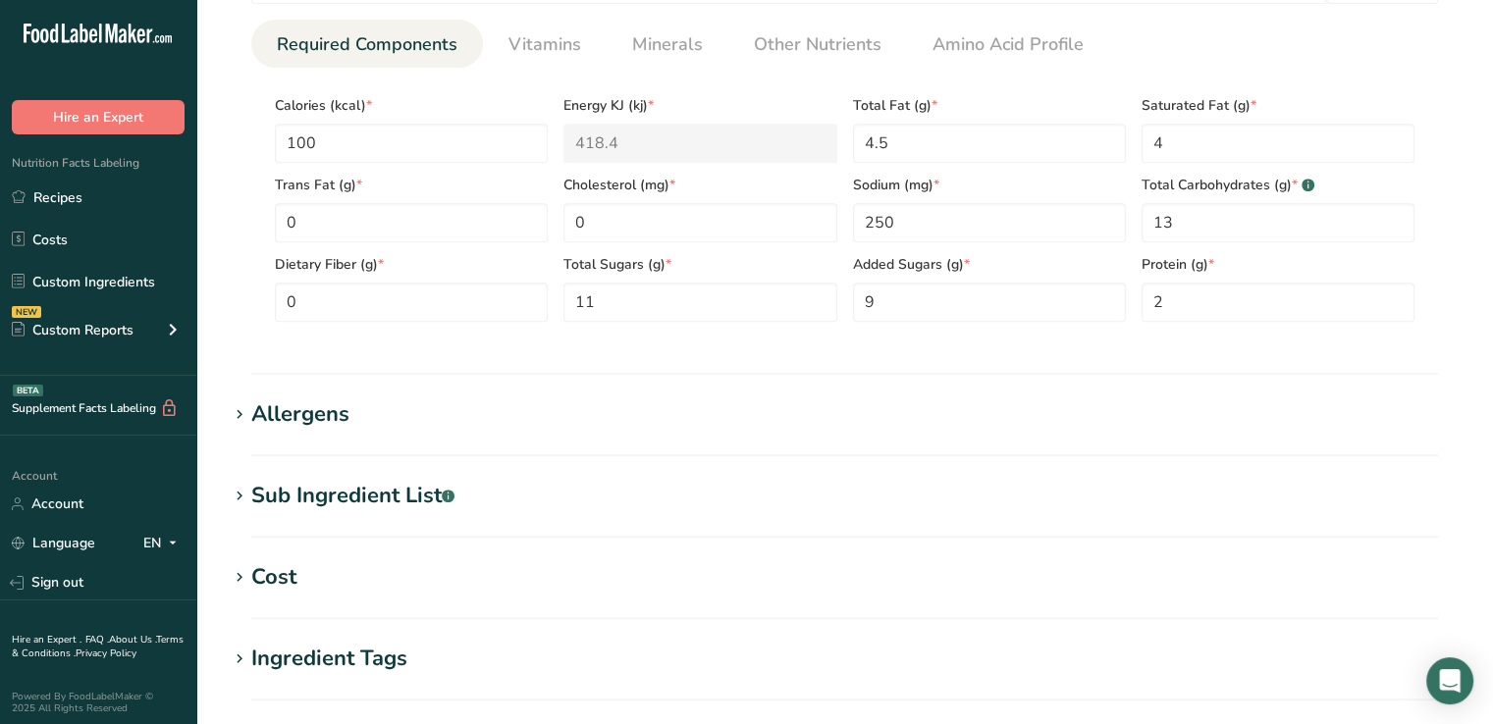
type input "Latte Powder ([PERSON_NAME] (Coconut Oil, Nonfat Dry Milk, Whey Solids, Sodium …"
click at [723, 259] on span "Total Sugars (g) *" at bounding box center [699, 264] width 273 height 21
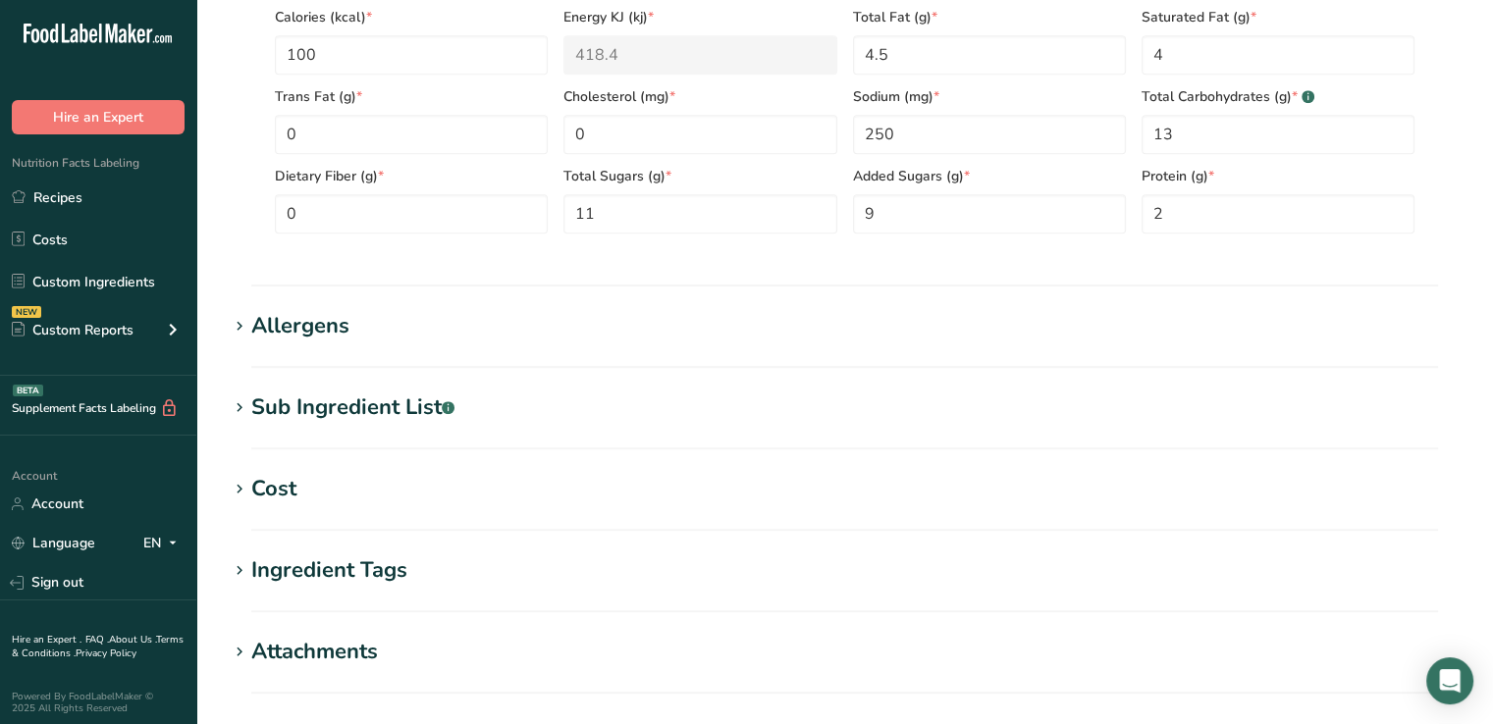
scroll to position [1250, 0]
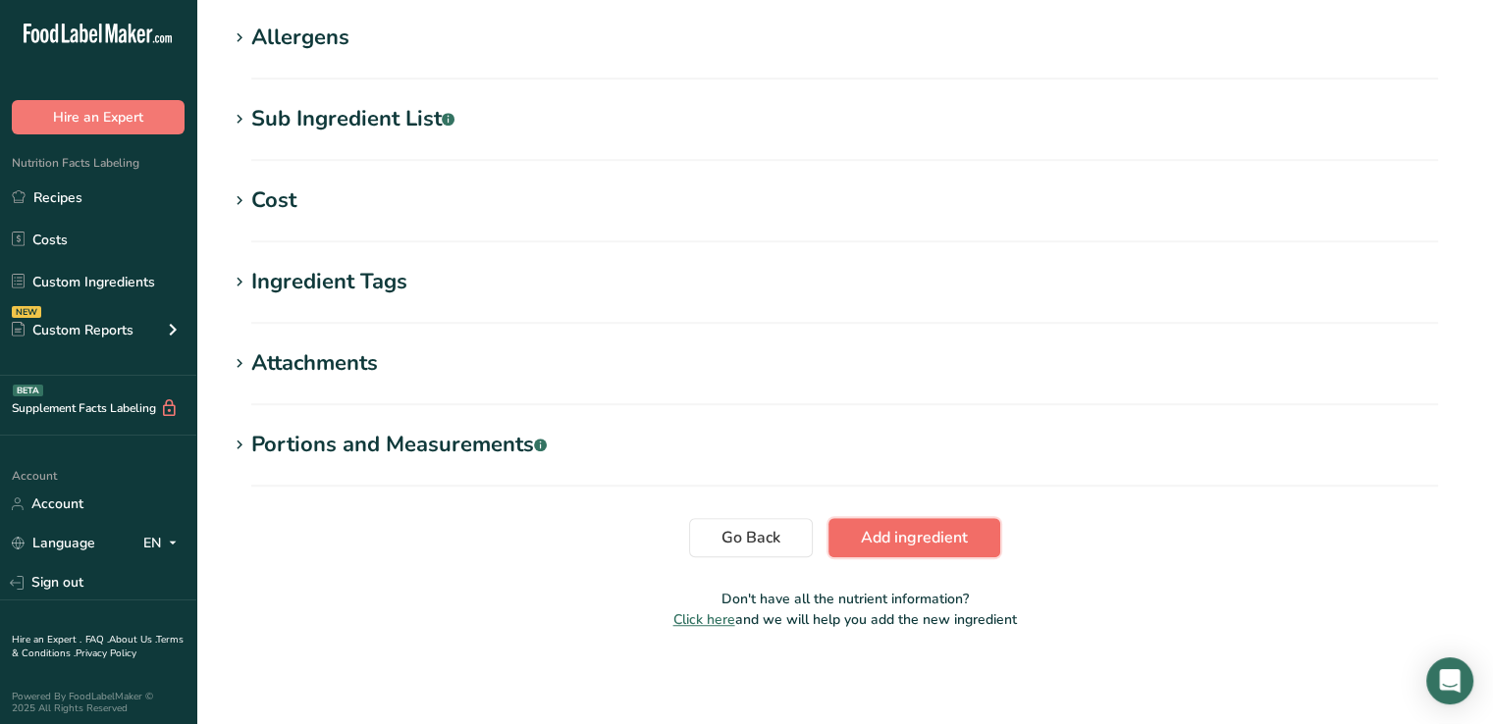
click at [912, 539] on span "Add ingredient" at bounding box center [914, 538] width 107 height 24
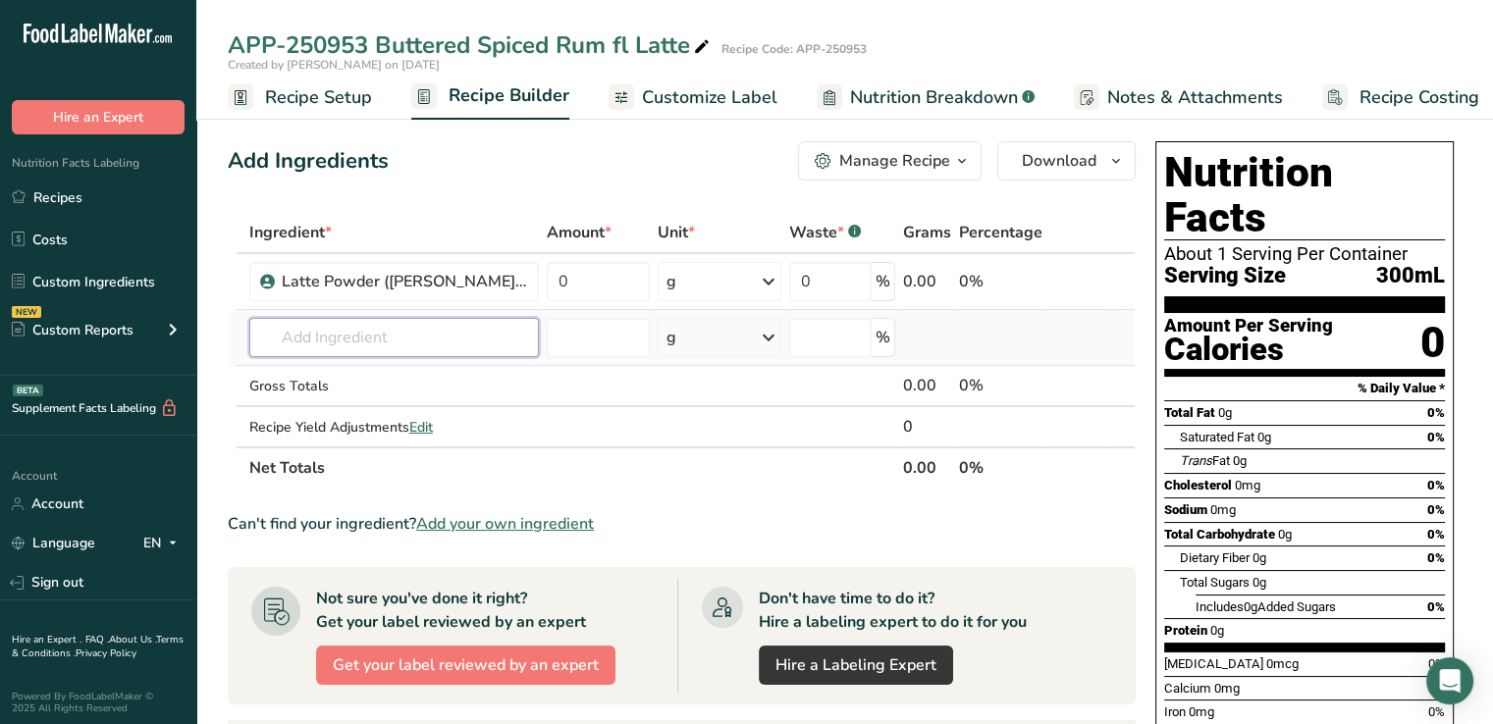
click at [471, 339] on input "text" at bounding box center [394, 337] width 290 height 39
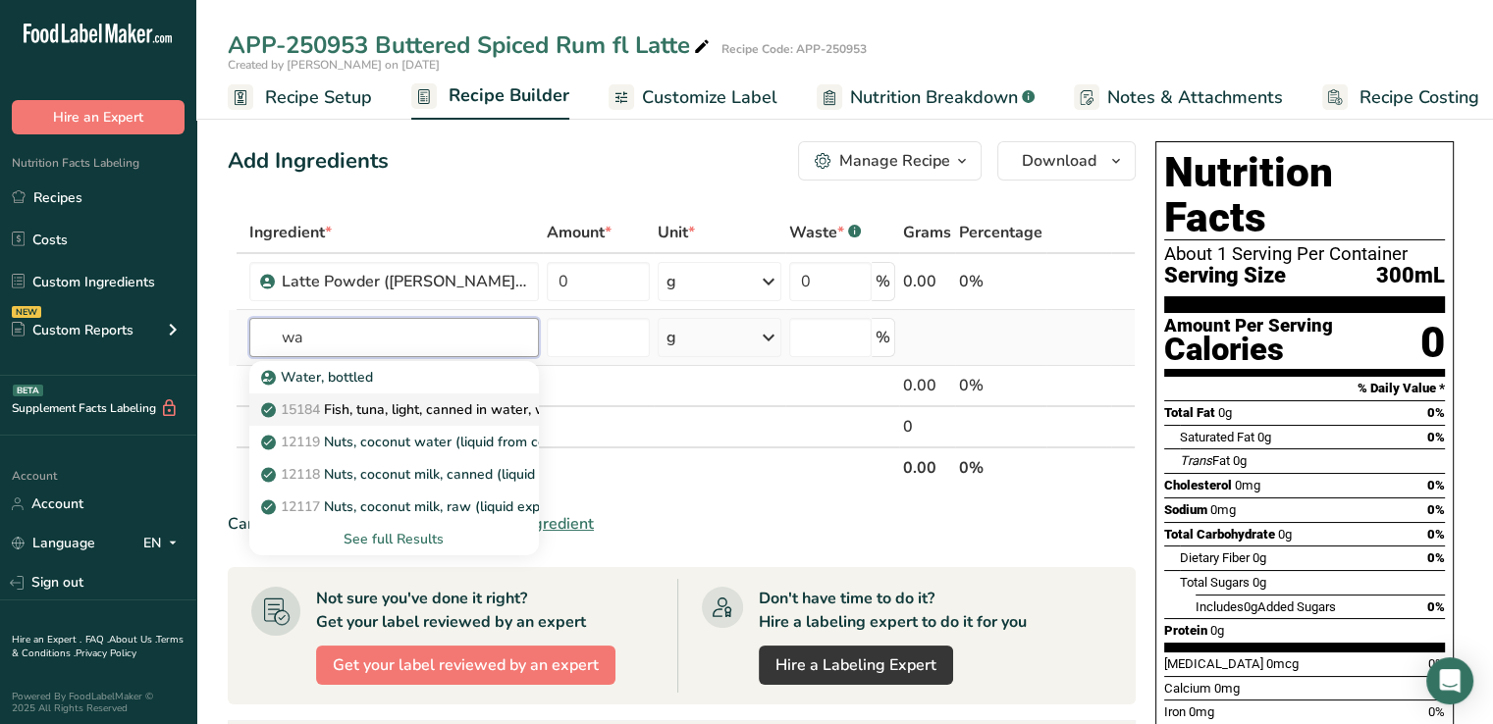
type input "w"
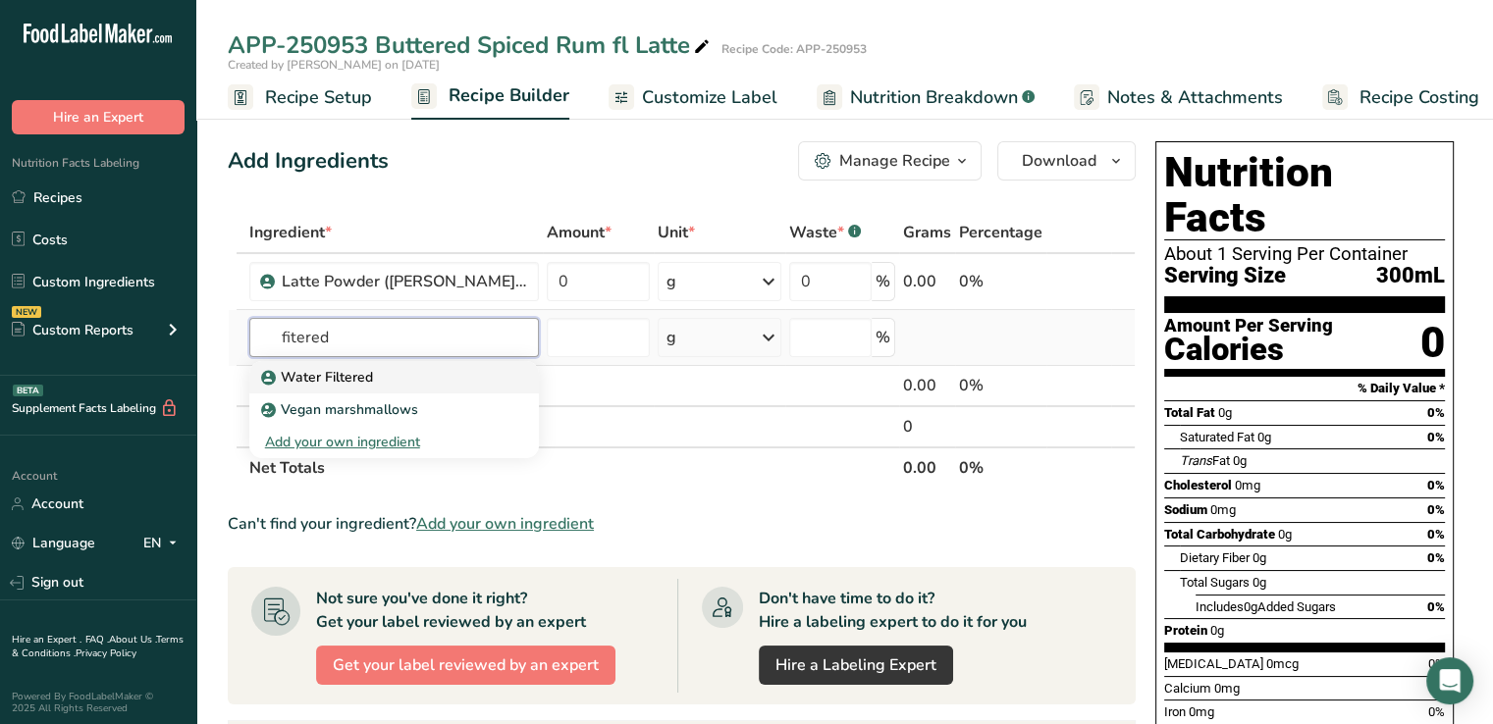
type input "fitered"
click at [341, 383] on p "Water Filtered" at bounding box center [319, 377] width 108 height 21
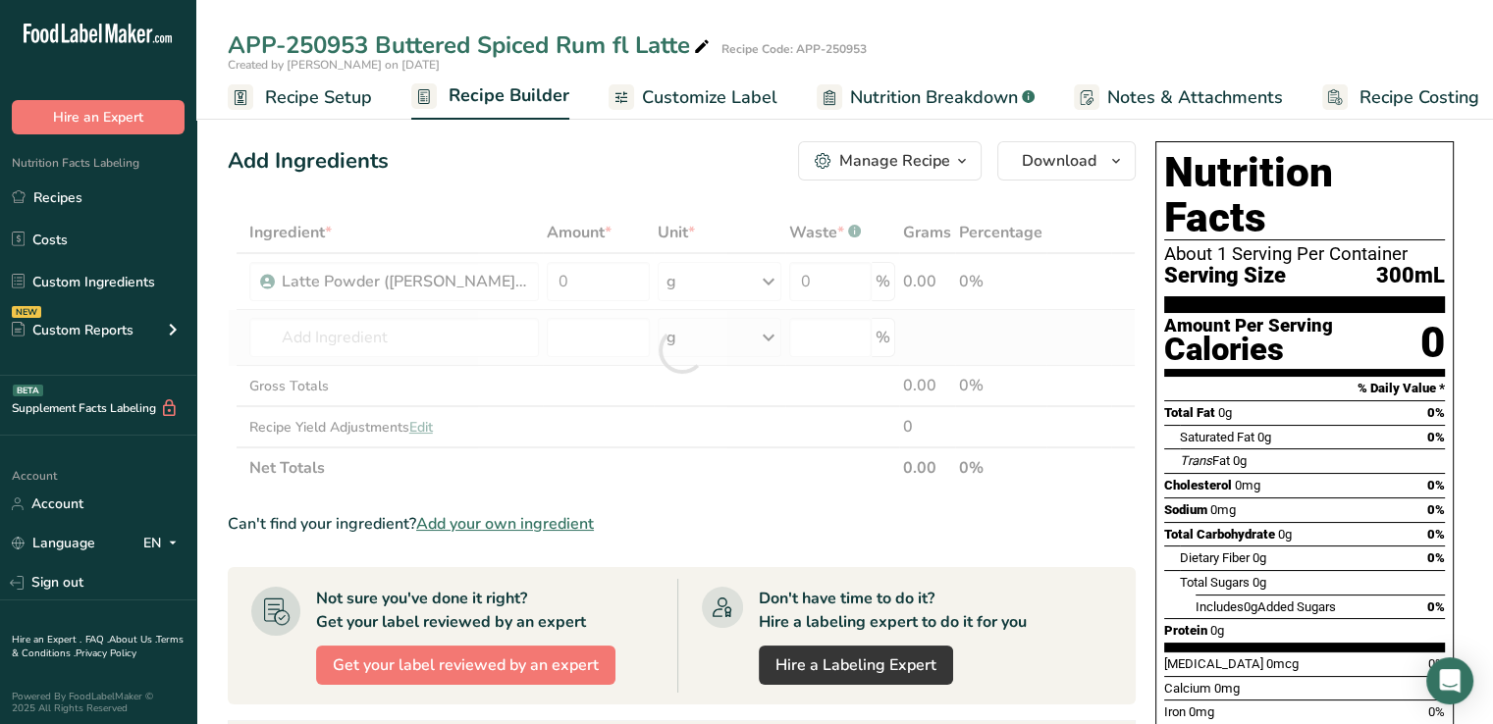
type input "Water Filtered"
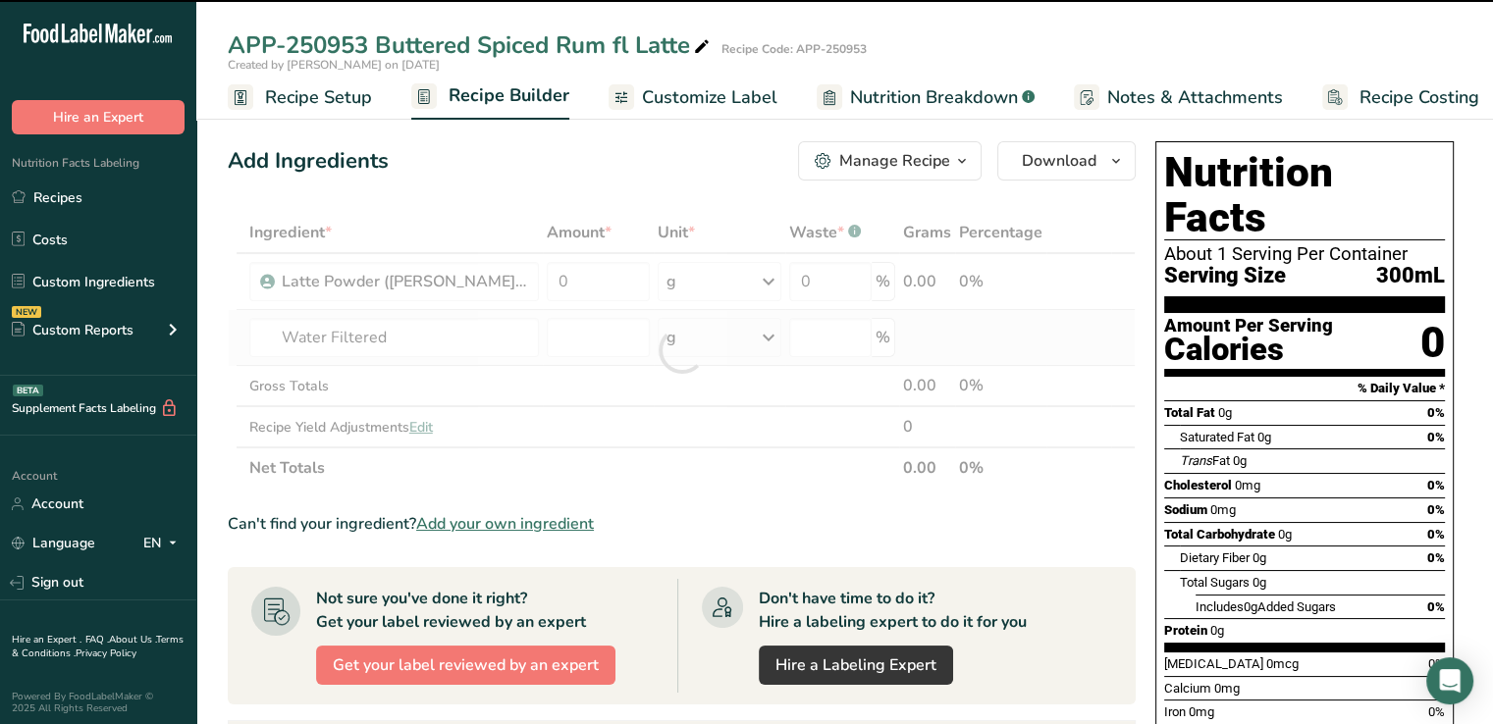
type input "0"
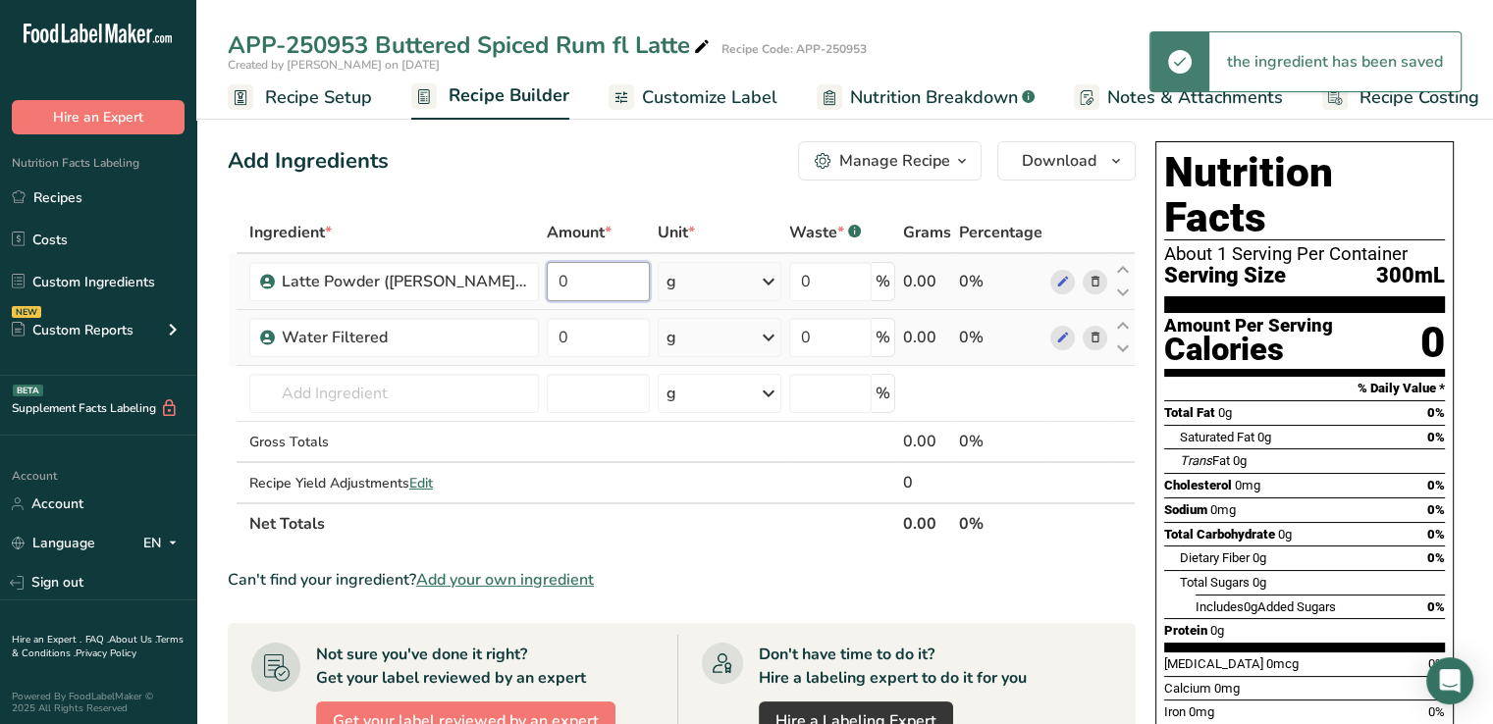
click at [607, 288] on input "0" at bounding box center [599, 281] width 104 height 39
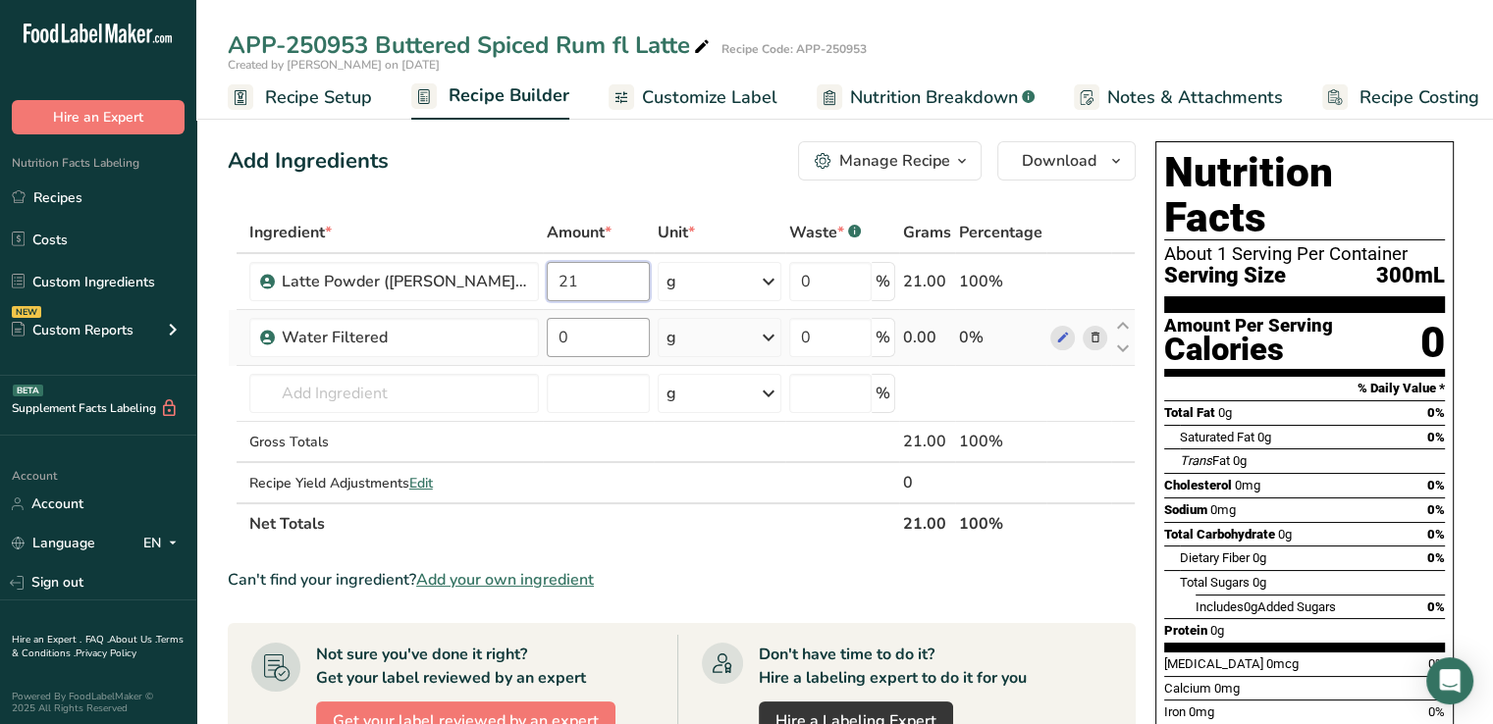
type input "21"
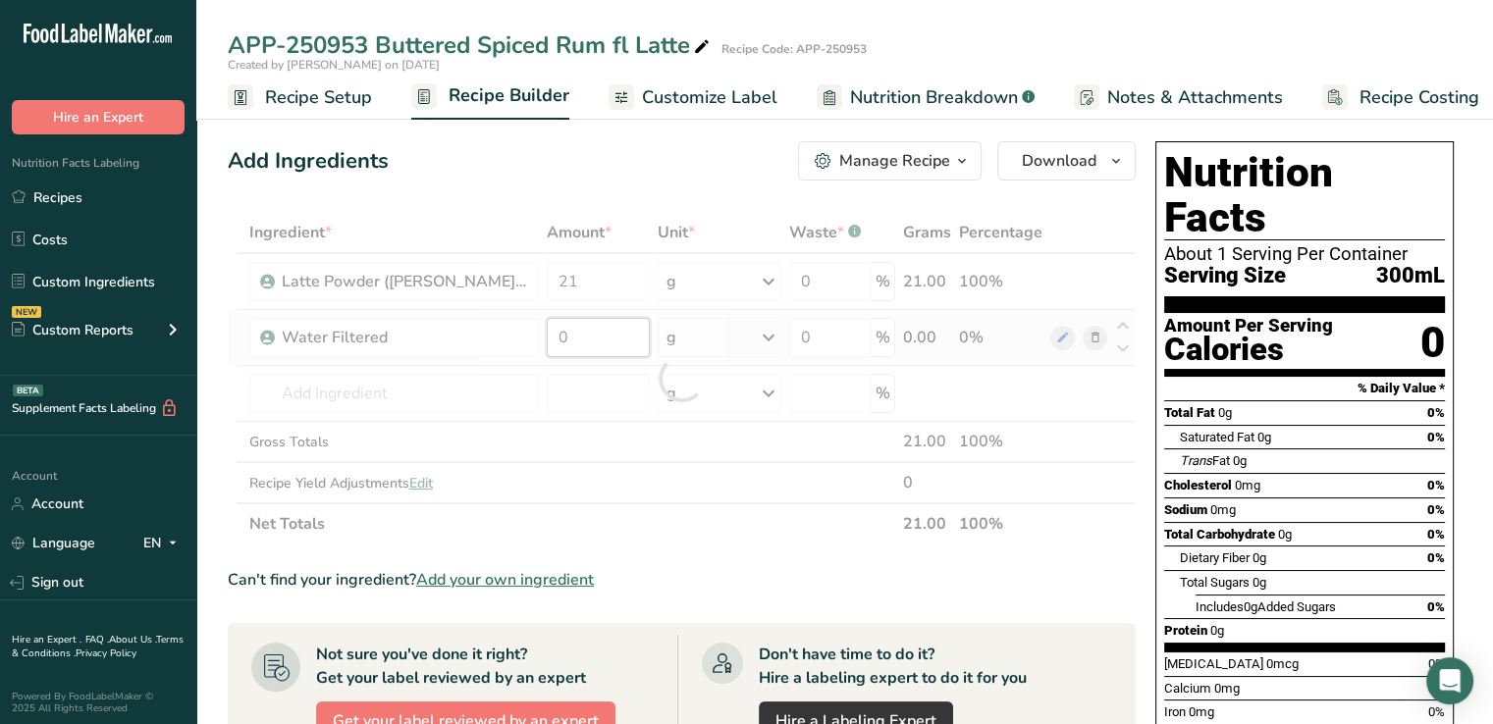
click at [590, 343] on div "Ingredient * Amount * Unit * Waste * .a-a{fill:#347362;}.b-a{fill:#fff;} Grams …" at bounding box center [682, 378] width 908 height 333
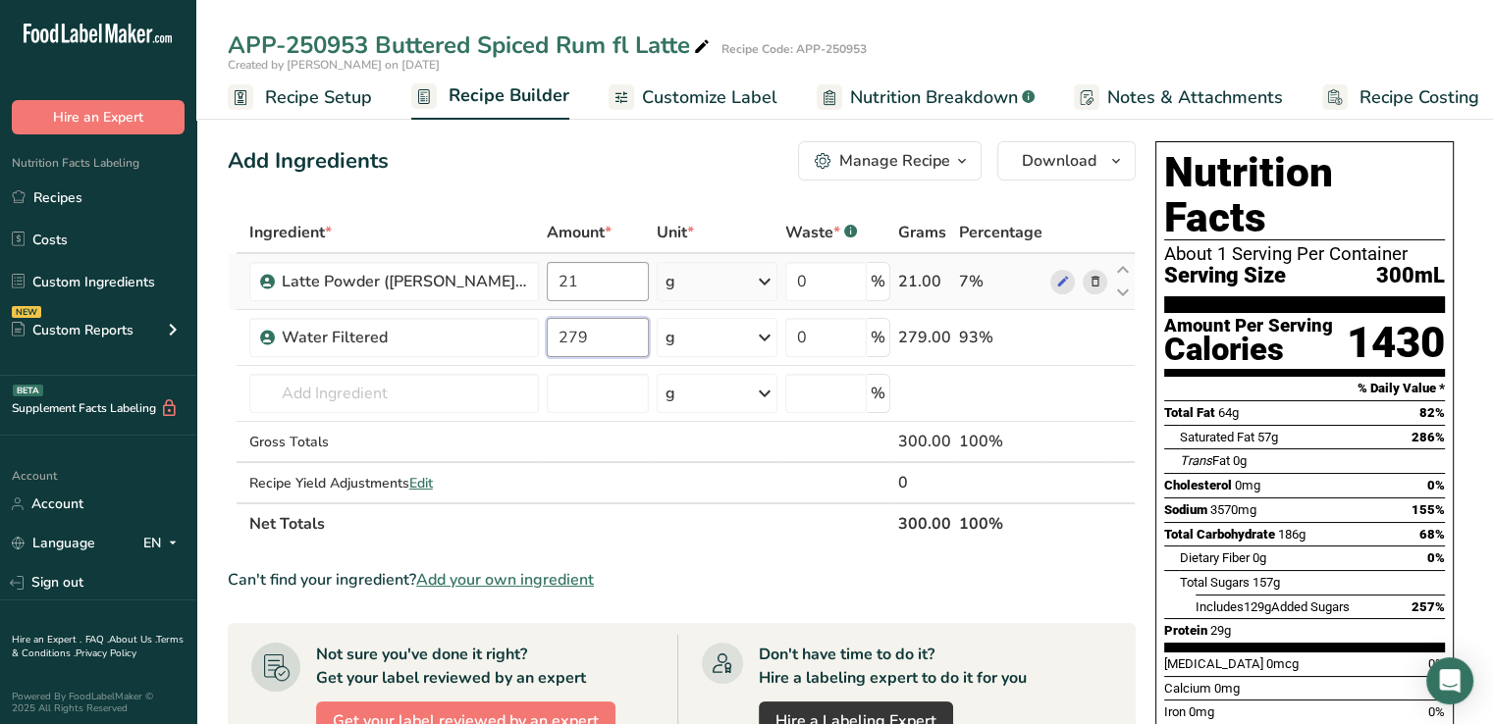
type input "279"
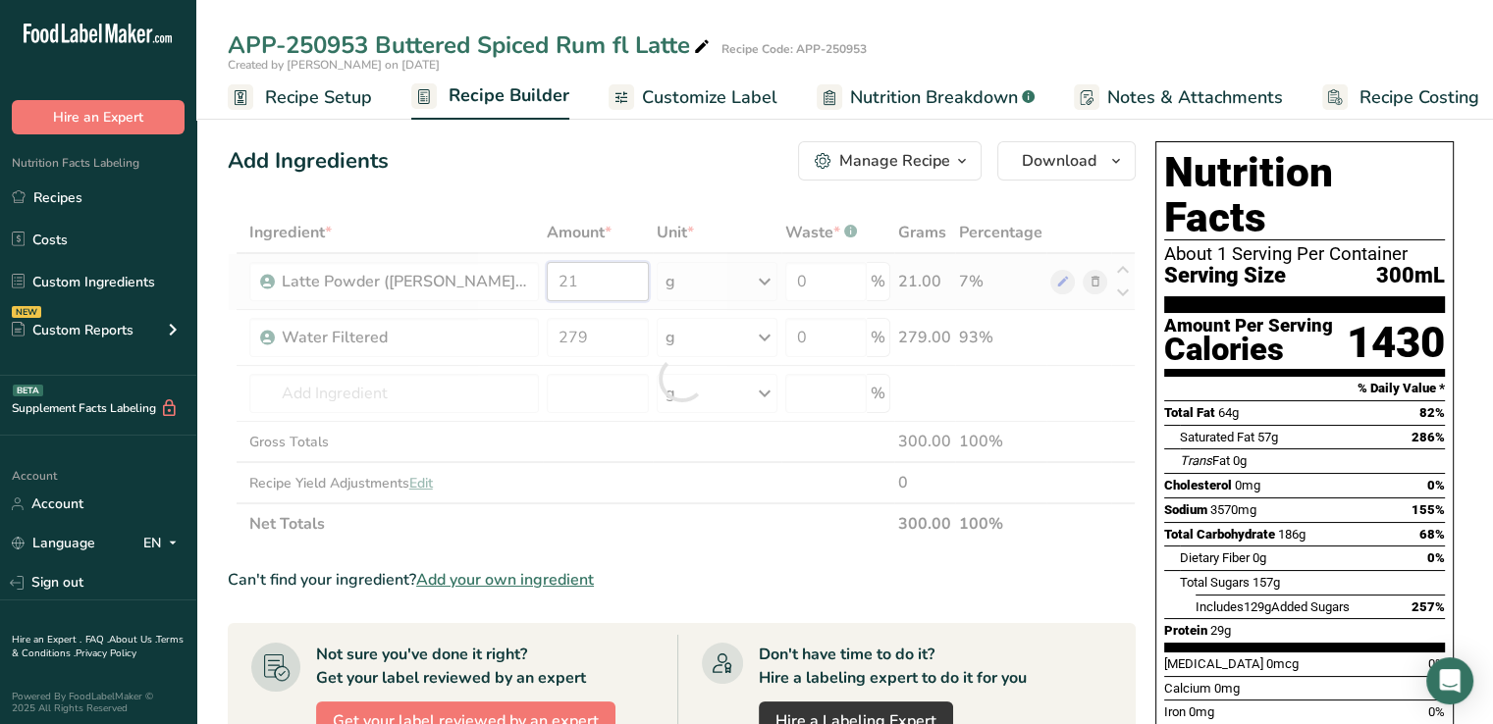
click at [579, 284] on div "Ingredient * Amount * Unit * Waste * .a-a{fill:#347362;}.b-a{fill:#fff;} Grams …" at bounding box center [682, 378] width 908 height 333
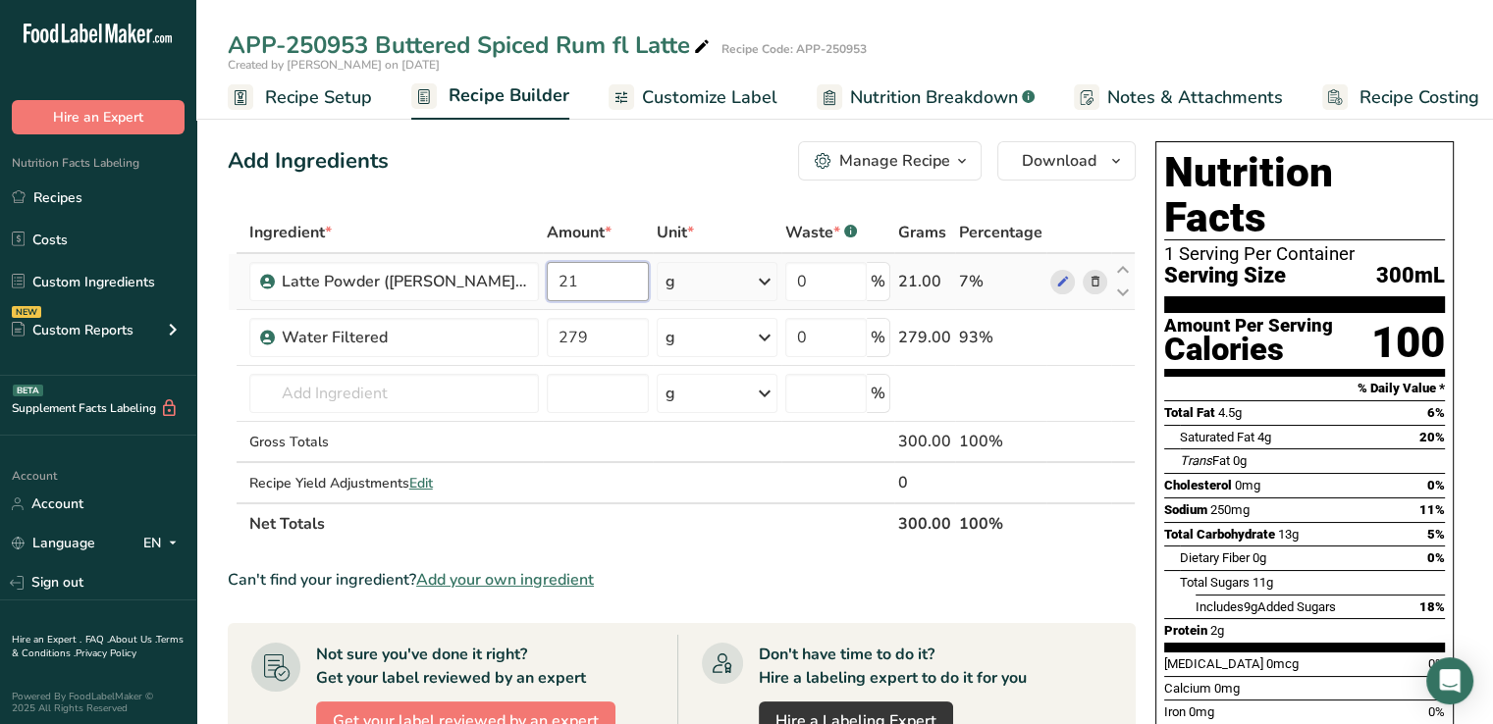
drag, startPoint x: 580, startPoint y: 293, endPoint x: 550, endPoint y: 294, distance: 30.4
click at [550, 294] on input "21" at bounding box center [598, 281] width 102 height 39
type input "7"
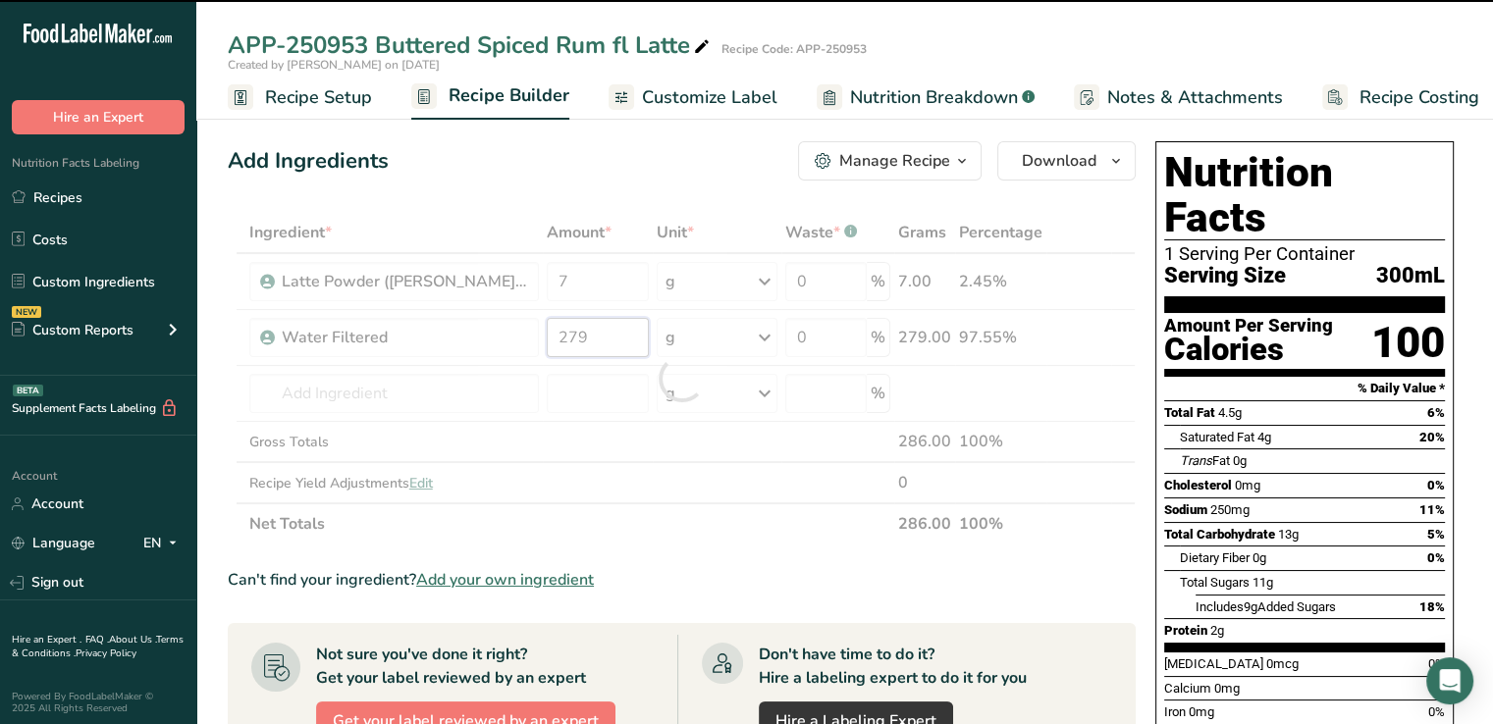
drag, startPoint x: 593, startPoint y: 329, endPoint x: 527, endPoint y: 330, distance: 65.8
click at [527, 330] on div "Ingredient * Amount * Unit * Waste * .a-a{fill:#347362;}.b-a{fill:#fff;} Grams …" at bounding box center [682, 378] width 908 height 333
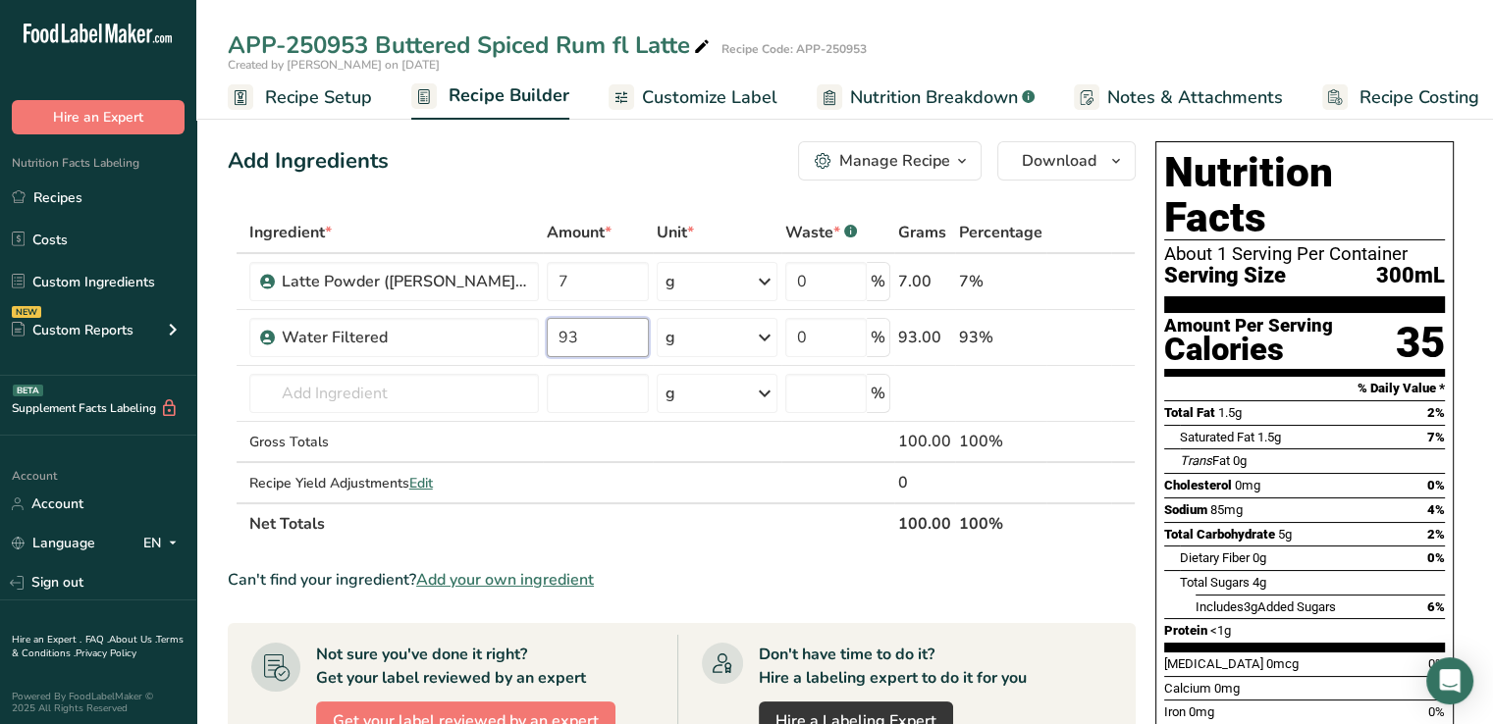
scroll to position [0, 17]
type input "93"
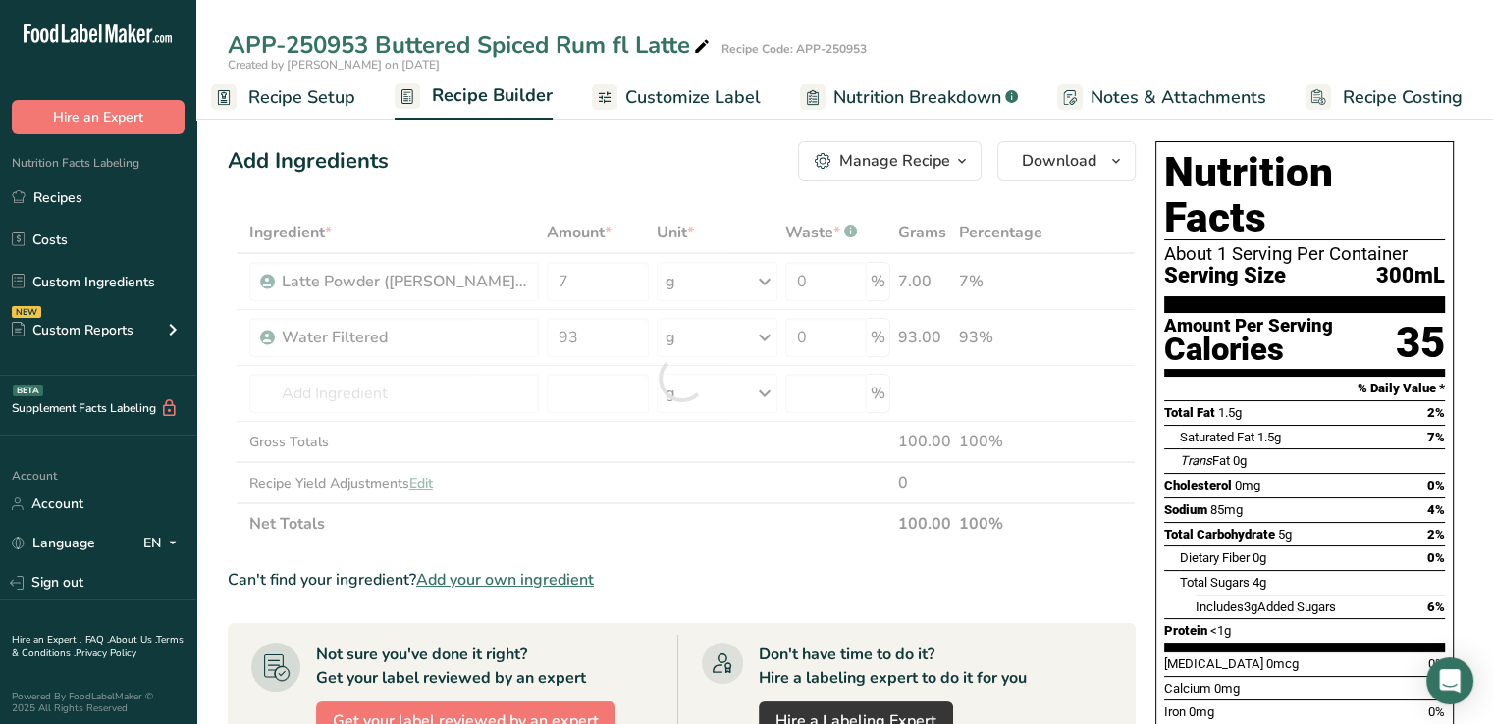
click at [699, 101] on span "Customize Label" at bounding box center [692, 97] width 135 height 27
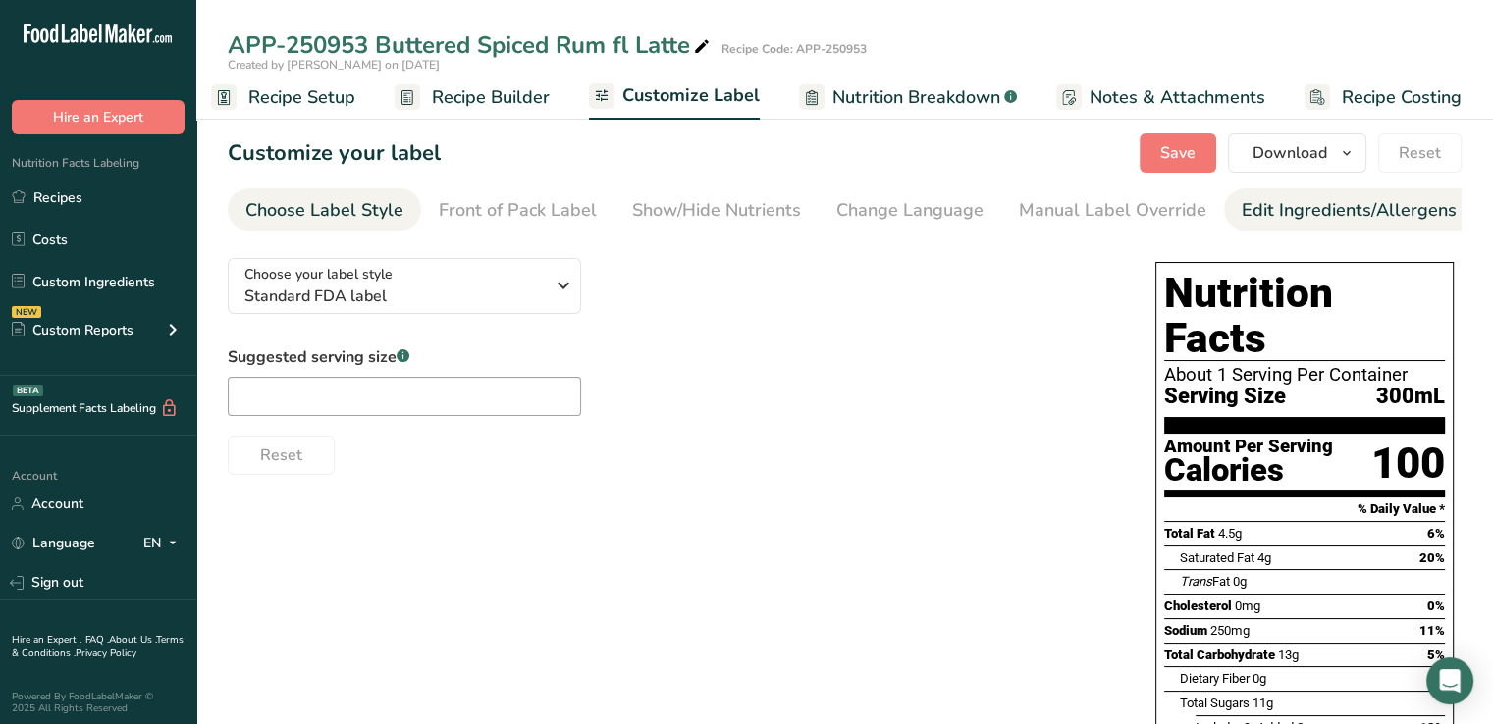
click at [1268, 201] on div "Edit Ingredients/Allergens List" at bounding box center [1366, 210] width 249 height 27
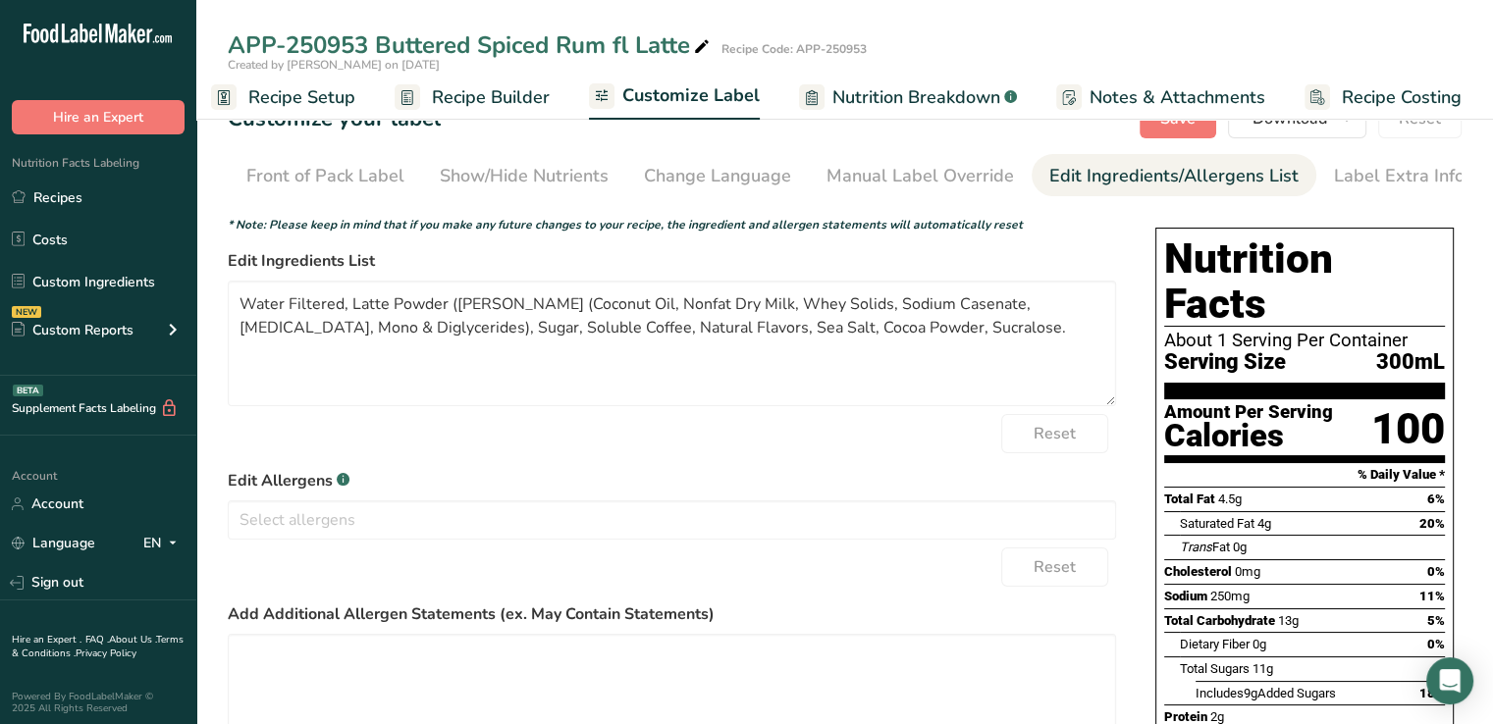
scroll to position [35, 0]
click at [450, 305] on textarea "Water Filtered, Latte Powder (Creamer (Coconut Oil, Nonfat Dry Milk, Whey Solid…" at bounding box center [672, 343] width 888 height 126
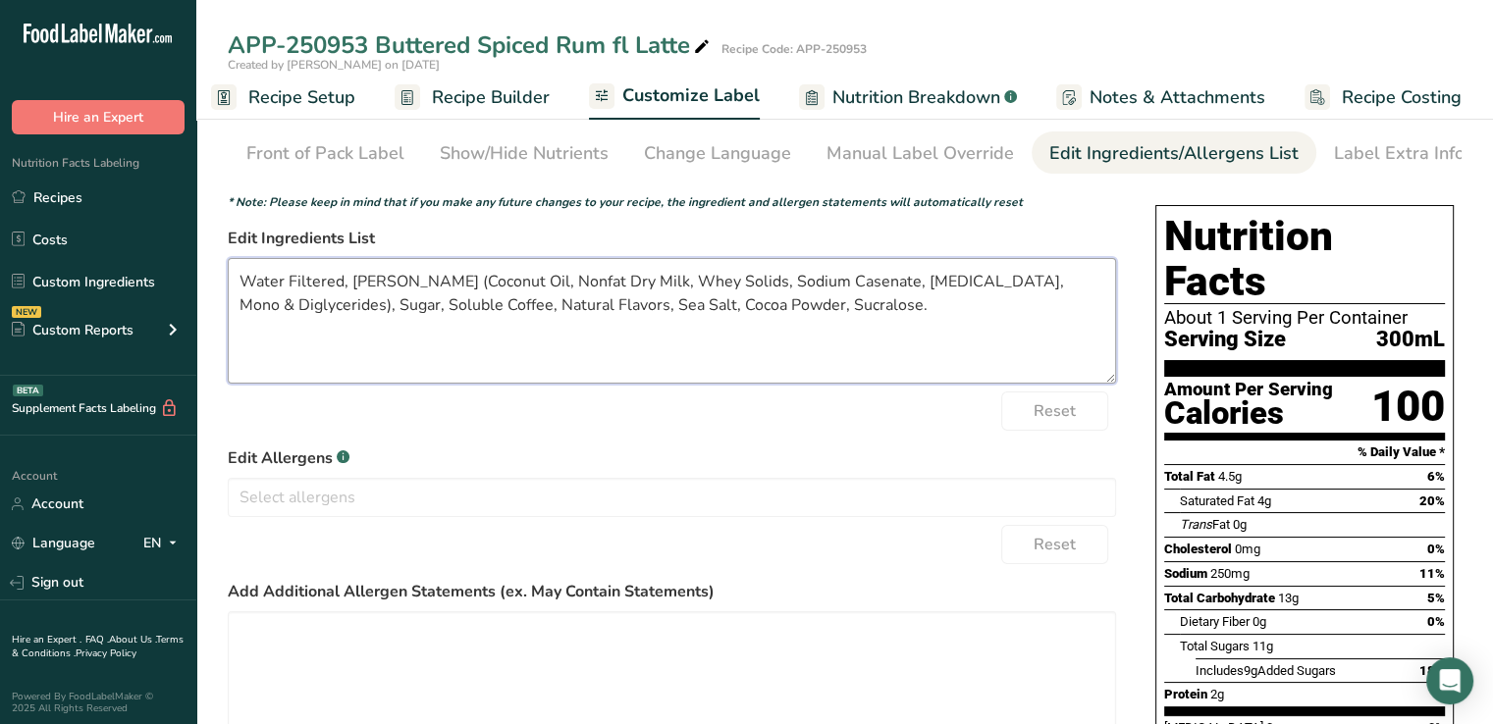
scroll to position [65, 0]
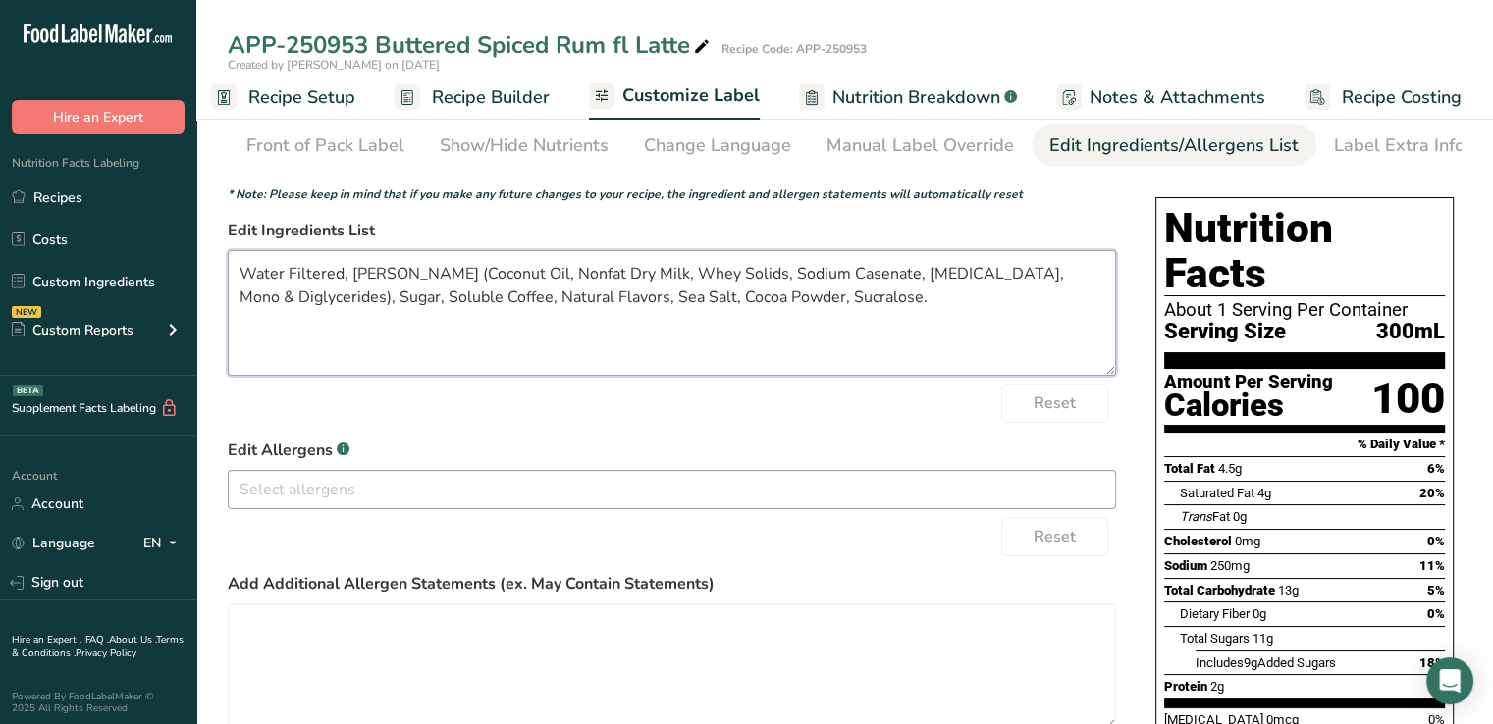
type textarea "Water Filtered, [PERSON_NAME] (Coconut Oil, Nonfat Dry Milk, Whey Solids, Sodiu…"
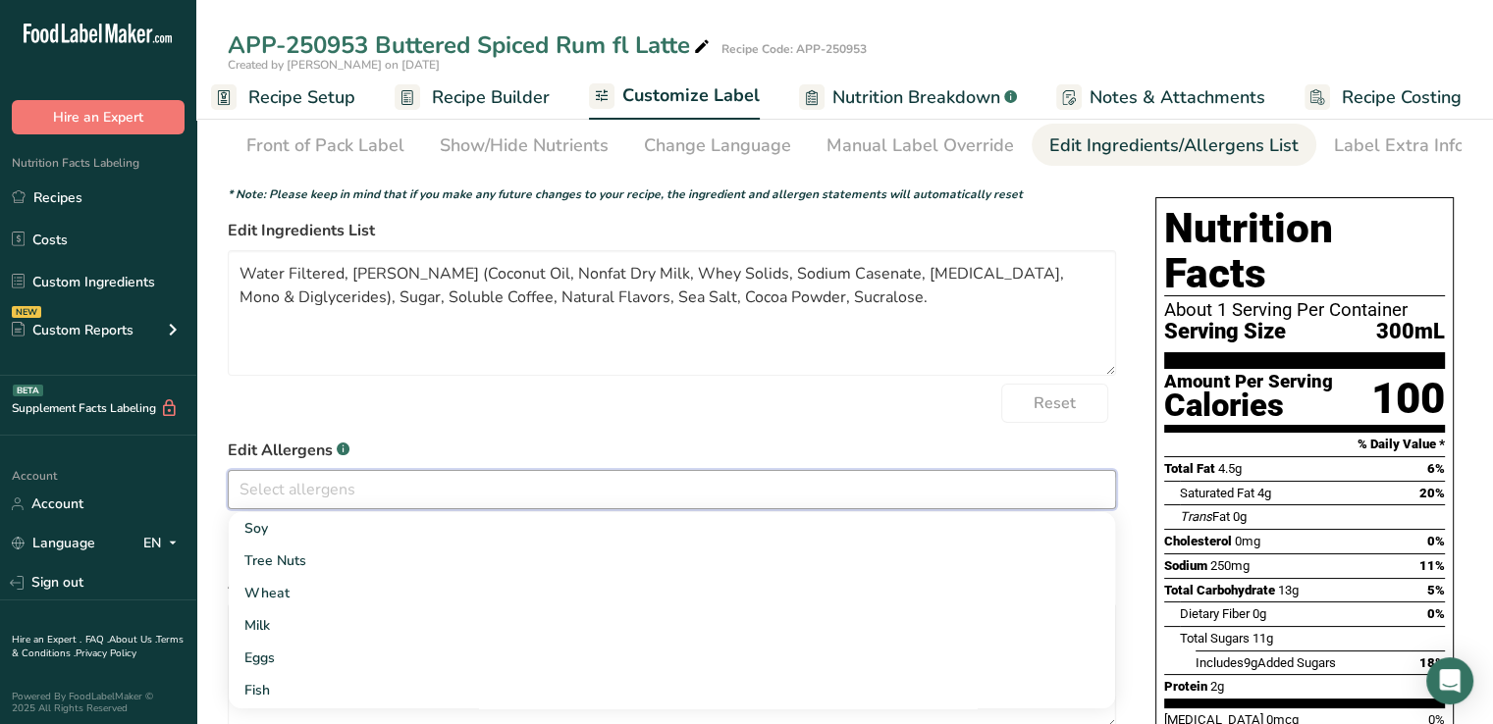
click at [665, 493] on input "text" at bounding box center [672, 489] width 886 height 30
click at [276, 631] on link "Milk" at bounding box center [672, 626] width 886 height 32
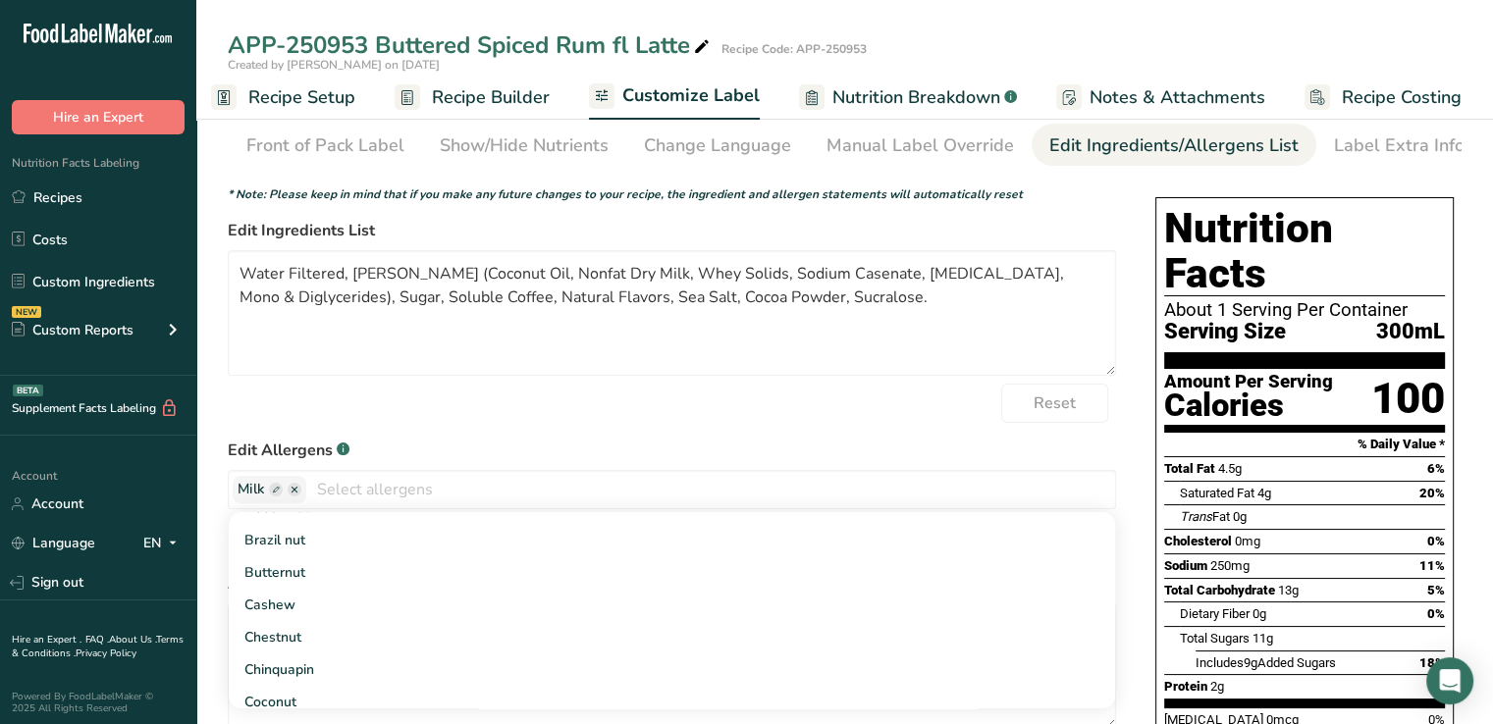
click at [824, 403] on div "Reset" at bounding box center [672, 403] width 888 height 39
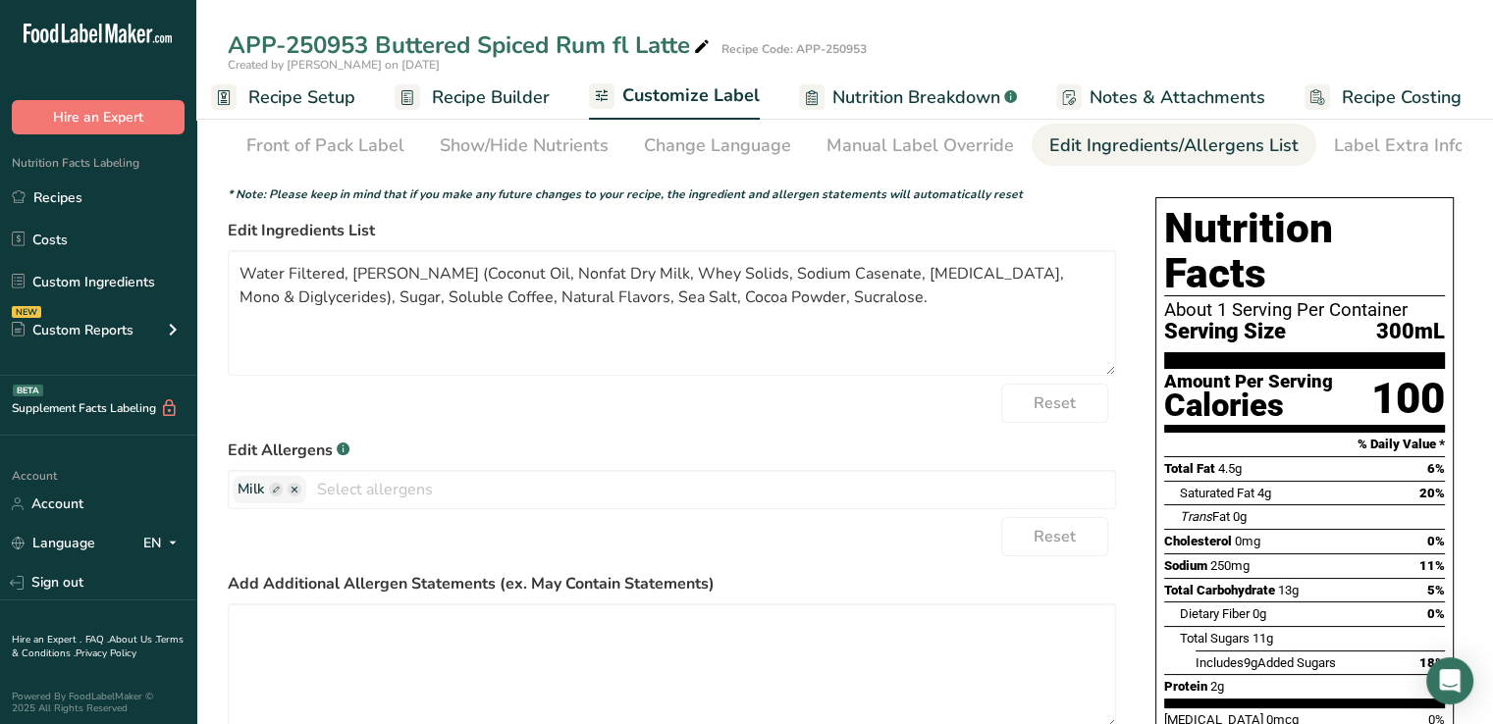
click at [824, 403] on div "Reset" at bounding box center [672, 403] width 888 height 39
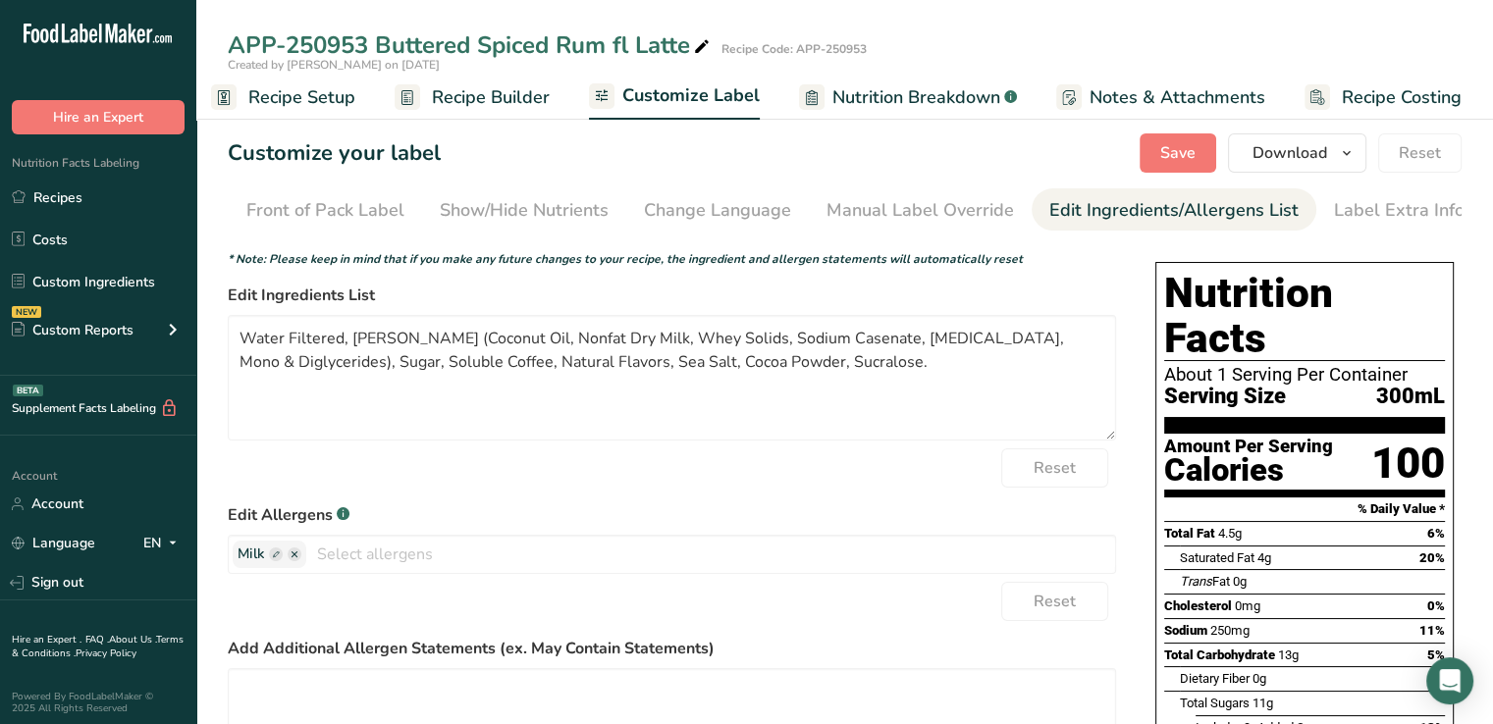
scroll to position [0, 0]
click at [858, 216] on div "Manual Label Override" at bounding box center [919, 210] width 187 height 27
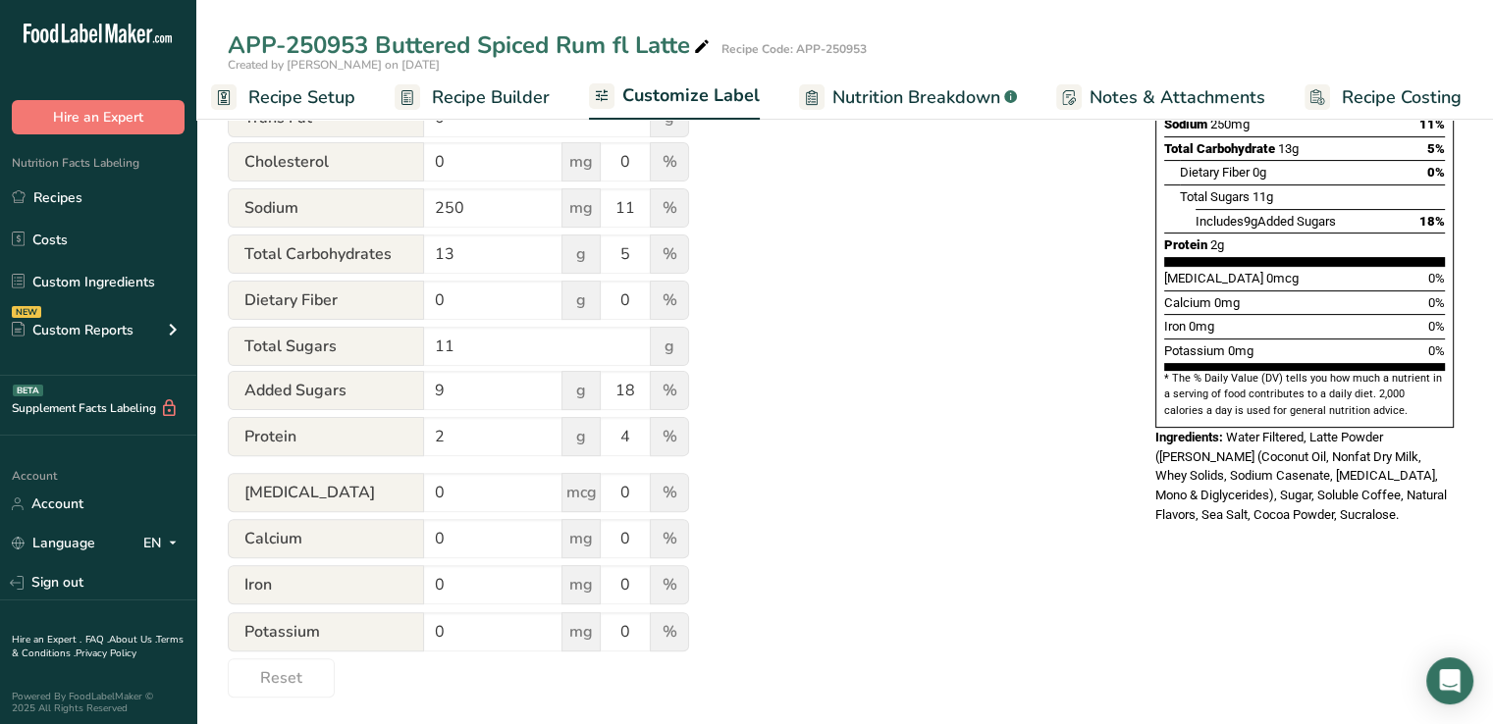
scroll to position [516, 0]
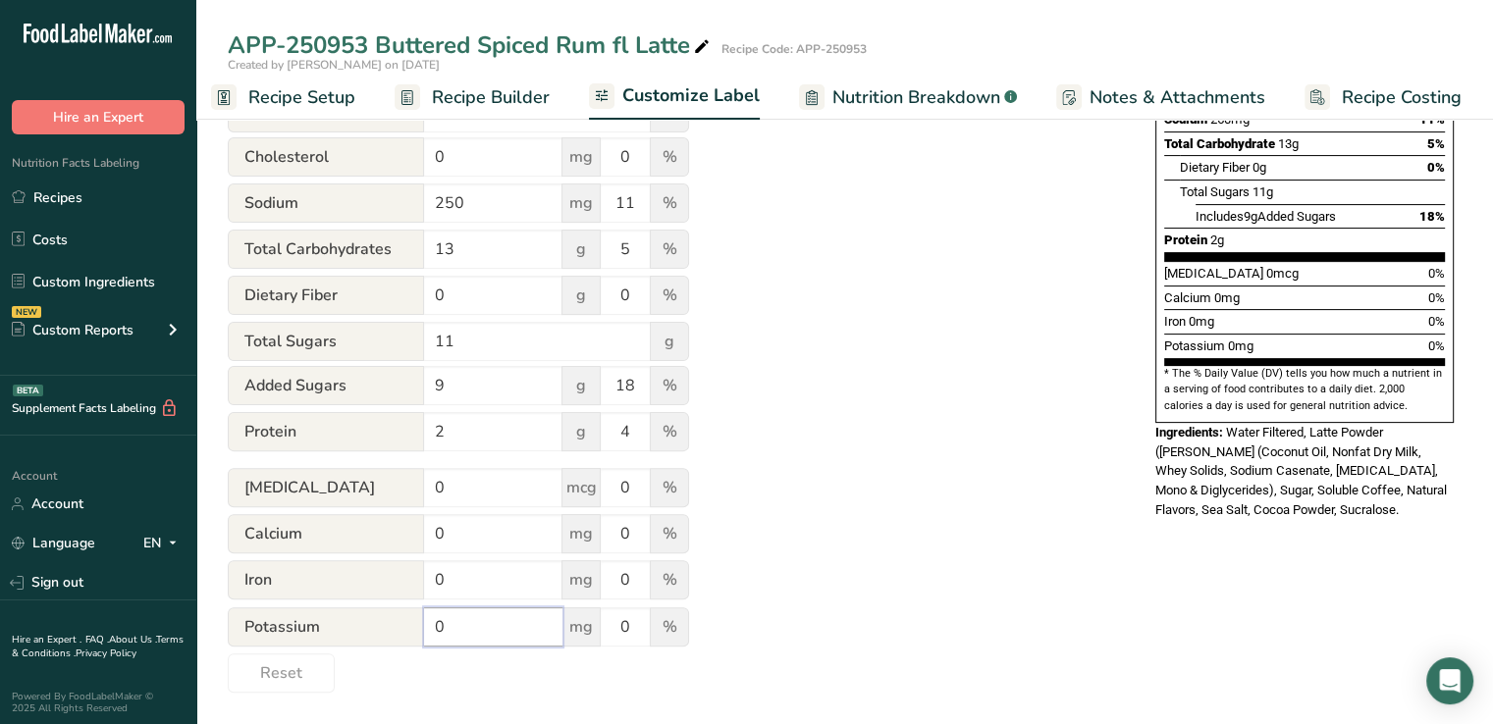
click at [458, 629] on input "0" at bounding box center [493, 627] width 138 height 39
type input "199"
click at [479, 563] on input "0" at bounding box center [493, 579] width 138 height 39
click at [481, 527] on input "0" at bounding box center [493, 533] width 138 height 39
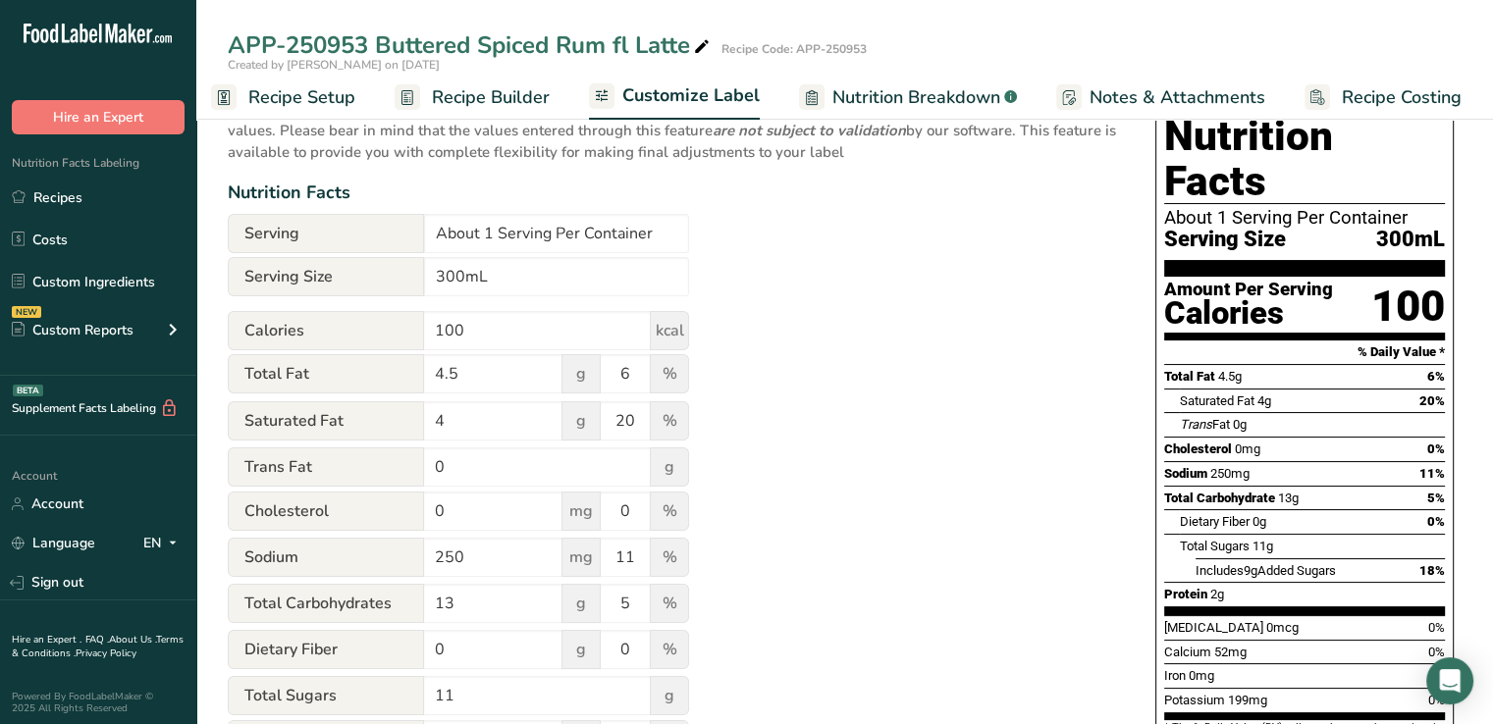
scroll to position [0, 0]
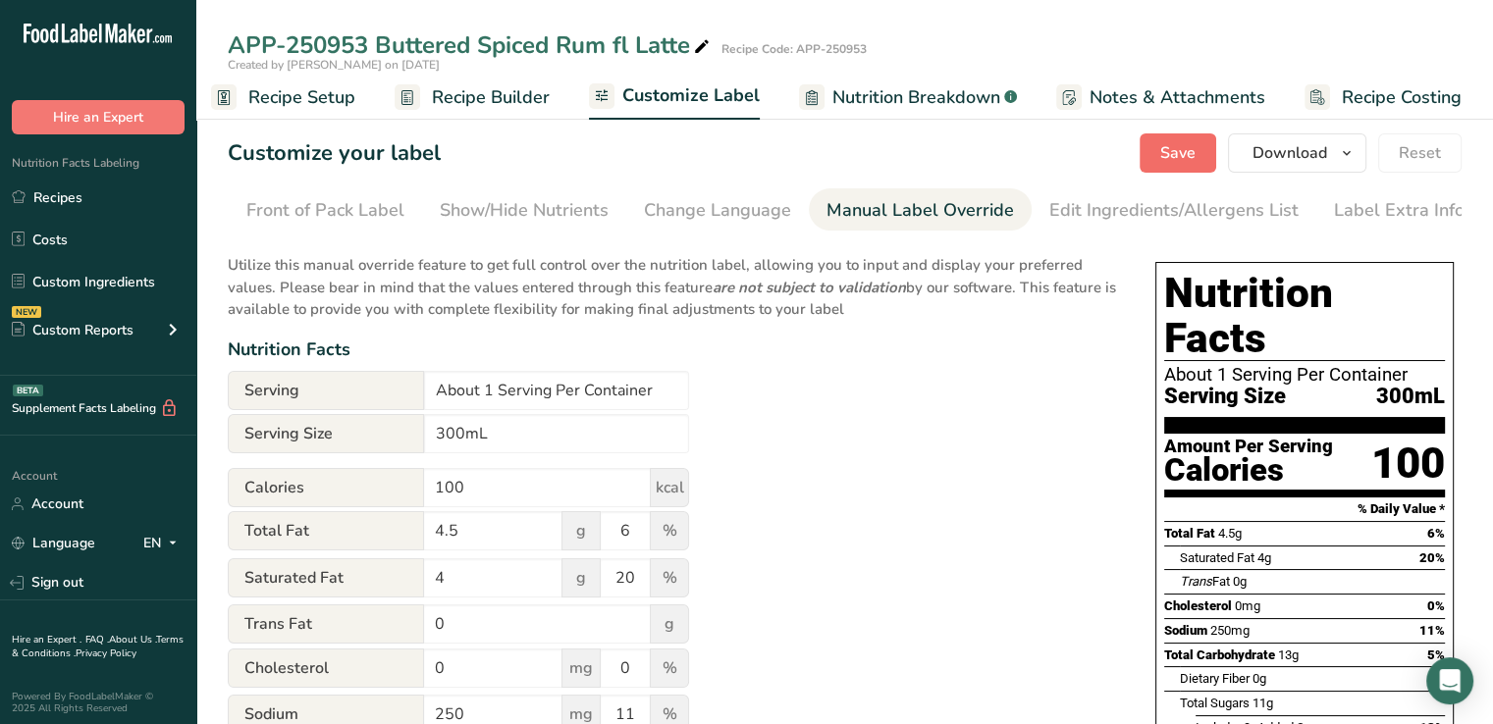
type input "52"
click at [1186, 147] on span "Save" at bounding box center [1177, 153] width 35 height 24
click at [1283, 164] on span "Download" at bounding box center [1289, 153] width 75 height 24
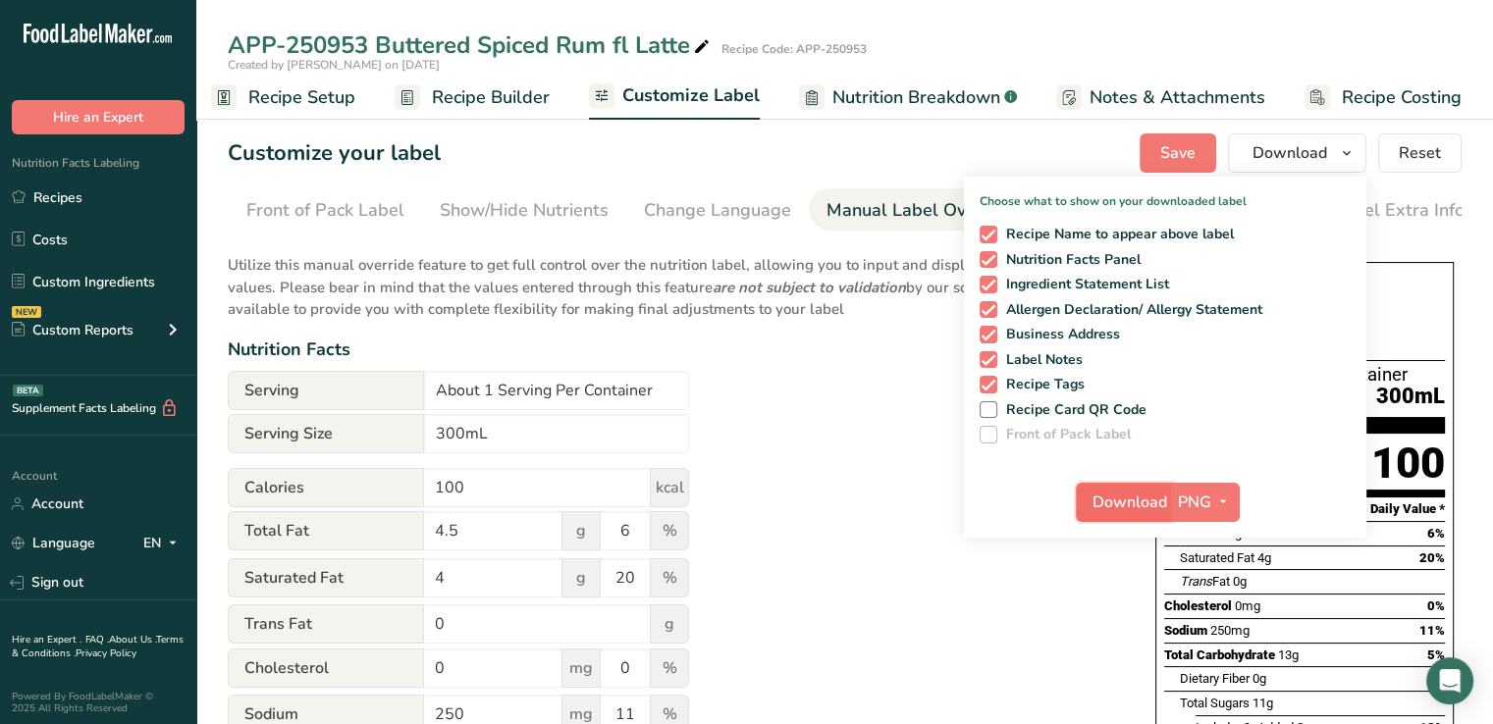
click at [1126, 500] on span "Download" at bounding box center [1129, 503] width 75 height 24
click at [466, 91] on span "Recipe Builder" at bounding box center [491, 97] width 118 height 27
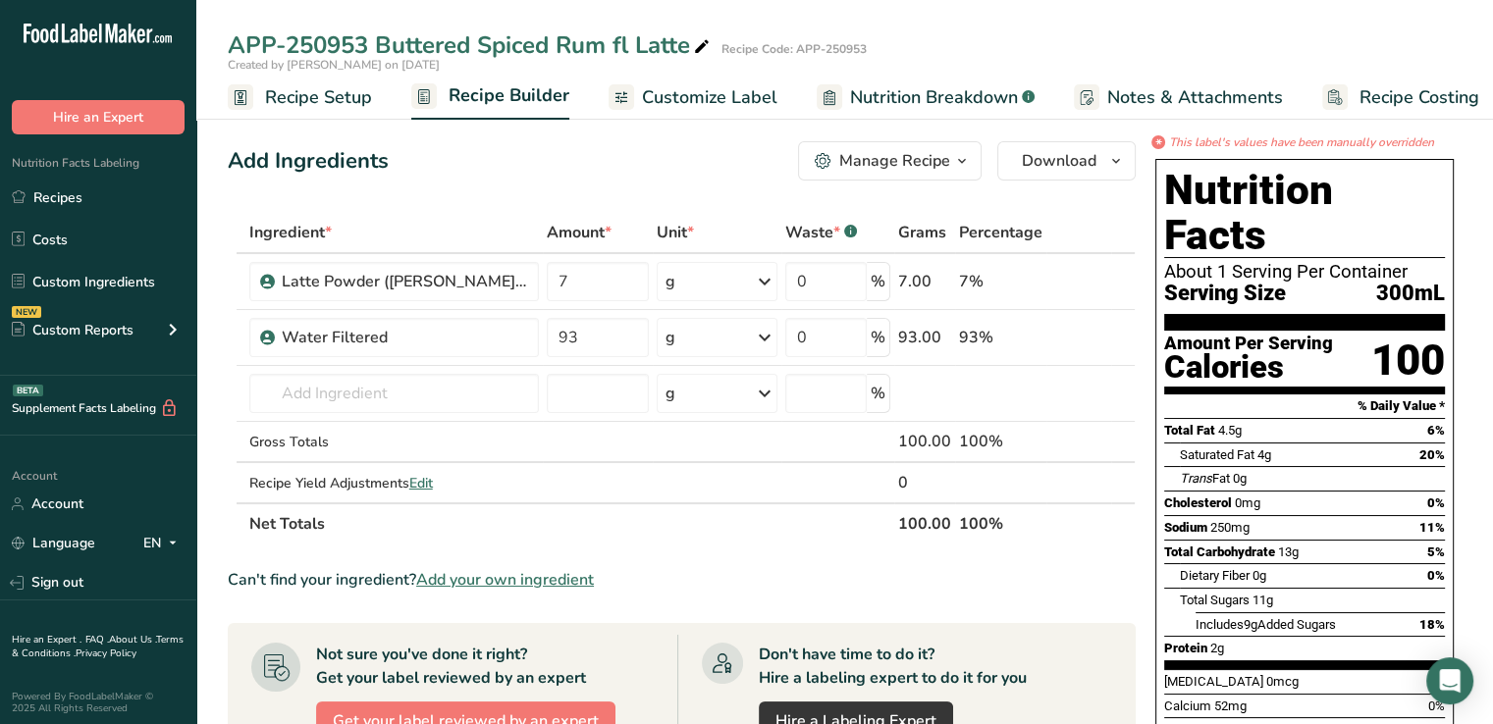
scroll to position [0, 17]
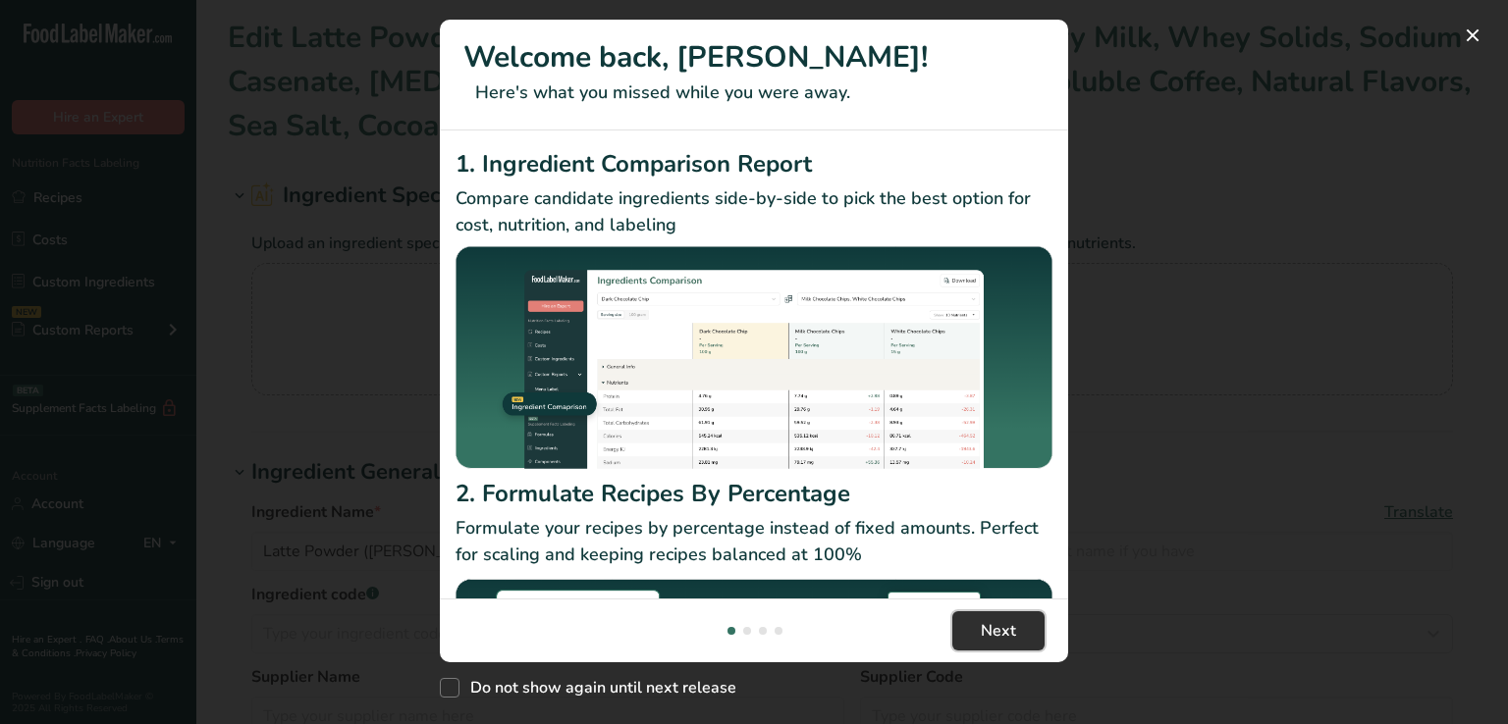
click at [969, 612] on button "Next" at bounding box center [998, 631] width 92 height 39
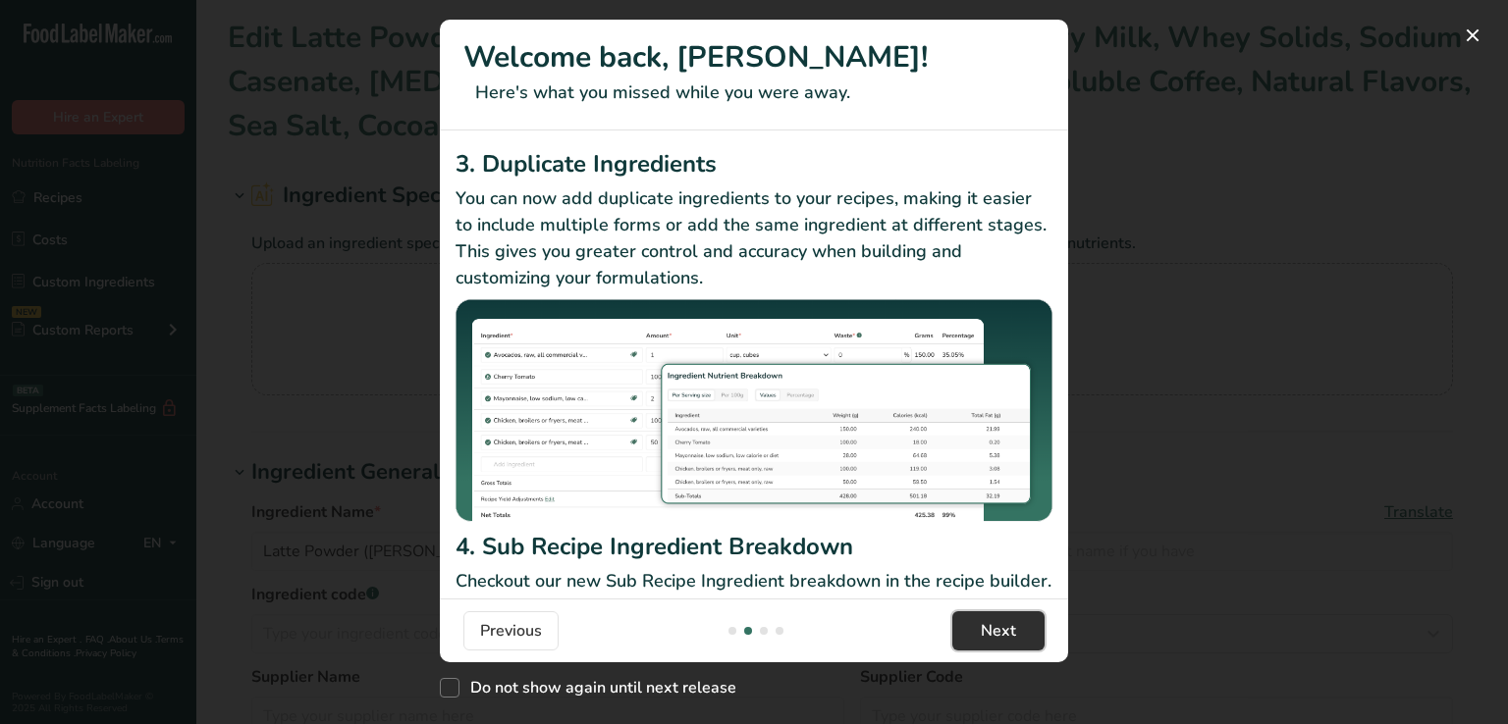
click at [969, 612] on button "Next" at bounding box center [998, 631] width 92 height 39
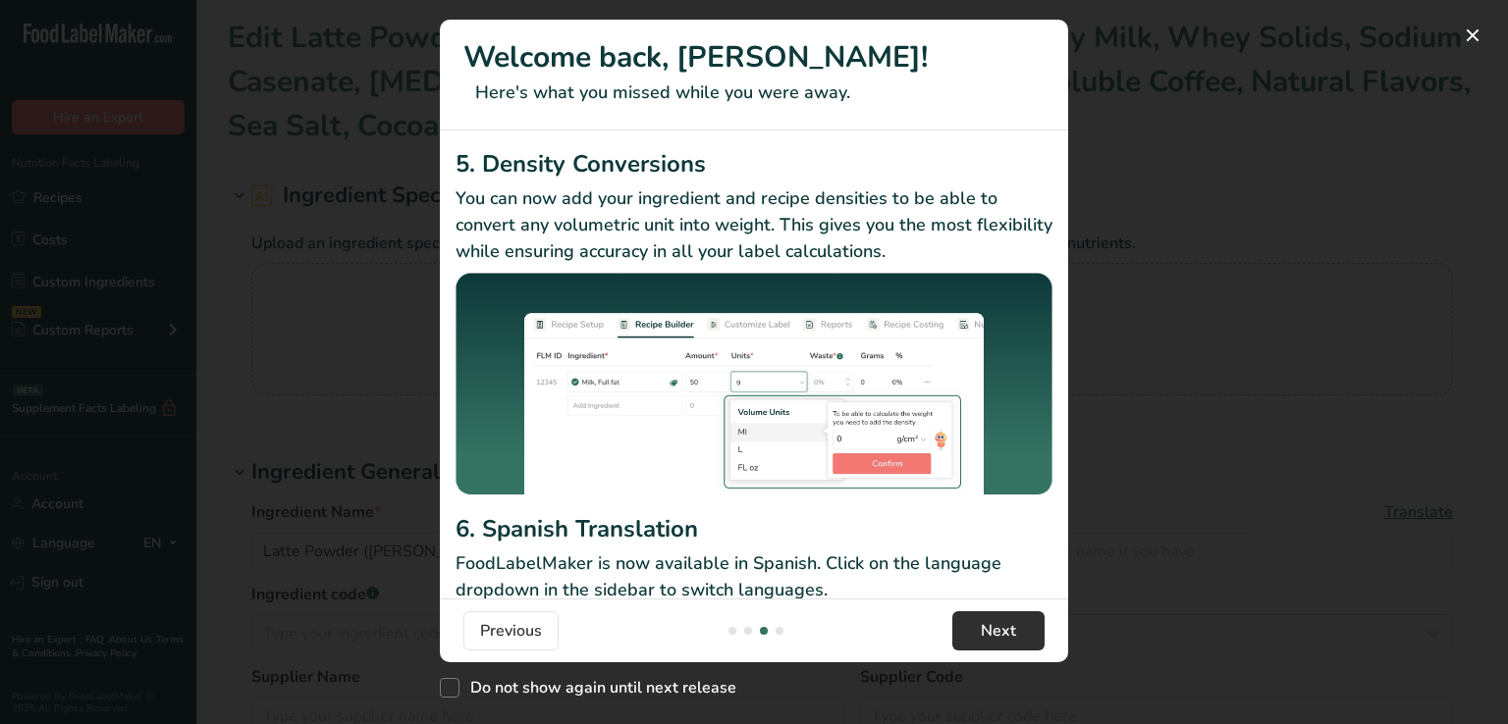
click at [969, 590] on p "FoodLabelMaker is now available in Spanish. Click on the language dropdown in t…" at bounding box center [753, 577] width 597 height 53
click at [982, 628] on span "Next" at bounding box center [998, 631] width 35 height 24
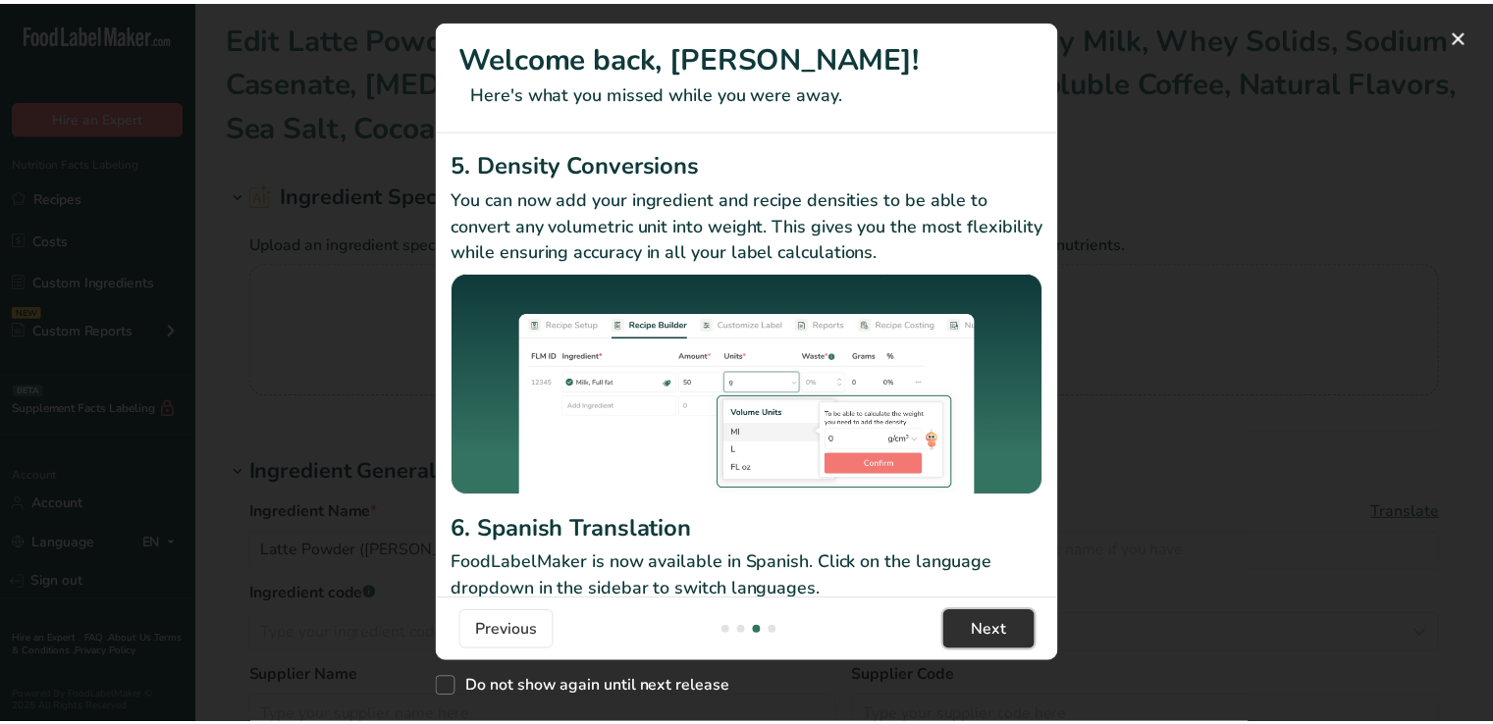
scroll to position [0, 1885]
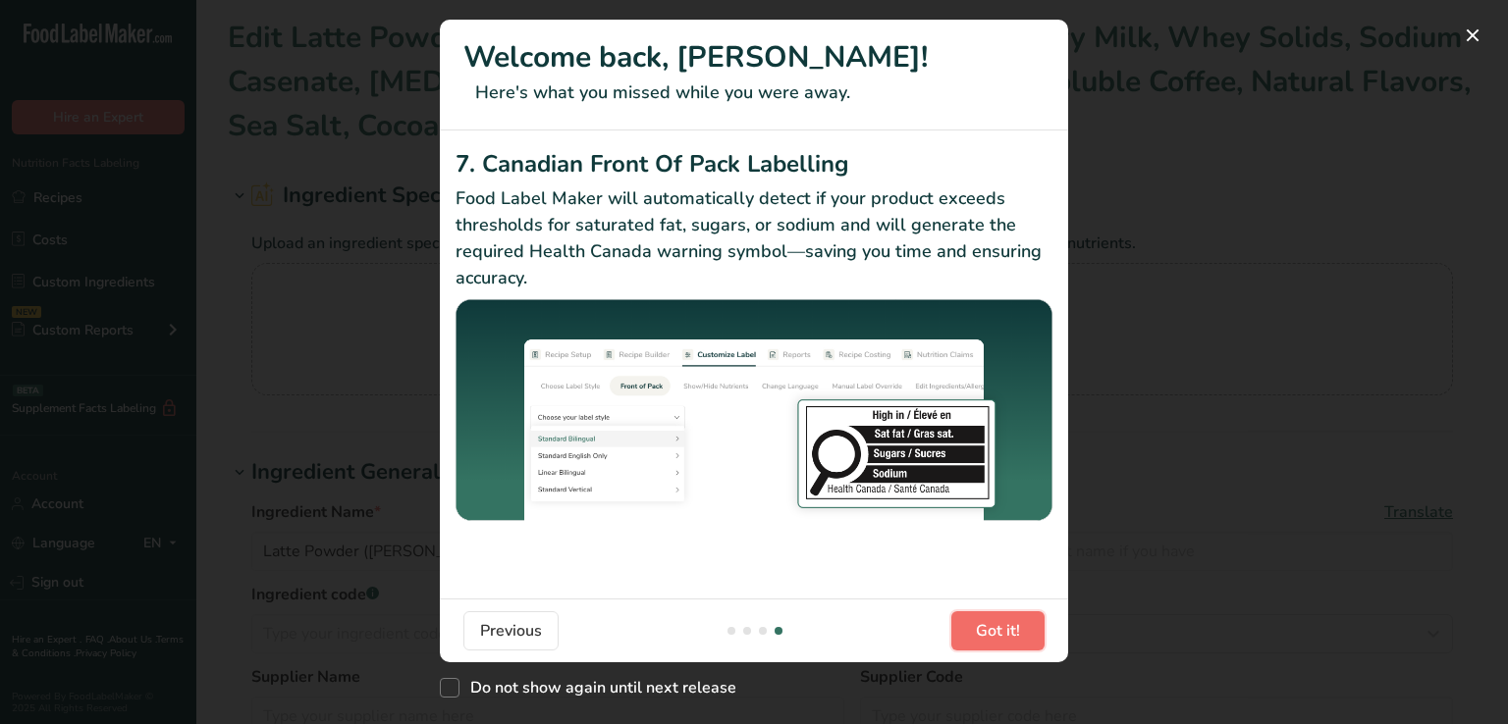
click at [982, 628] on span "Got it!" at bounding box center [998, 631] width 44 height 24
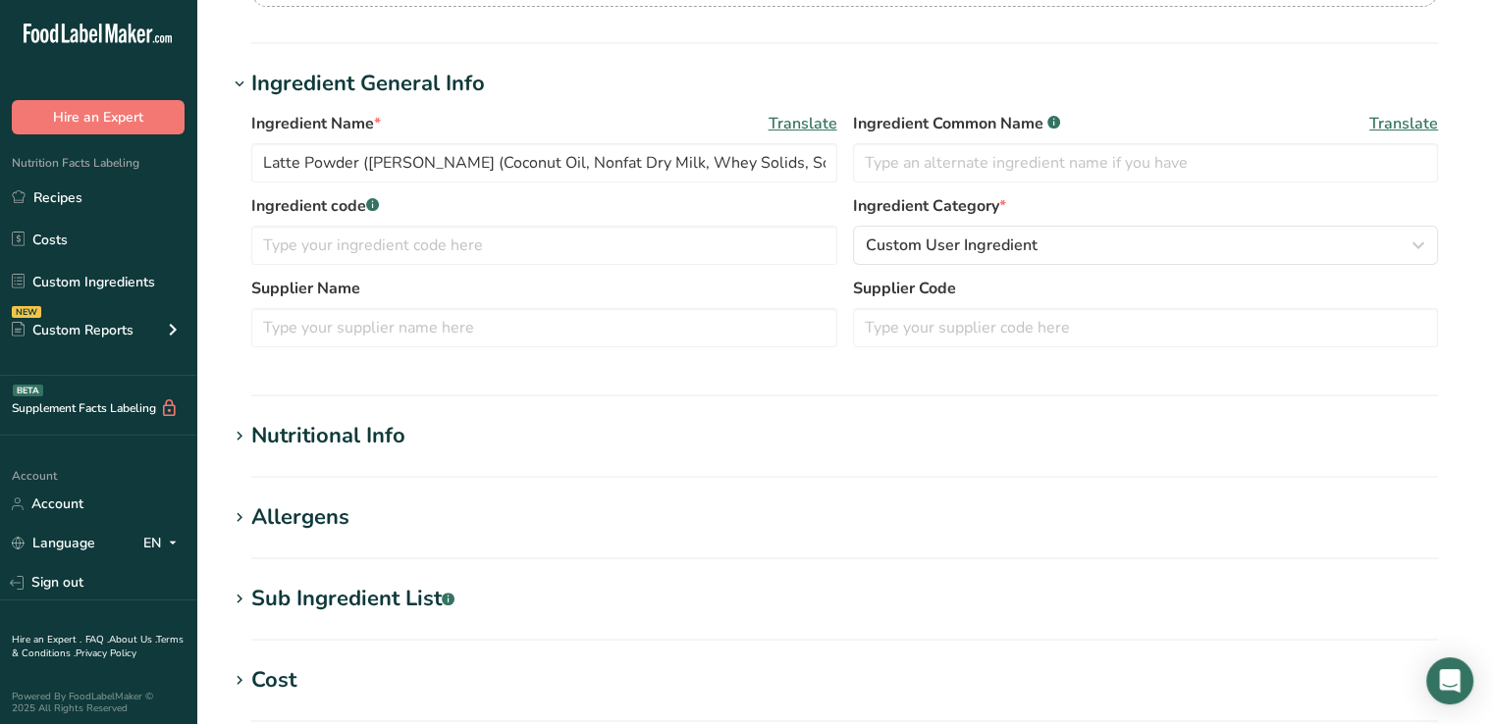
scroll to position [387, 0]
click at [366, 440] on div "Nutritional Info" at bounding box center [328, 438] width 154 height 32
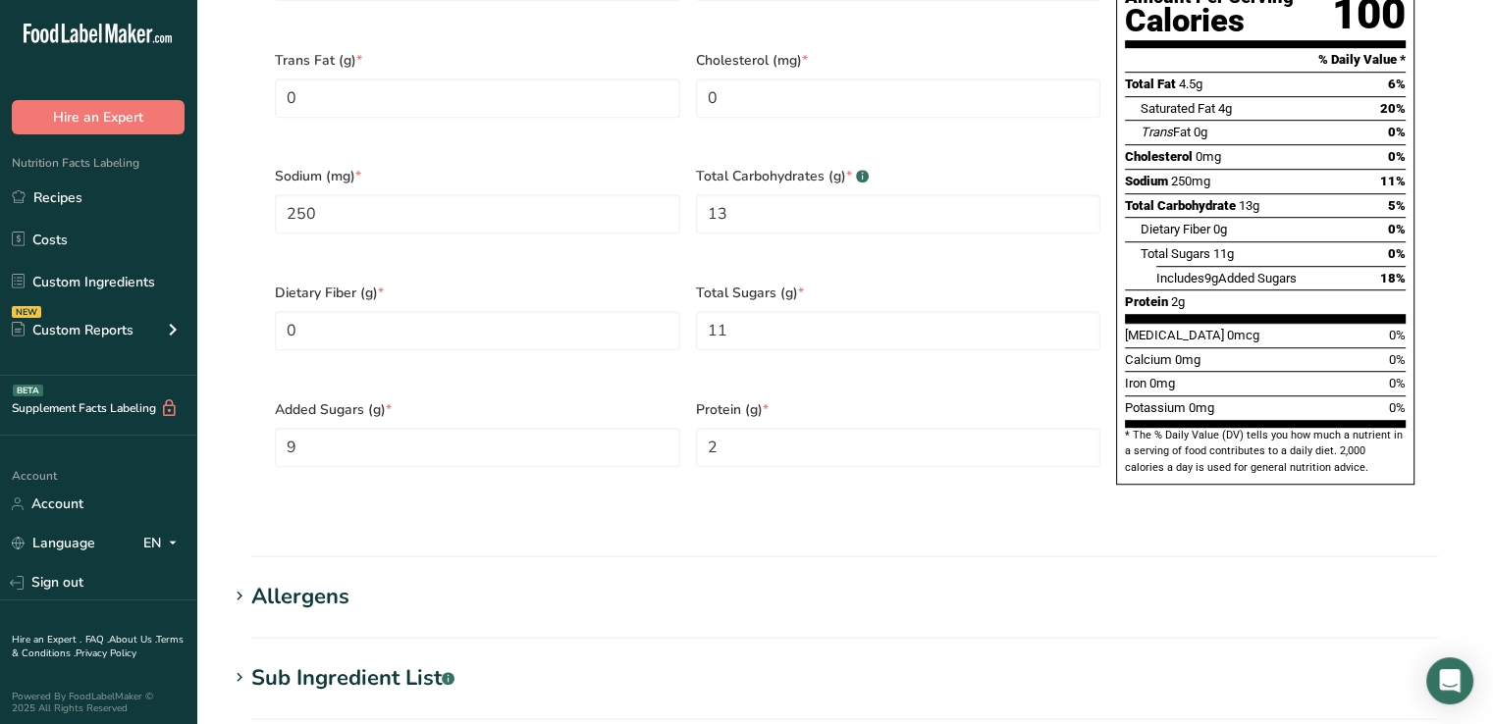
scroll to position [1421, 0]
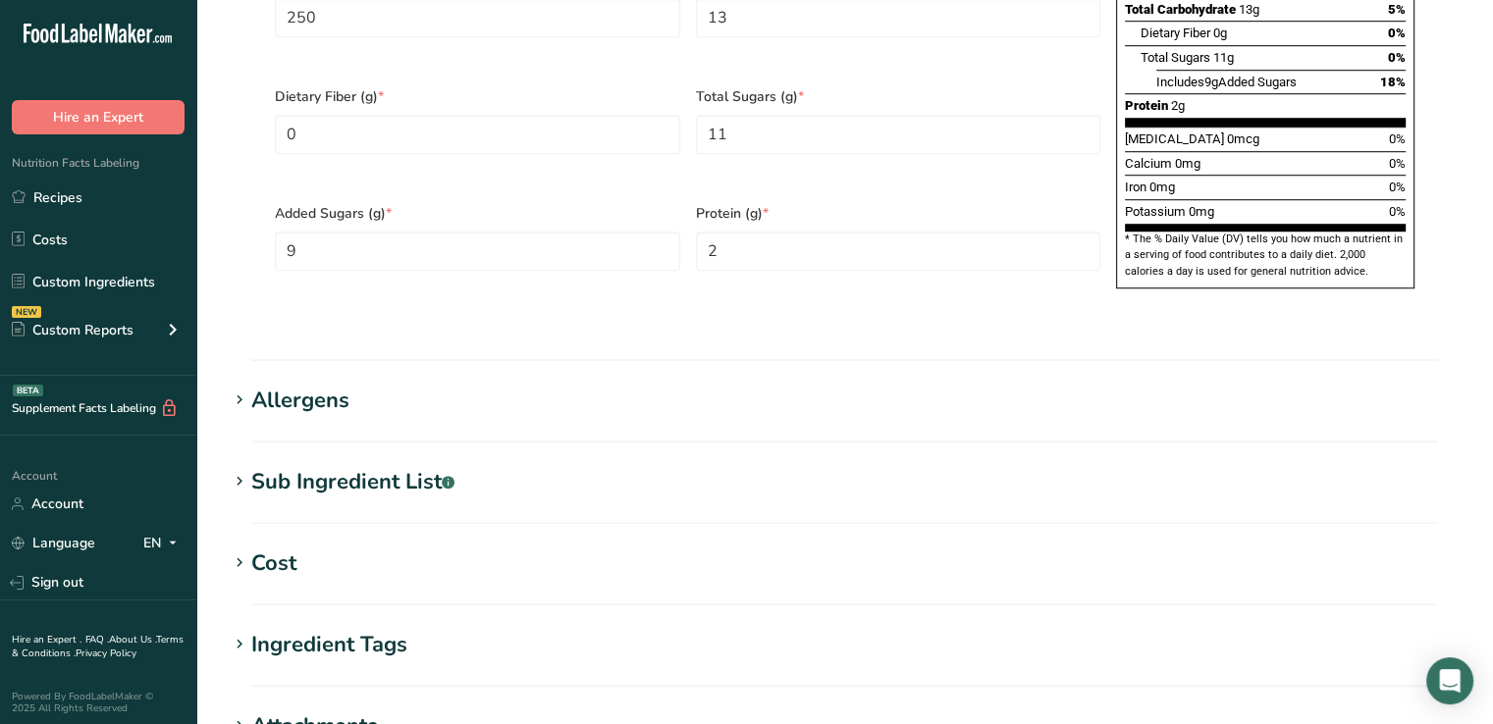
click at [317, 385] on div "Allergens" at bounding box center [300, 401] width 98 height 32
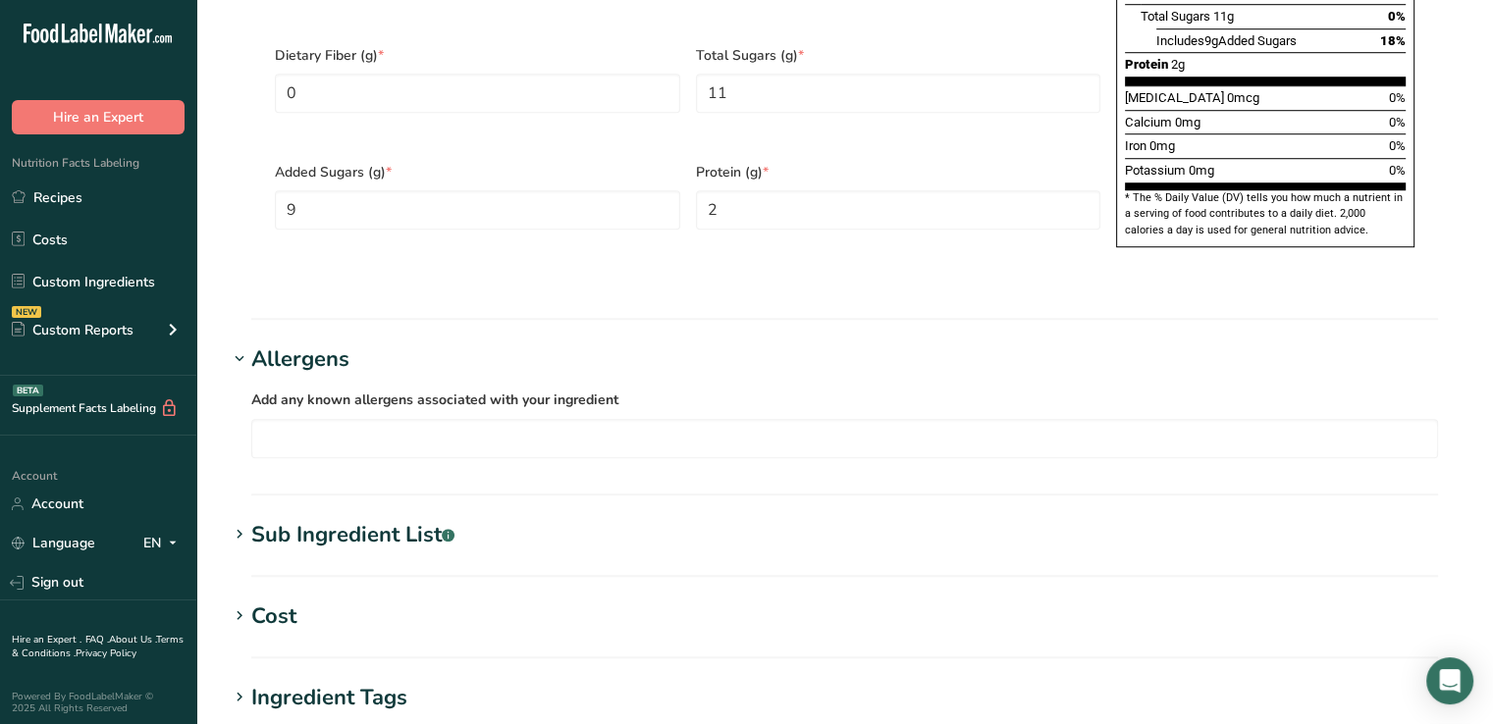
scroll to position [1464, 0]
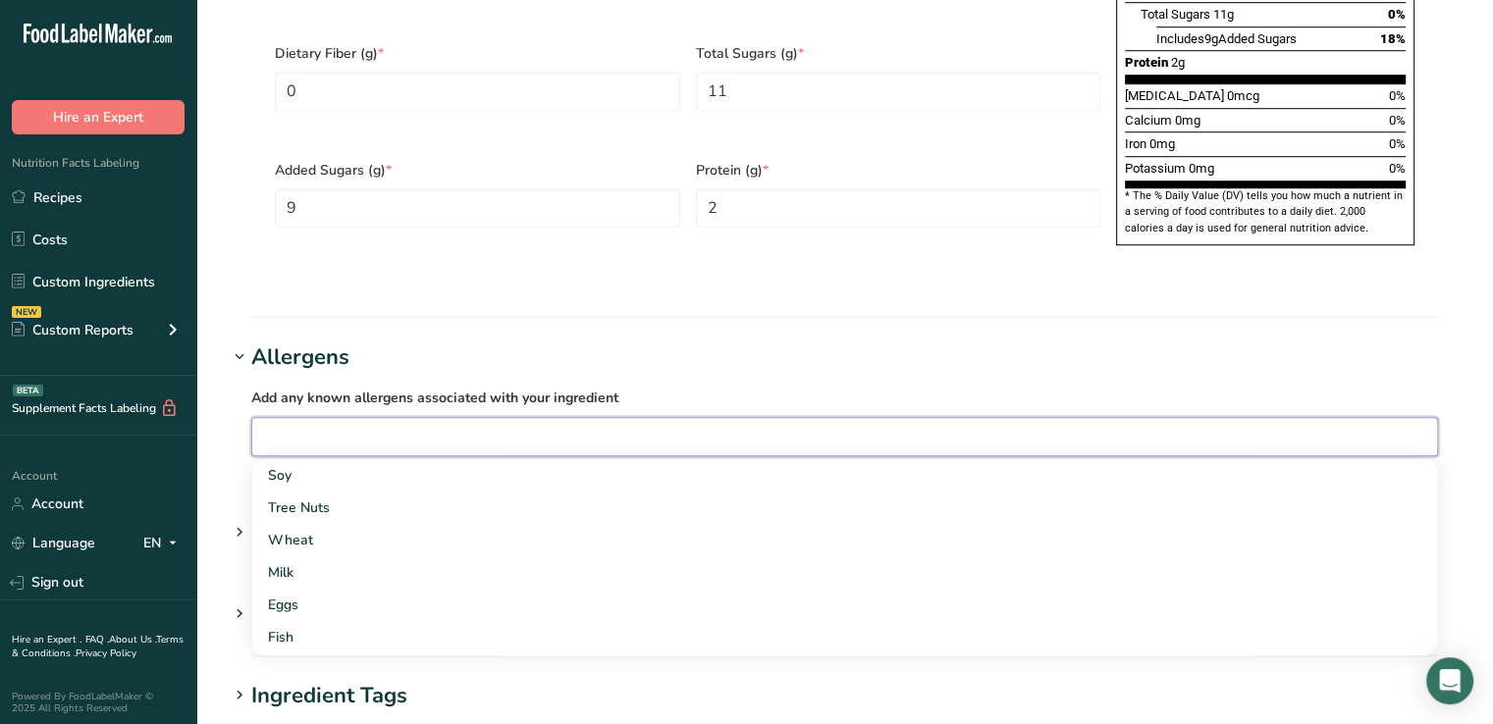
click at [344, 421] on input "text" at bounding box center [844, 436] width 1185 height 30
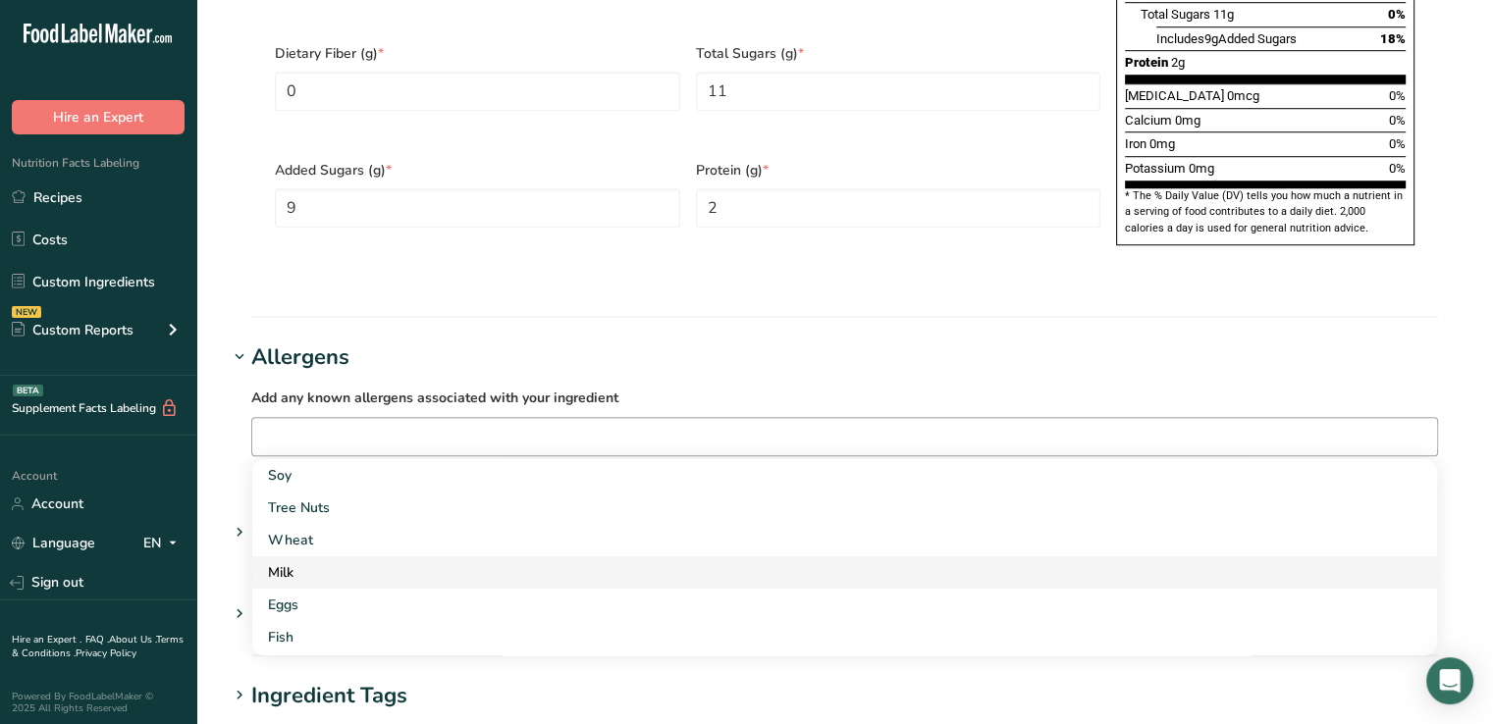
click at [294, 562] on div "Milk" at bounding box center [829, 572] width 1122 height 21
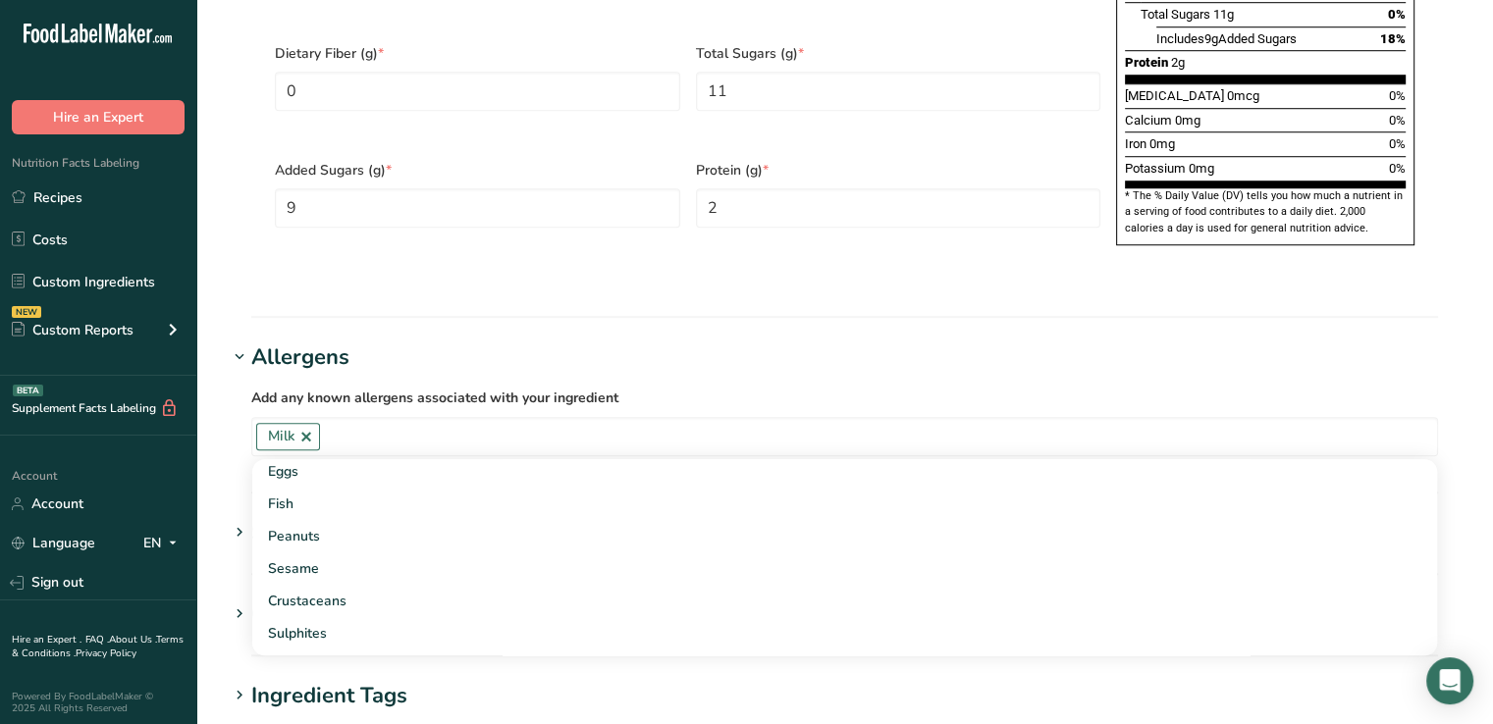
click at [856, 342] on h1 "Allergens" at bounding box center [845, 358] width 1234 height 32
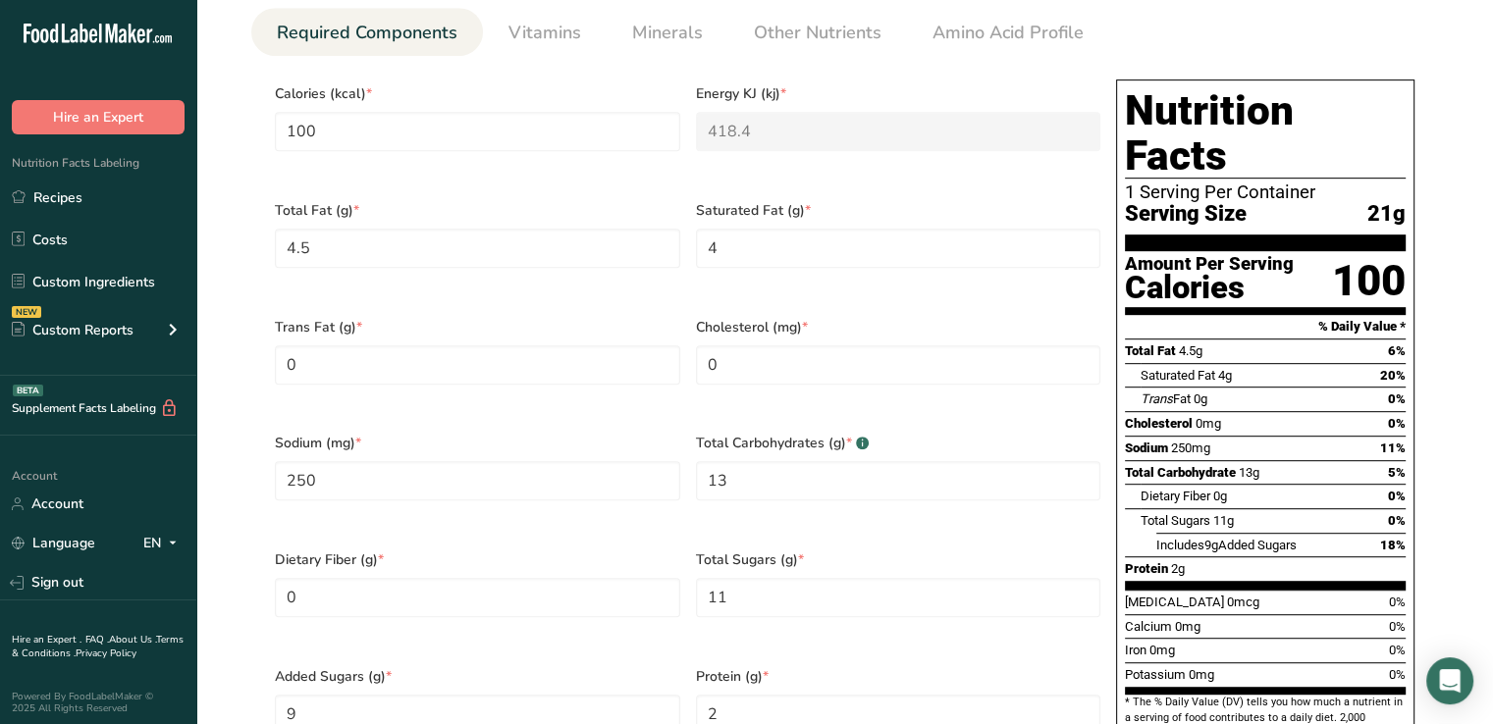
scroll to position [836, 0]
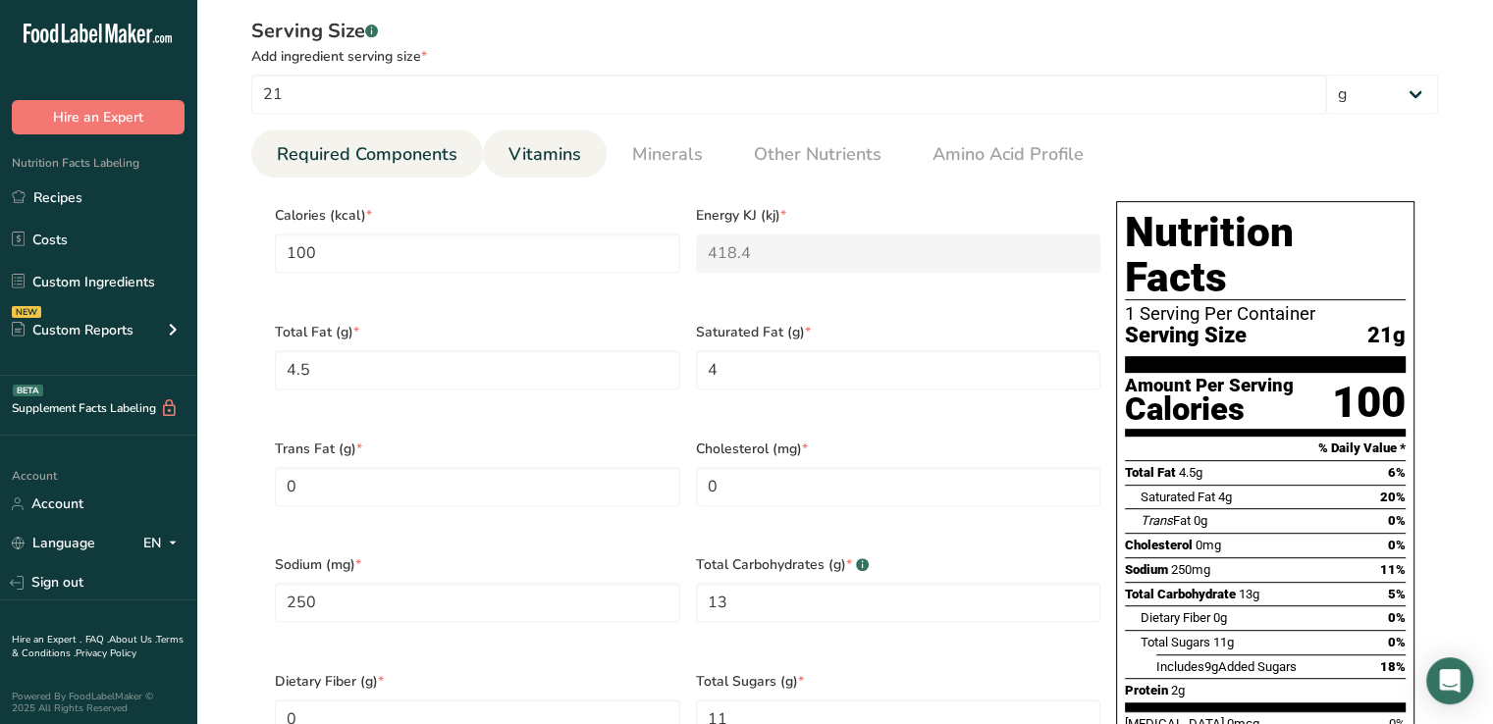
click at [527, 162] on span "Vitamins" at bounding box center [544, 154] width 73 height 27
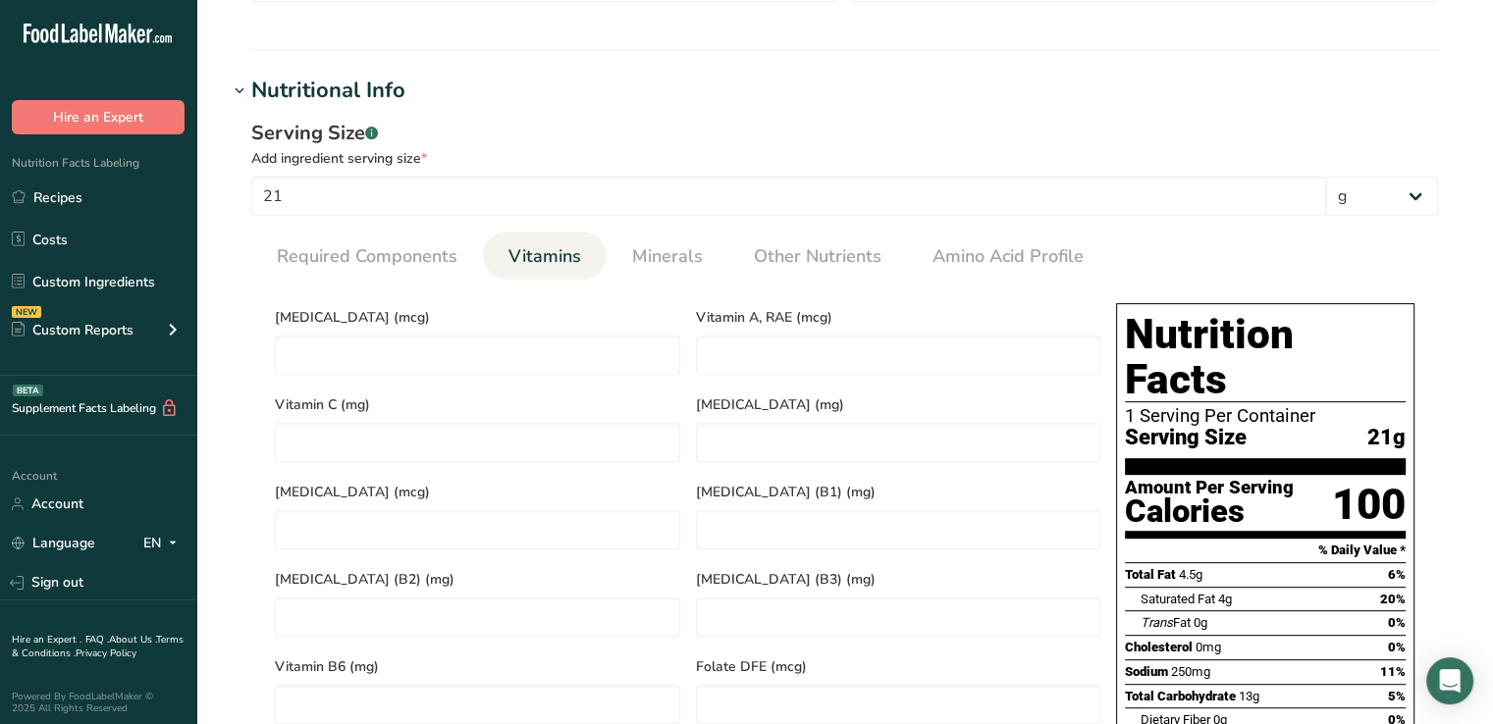
scroll to position [734, 0]
click at [671, 241] on link "Minerals" at bounding box center [667, 257] width 86 height 50
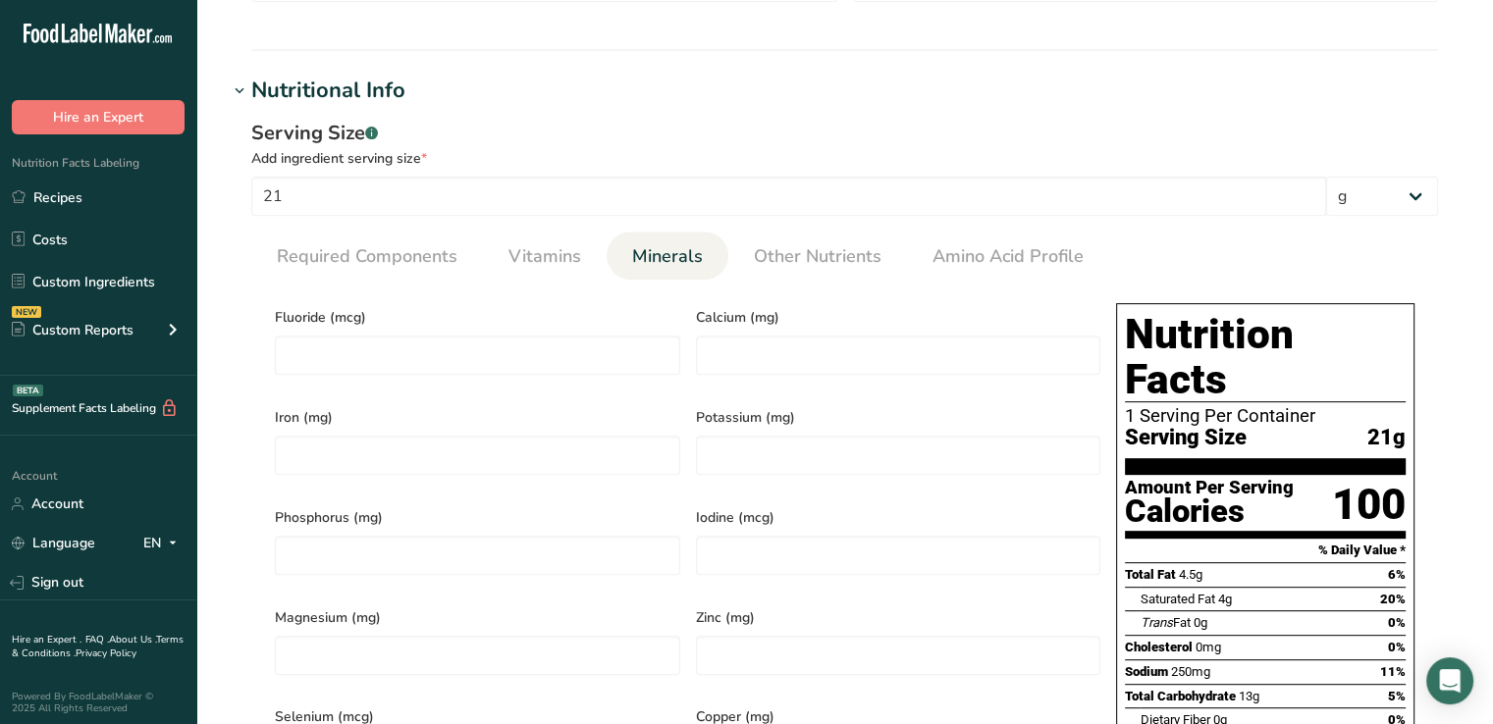
click at [671, 241] on link "Minerals" at bounding box center [667, 257] width 86 height 50
click at [741, 358] on input "number" at bounding box center [898, 355] width 405 height 39
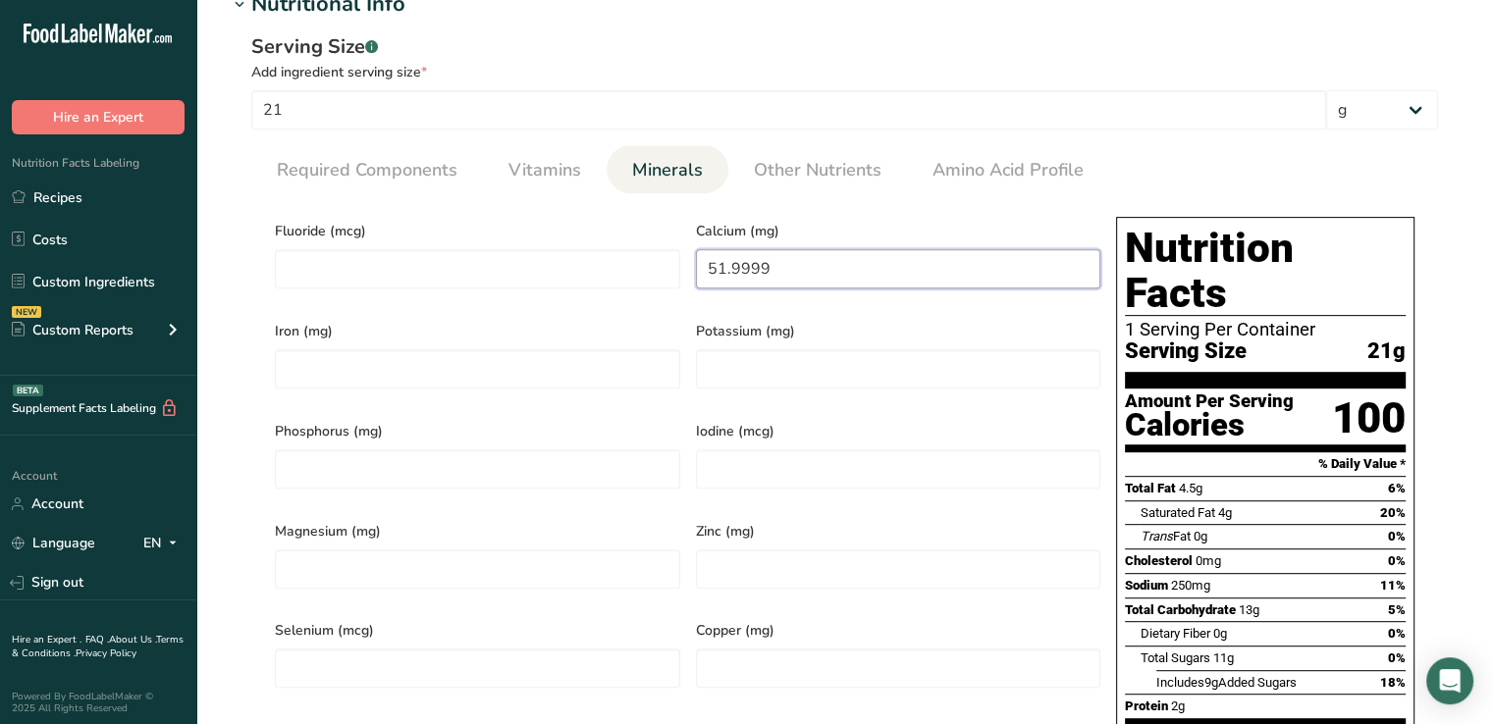
scroll to position [824, 0]
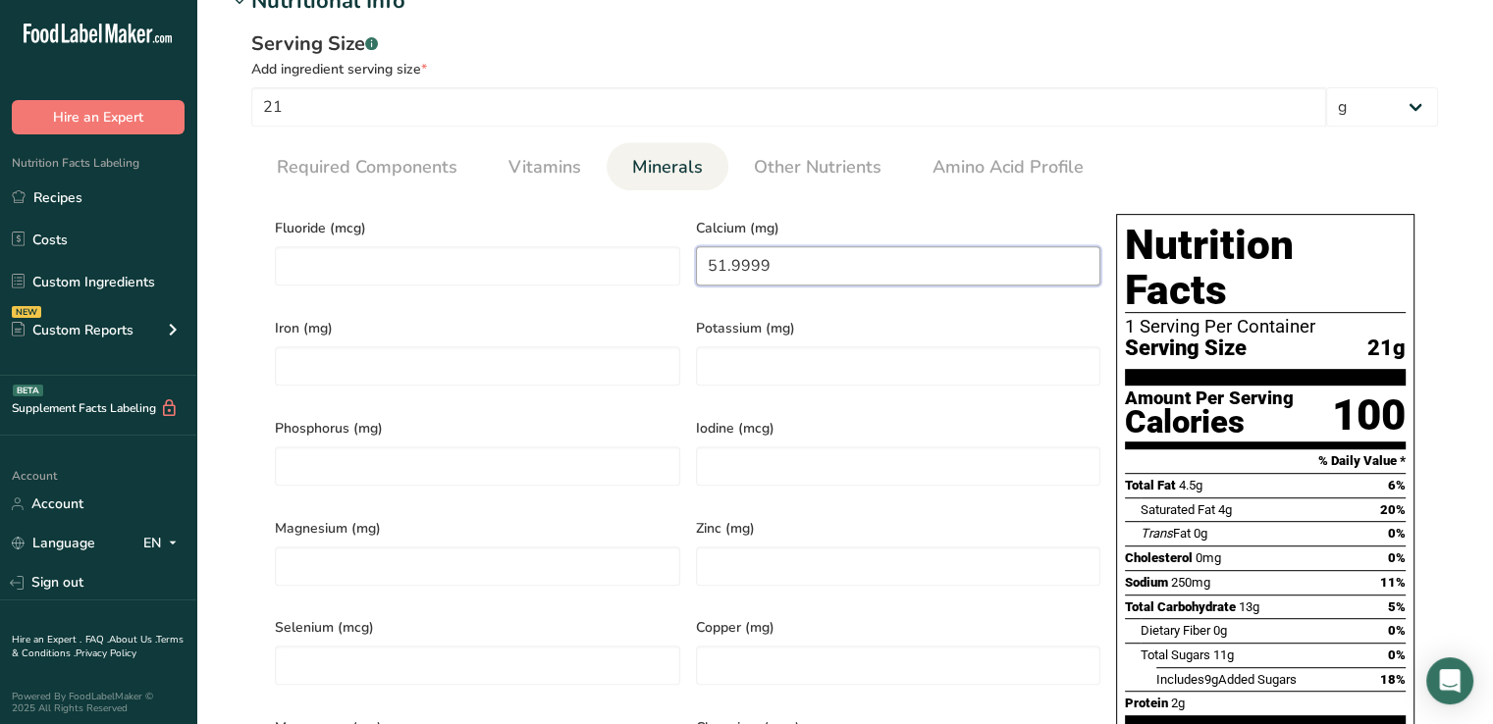
type input "51.9999"
click at [741, 358] on input "number" at bounding box center [898, 365] width 405 height 39
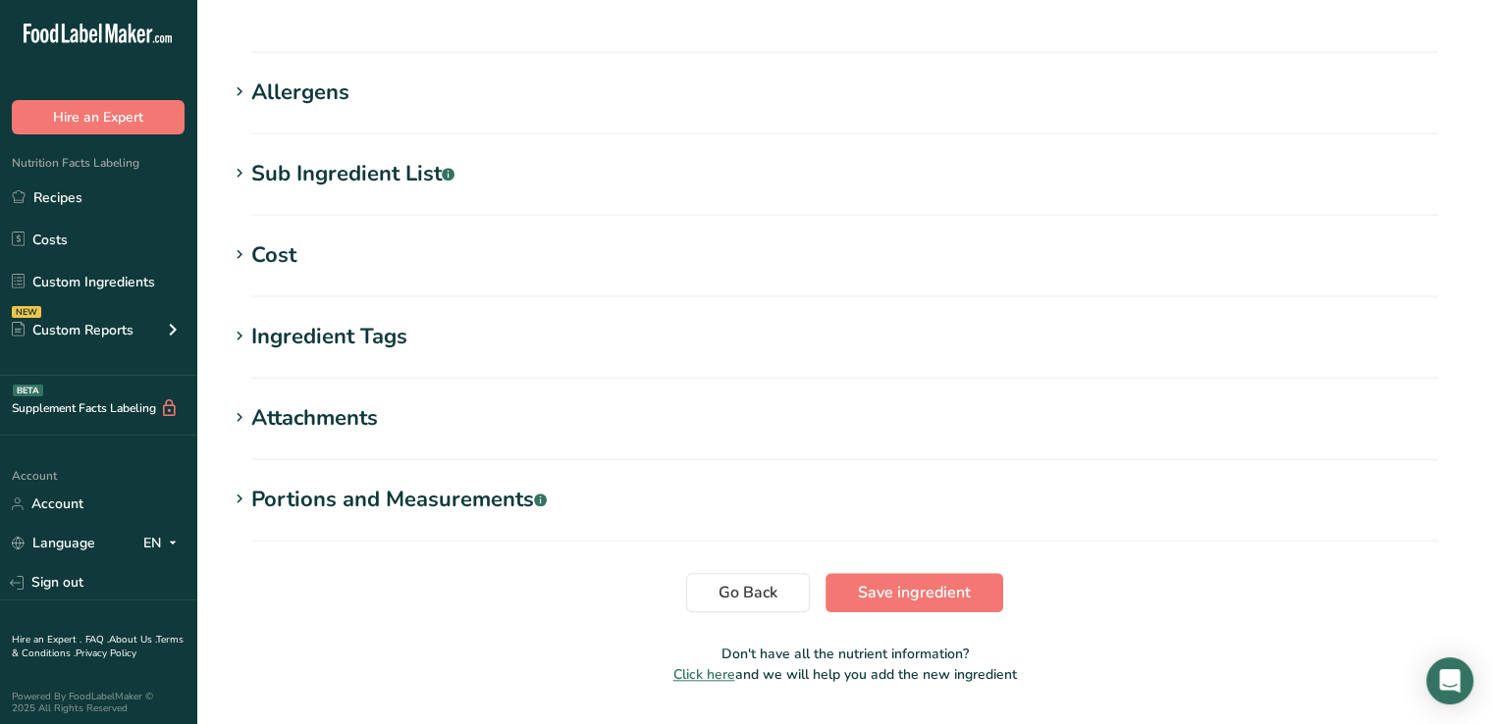
scroll to position [1730, 0]
type input "199"
click at [923, 580] on span "Save ingredient" at bounding box center [914, 592] width 113 height 24
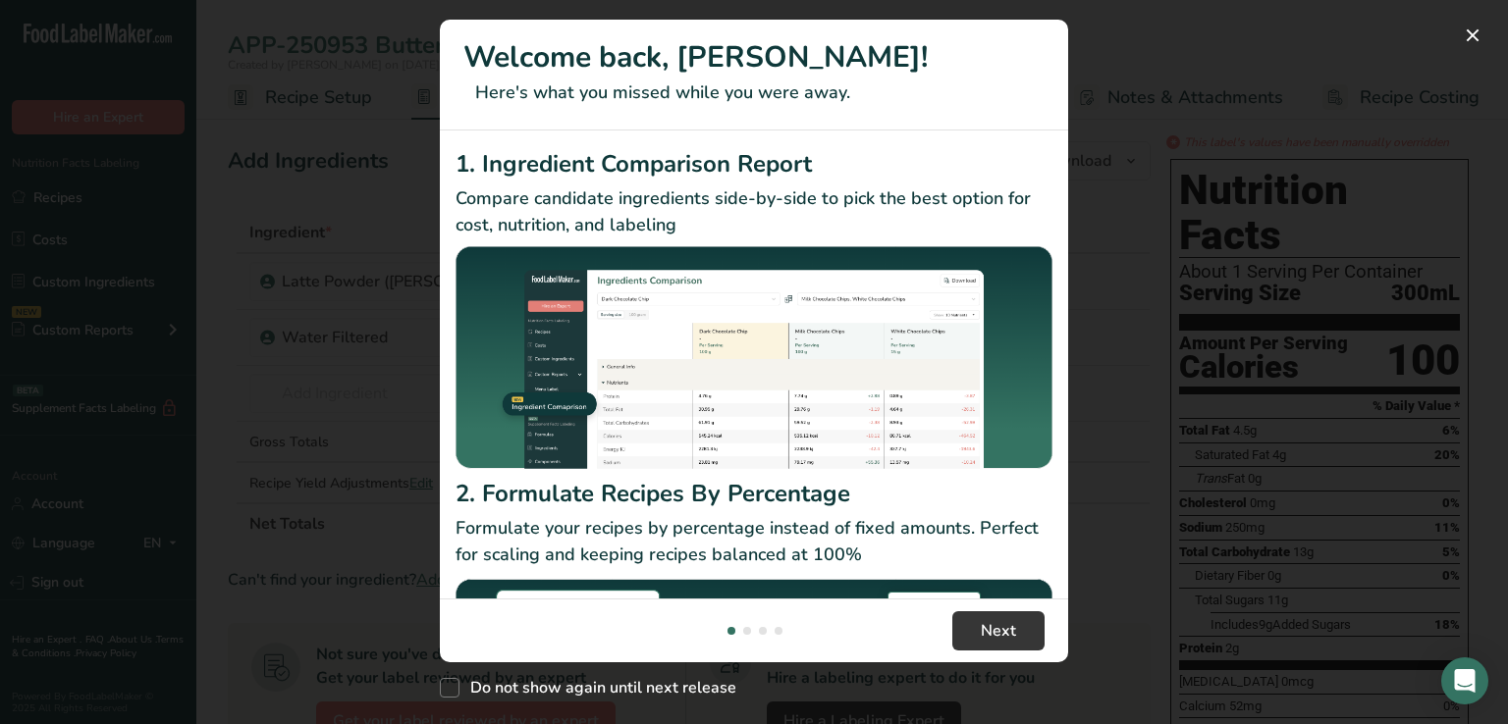
click at [980, 599] on footer "Next" at bounding box center [754, 631] width 628 height 64
click at [984, 619] on span "Next" at bounding box center [998, 631] width 35 height 24
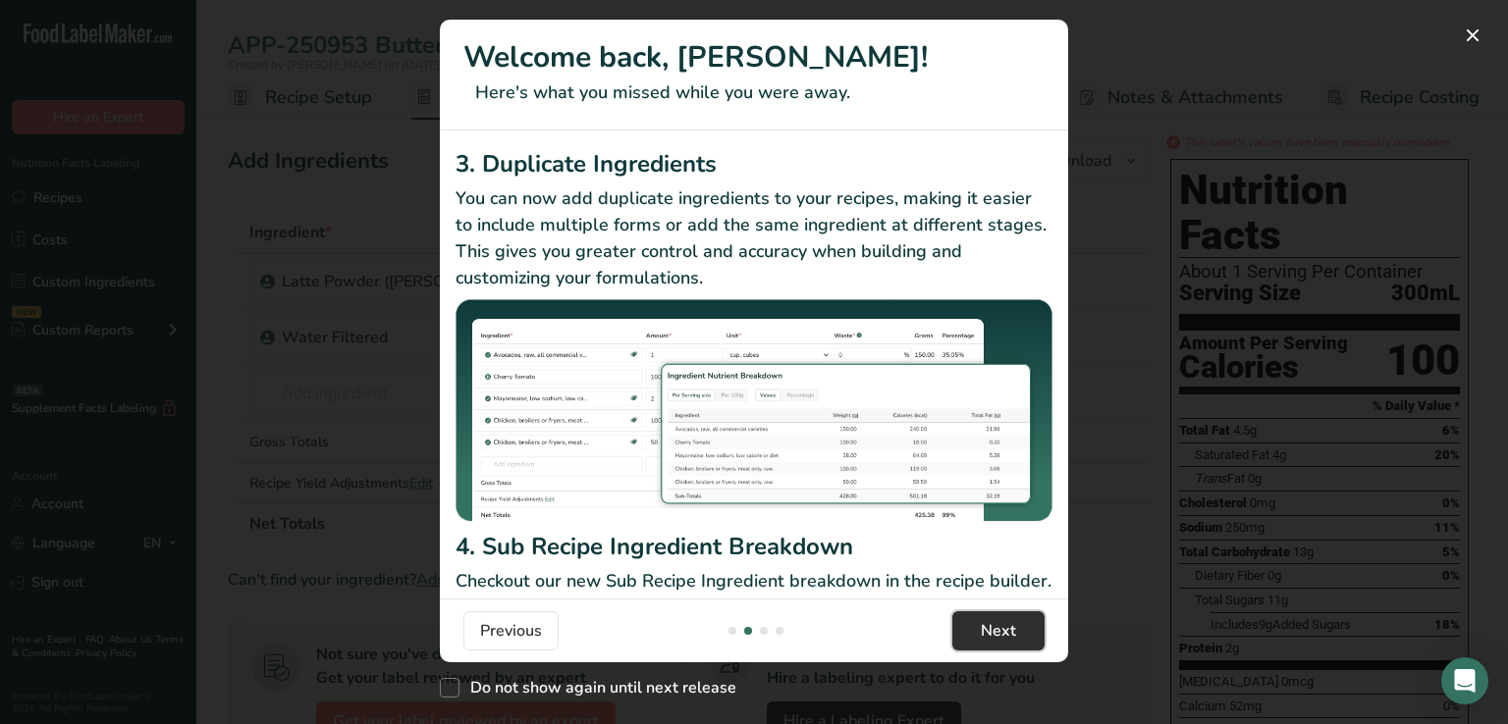
click at [984, 571] on section "Welcome back, [PERSON_NAME]! Here's what you missed while you were away. 1. Ing…" at bounding box center [754, 341] width 628 height 643
click at [989, 635] on span "Next" at bounding box center [998, 631] width 35 height 24
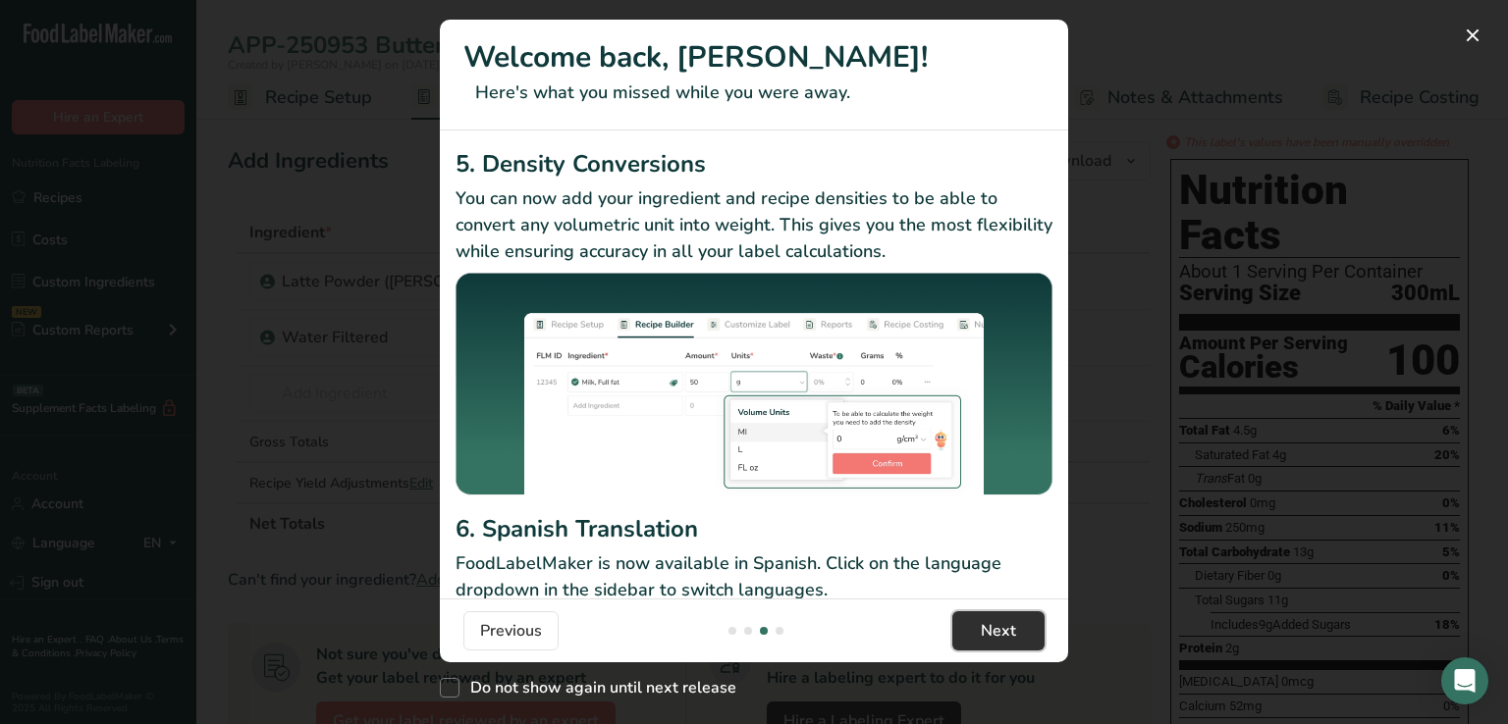
click at [989, 635] on span "Next" at bounding box center [998, 631] width 35 height 24
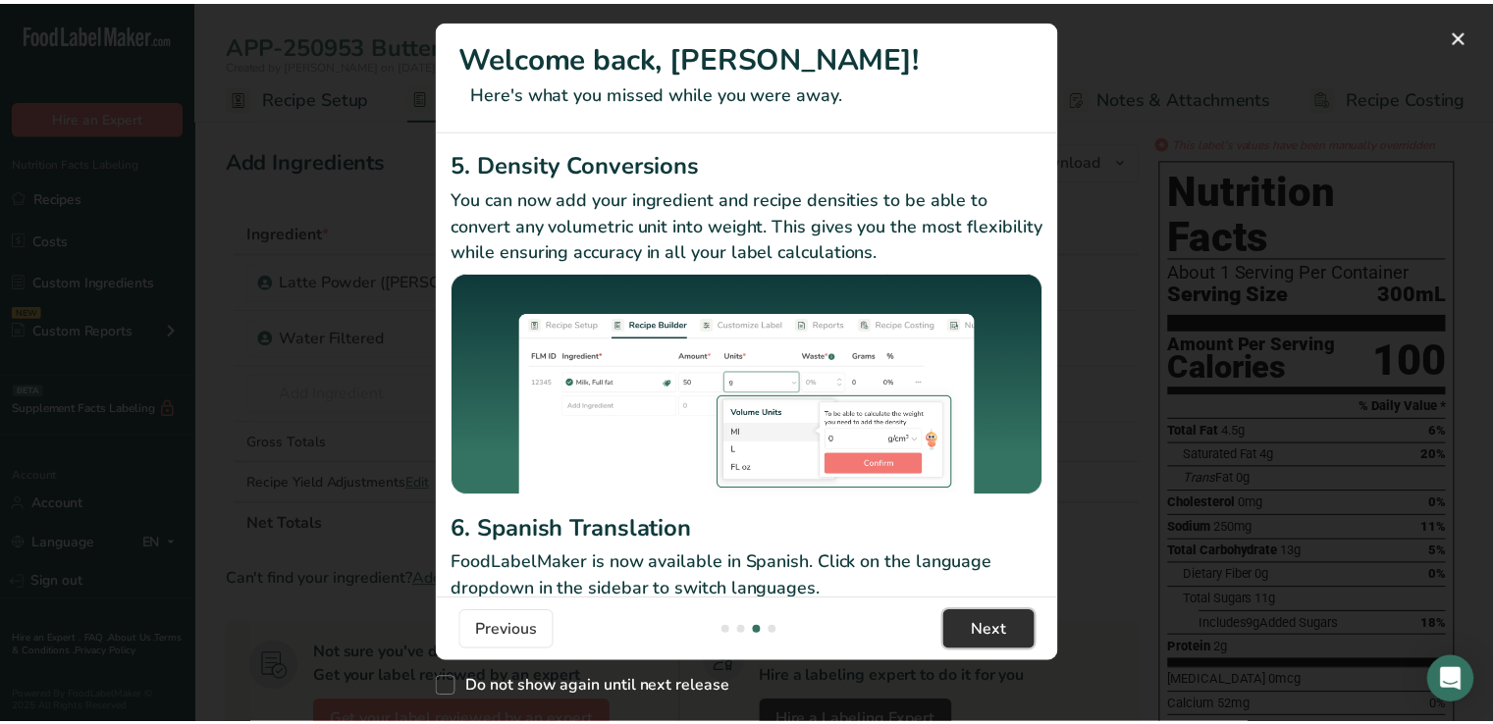
scroll to position [0, 1885]
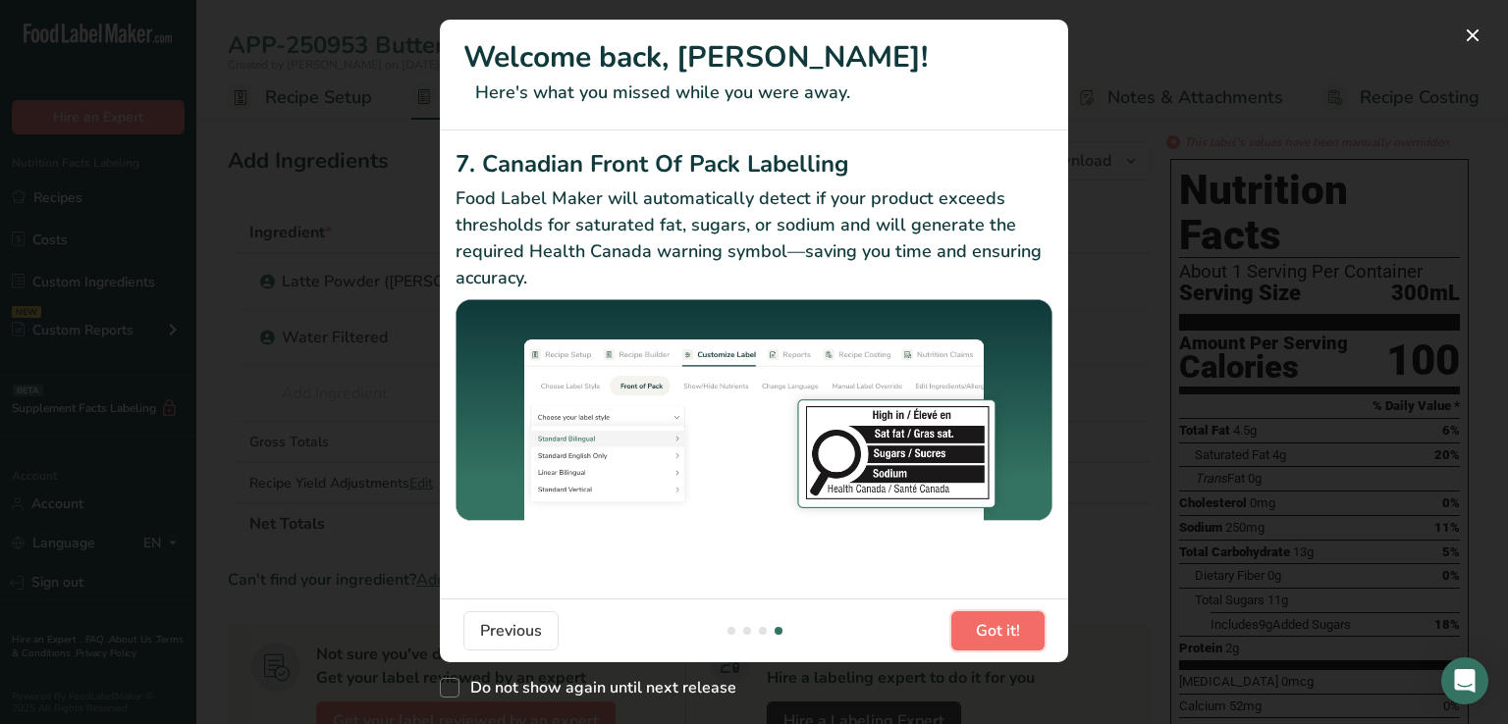
click at [989, 635] on span "Got it!" at bounding box center [998, 631] width 44 height 24
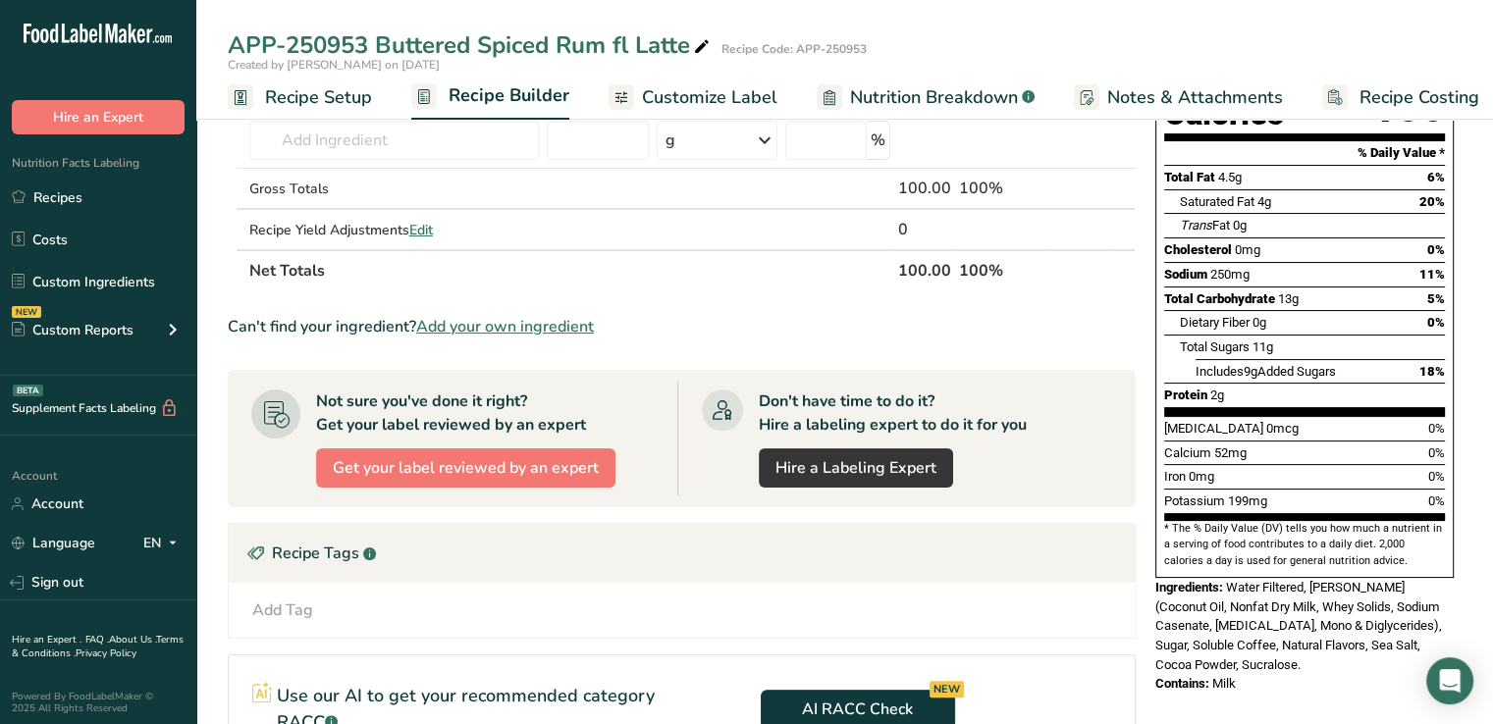
scroll to position [0, 0]
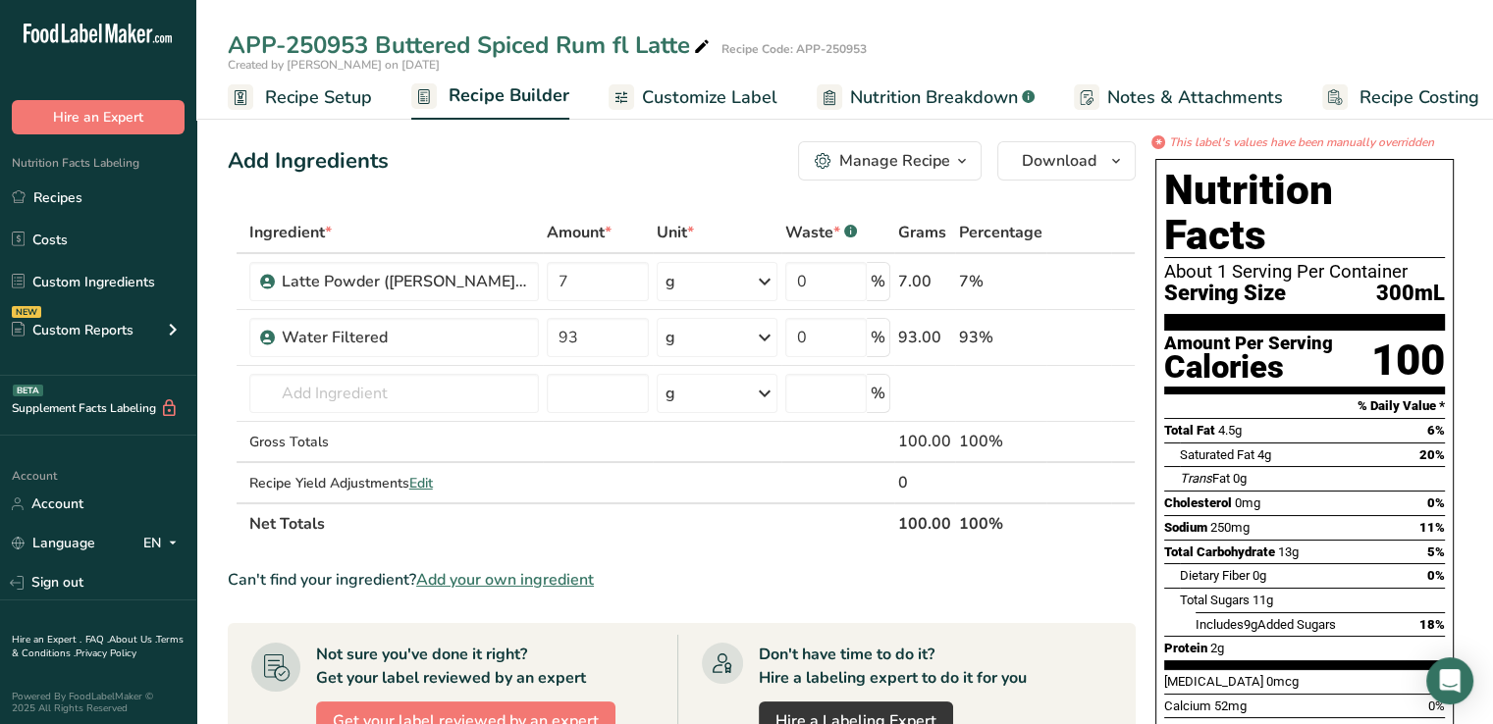
click at [1154, 142] on div "*" at bounding box center [1158, 142] width 14 height 14
click at [1194, 142] on icon "This label's values have been manually overridden" at bounding box center [1301, 142] width 265 height 18
click at [676, 97] on span "Customize Label" at bounding box center [709, 97] width 135 height 27
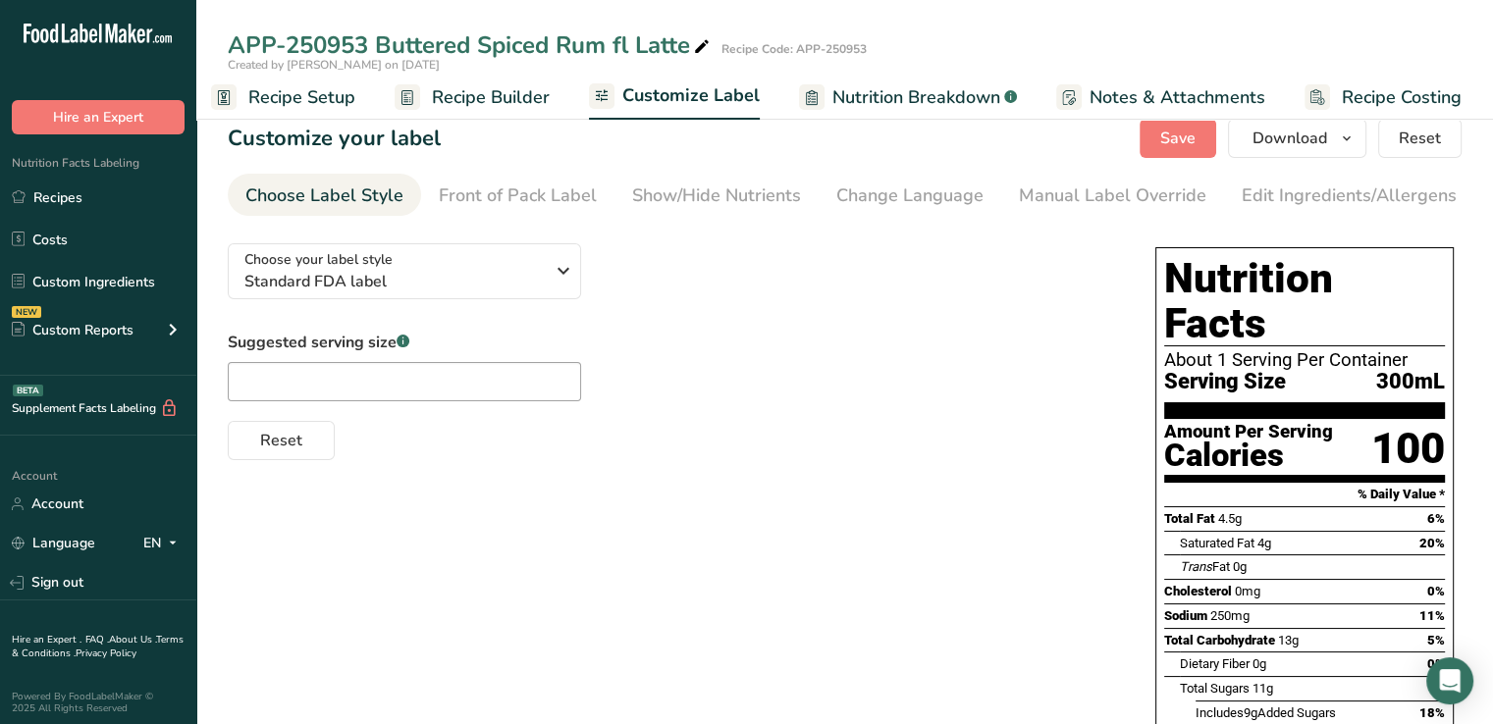
scroll to position [16, 0]
click at [292, 437] on span "Reset" at bounding box center [281, 440] width 42 height 24
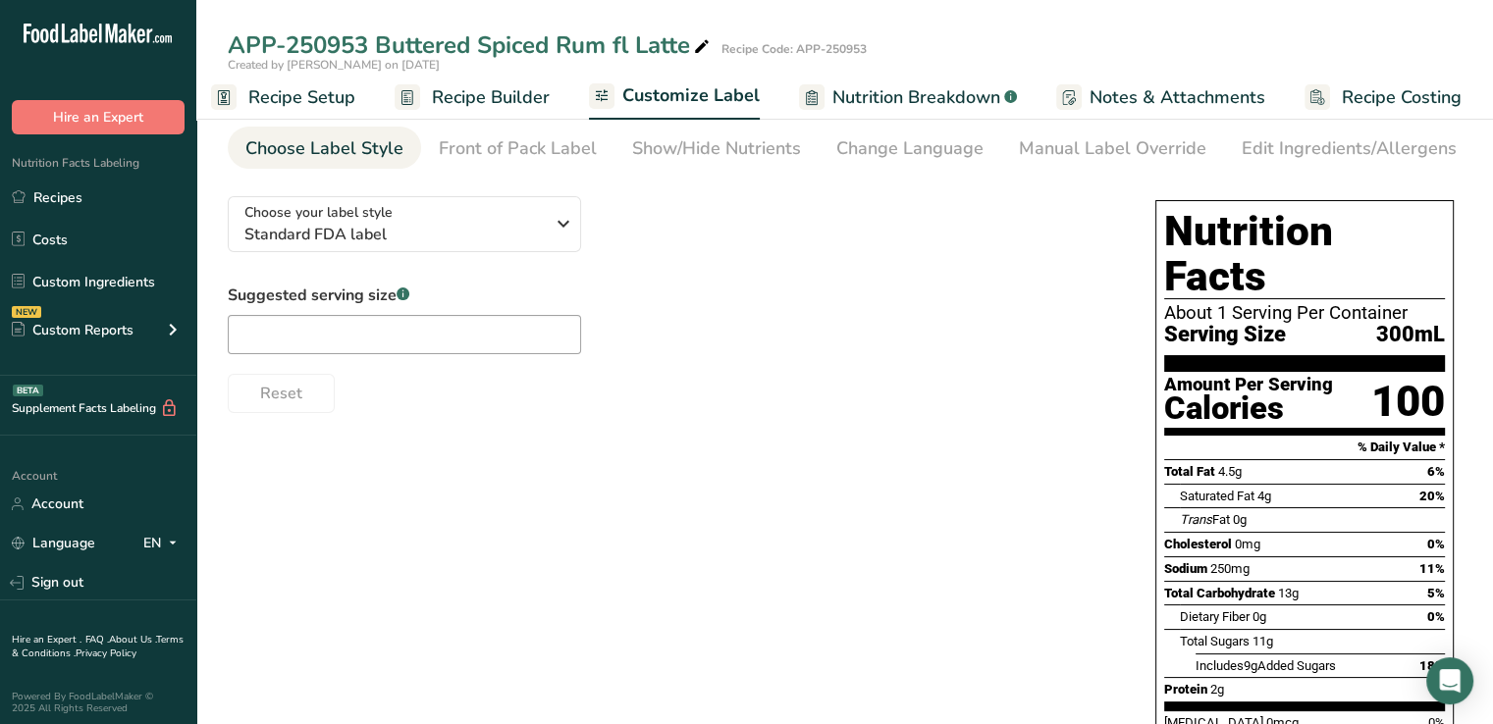
scroll to position [0, 0]
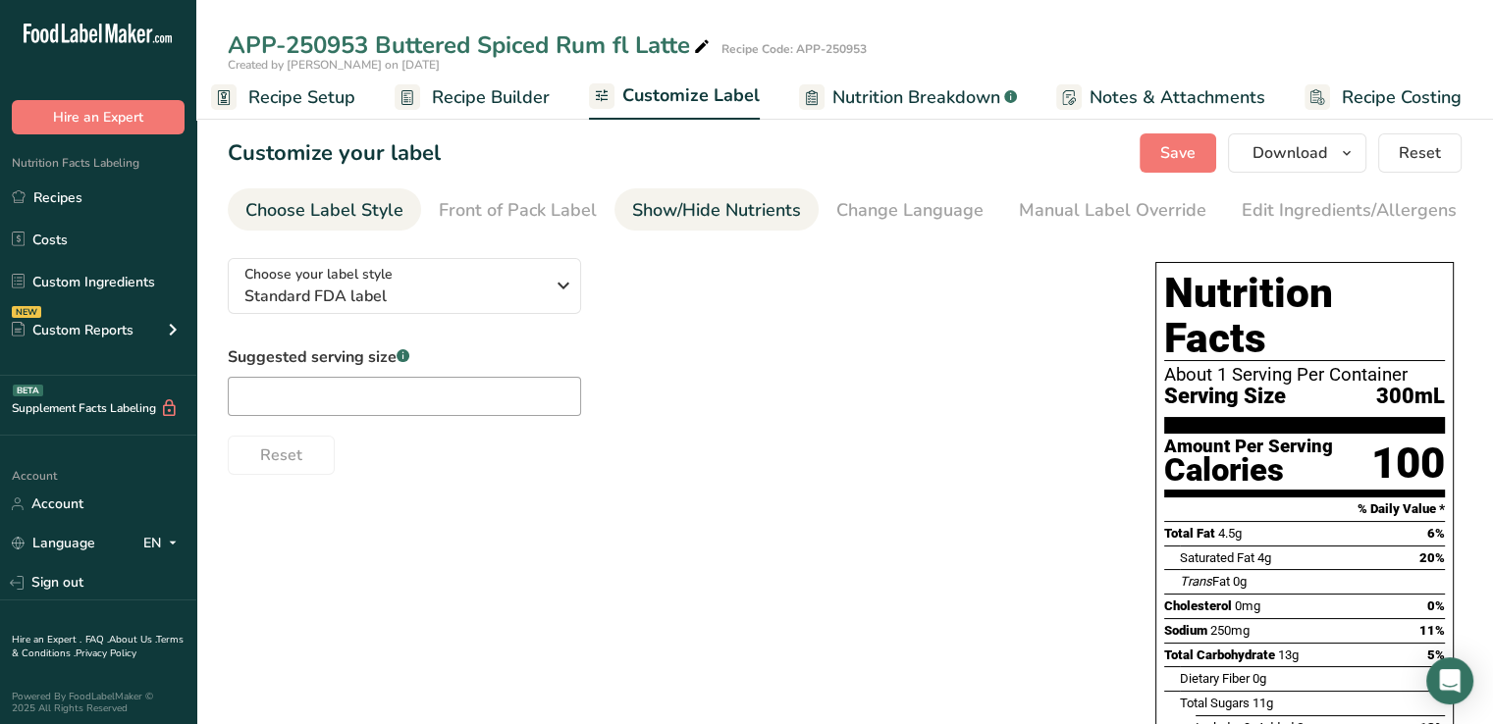
click at [730, 198] on div "Show/Hide Nutrients" at bounding box center [716, 210] width 169 height 27
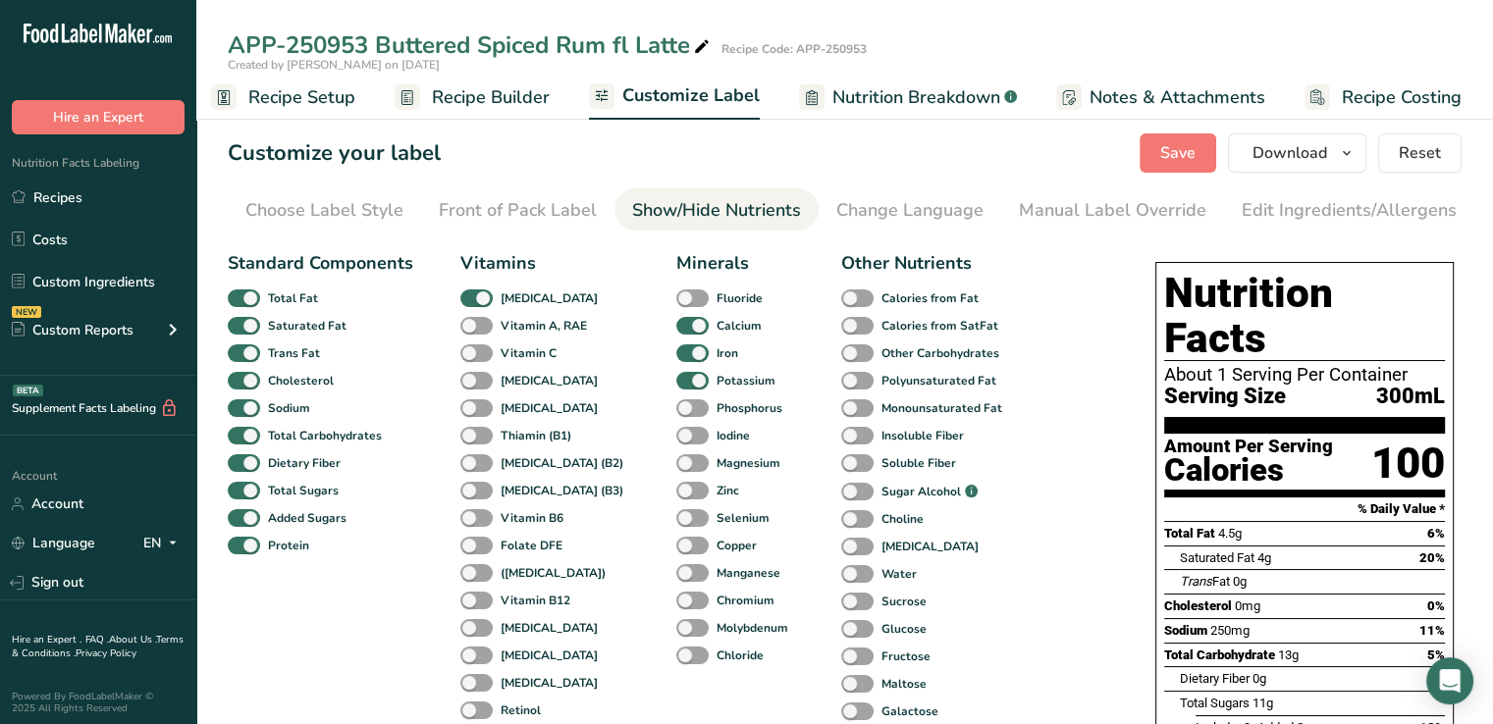
scroll to position [0, 192]
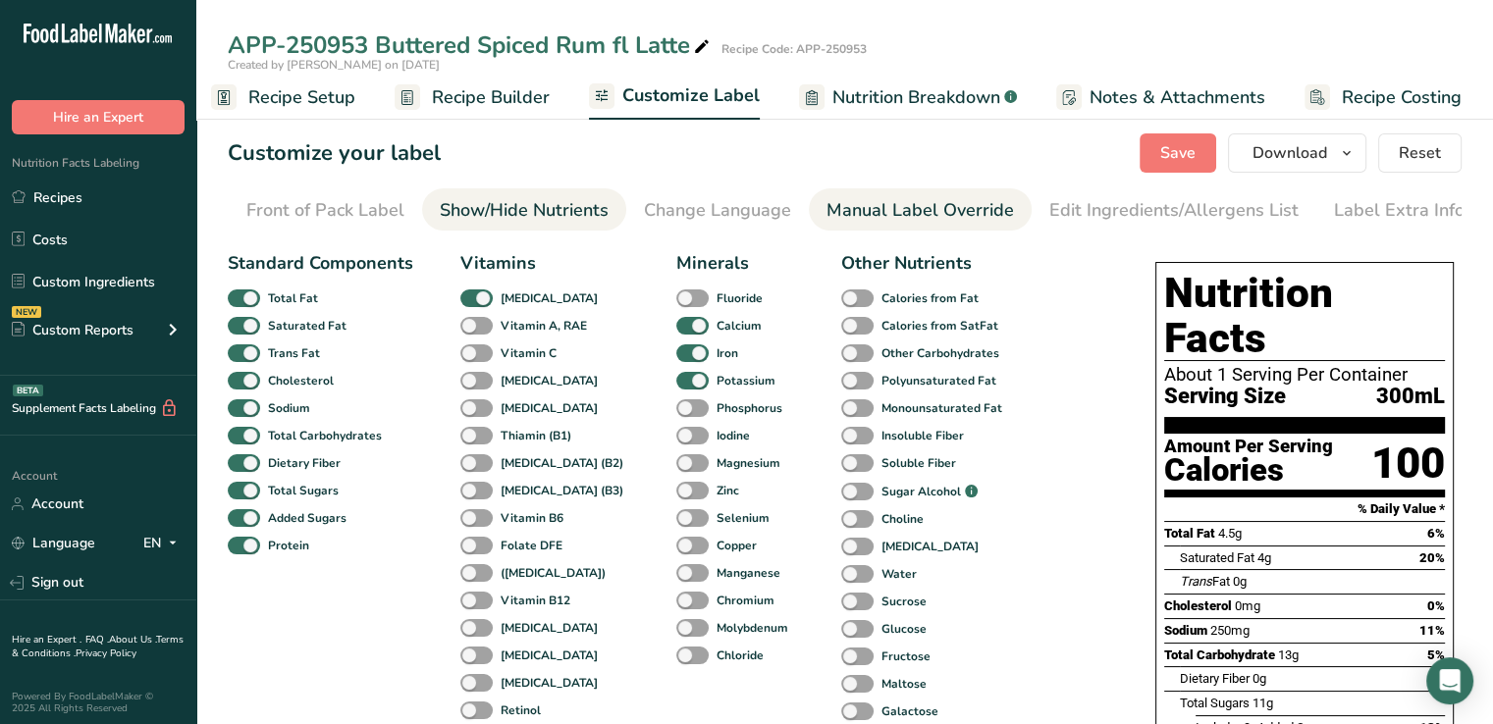
click at [843, 212] on div "Manual Label Override" at bounding box center [919, 210] width 187 height 27
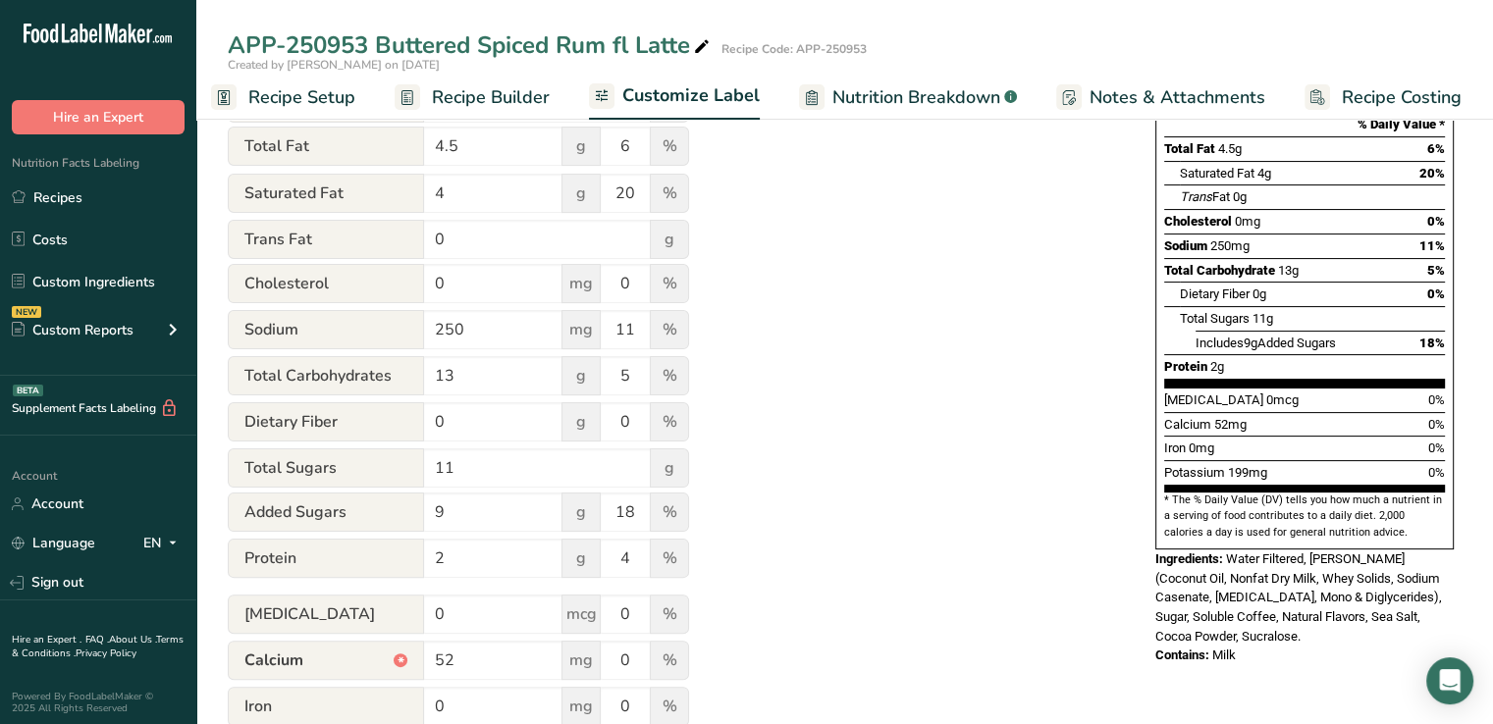
scroll to position [385, 0]
click at [397, 667] on div "*" at bounding box center [401, 661] width 14 height 14
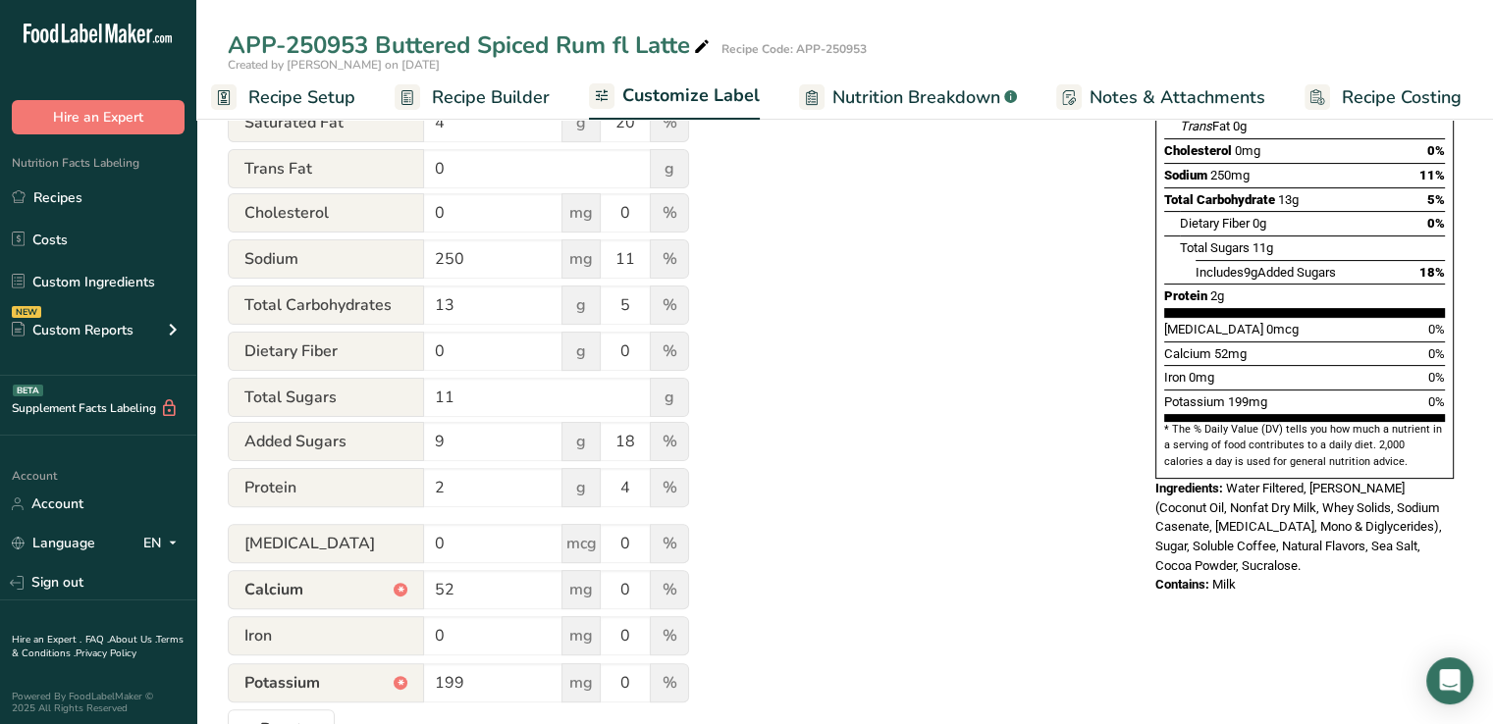
scroll to position [516, 0]
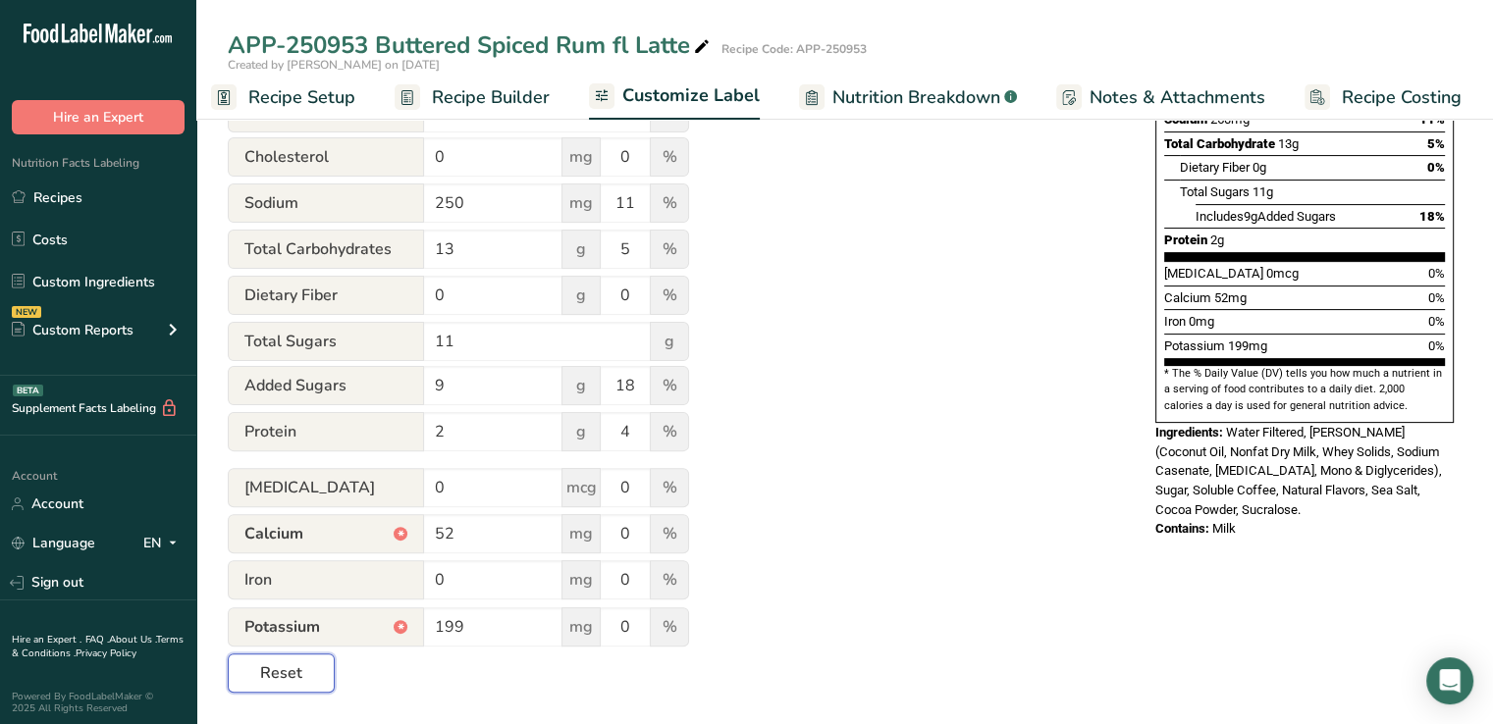
click at [305, 657] on button "Reset" at bounding box center [281, 673] width 107 height 39
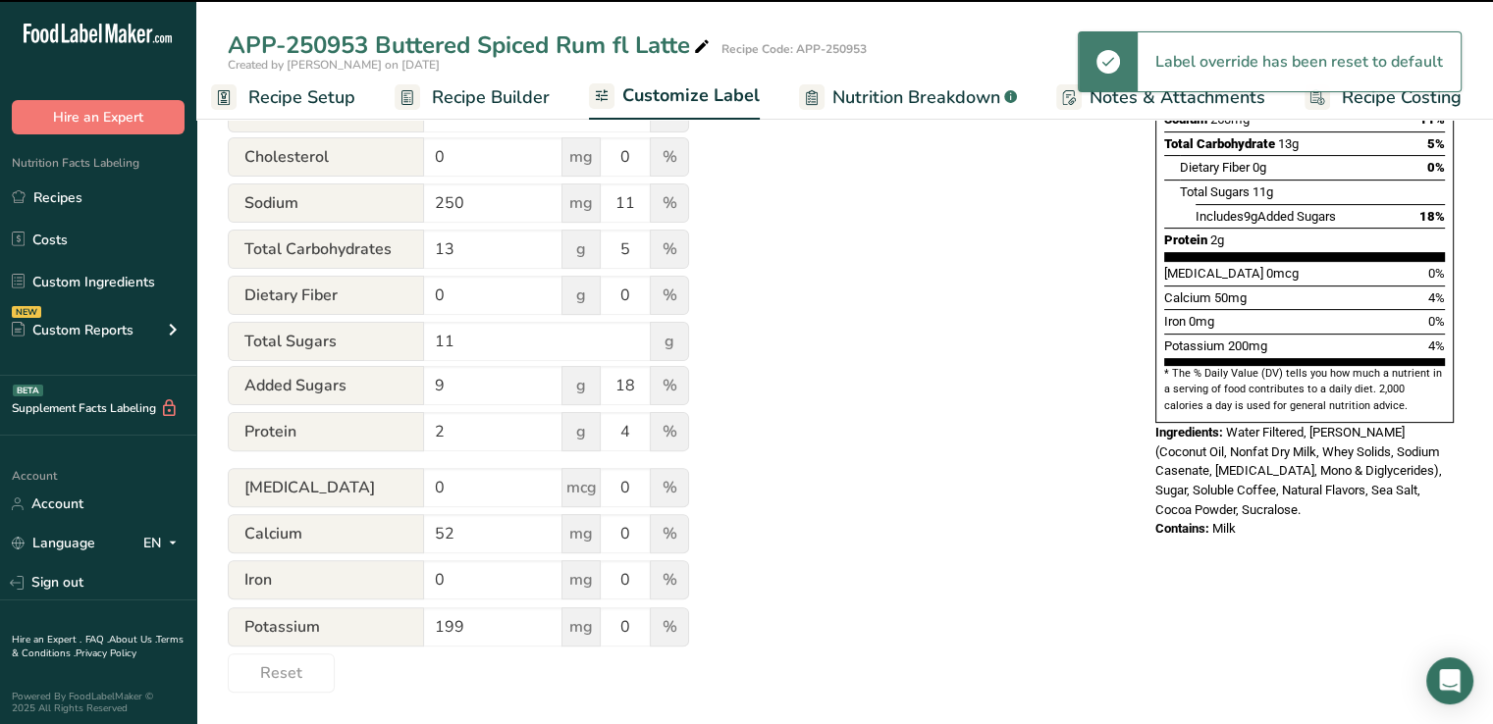
type input "50"
type input "4"
type input "200"
type input "4"
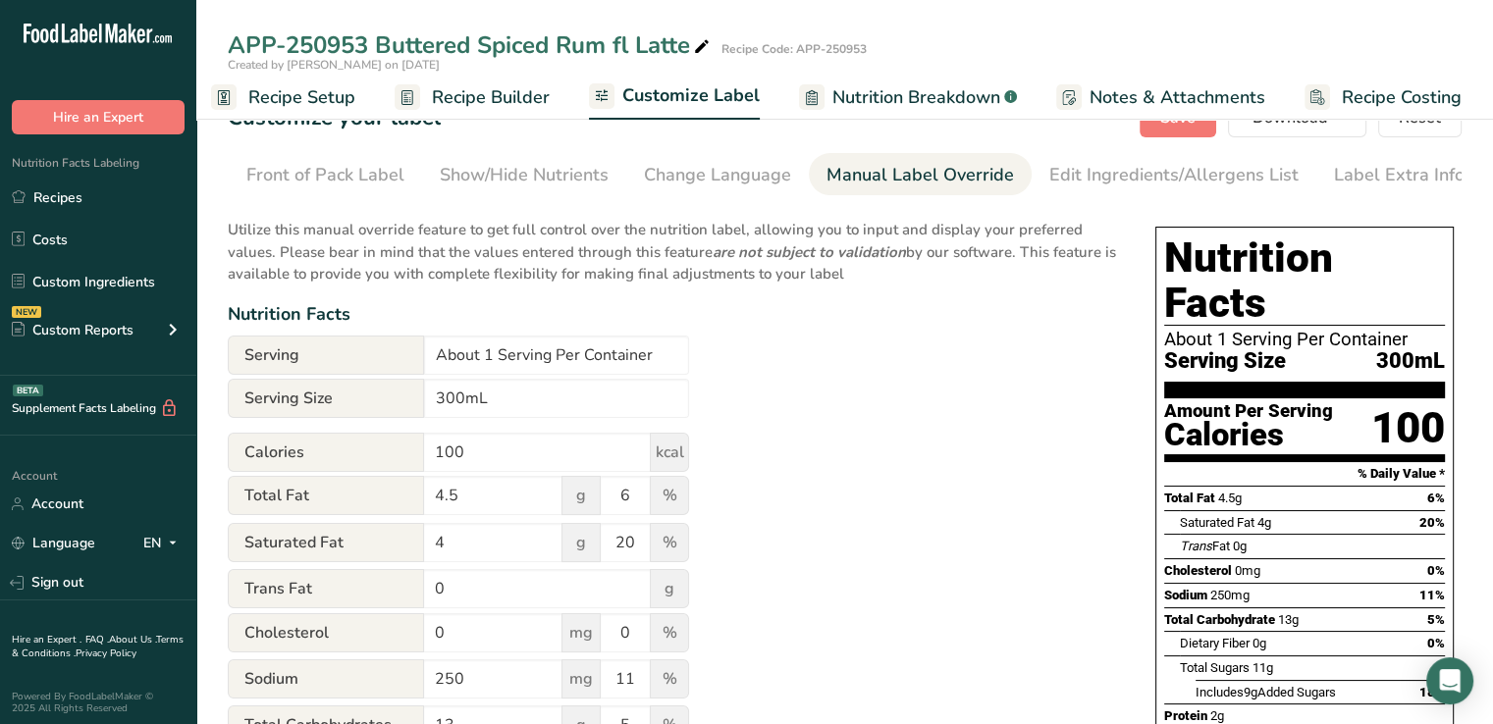
scroll to position [0, 0]
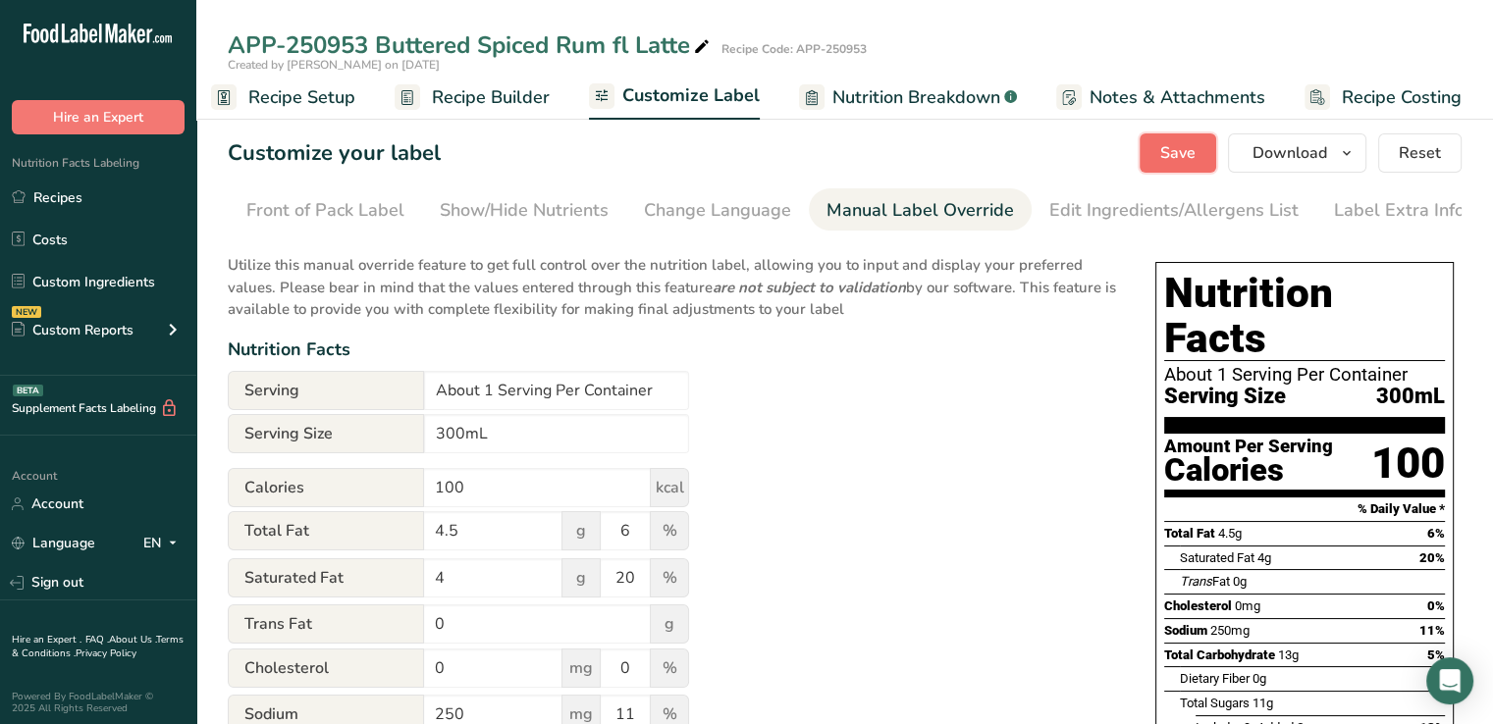
click at [1179, 155] on span "Save" at bounding box center [1177, 153] width 35 height 24
click at [1183, 158] on span "Save" at bounding box center [1177, 153] width 35 height 24
click at [1279, 153] on span "Download" at bounding box center [1289, 153] width 75 height 24
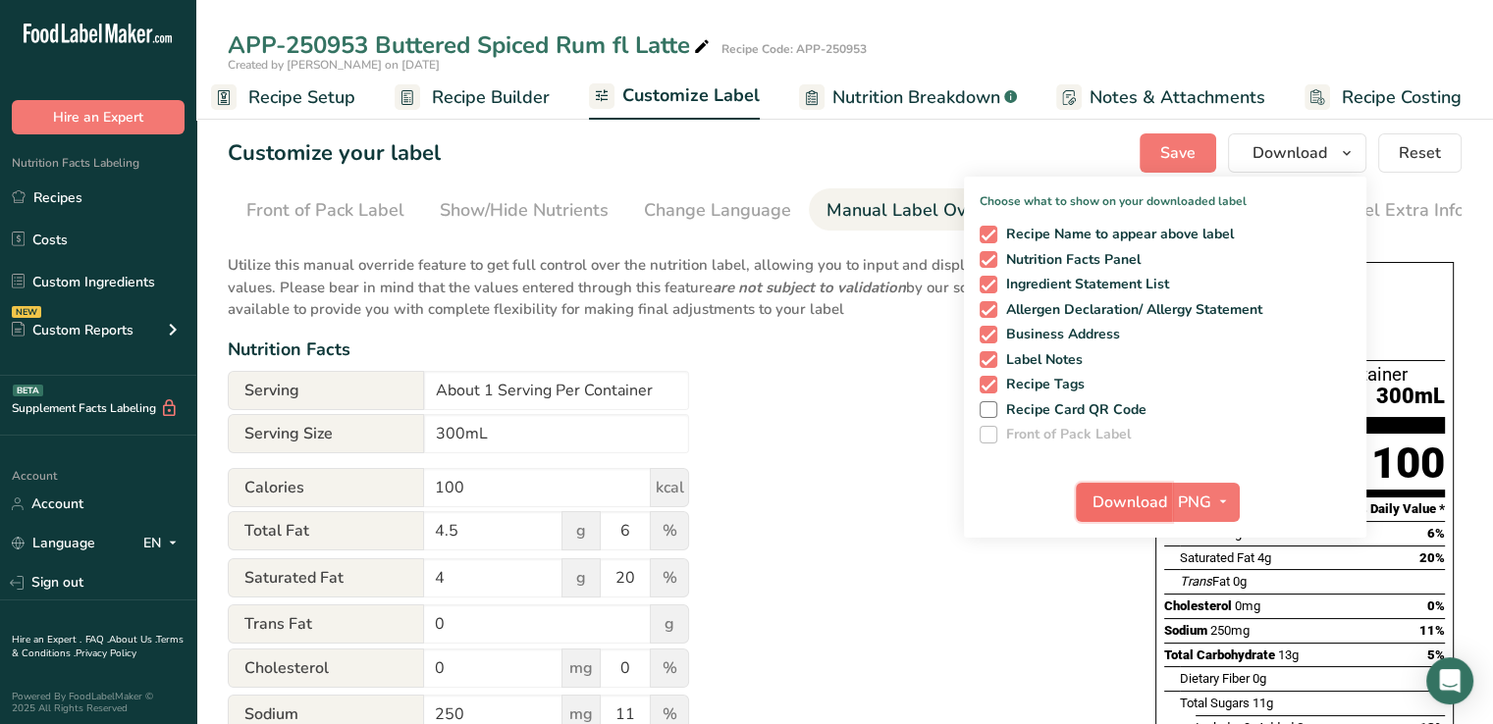
click at [1154, 491] on span "Download" at bounding box center [1129, 503] width 75 height 24
